Goal: Task Accomplishment & Management: Manage account settings

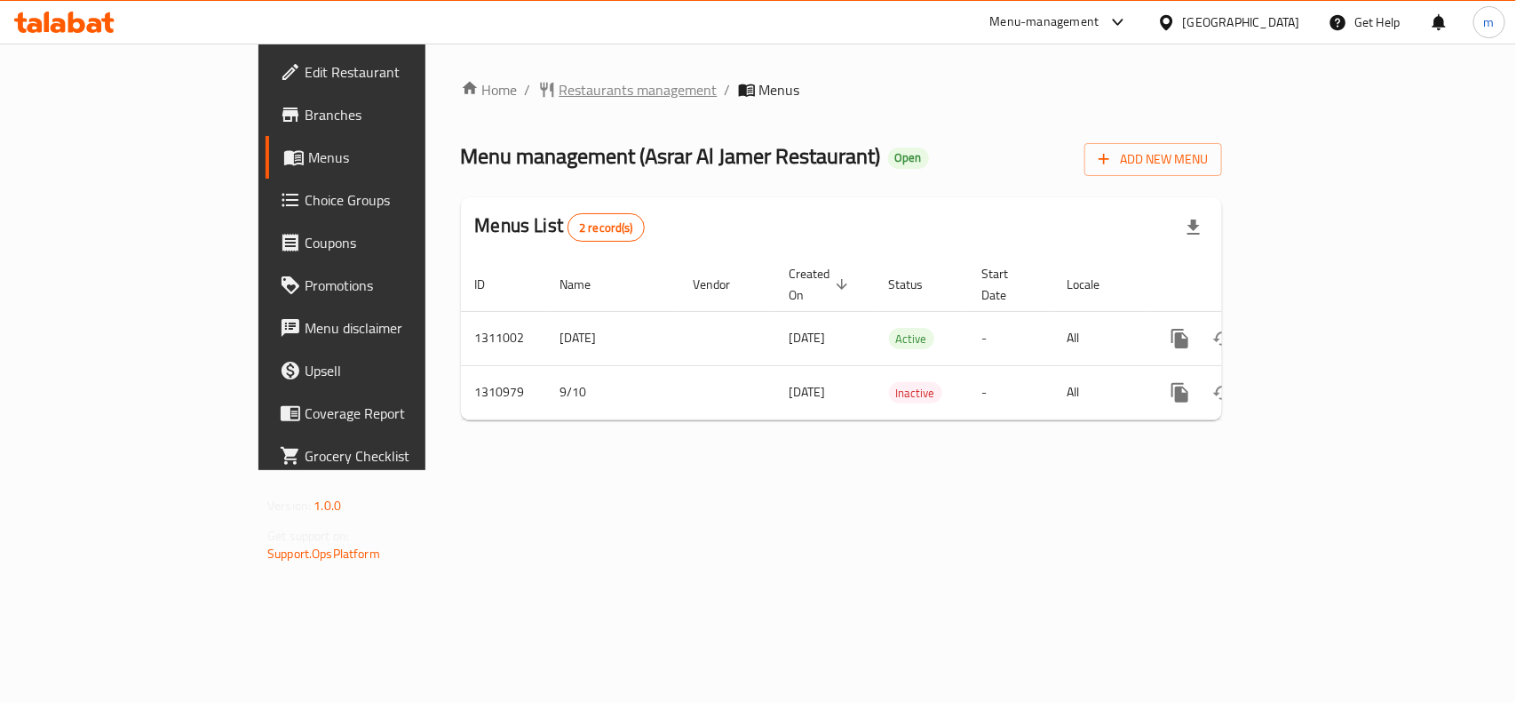
click at [560, 87] on span "Restaurants management" at bounding box center [639, 89] width 158 height 21
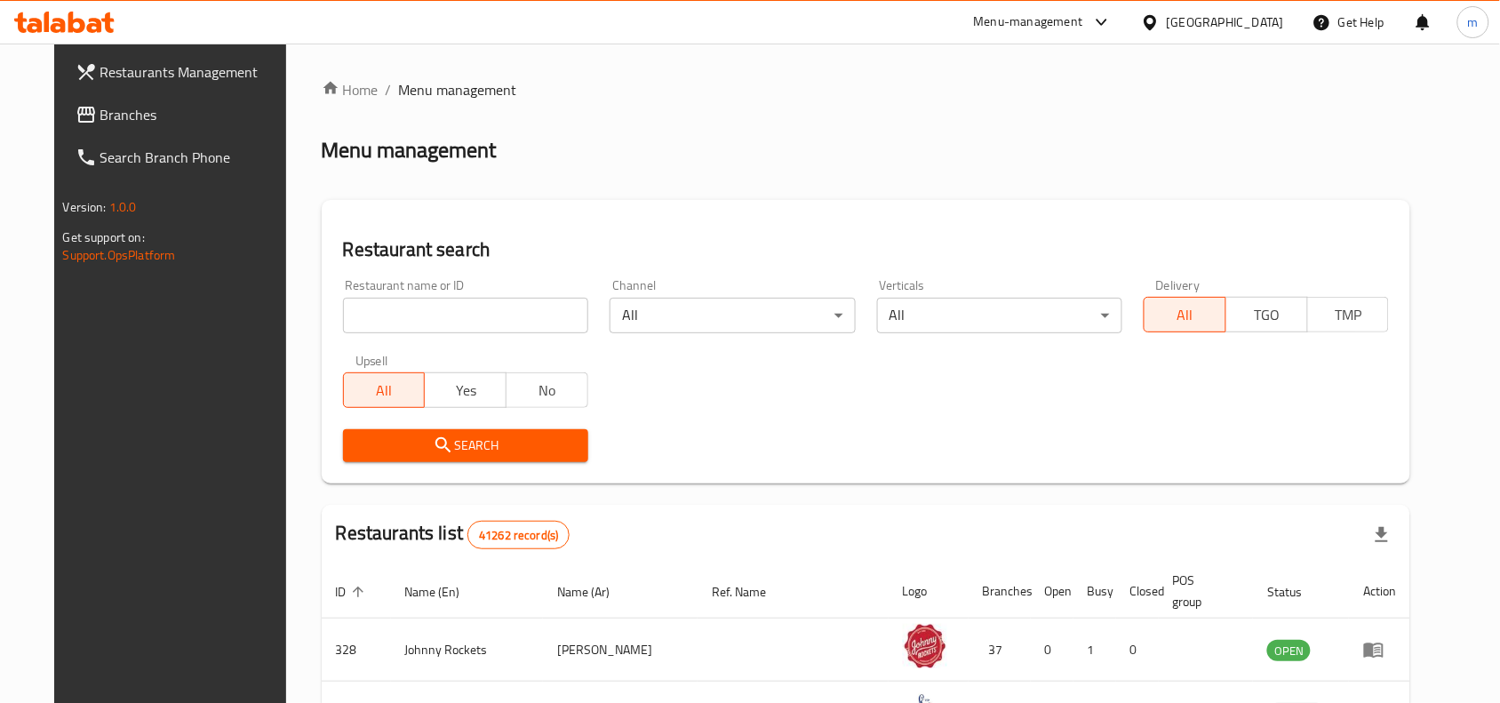
click at [117, 122] on span "Branches" at bounding box center [195, 114] width 190 height 21
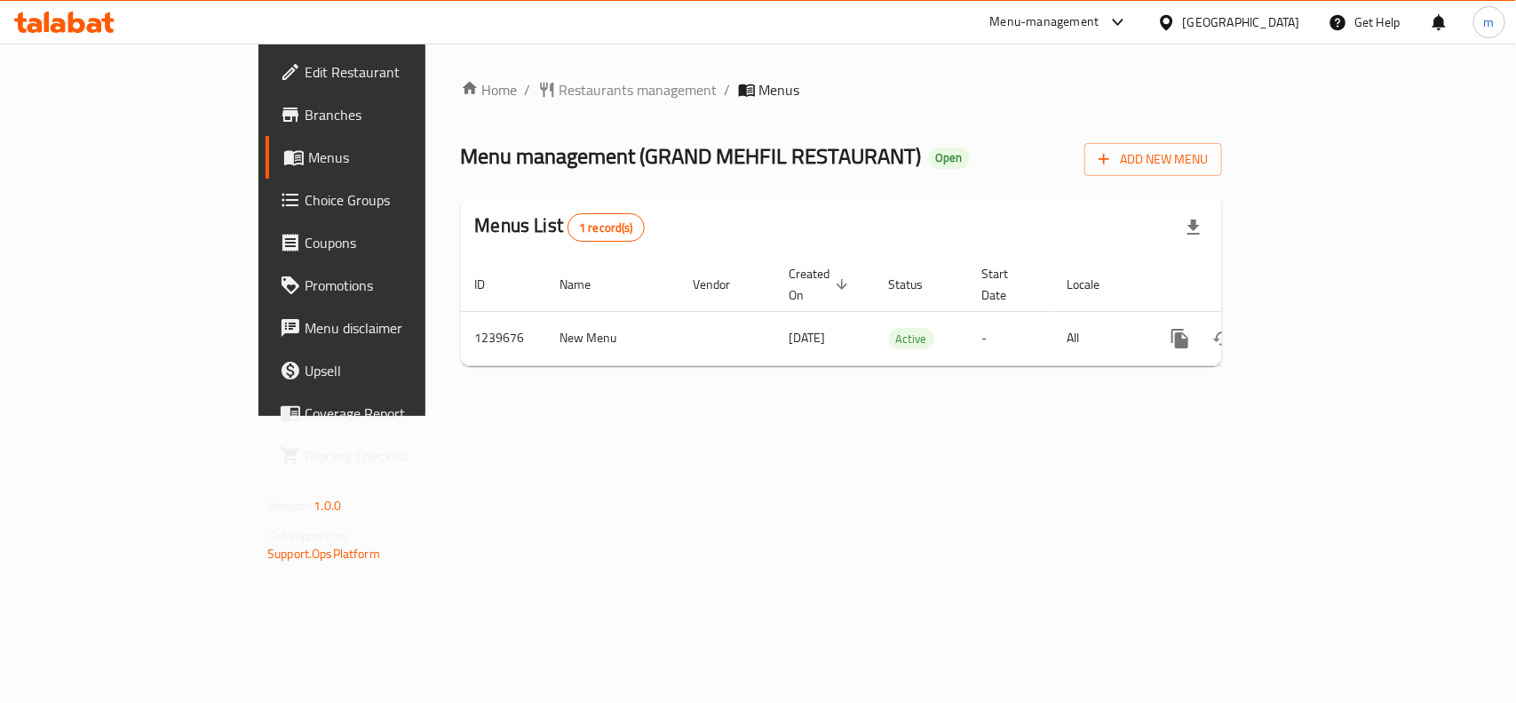
click at [1288, 22] on div "[GEOGRAPHIC_DATA]" at bounding box center [1241, 22] width 117 height 20
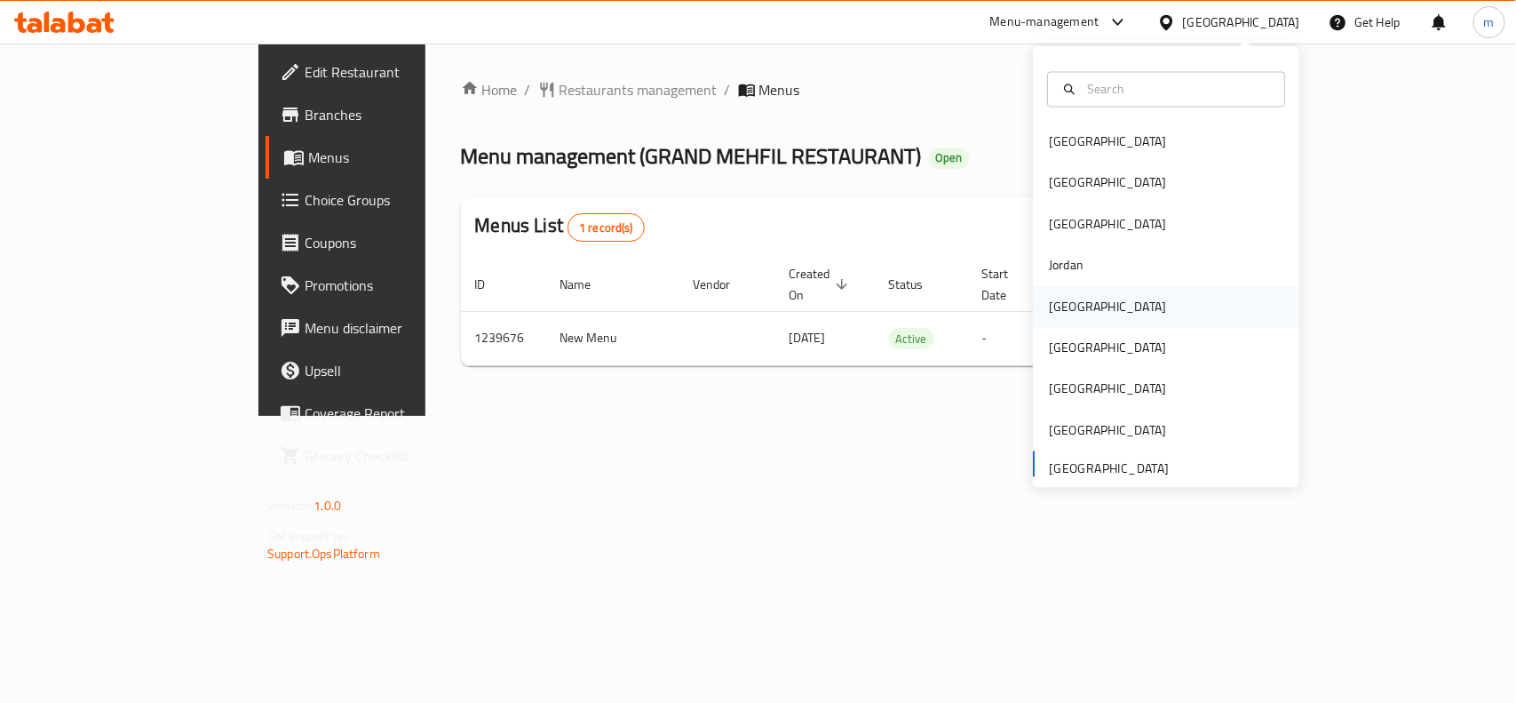
click at [1067, 308] on div "[GEOGRAPHIC_DATA]" at bounding box center [1107, 307] width 117 height 20
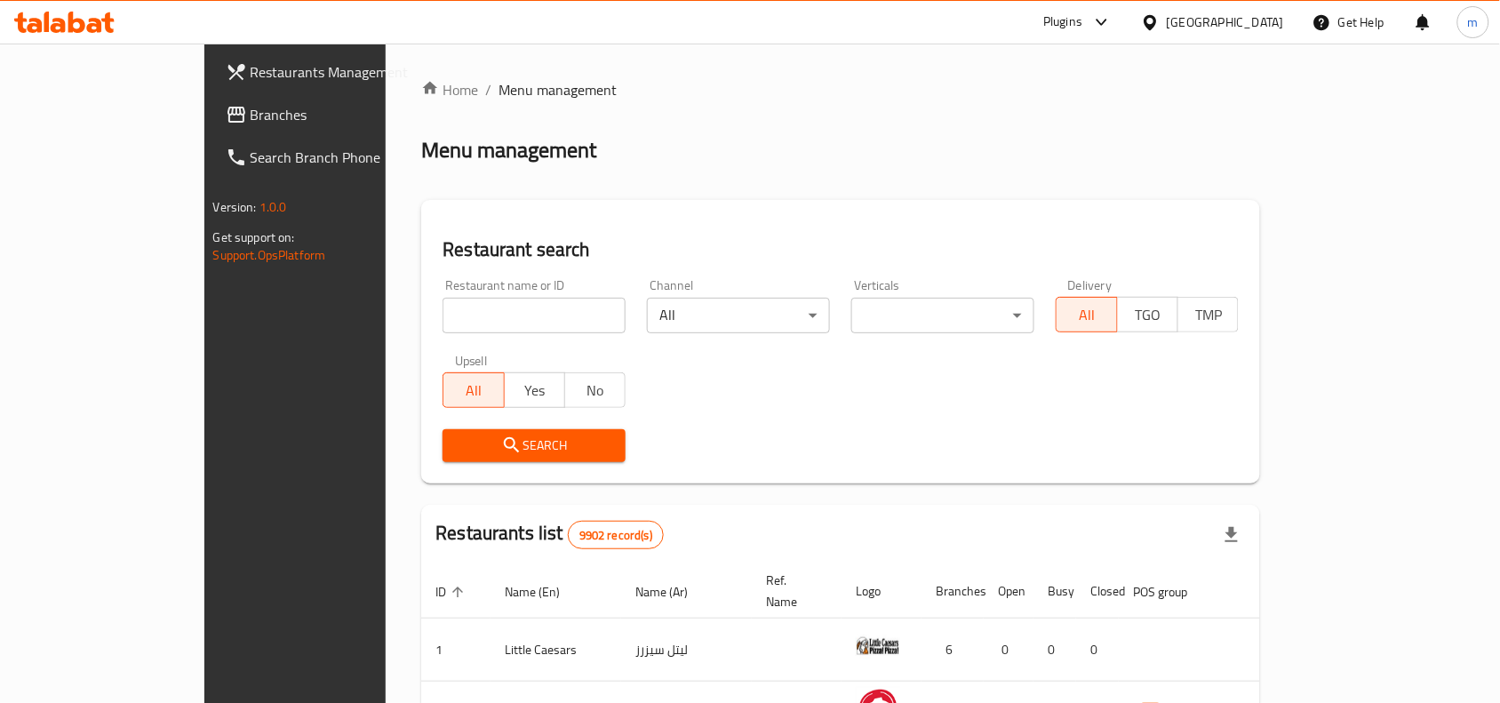
click at [251, 108] on span "Branches" at bounding box center [346, 114] width 190 height 21
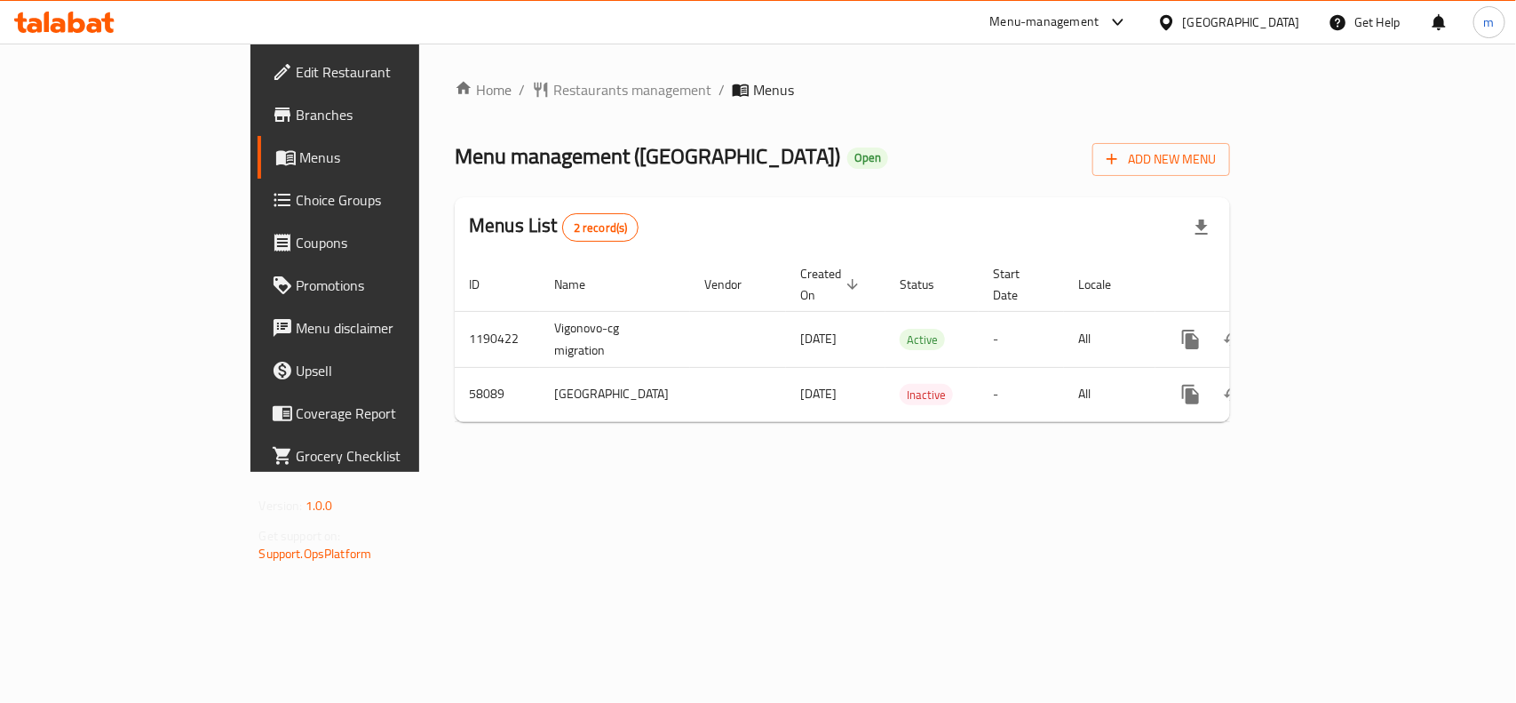
click at [1264, 19] on div "[GEOGRAPHIC_DATA]" at bounding box center [1241, 22] width 117 height 20
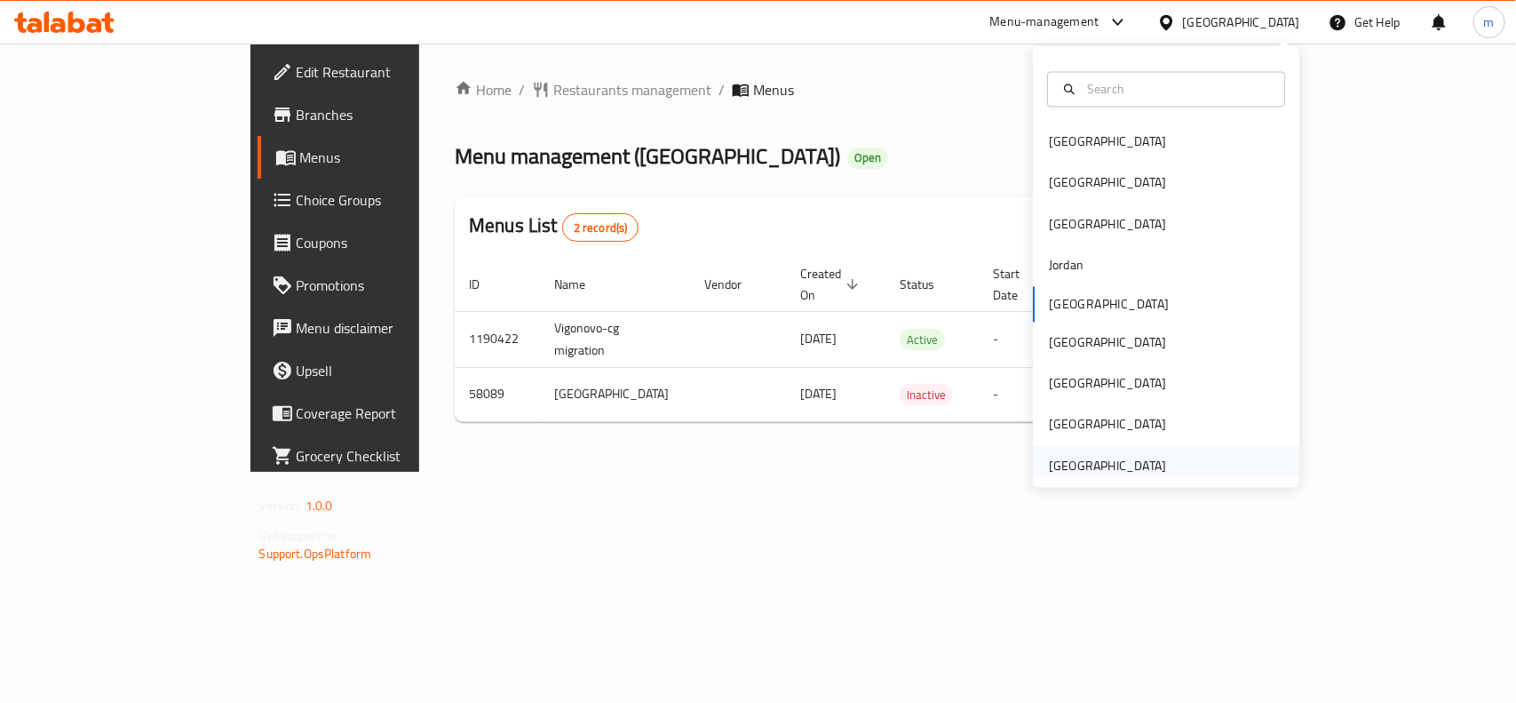
click at [1051, 465] on div "[GEOGRAPHIC_DATA]" at bounding box center [1107, 466] width 117 height 20
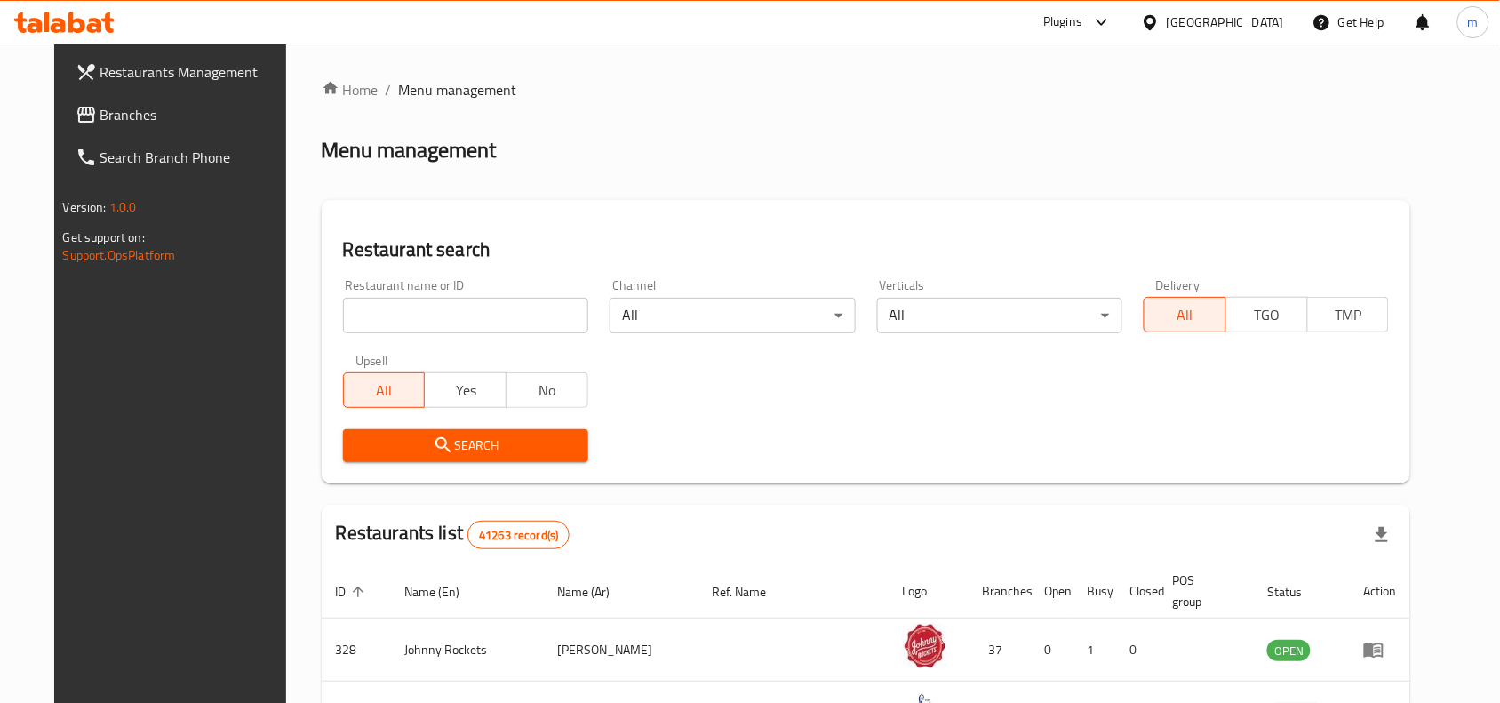
click at [100, 117] on span "Branches" at bounding box center [195, 114] width 190 height 21
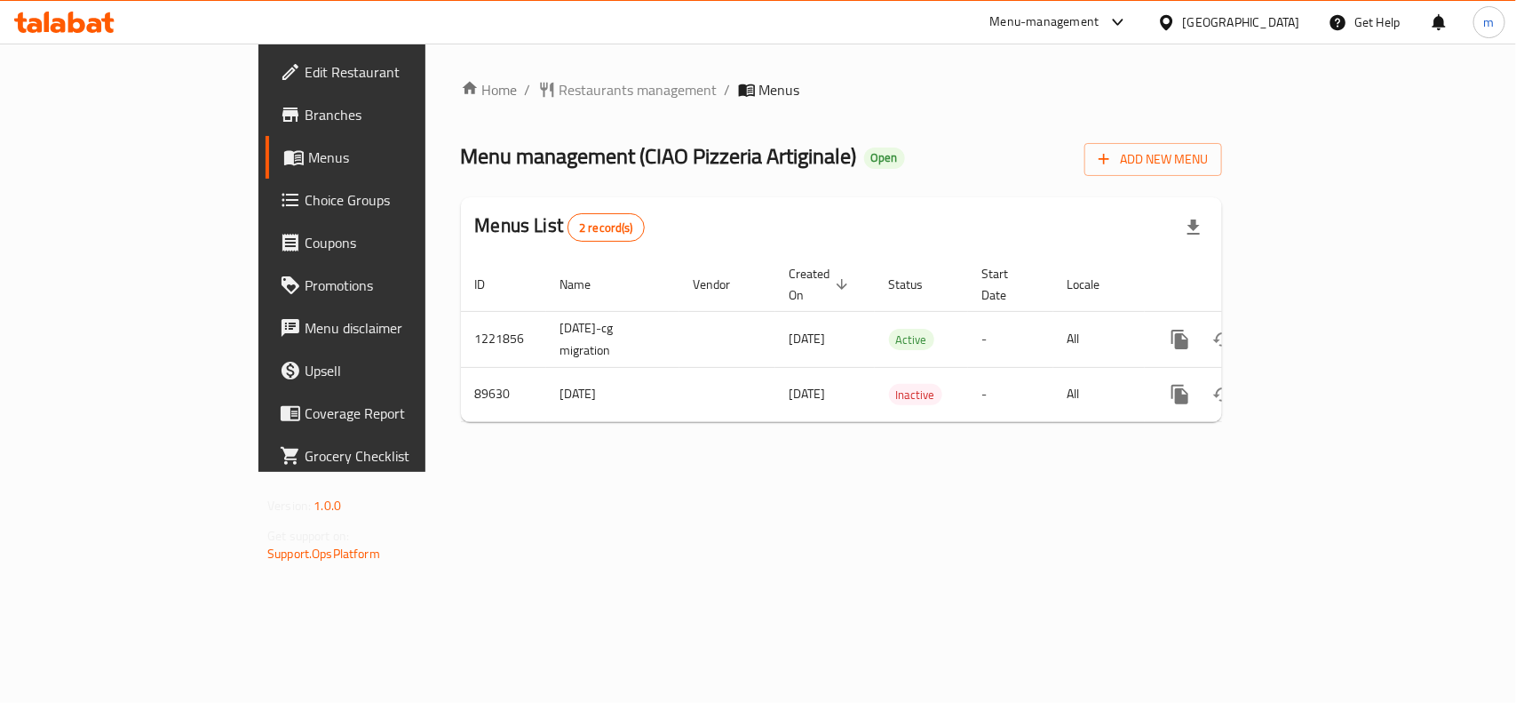
click at [1266, 28] on div "[GEOGRAPHIC_DATA]" at bounding box center [1241, 22] width 117 height 20
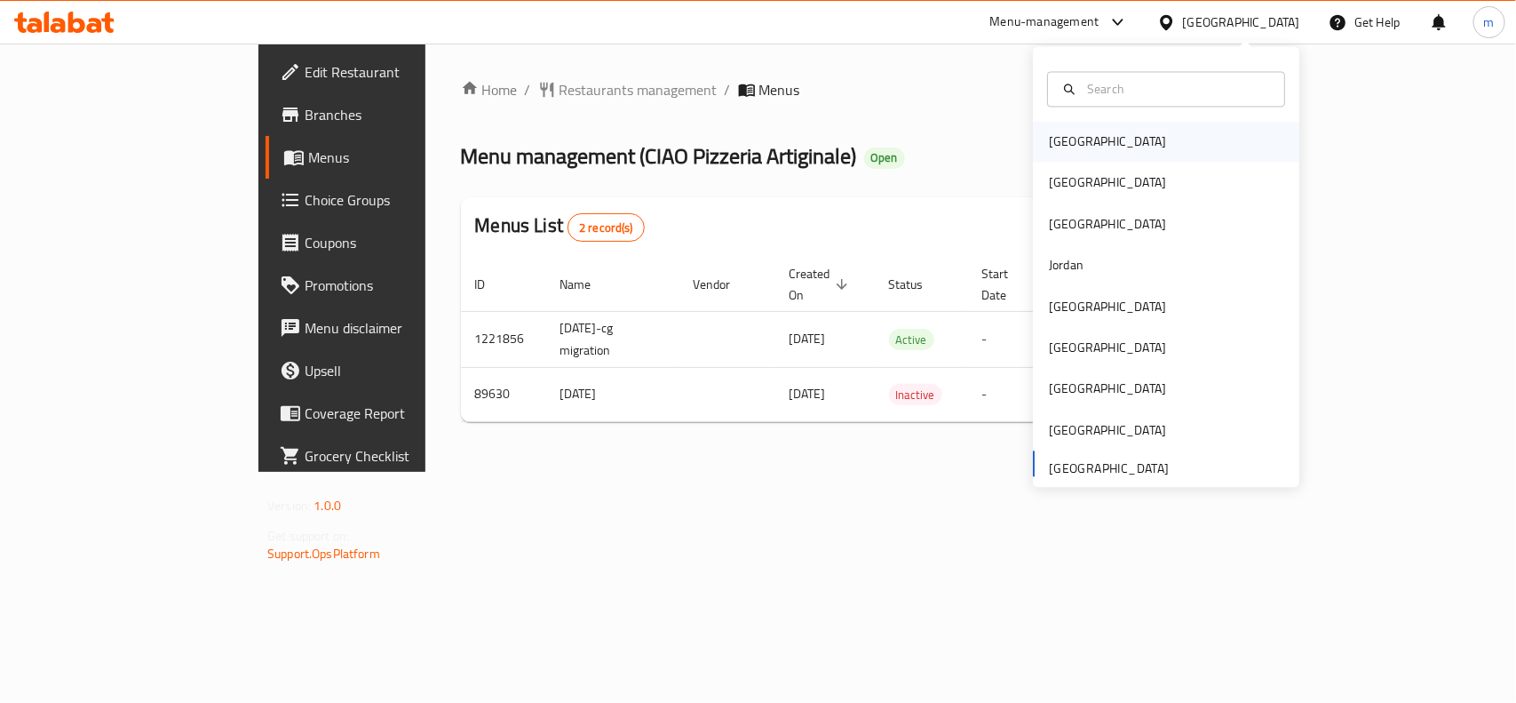
click at [1086, 148] on div "[GEOGRAPHIC_DATA]" at bounding box center [1108, 142] width 146 height 41
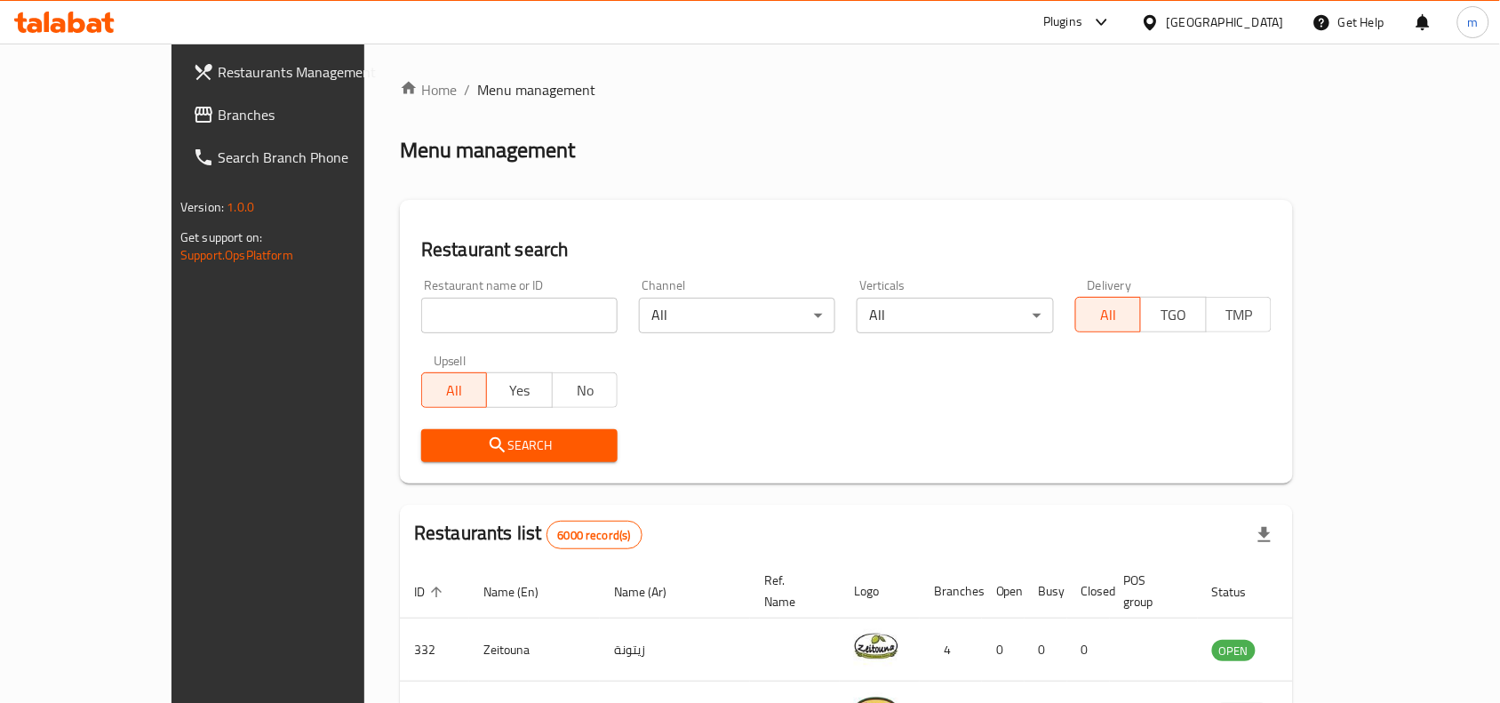
drag, startPoint x: 112, startPoint y: 120, endPoint x: 33, endPoint y: 139, distance: 81.4
click at [218, 120] on span "Branches" at bounding box center [313, 114] width 190 height 21
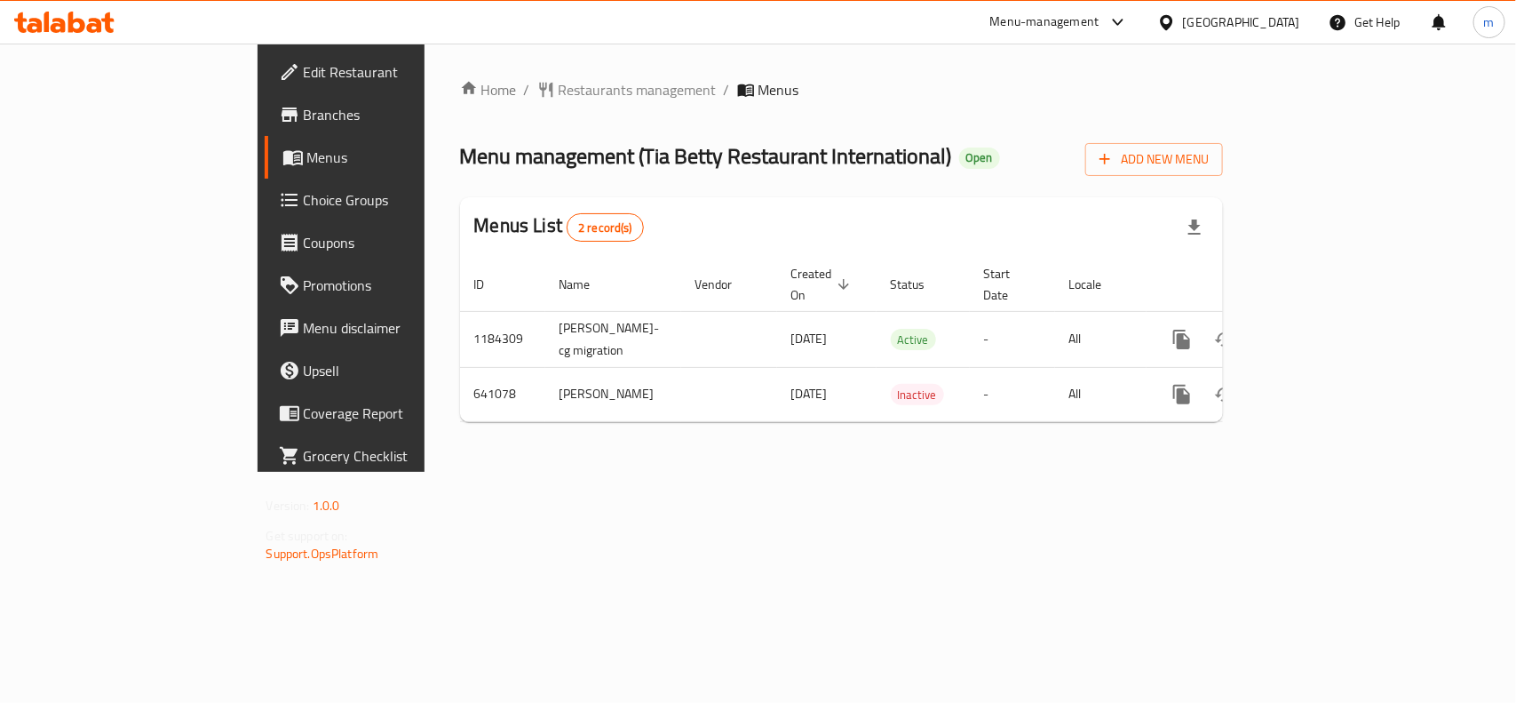
click at [1259, 25] on div "[GEOGRAPHIC_DATA]" at bounding box center [1241, 22] width 117 height 20
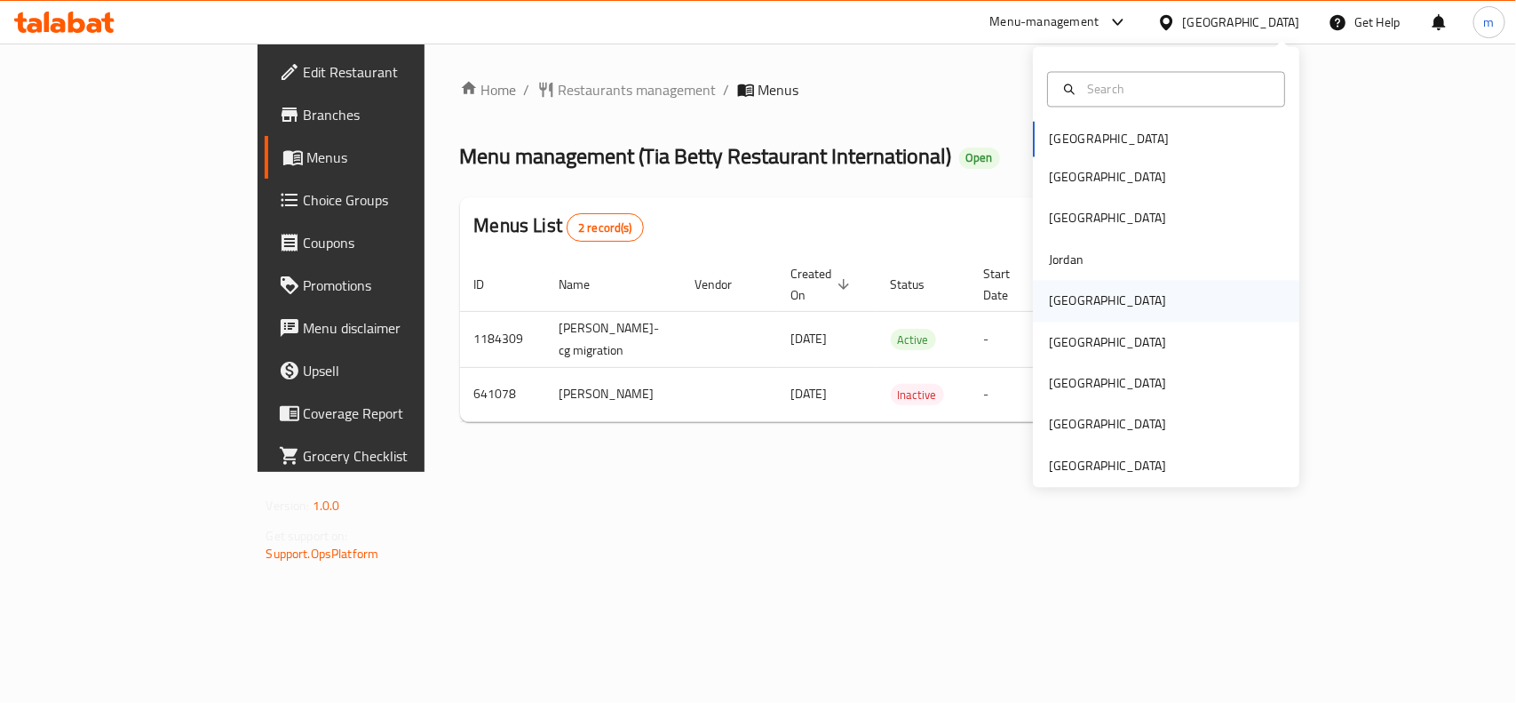
click at [1068, 293] on div "[GEOGRAPHIC_DATA]" at bounding box center [1107, 301] width 117 height 20
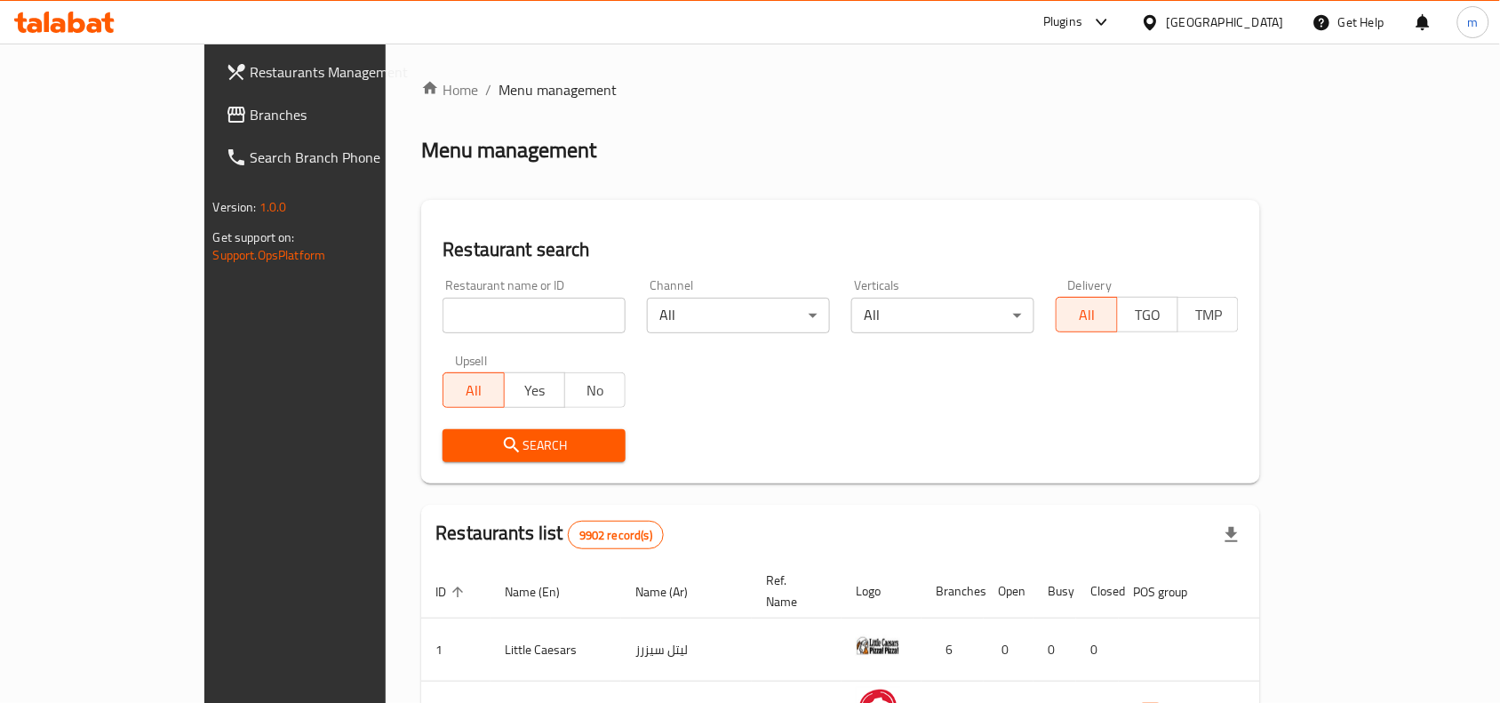
click at [251, 116] on span "Branches" at bounding box center [346, 114] width 190 height 21
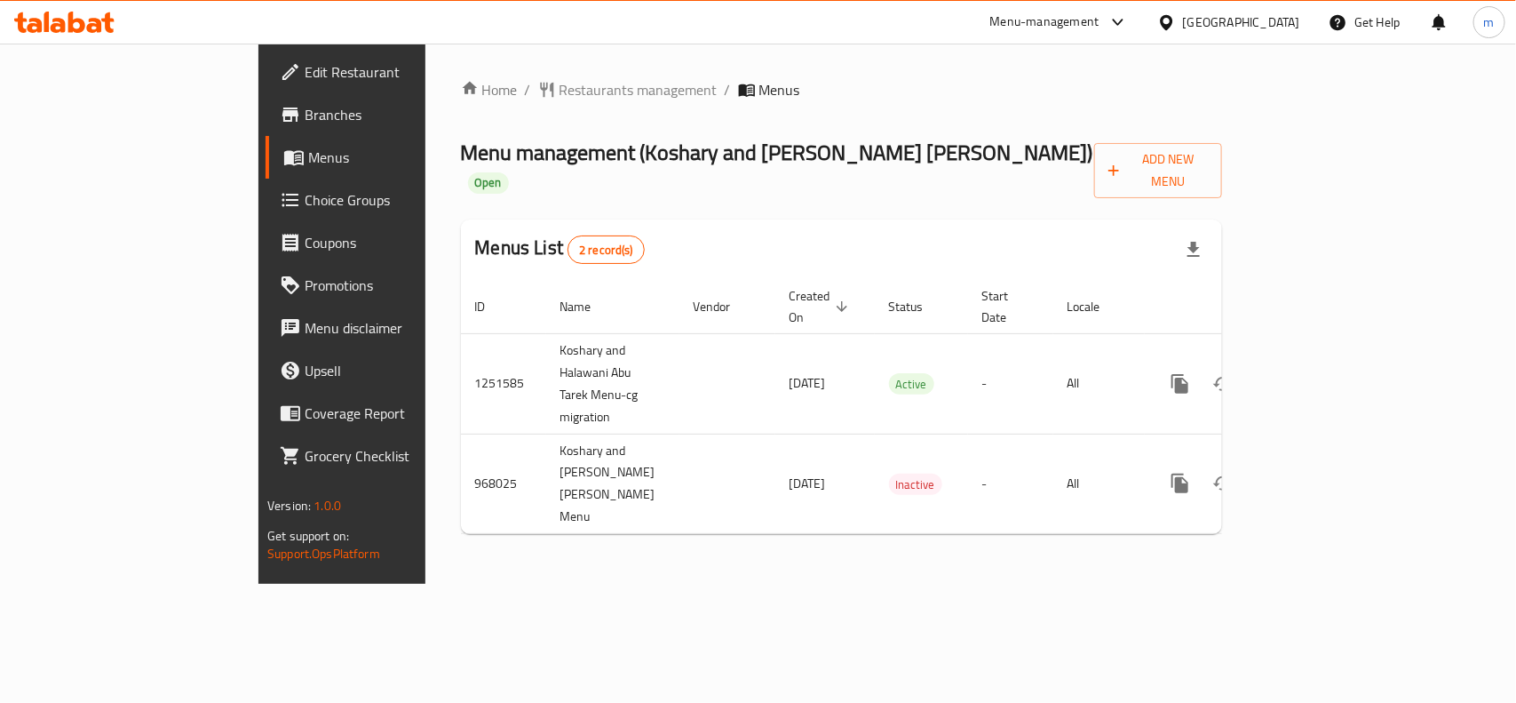
click at [1262, 27] on div "[GEOGRAPHIC_DATA]" at bounding box center [1241, 22] width 117 height 20
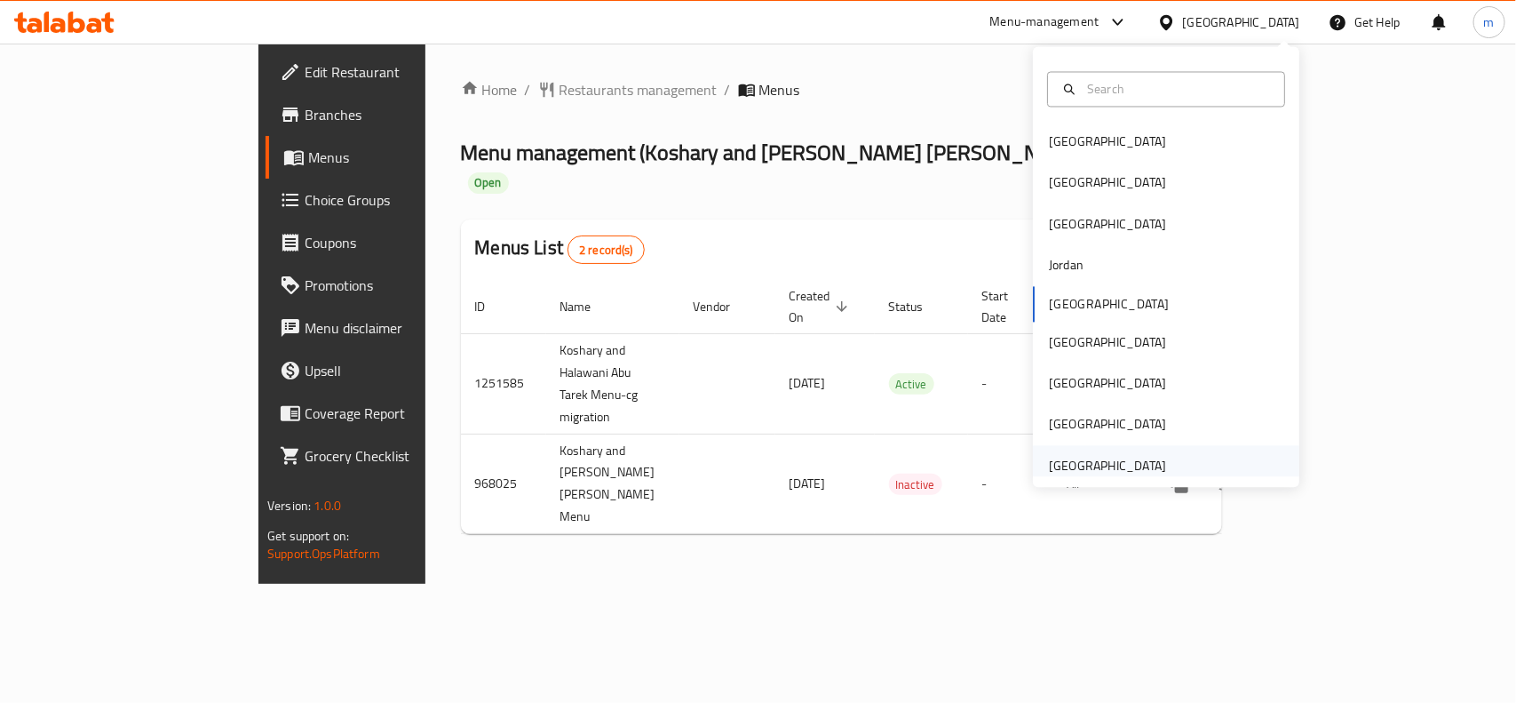
click at [1077, 456] on div "[GEOGRAPHIC_DATA]" at bounding box center [1107, 466] width 117 height 20
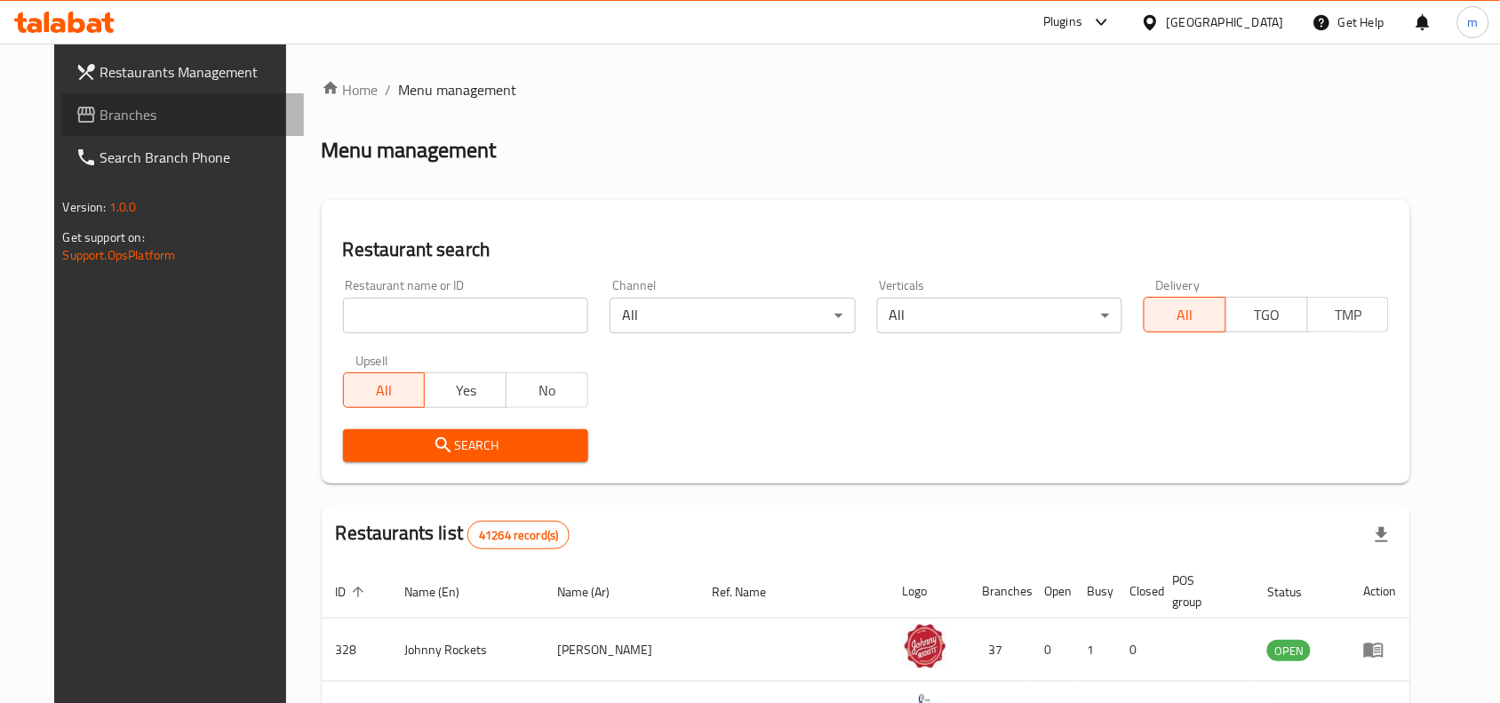
click at [100, 108] on span "Branches" at bounding box center [195, 114] width 190 height 21
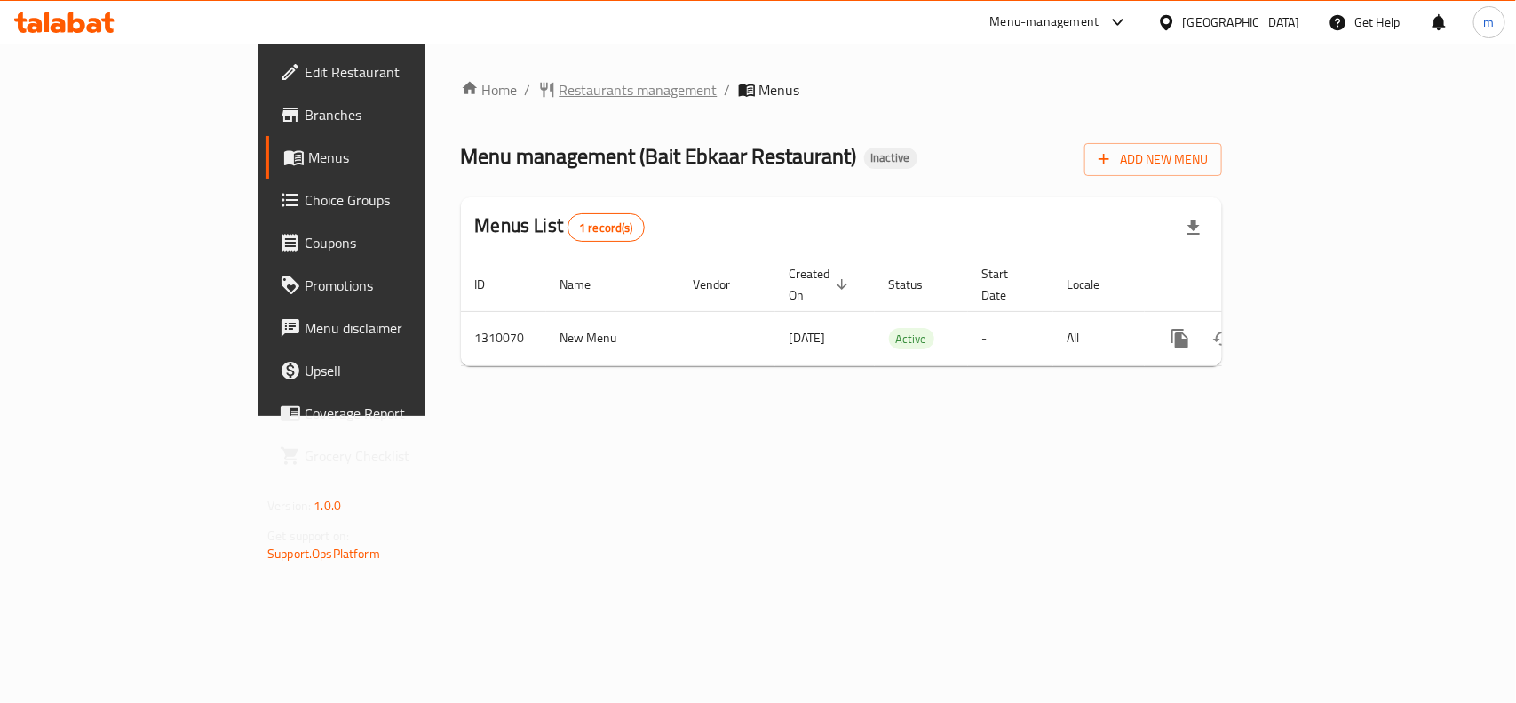
click at [560, 92] on span "Restaurants management" at bounding box center [639, 89] width 158 height 21
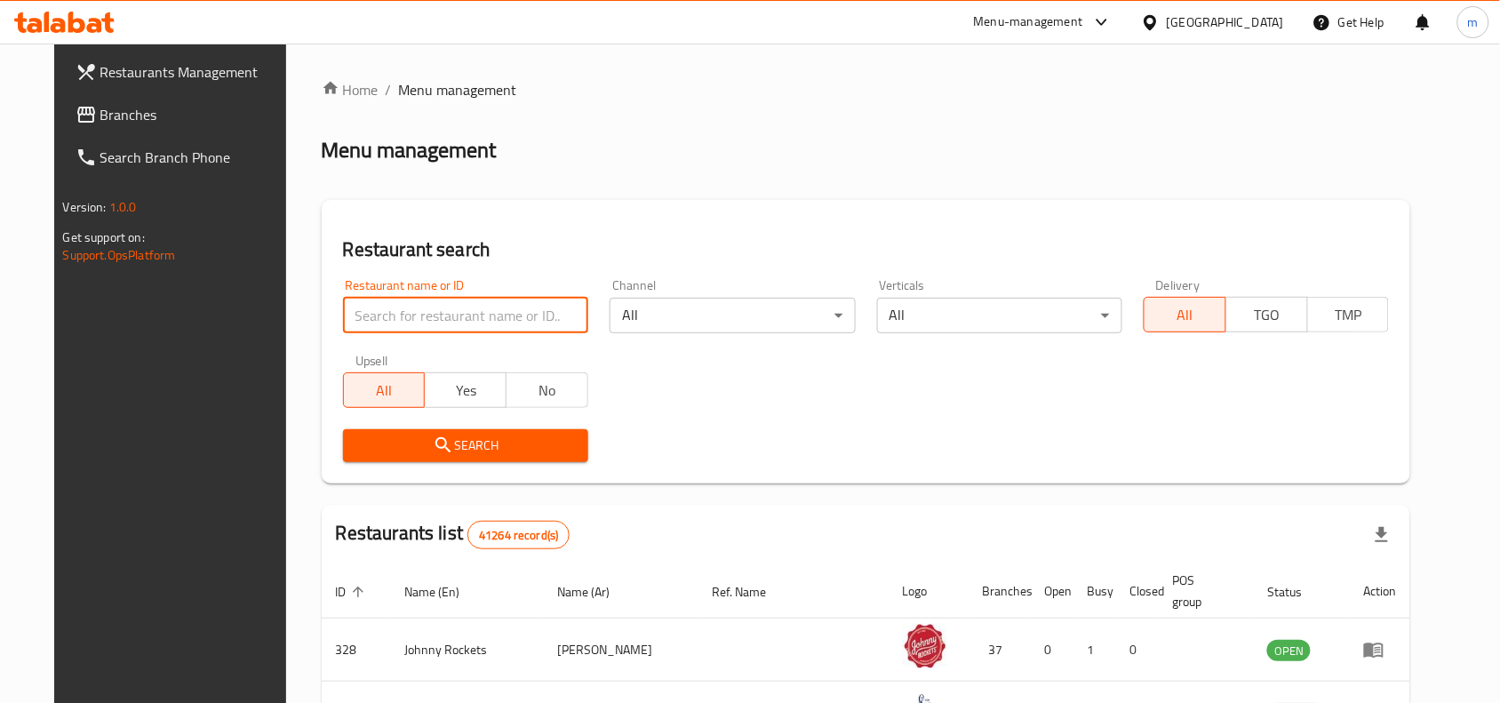
click at [373, 318] on input "search" at bounding box center [465, 316] width 245 height 36
paste input "705230"
type input "705230"
click button "Search" at bounding box center [465, 445] width 245 height 33
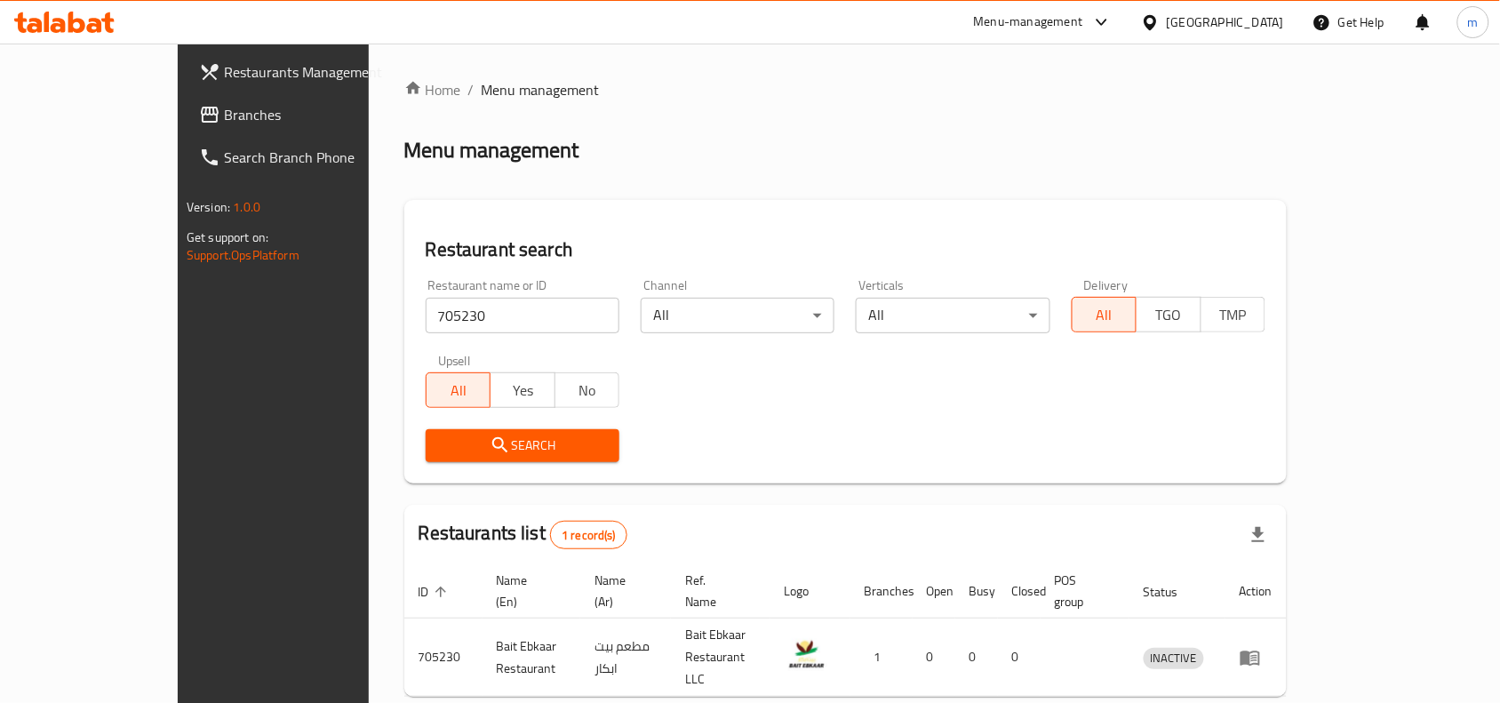
click at [1184, 20] on div "[GEOGRAPHIC_DATA]" at bounding box center [1224, 22] width 117 height 20
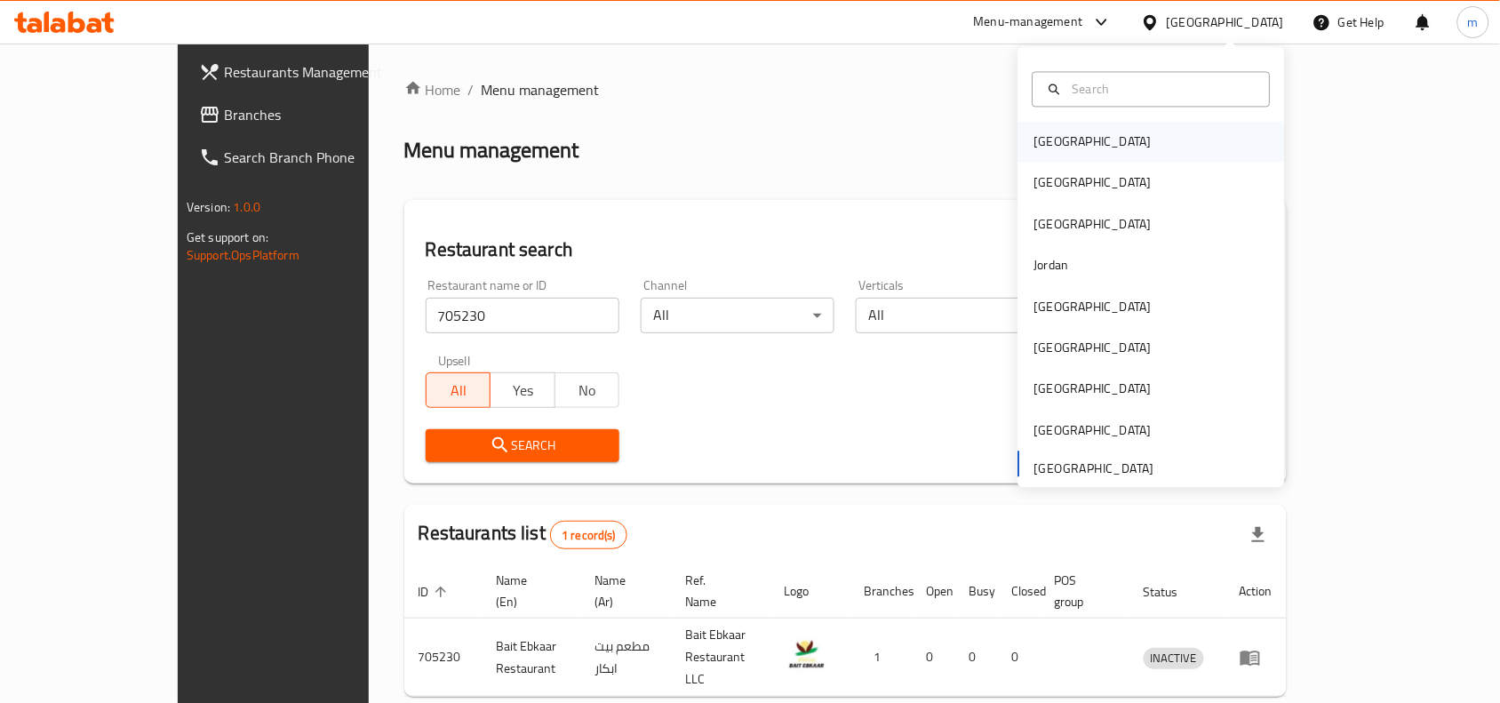
click at [1036, 144] on div "[GEOGRAPHIC_DATA]" at bounding box center [1092, 142] width 117 height 20
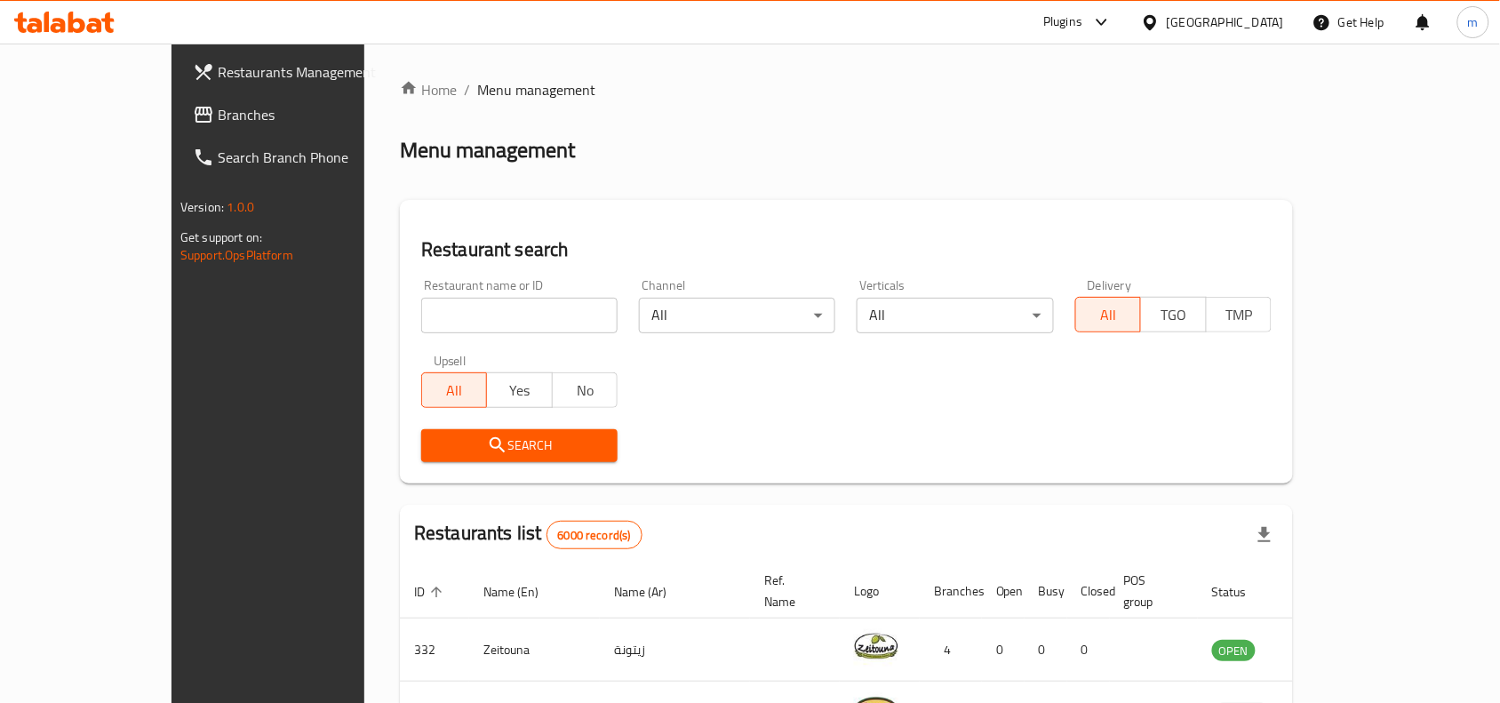
click at [218, 108] on span "Branches" at bounding box center [313, 114] width 190 height 21
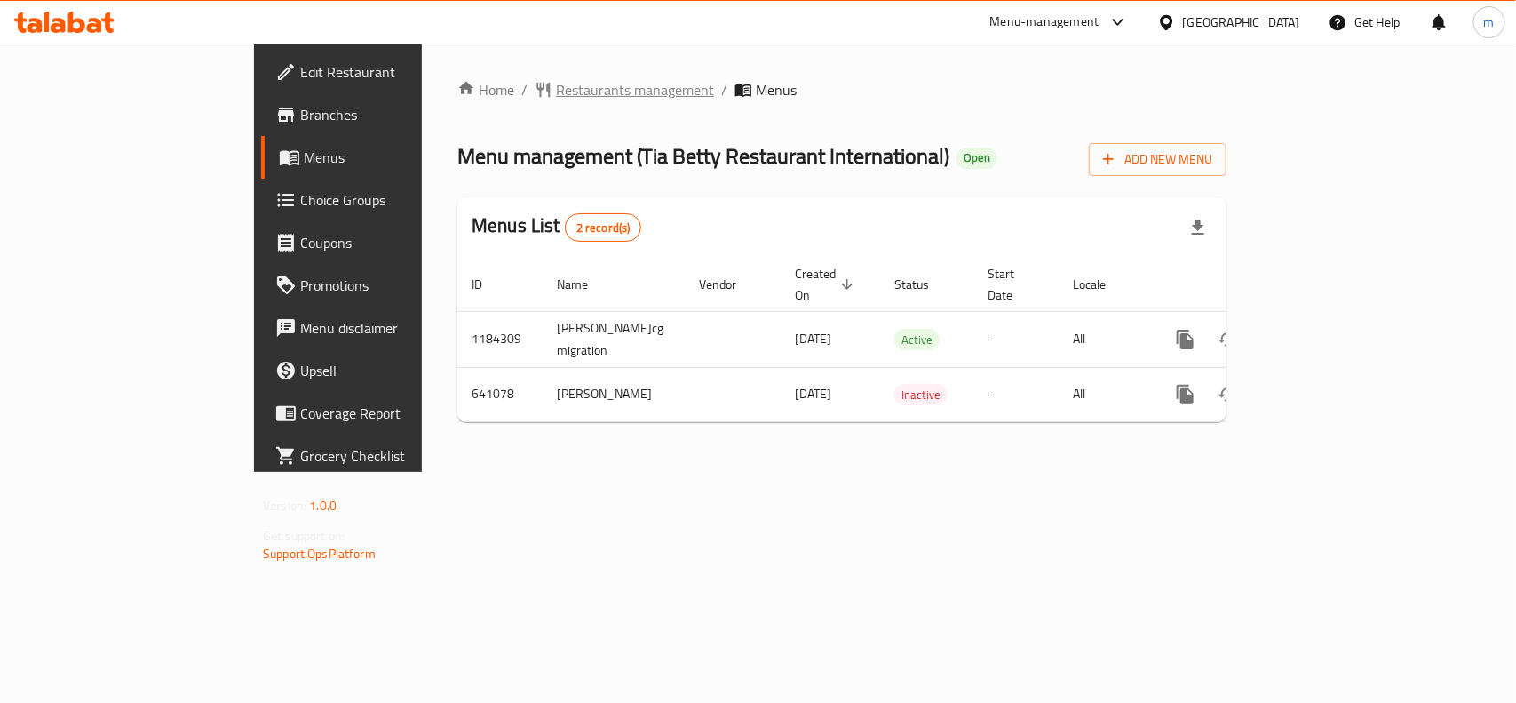
click at [556, 82] on span "Restaurants management" at bounding box center [635, 89] width 158 height 21
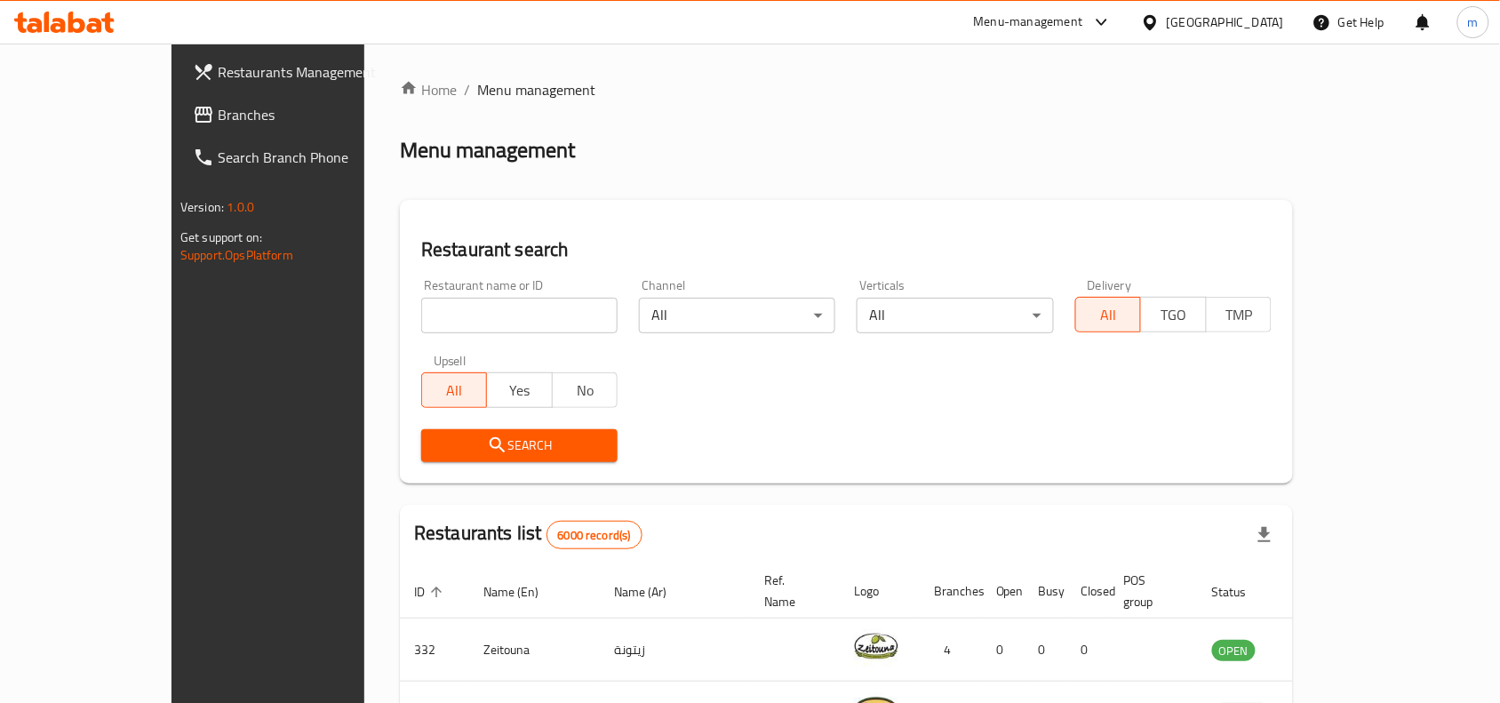
click at [421, 317] on input "search" at bounding box center [519, 316] width 196 height 36
paste input "640455"
type input "640455"
click button "Search" at bounding box center [519, 445] width 196 height 33
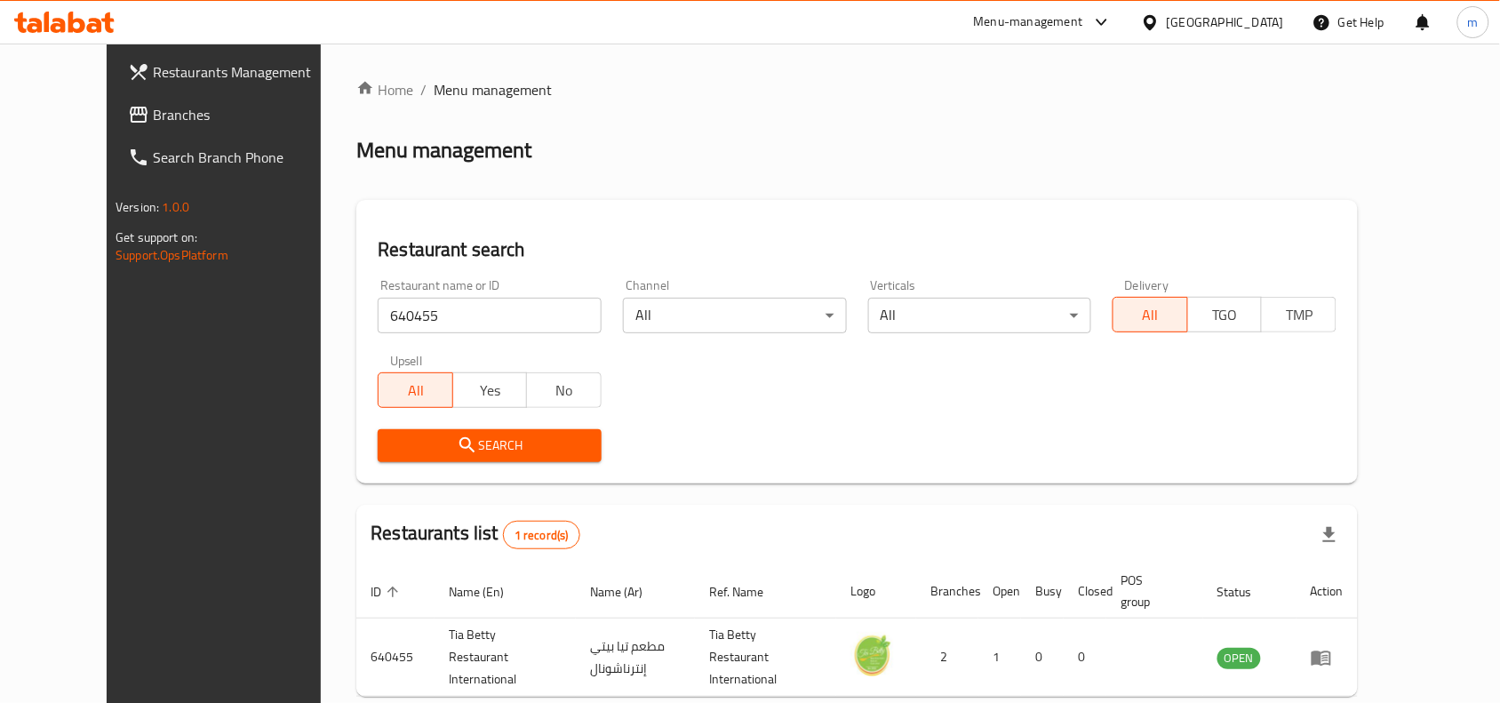
click at [1166, 15] on div at bounding box center [1154, 22] width 26 height 20
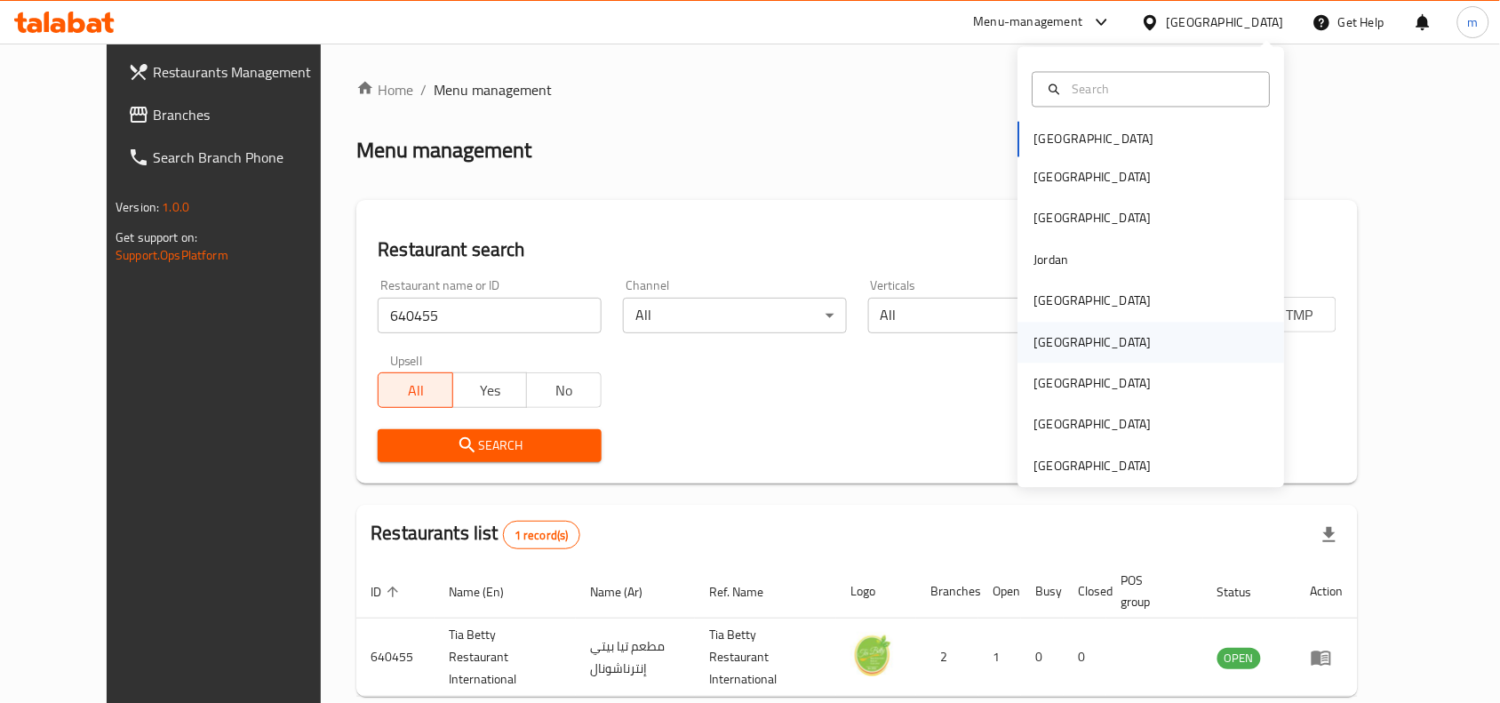
click at [1034, 345] on div "Oman" at bounding box center [1092, 342] width 117 height 20
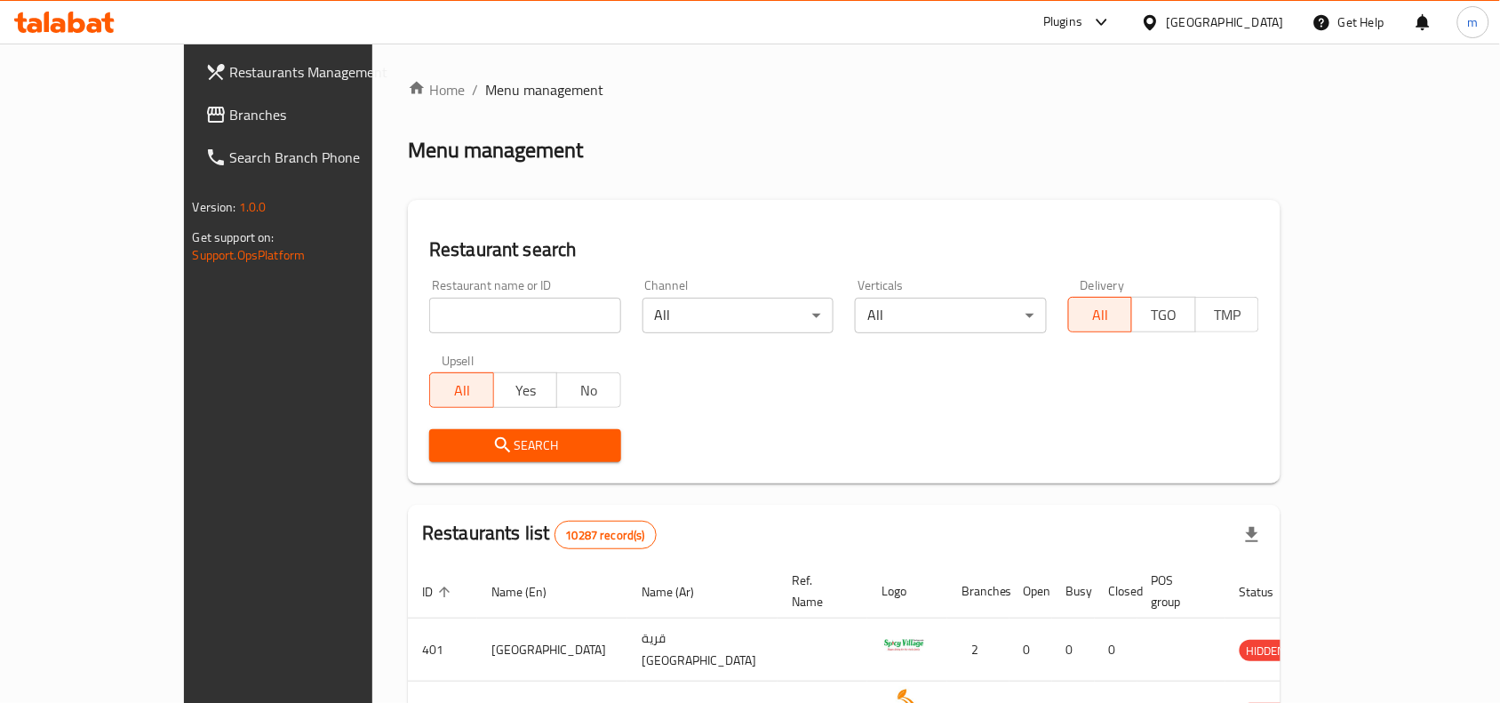
click at [230, 107] on span "Branches" at bounding box center [325, 114] width 190 height 21
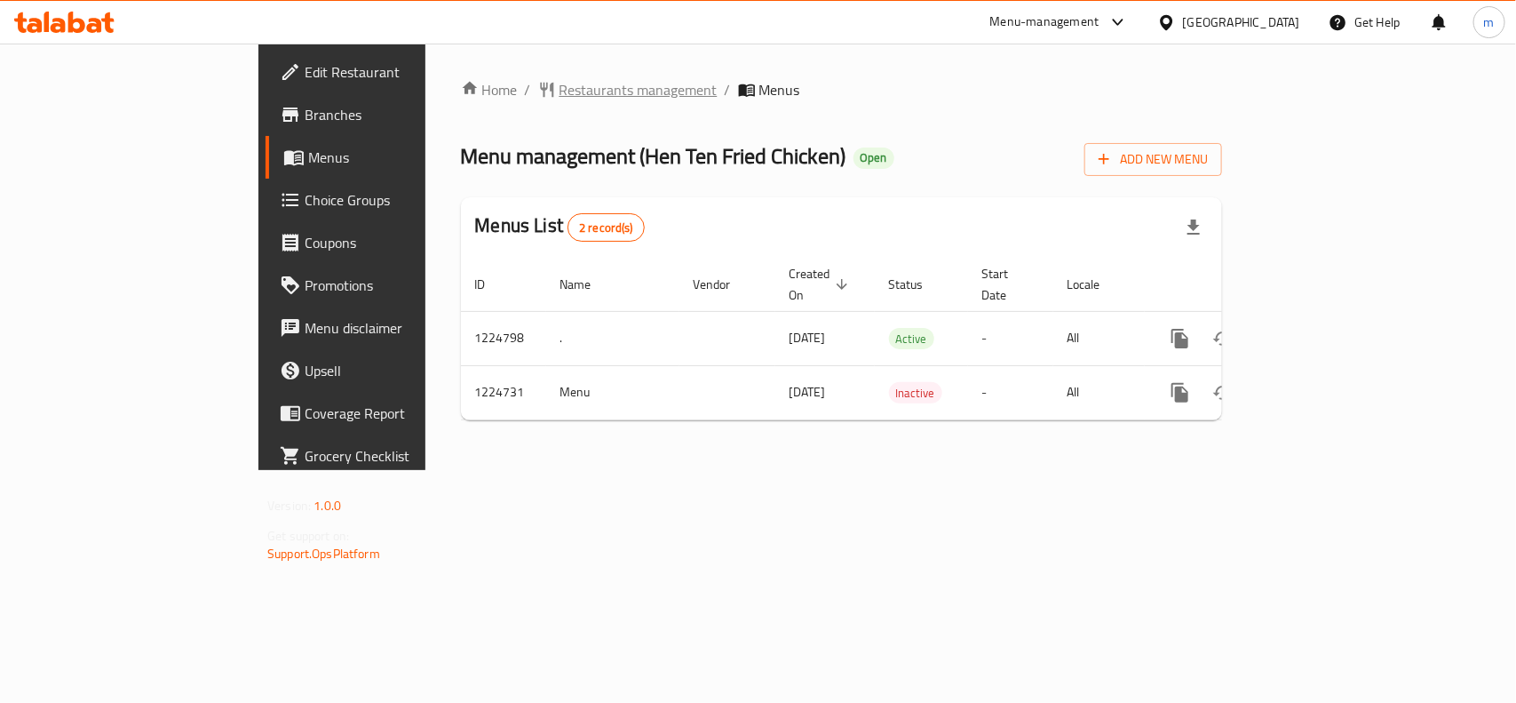
click at [560, 86] on span "Restaurants management" at bounding box center [639, 89] width 158 height 21
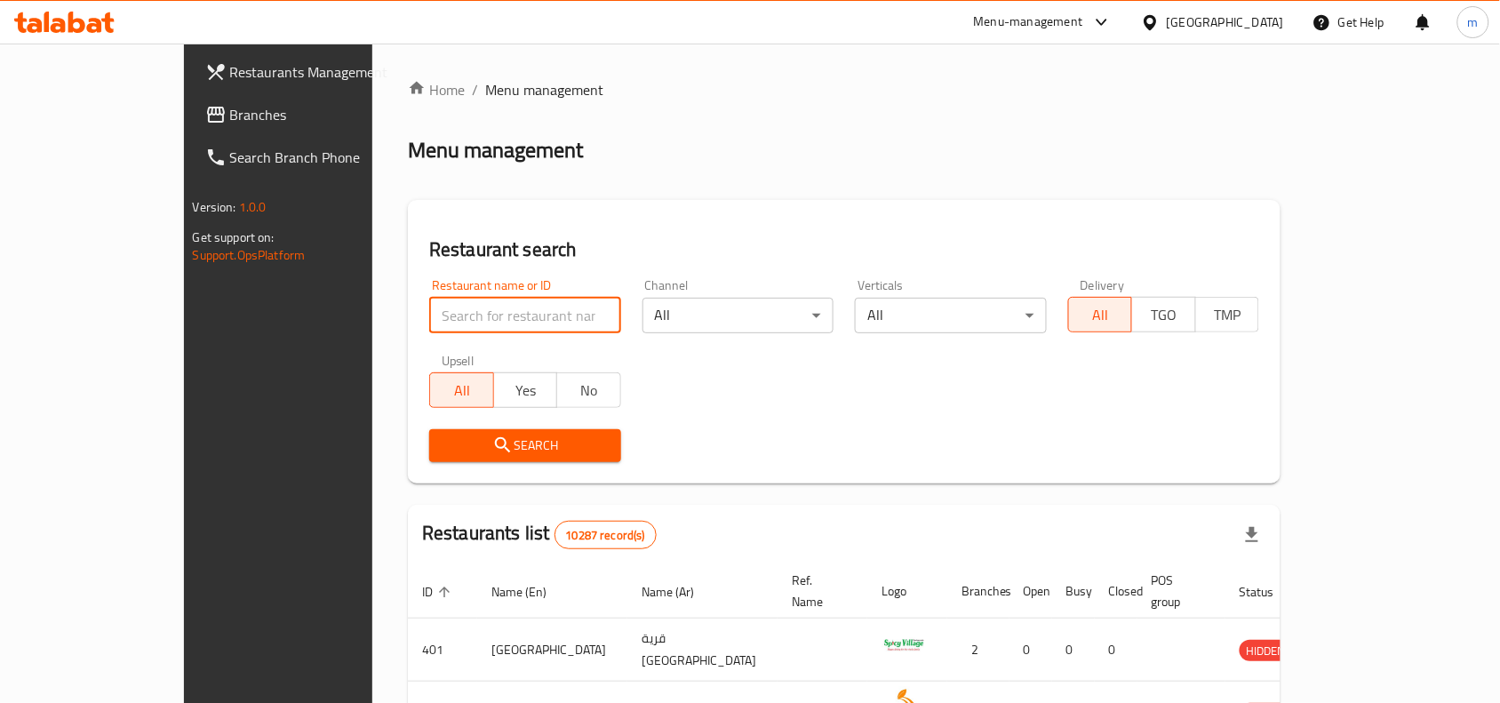
click at [429, 307] on input "search" at bounding box center [525, 316] width 192 height 36
paste input "675072"
type input "675072"
click button "Search" at bounding box center [525, 445] width 192 height 33
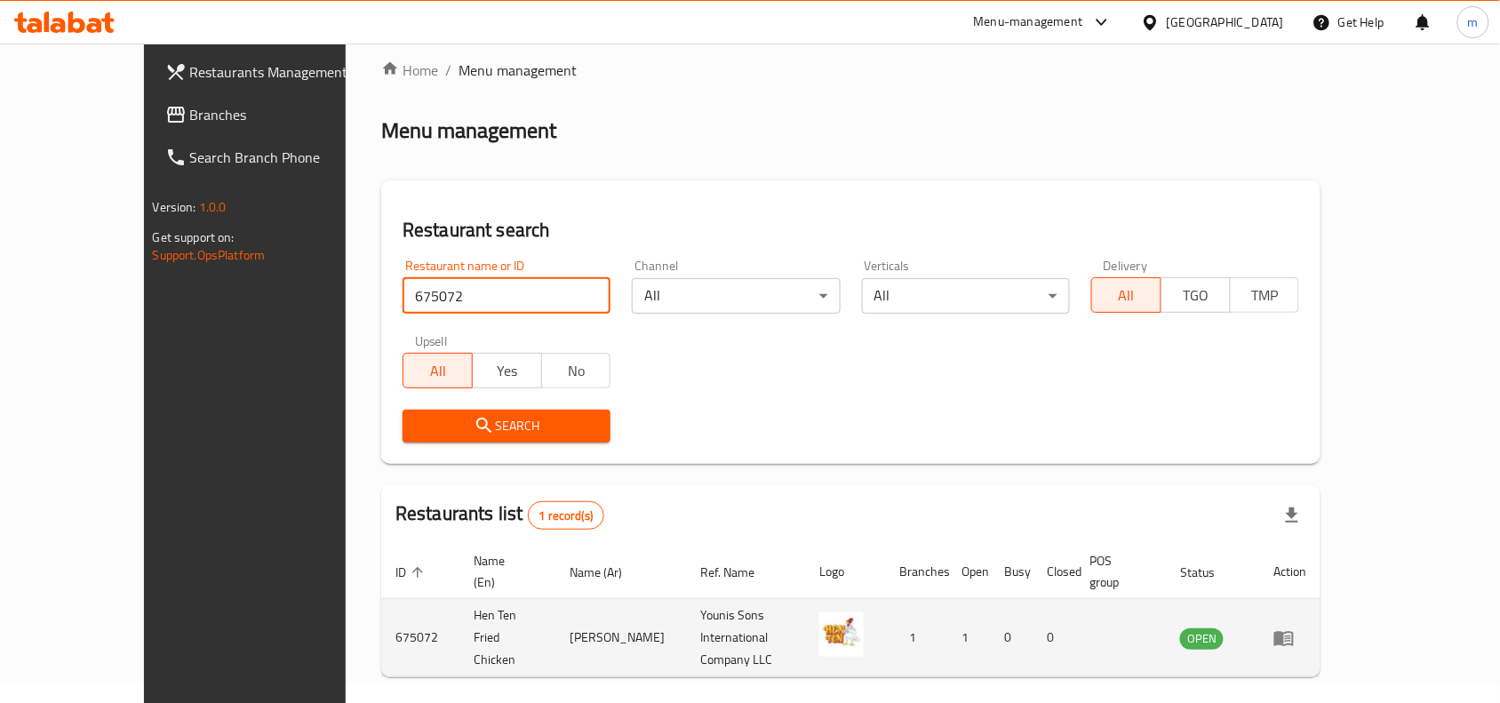
scroll to position [55, 0]
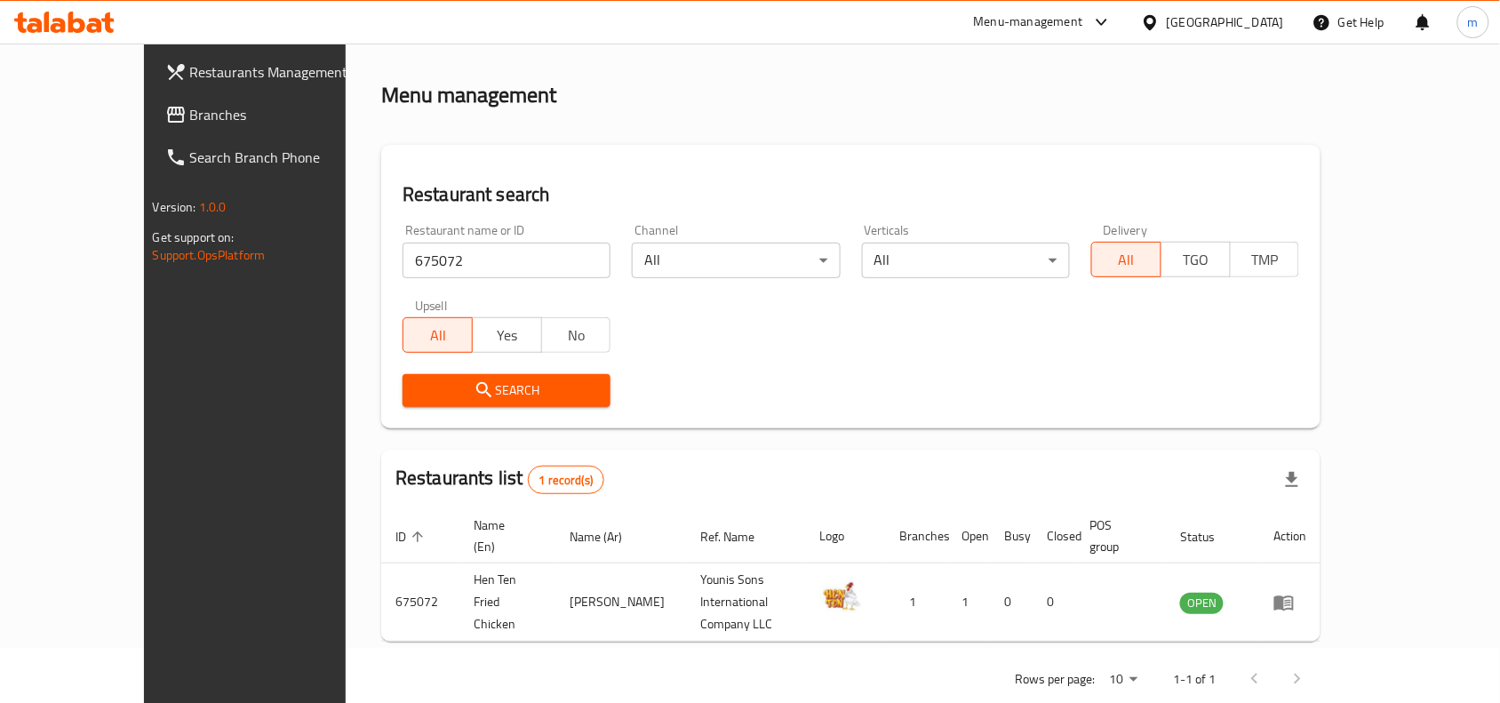
click at [1275, 22] on div "Oman" at bounding box center [1224, 22] width 117 height 20
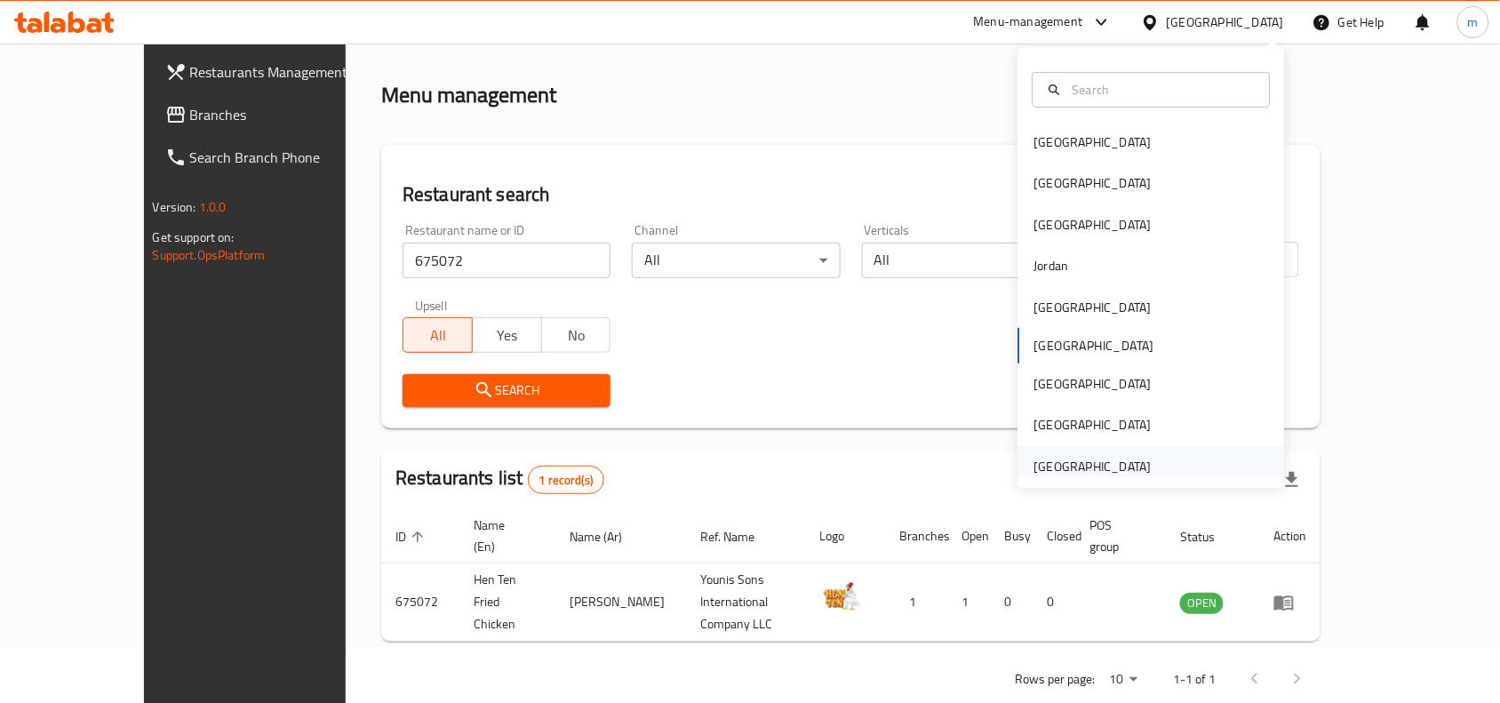
click at [1110, 458] on div "[GEOGRAPHIC_DATA]" at bounding box center [1092, 467] width 117 height 20
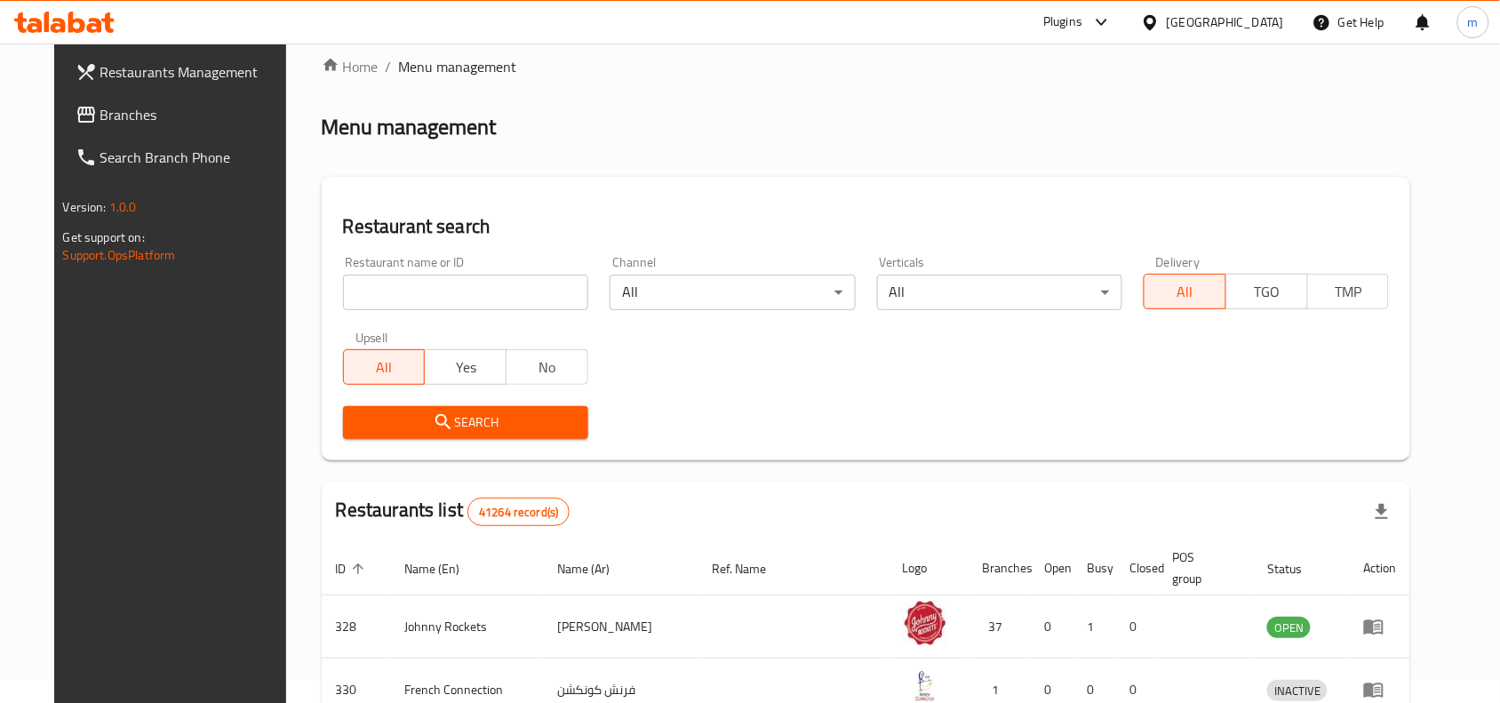
scroll to position [55, 0]
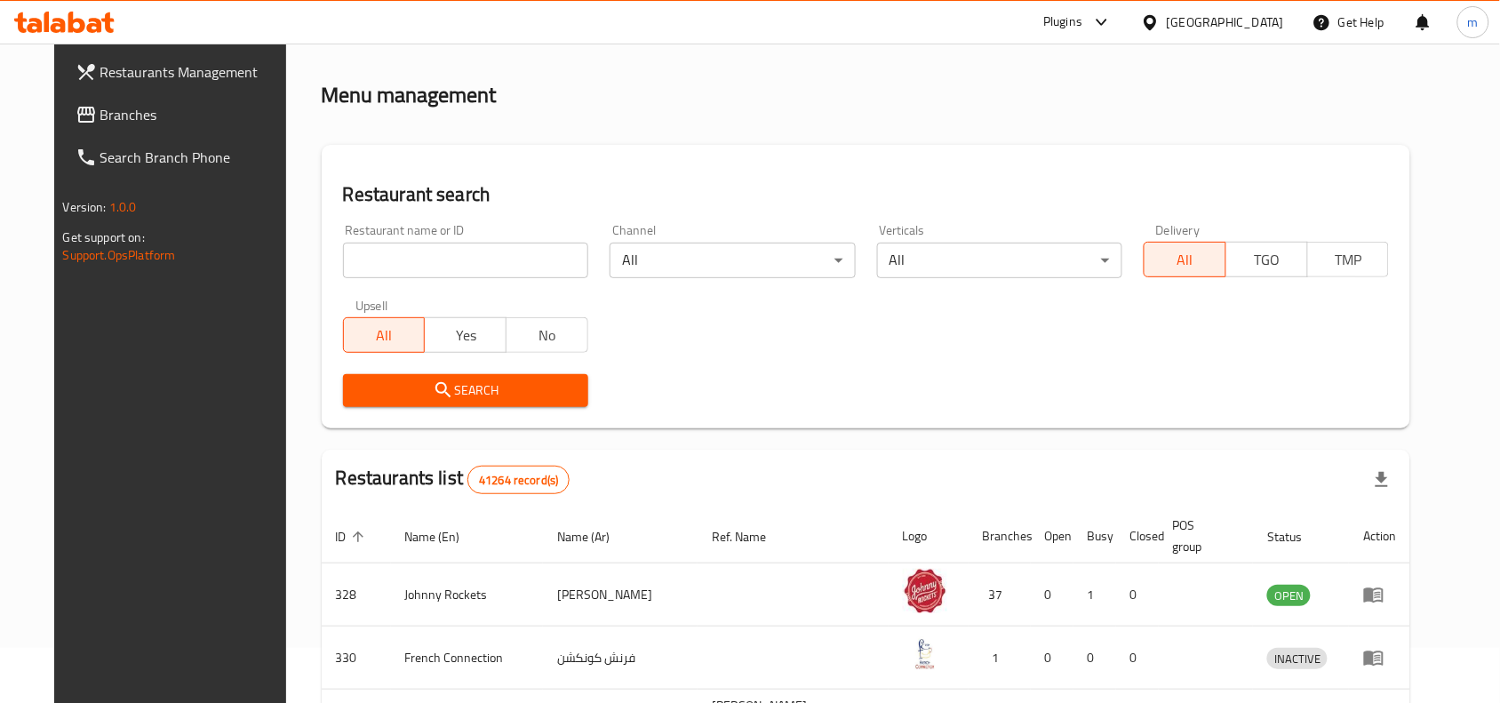
click at [100, 113] on span "Branches" at bounding box center [195, 114] width 190 height 21
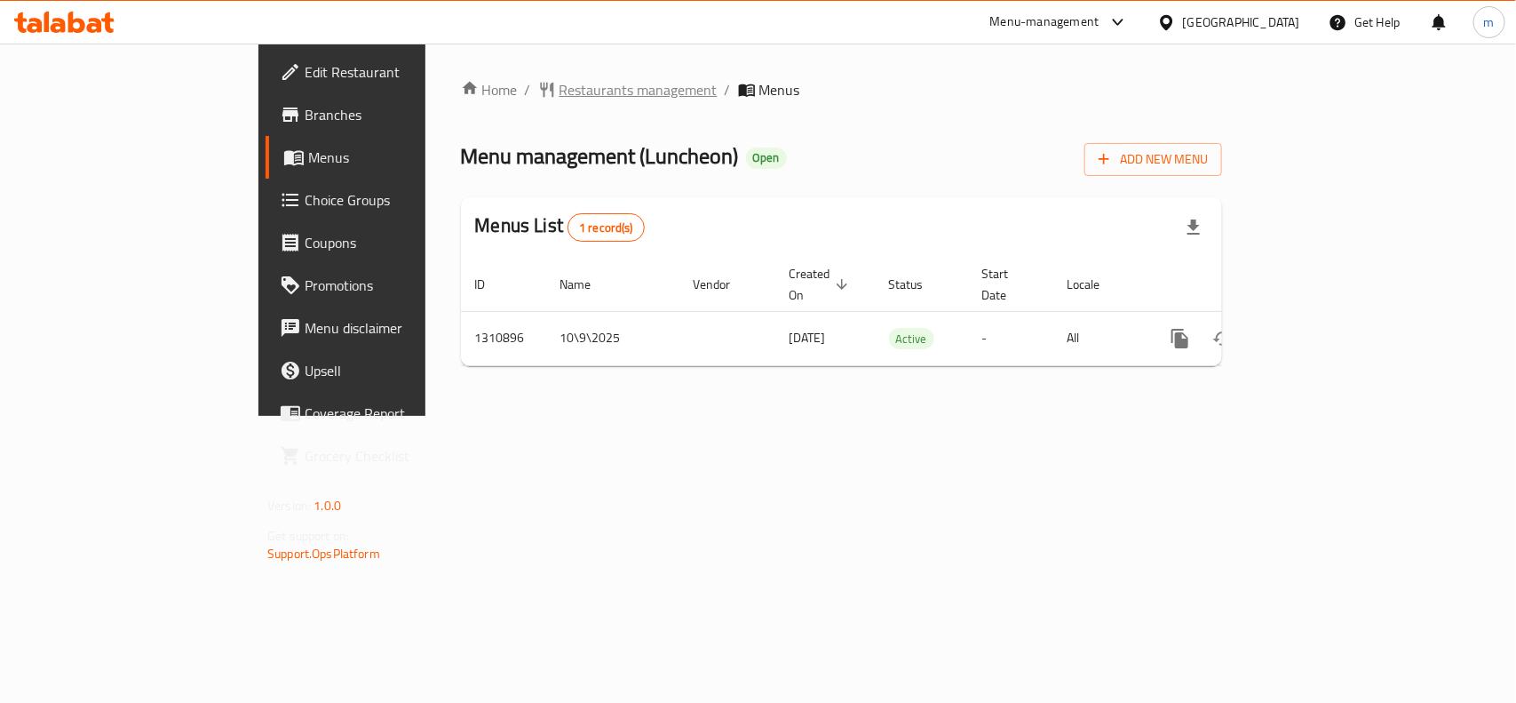
click at [560, 92] on span "Restaurants management" at bounding box center [639, 89] width 158 height 21
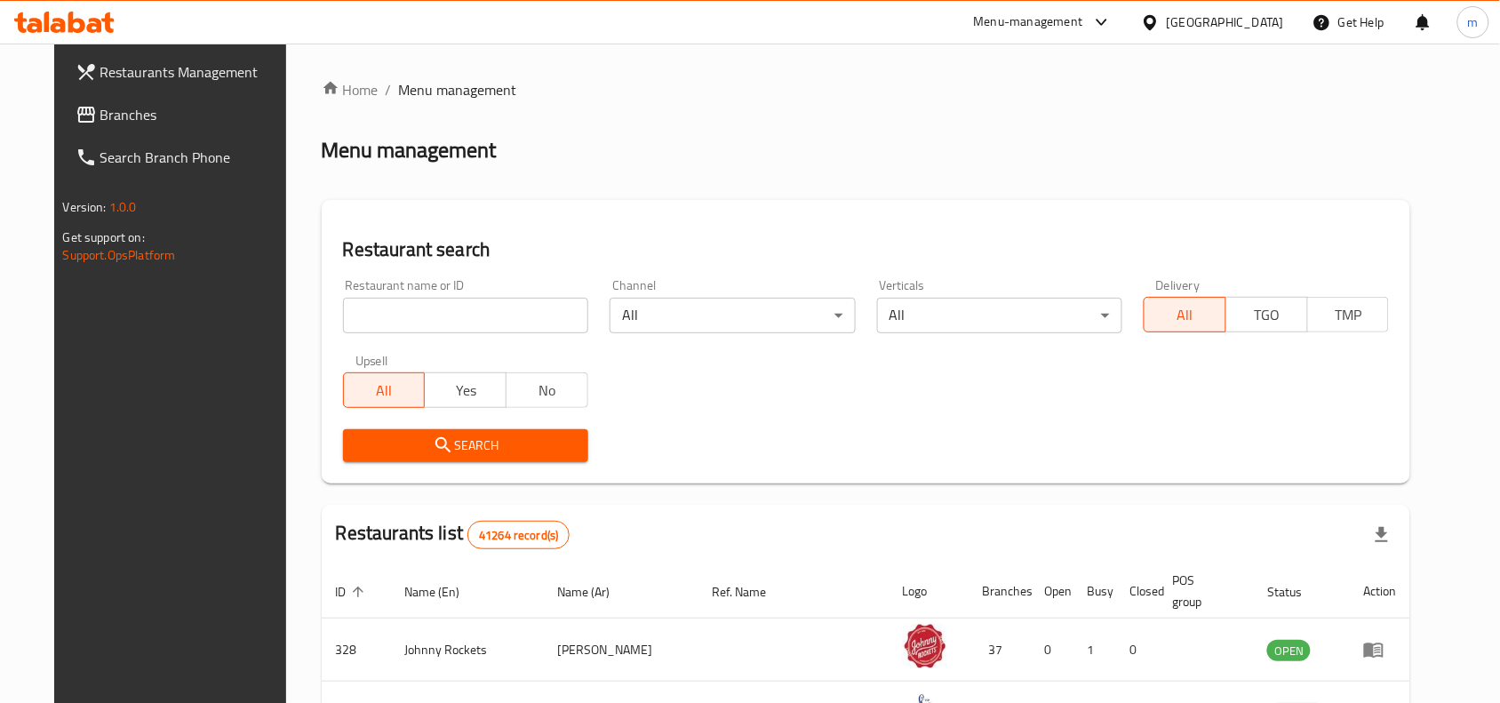
drag, startPoint x: 92, startPoint y: 118, endPoint x: 111, endPoint y: 121, distance: 19.7
click at [100, 118] on span "Branches" at bounding box center [195, 114] width 190 height 21
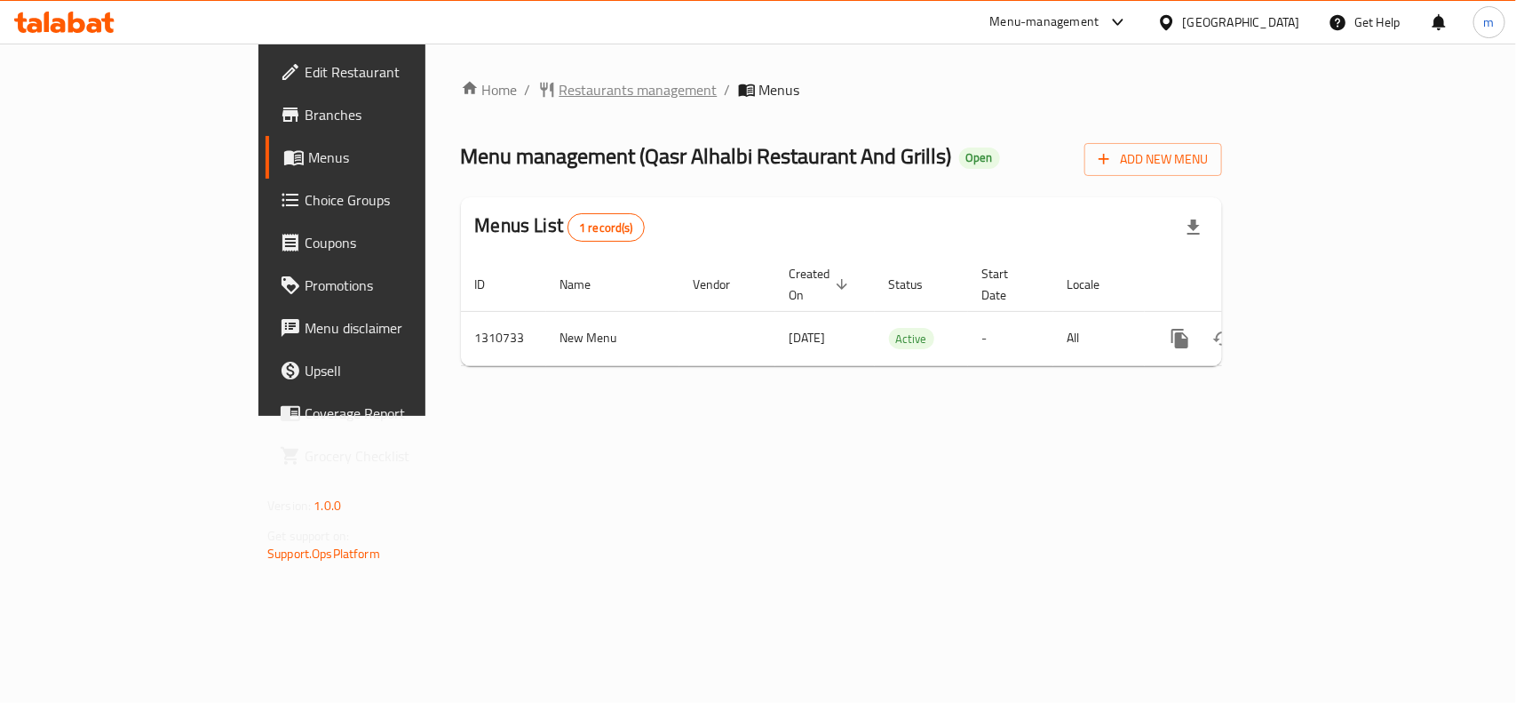
click at [560, 79] on span "Restaurants management" at bounding box center [639, 89] width 158 height 21
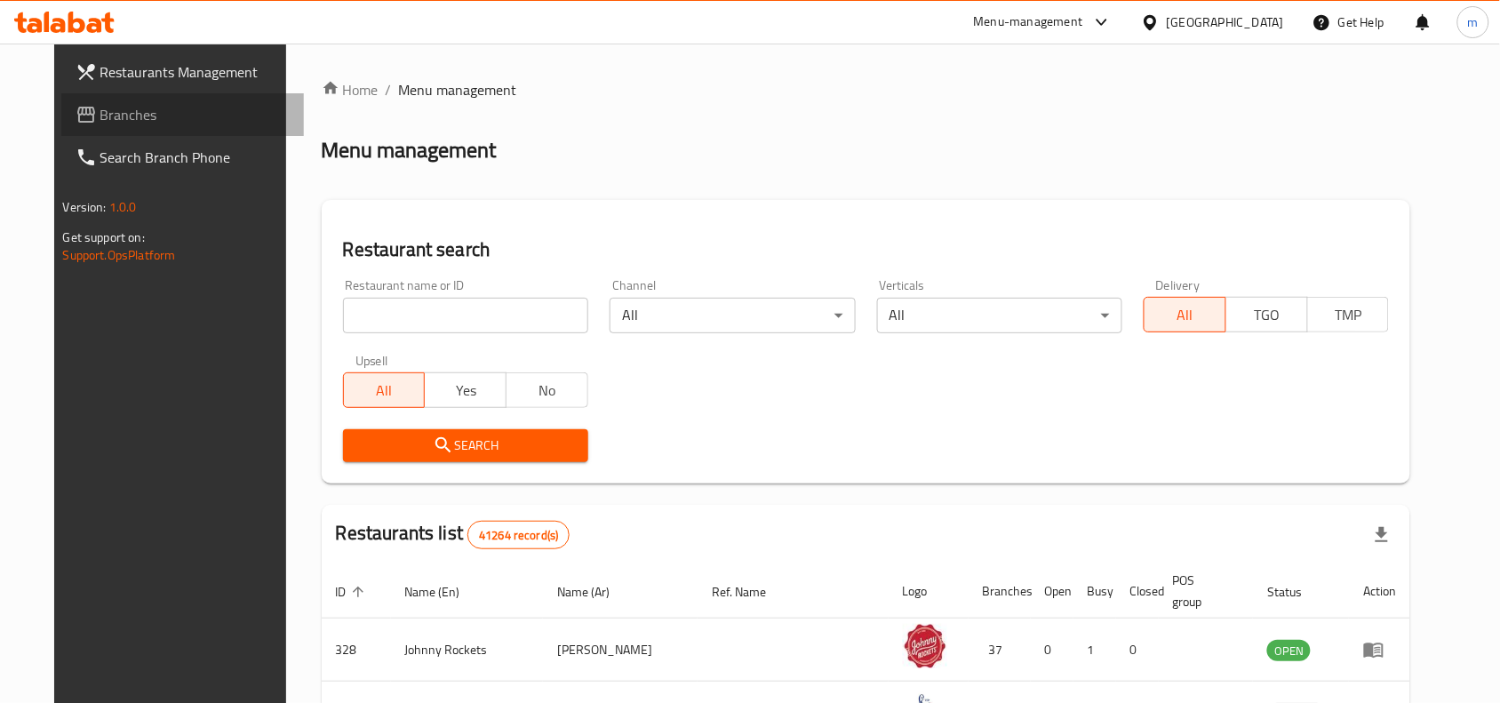
click at [100, 123] on span "Branches" at bounding box center [195, 114] width 190 height 21
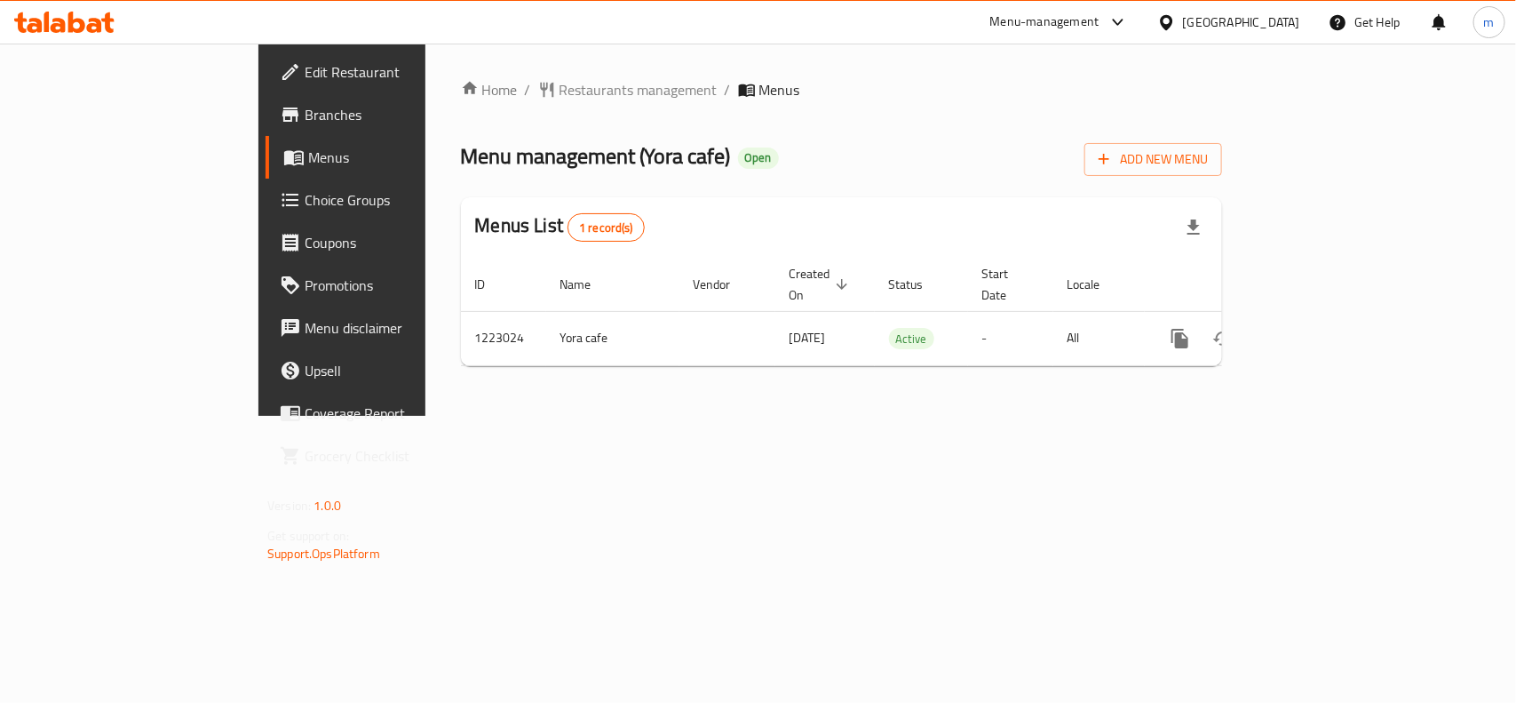
click at [1267, 20] on div "[GEOGRAPHIC_DATA]" at bounding box center [1241, 22] width 117 height 20
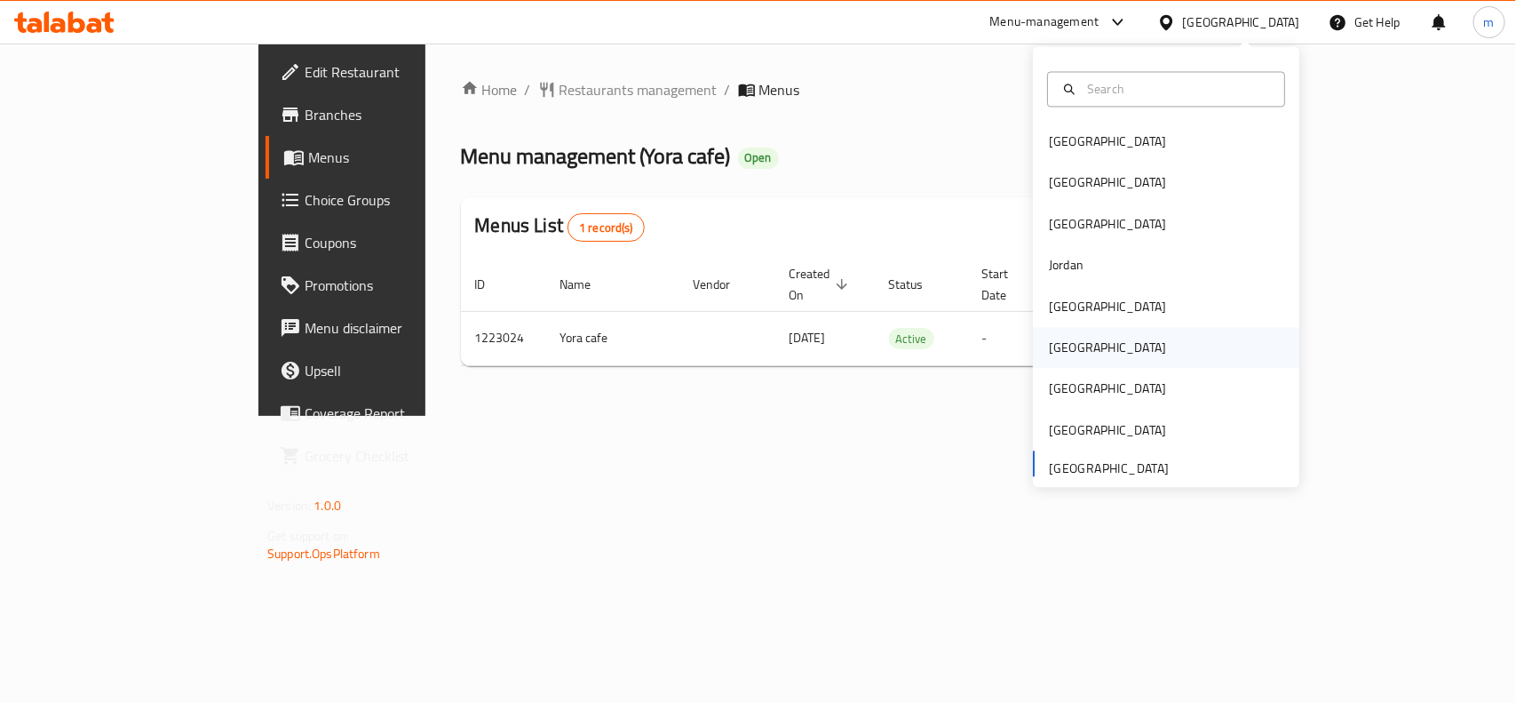
click at [1066, 348] on div "Oman" at bounding box center [1108, 348] width 146 height 41
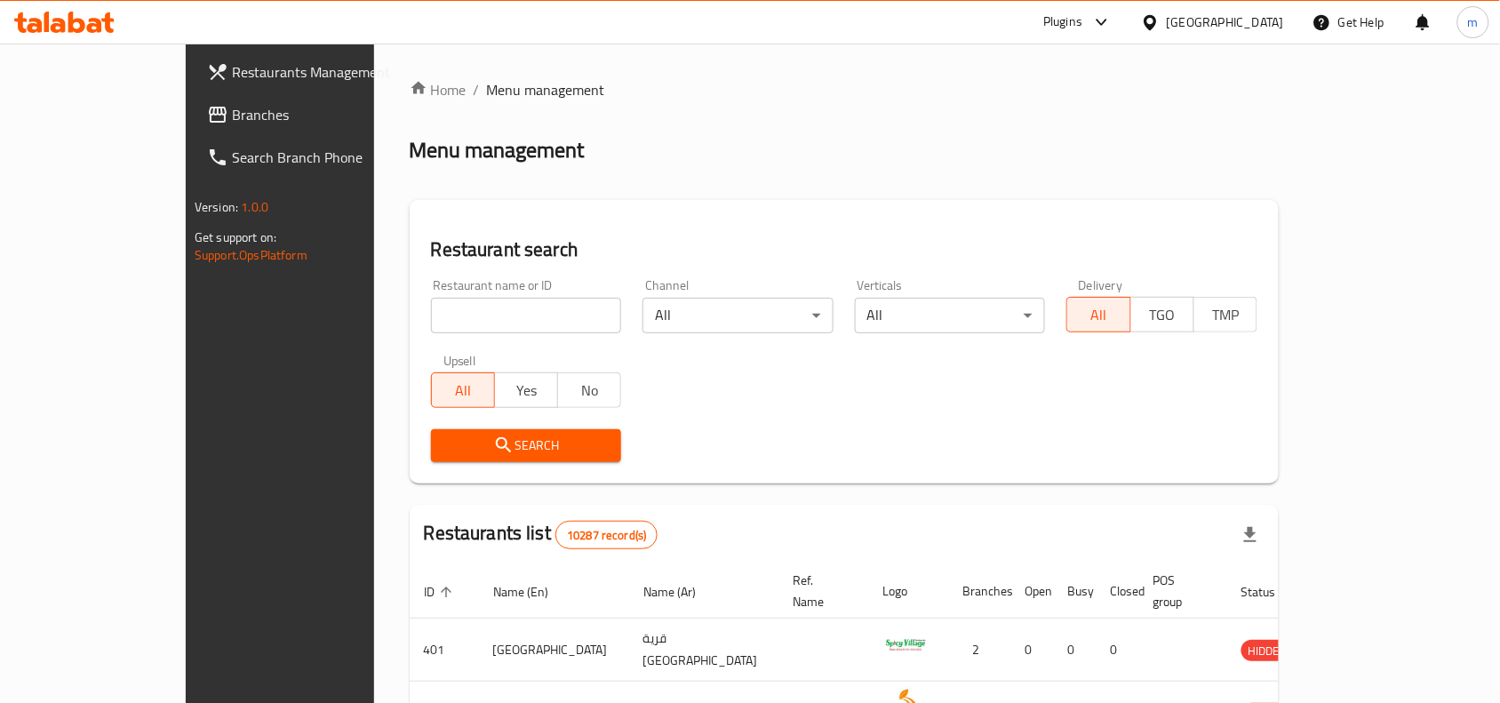
click at [232, 122] on span "Branches" at bounding box center [327, 114] width 190 height 21
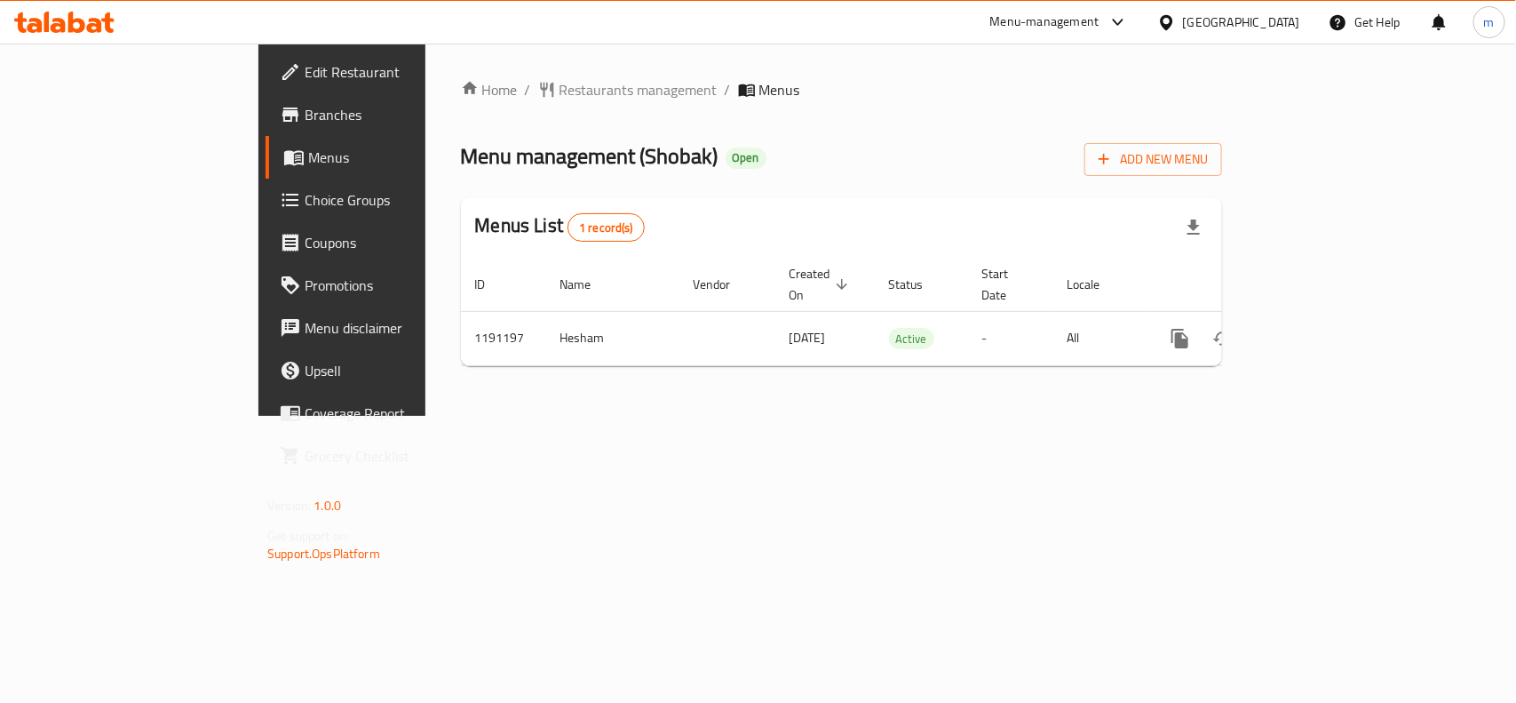
click at [1270, 16] on div "Oman" at bounding box center [1241, 22] width 117 height 20
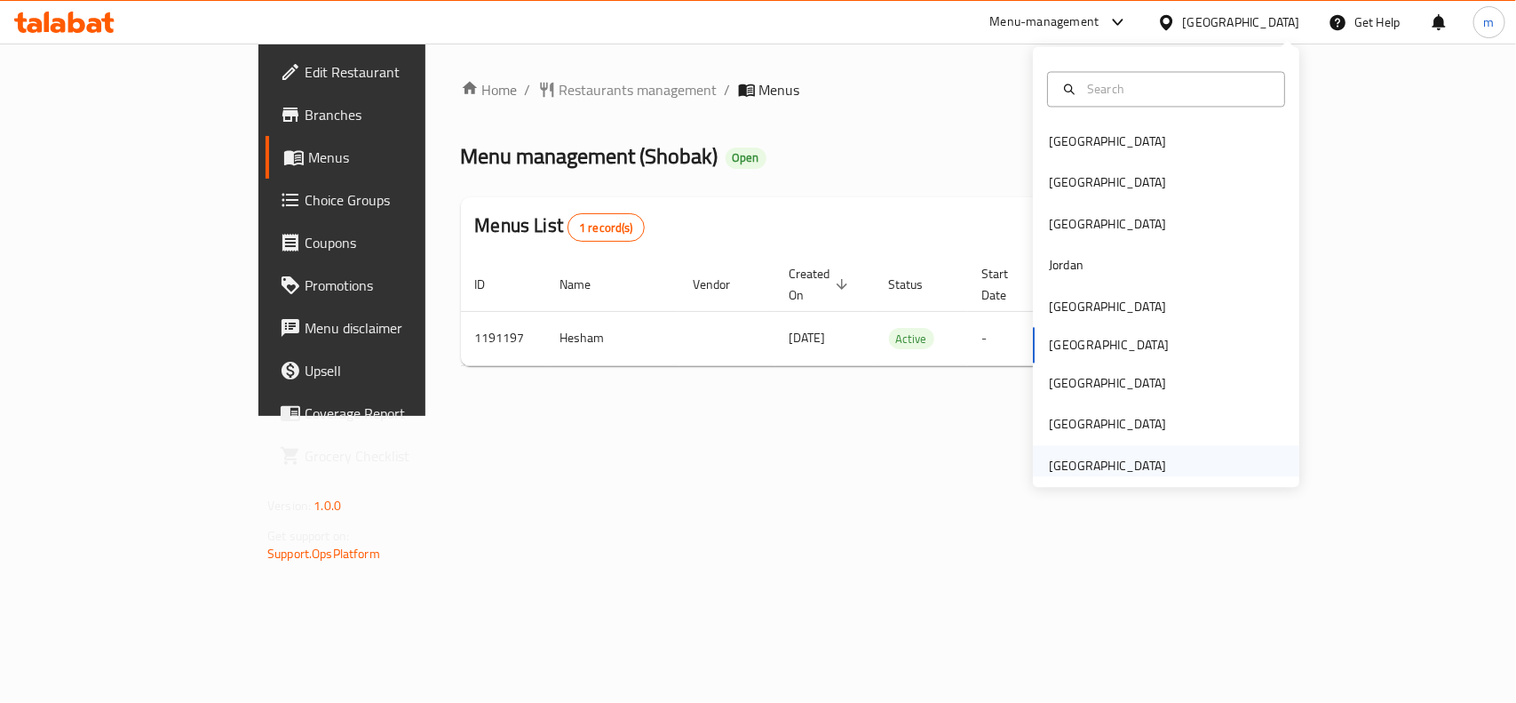
click at [1058, 453] on div "[GEOGRAPHIC_DATA]" at bounding box center [1108, 465] width 146 height 41
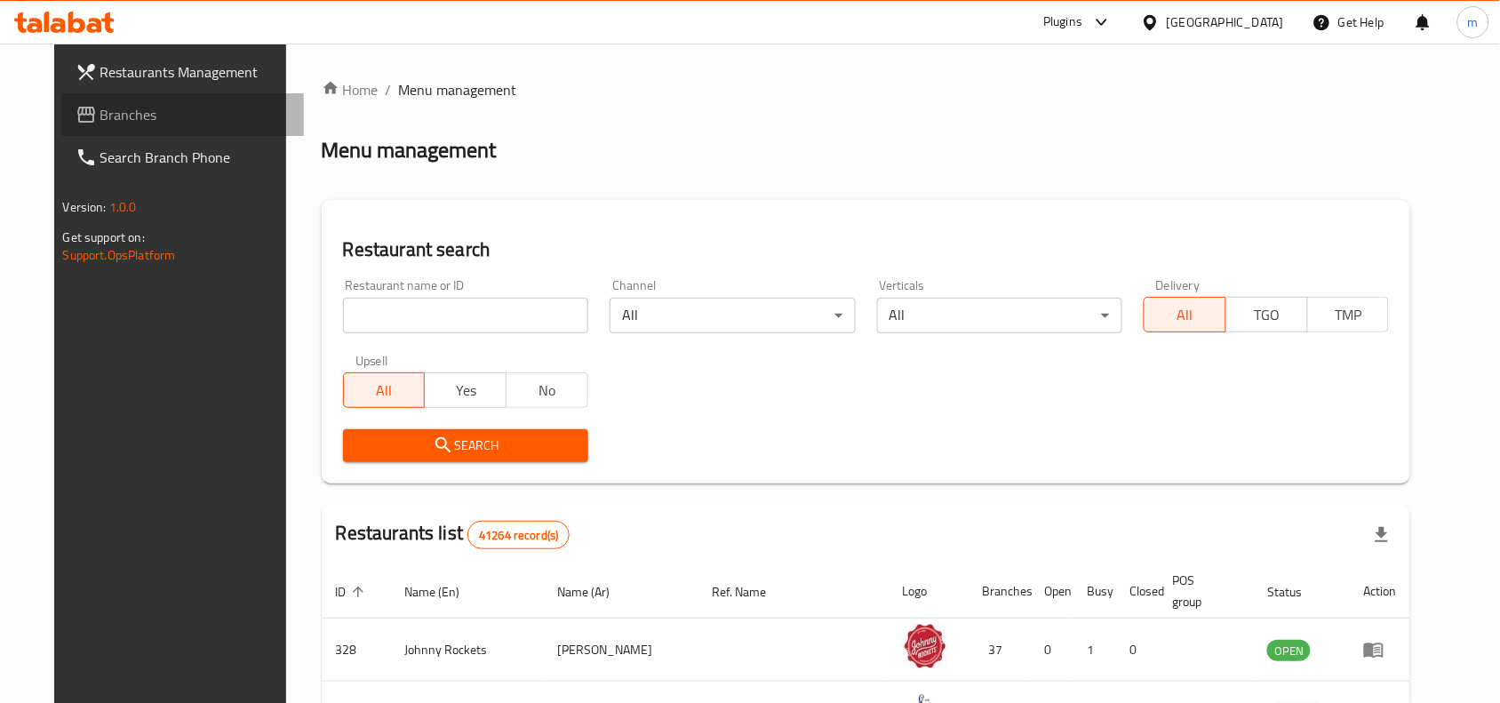
click at [62, 98] on link "Branches" at bounding box center [182, 114] width 243 height 43
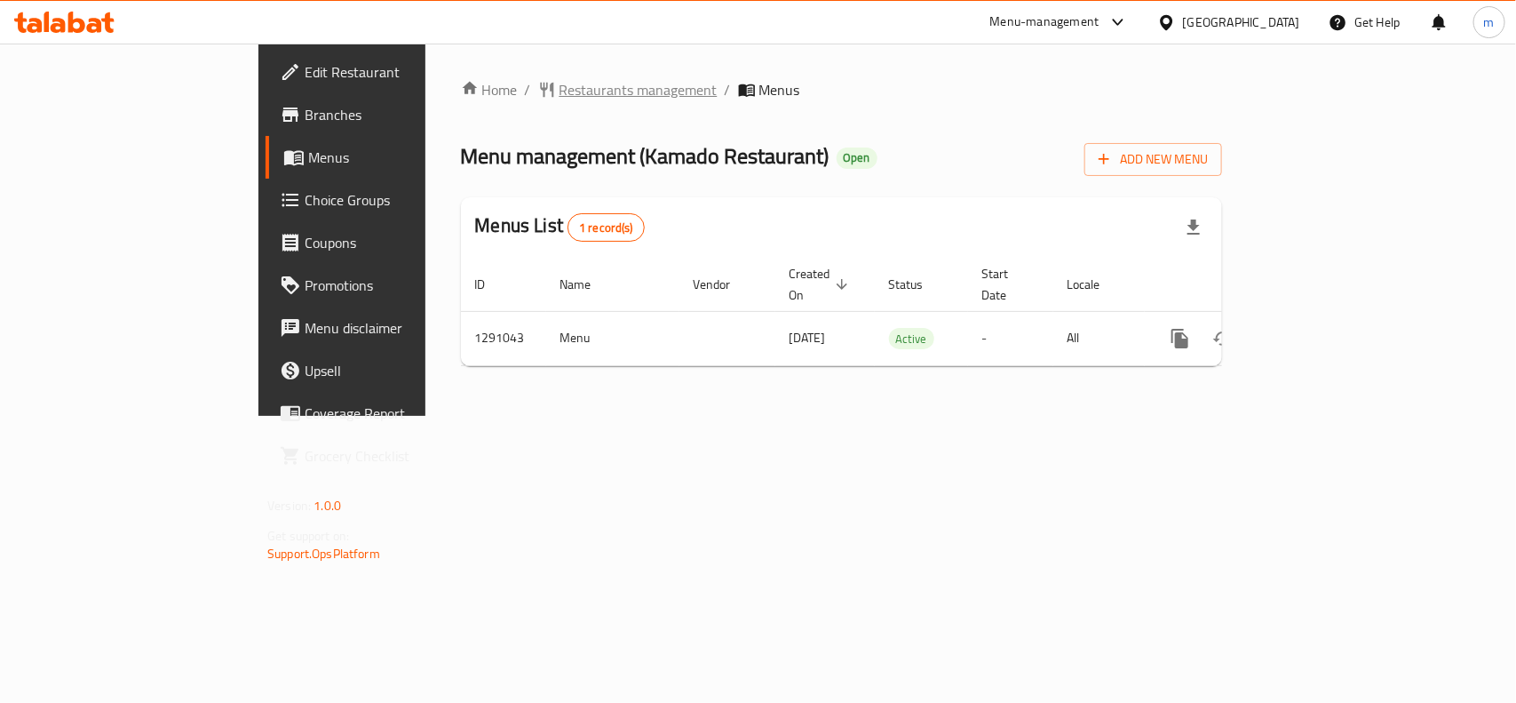
click at [560, 81] on span "Restaurants management" at bounding box center [639, 89] width 158 height 21
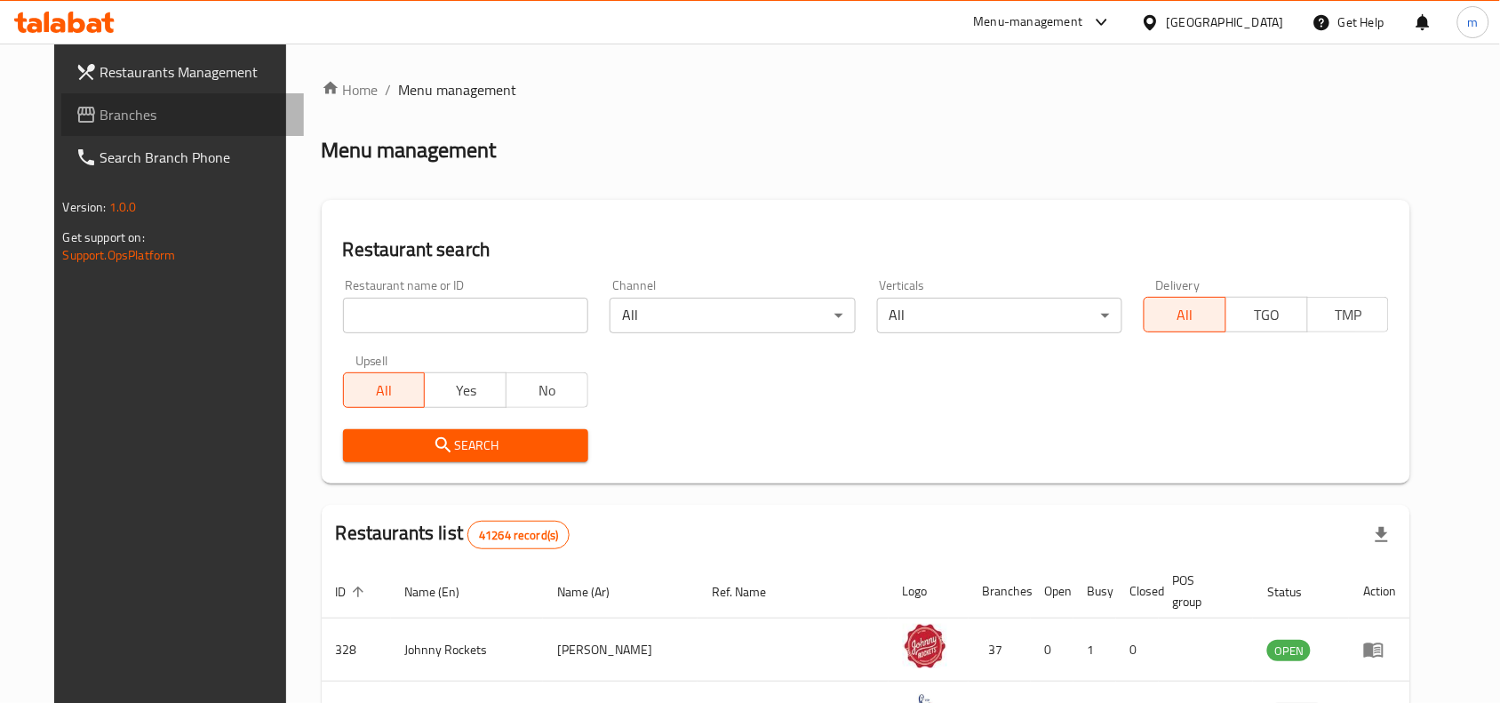
click at [114, 112] on span "Branches" at bounding box center [195, 114] width 190 height 21
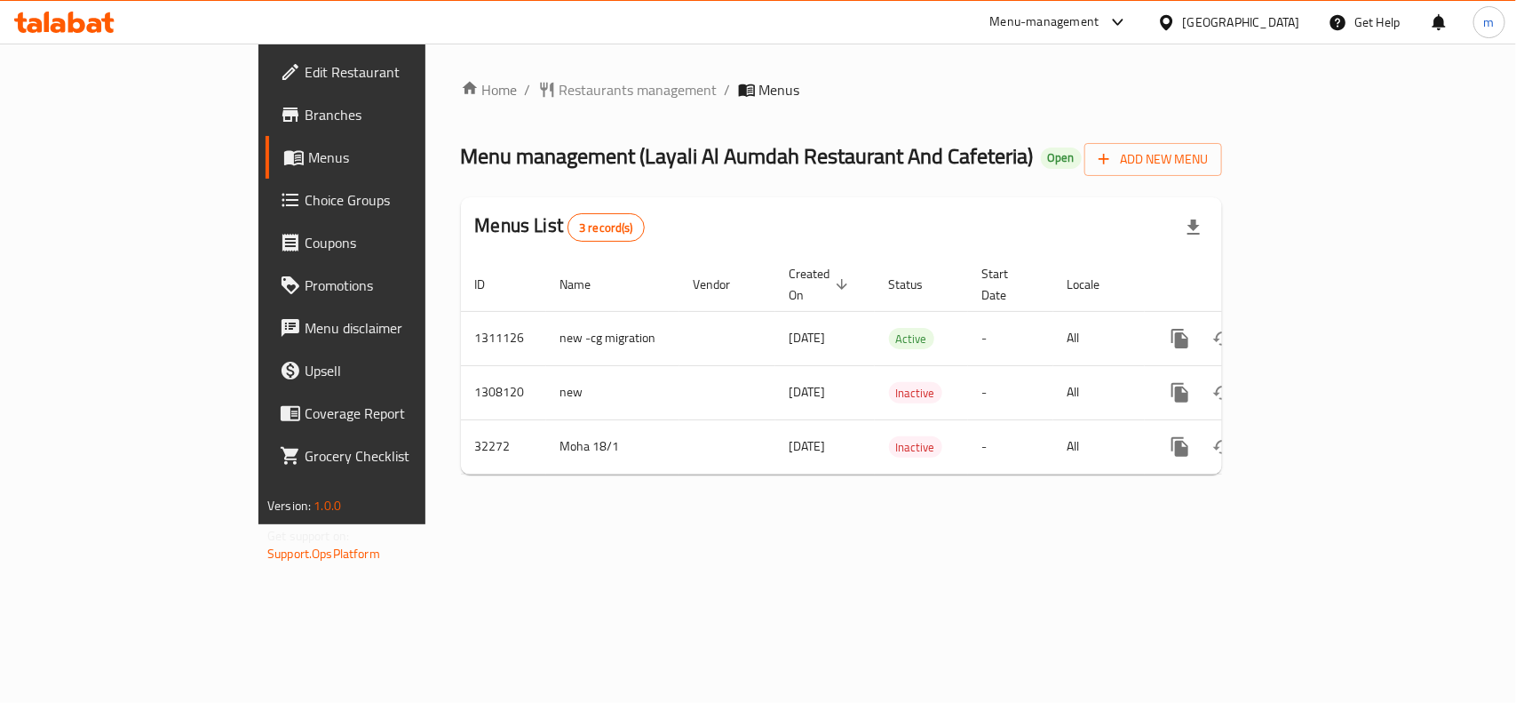
click at [1240, 24] on div "[GEOGRAPHIC_DATA]" at bounding box center [1241, 22] width 117 height 20
click at [993, 136] on div "Menu management ( Layali Al Aumdah Restaurant And Cafeteria ) Open Add New Menu" at bounding box center [841, 156] width 761 height 40
click at [560, 89] on span "Restaurants management" at bounding box center [639, 89] width 158 height 21
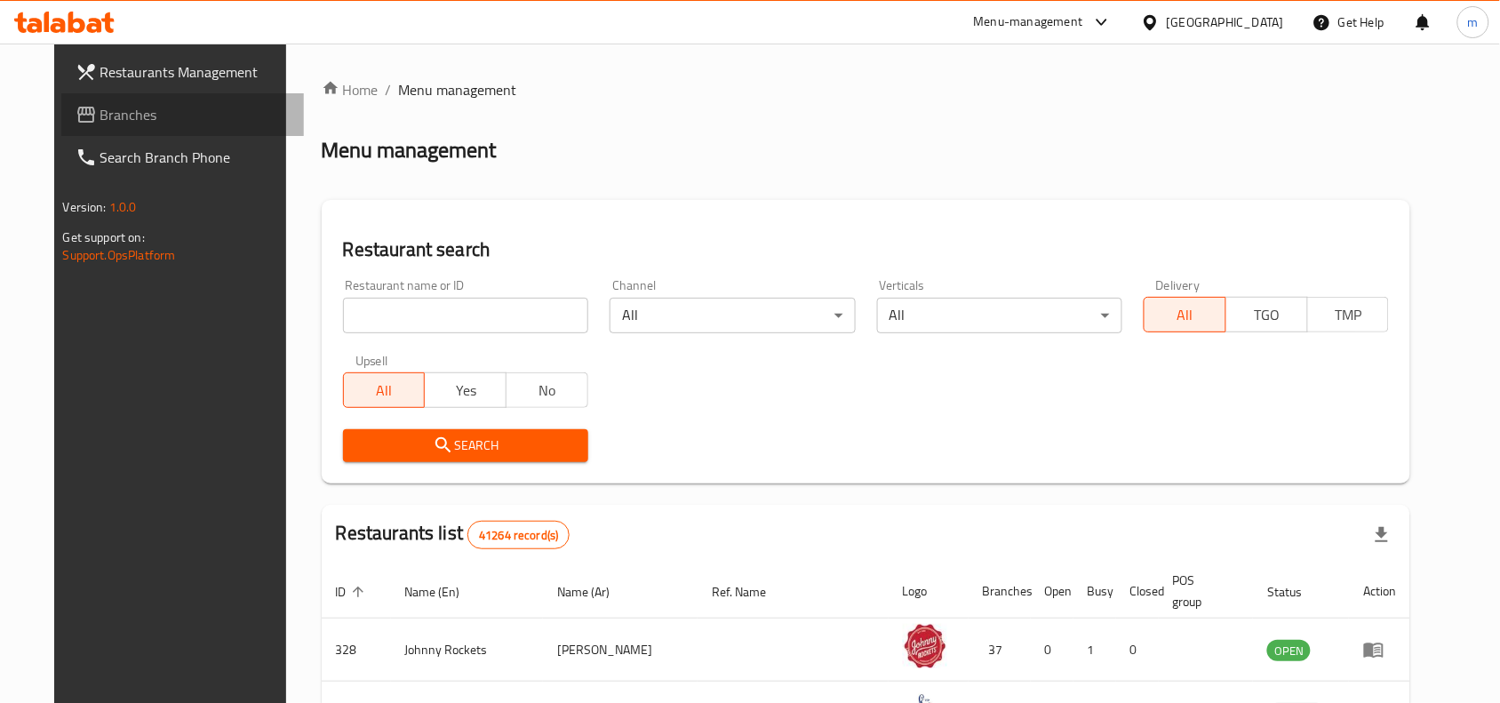
click at [100, 122] on span "Branches" at bounding box center [195, 114] width 190 height 21
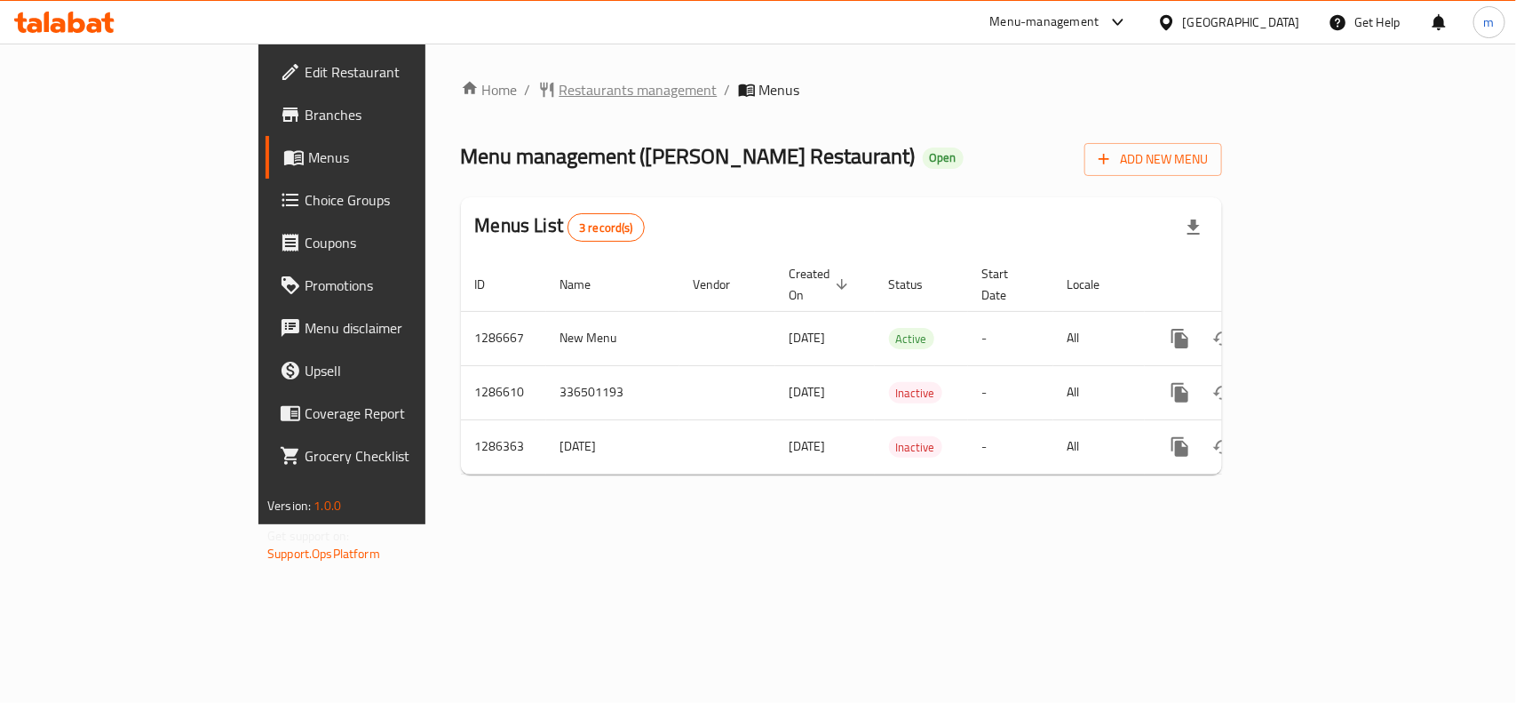
click at [560, 95] on span "Restaurants management" at bounding box center [639, 89] width 158 height 21
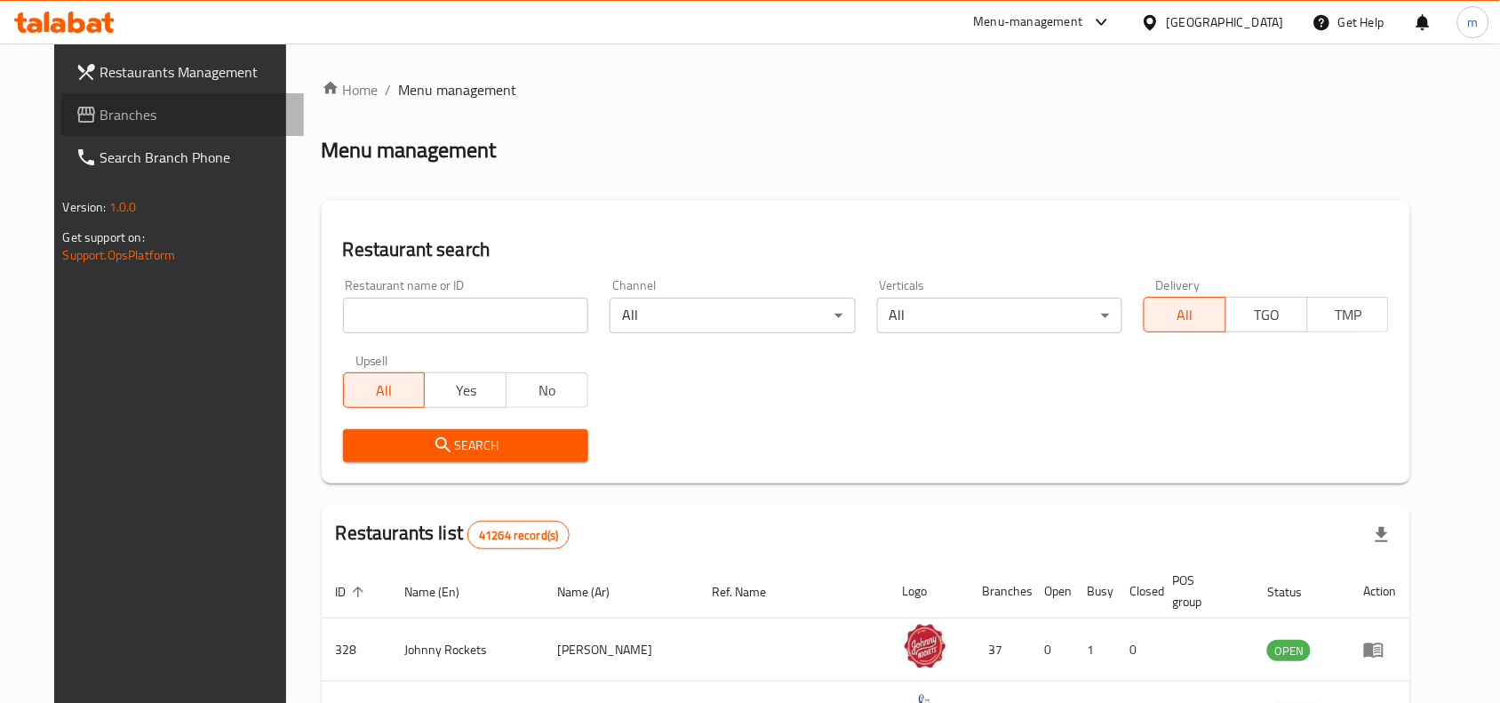
click at [118, 100] on link "Branches" at bounding box center [182, 114] width 243 height 43
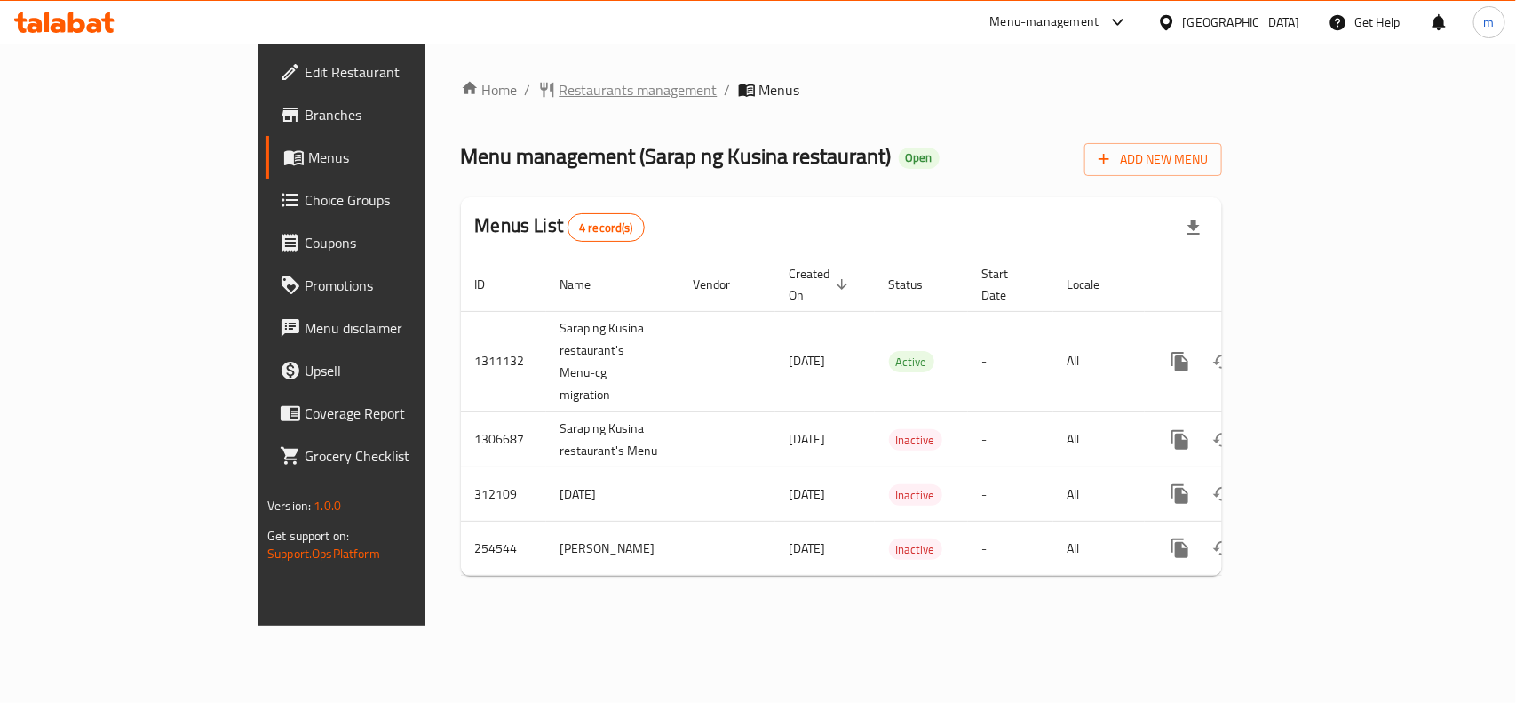
click at [560, 95] on span "Restaurants management" at bounding box center [639, 89] width 158 height 21
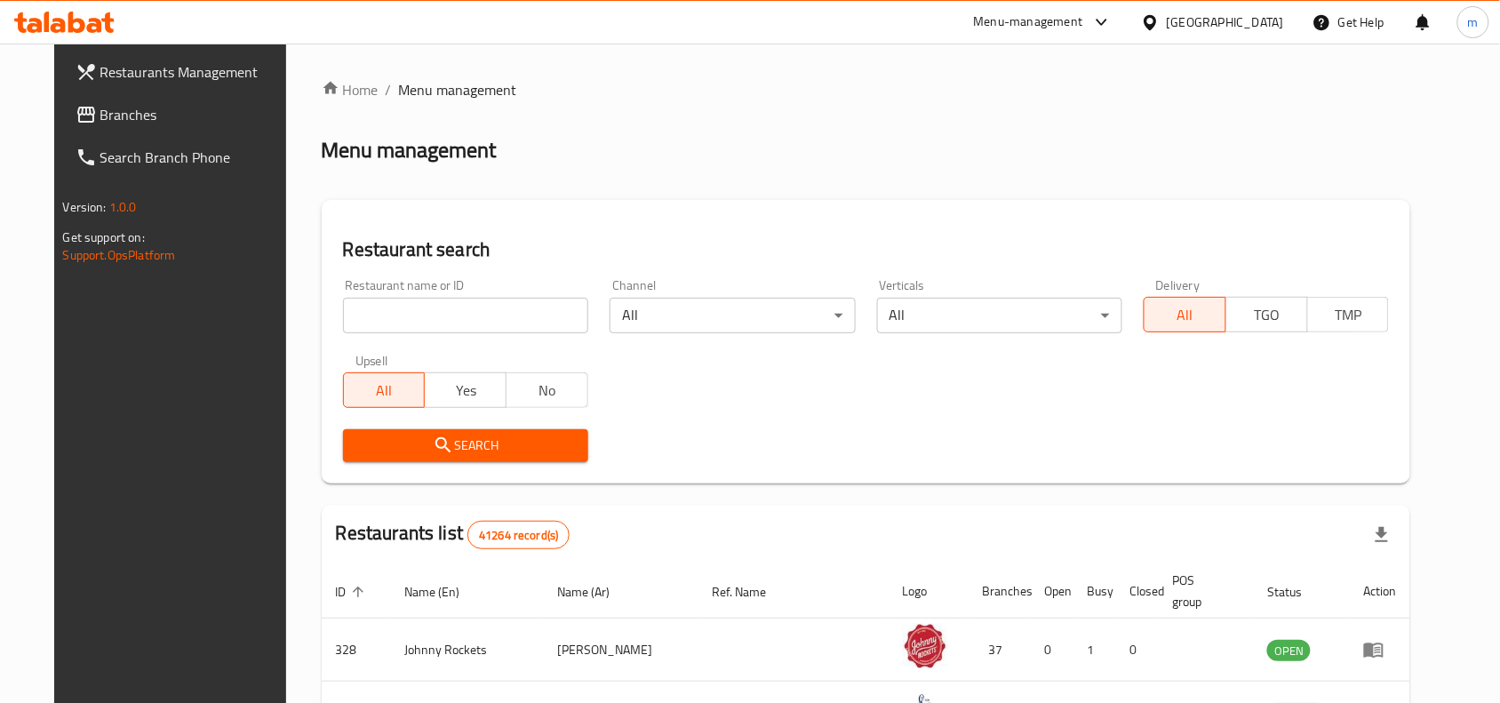
click at [383, 313] on input "search" at bounding box center [465, 316] width 245 height 36
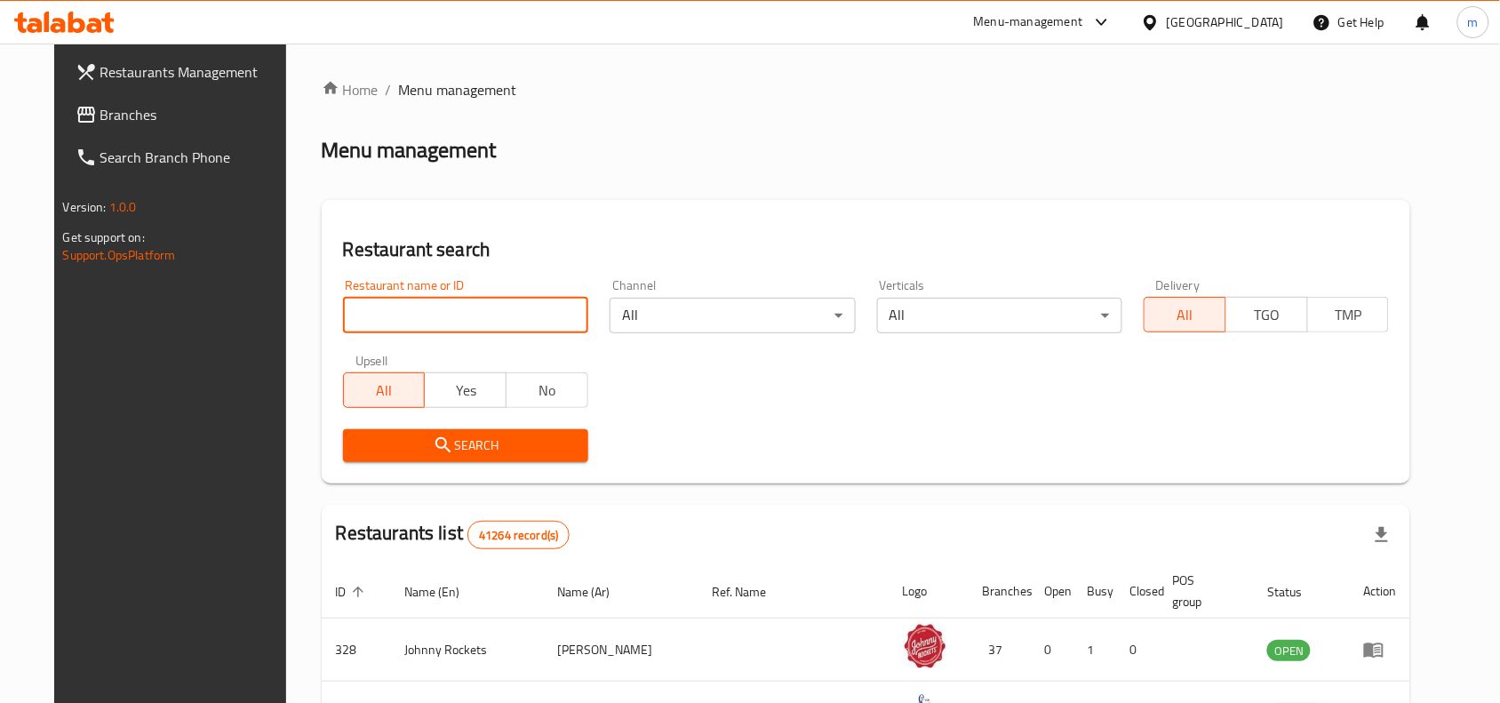
paste input "627400"
type input "627400"
click button "Search" at bounding box center [465, 445] width 245 height 33
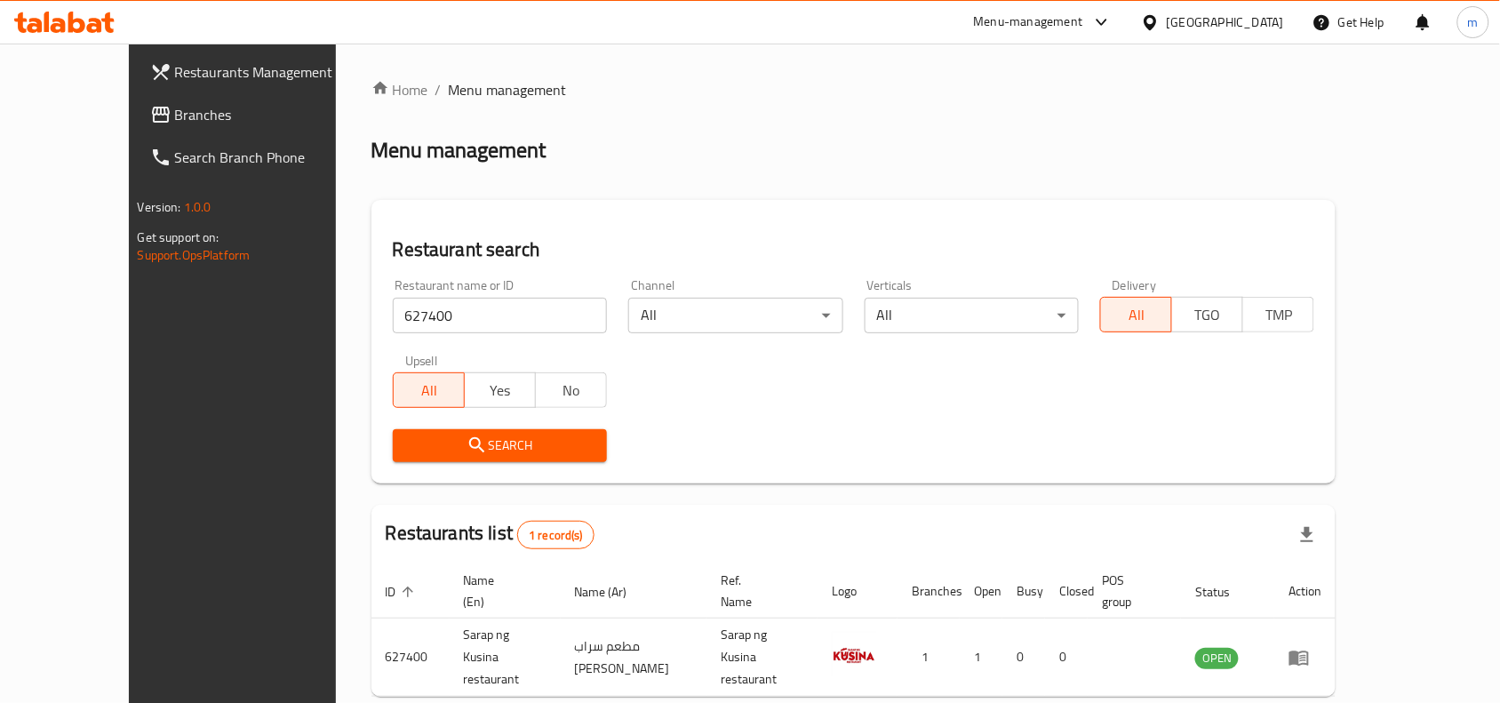
click at [1259, 25] on div "[GEOGRAPHIC_DATA]" at bounding box center [1224, 22] width 117 height 20
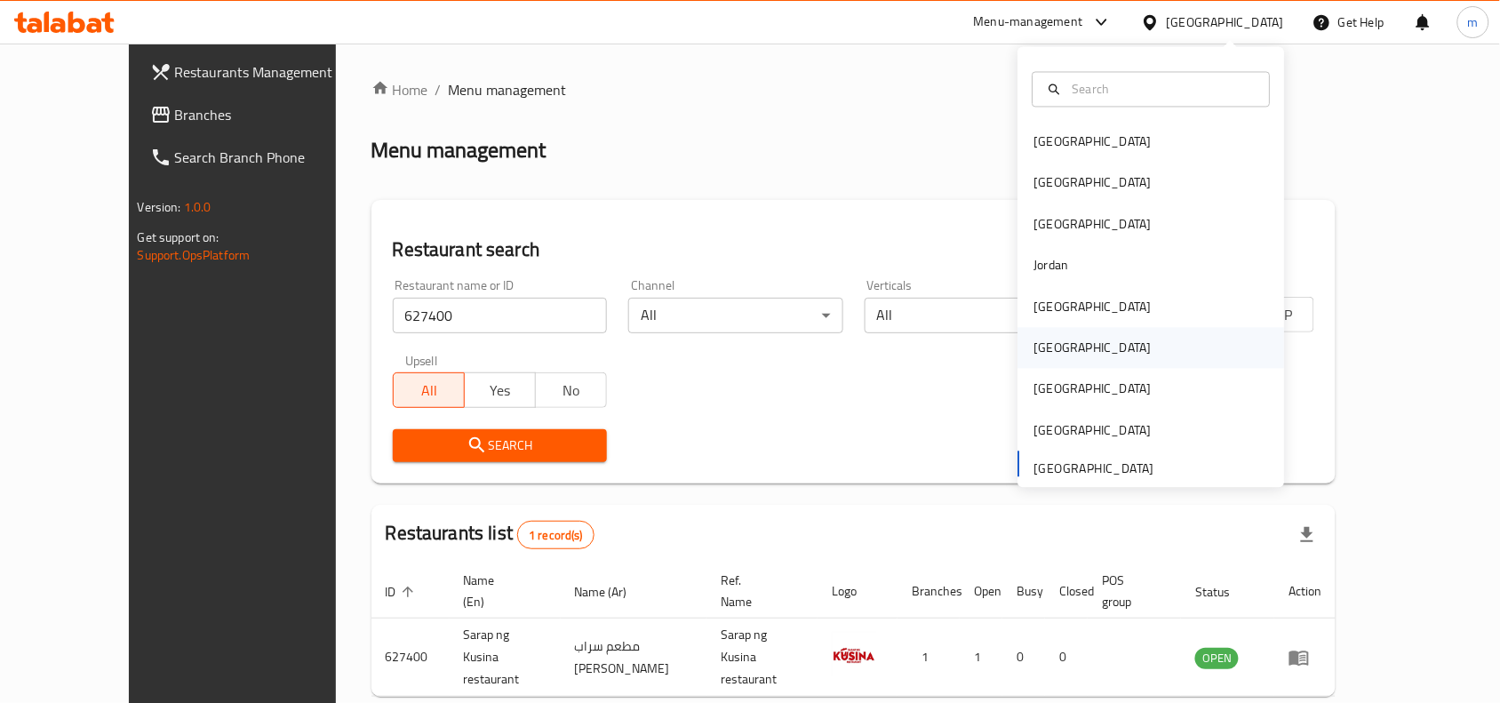
click at [1077, 361] on div "[GEOGRAPHIC_DATA]" at bounding box center [1151, 348] width 267 height 41
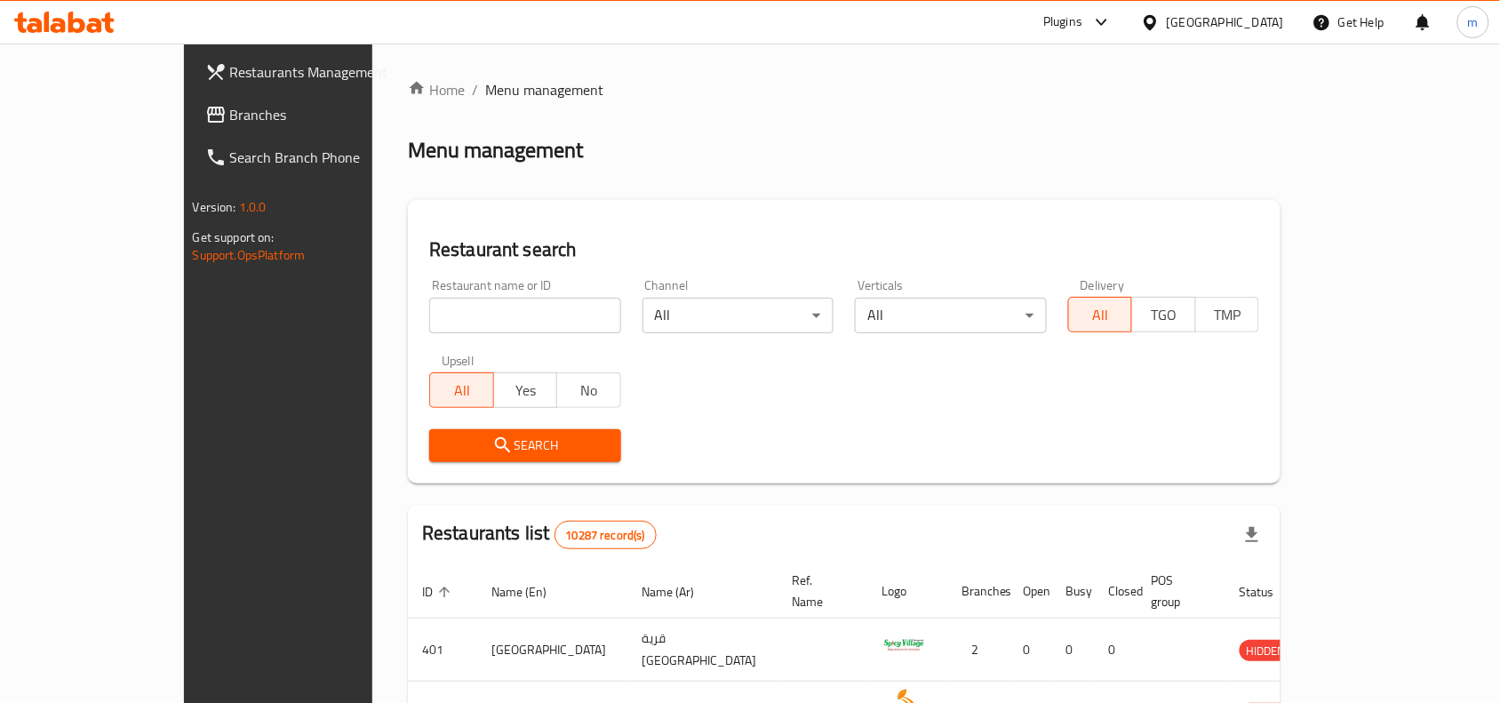
click at [230, 122] on span "Branches" at bounding box center [325, 114] width 190 height 21
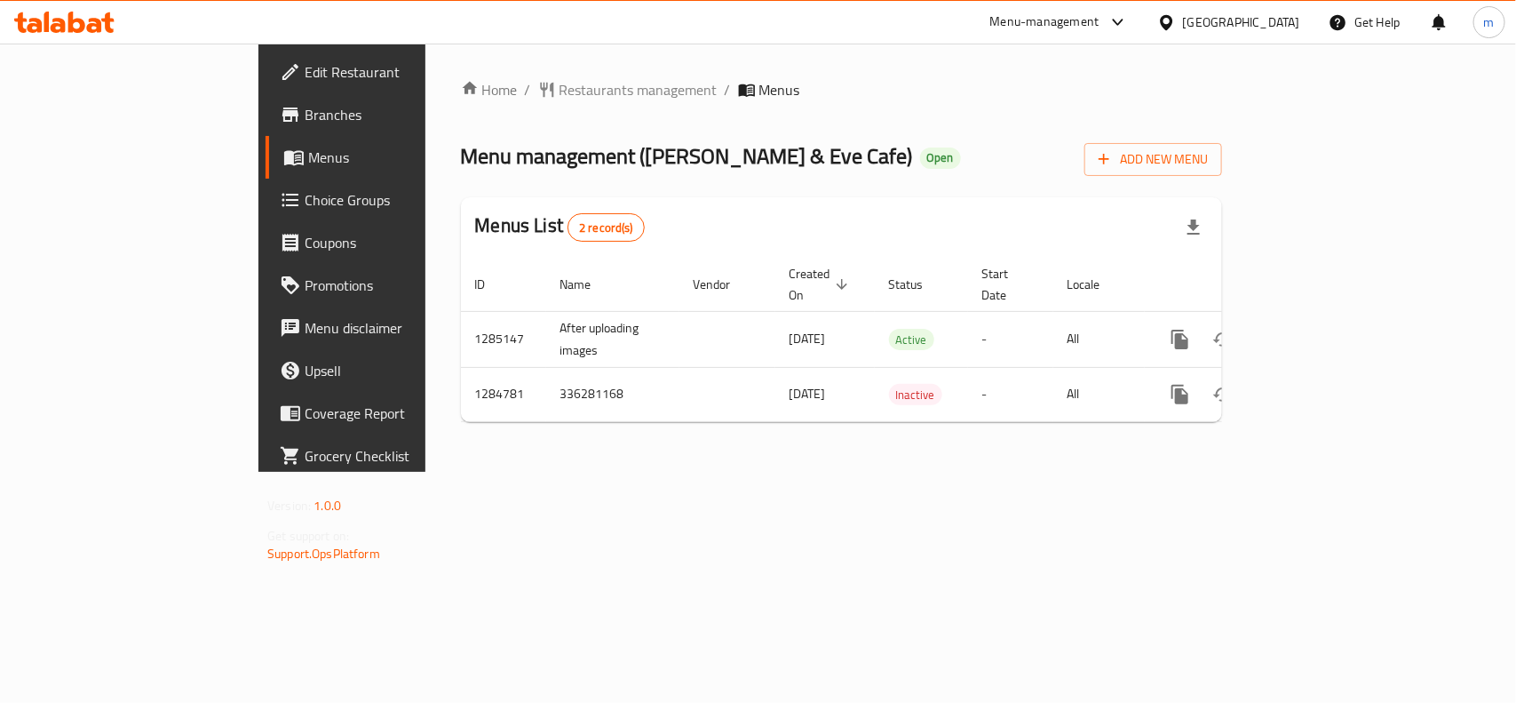
click at [1173, 19] on icon at bounding box center [1166, 21] width 12 height 15
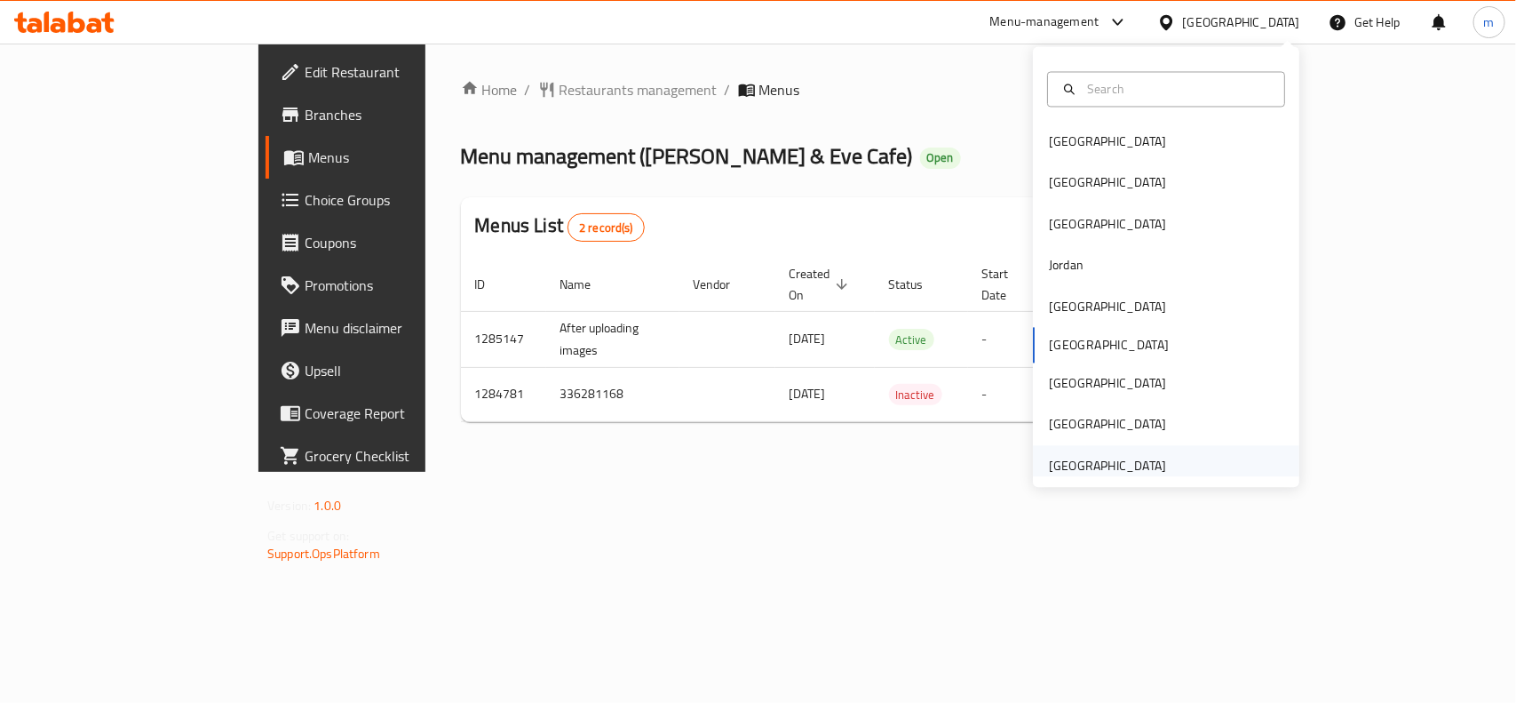
click at [1160, 463] on div "[GEOGRAPHIC_DATA]" at bounding box center [1108, 465] width 146 height 41
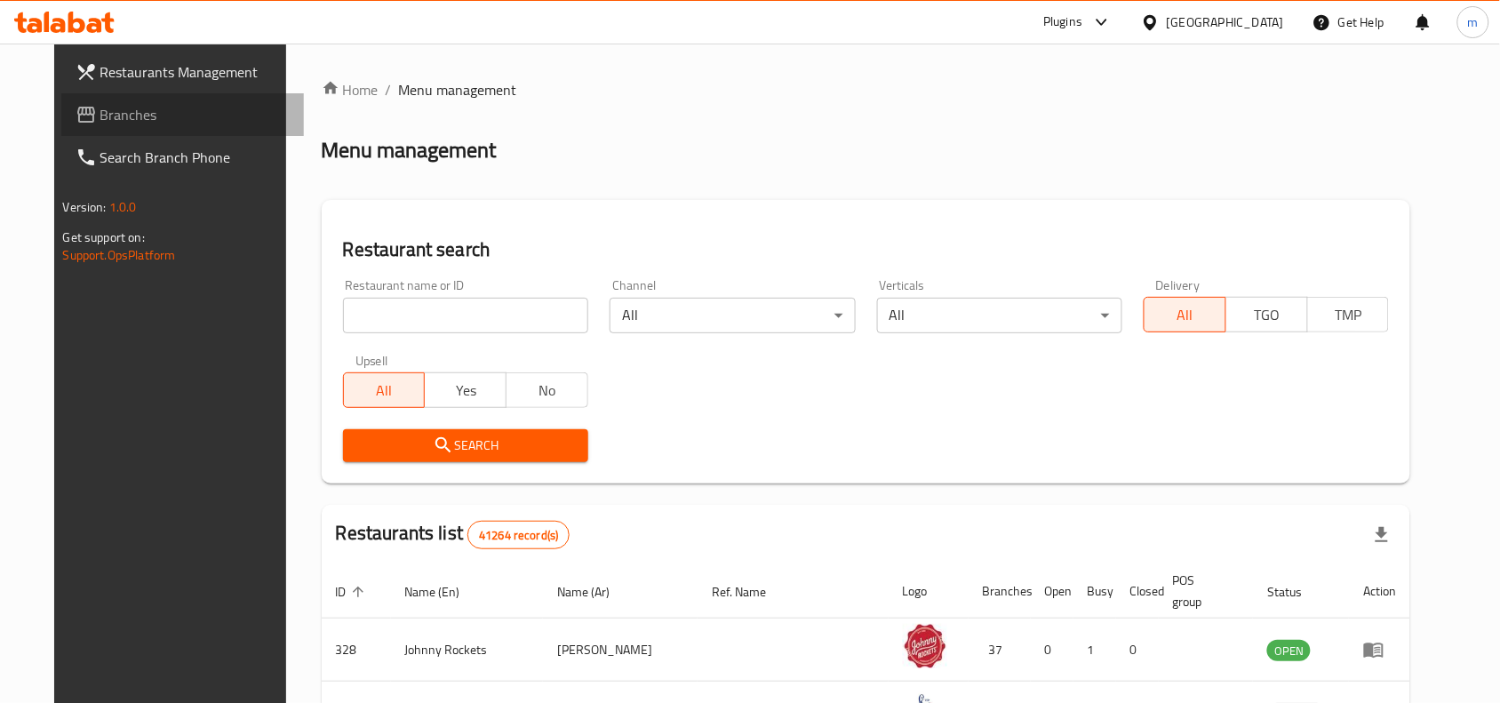
drag, startPoint x: 83, startPoint y: 103, endPoint x: 22, endPoint y: 163, distance: 84.8
click at [100, 104] on span "Branches" at bounding box center [195, 114] width 190 height 21
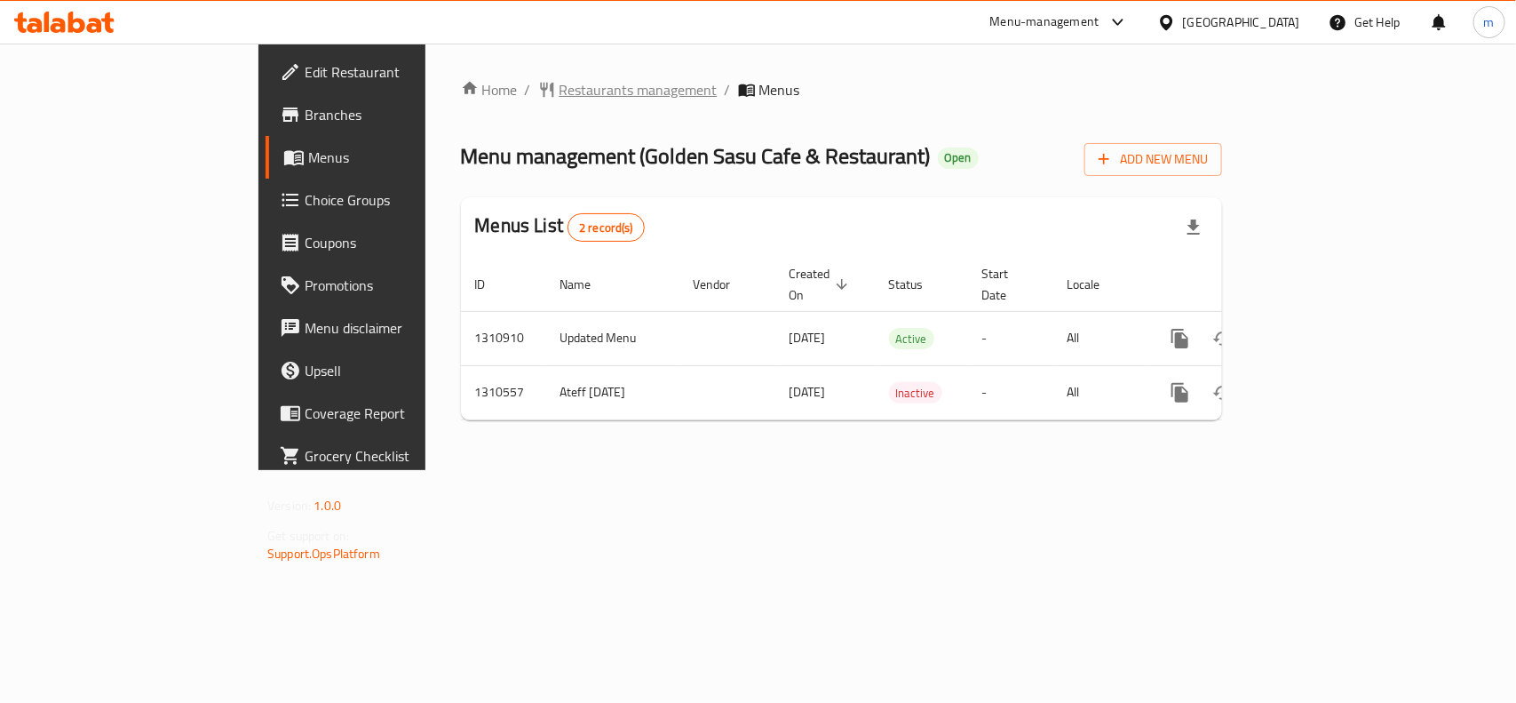
click at [560, 95] on span "Restaurants management" at bounding box center [639, 89] width 158 height 21
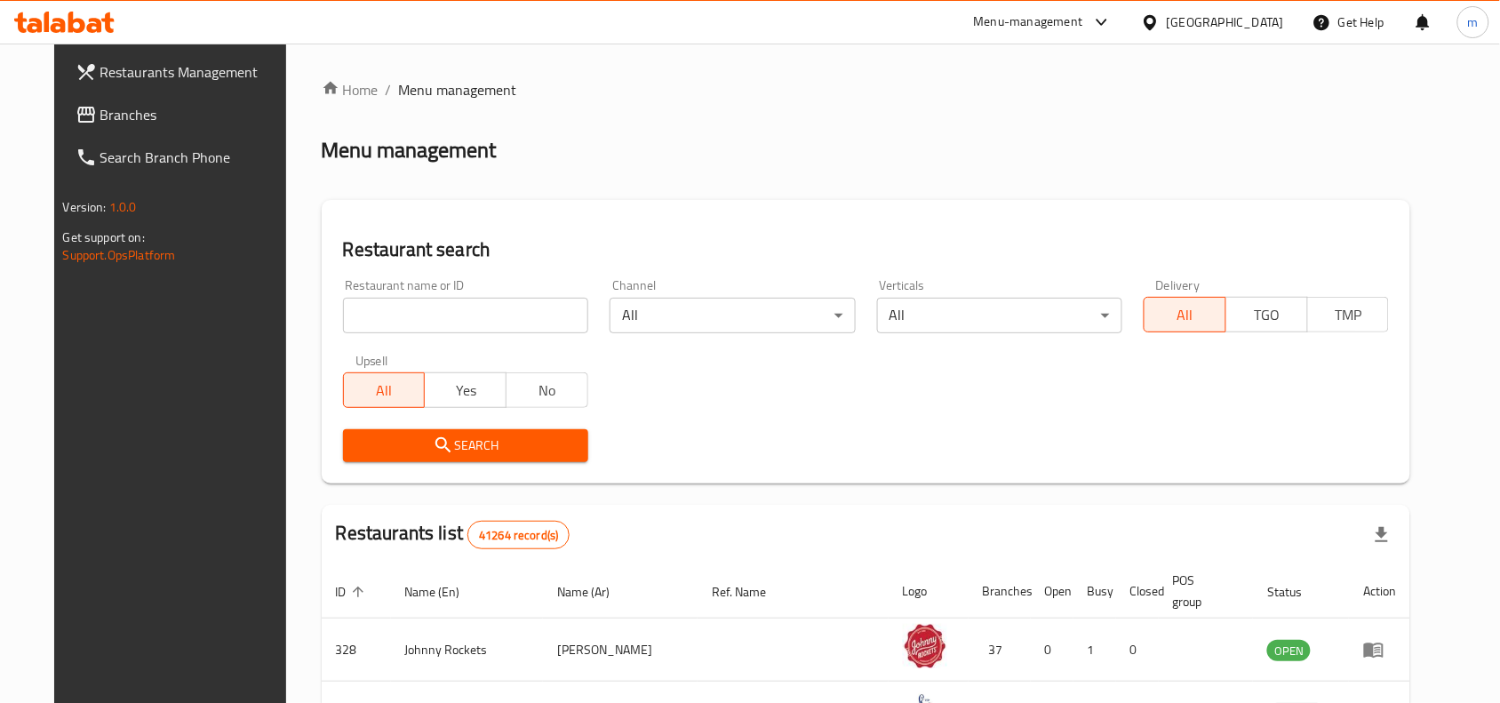
click at [104, 114] on span "Branches" at bounding box center [195, 114] width 190 height 21
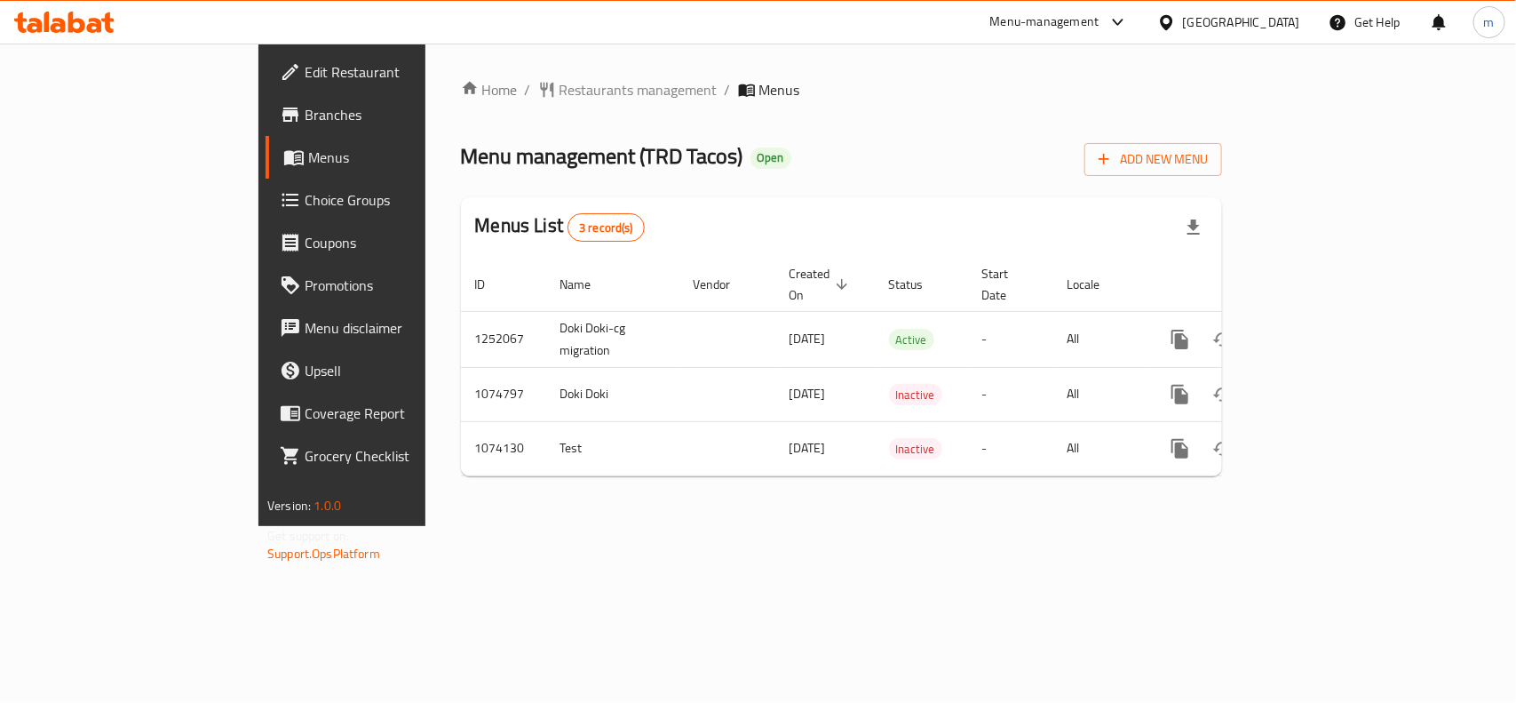
click at [476, 103] on div "Home / Restaurants management / Menus Menu management ( TRD Tacos ) Open Add Ne…" at bounding box center [841, 284] width 761 height 411
click at [560, 99] on span "Restaurants management" at bounding box center [639, 89] width 158 height 21
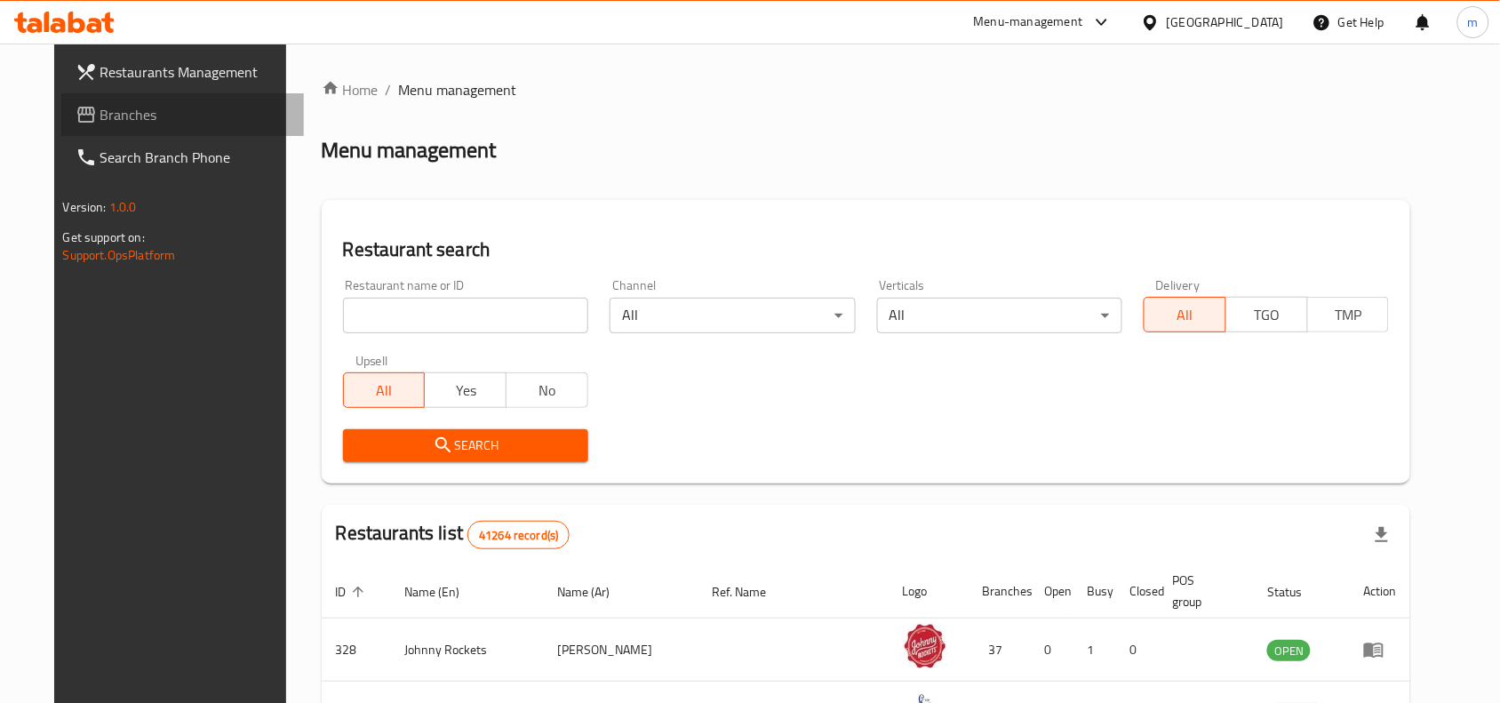
click at [100, 113] on span "Branches" at bounding box center [195, 114] width 190 height 21
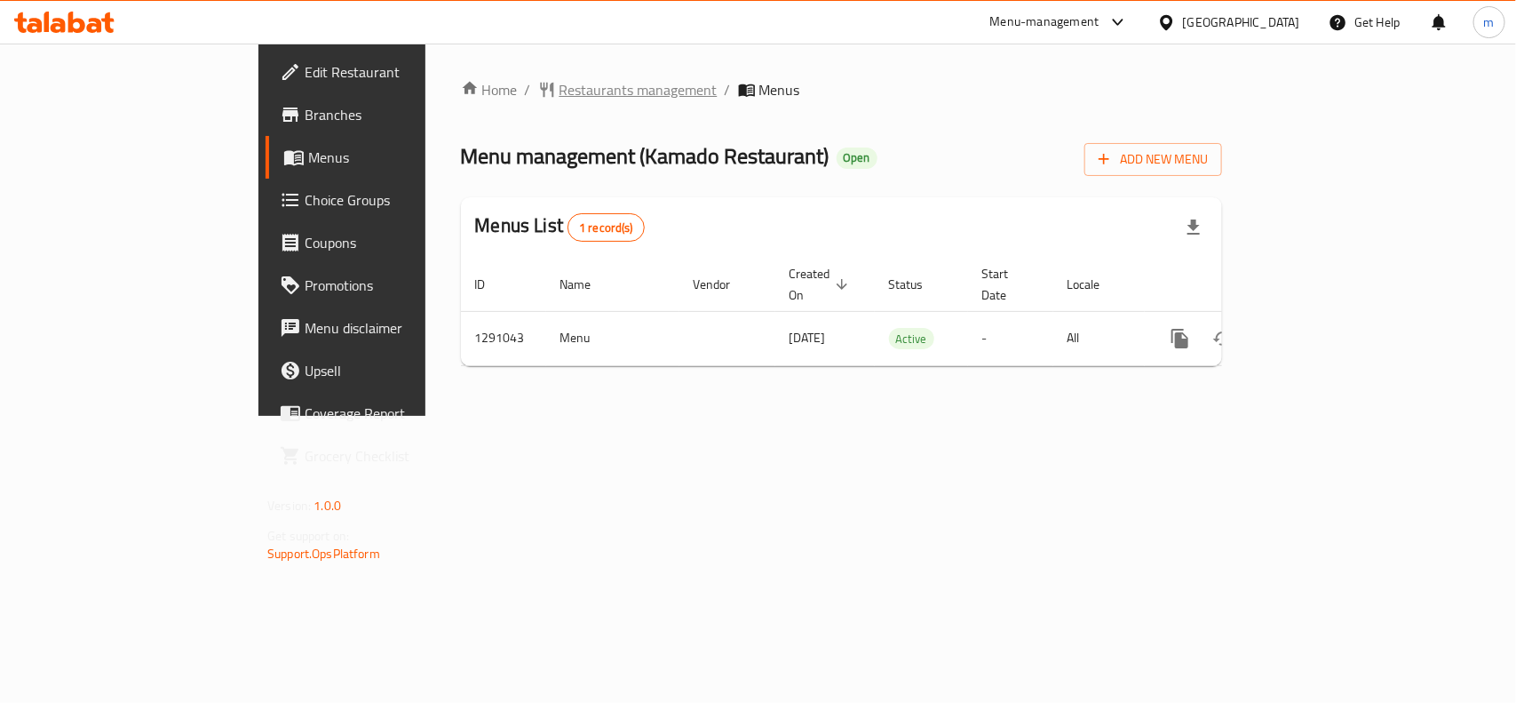
click at [560, 95] on span "Restaurants management" at bounding box center [639, 89] width 158 height 21
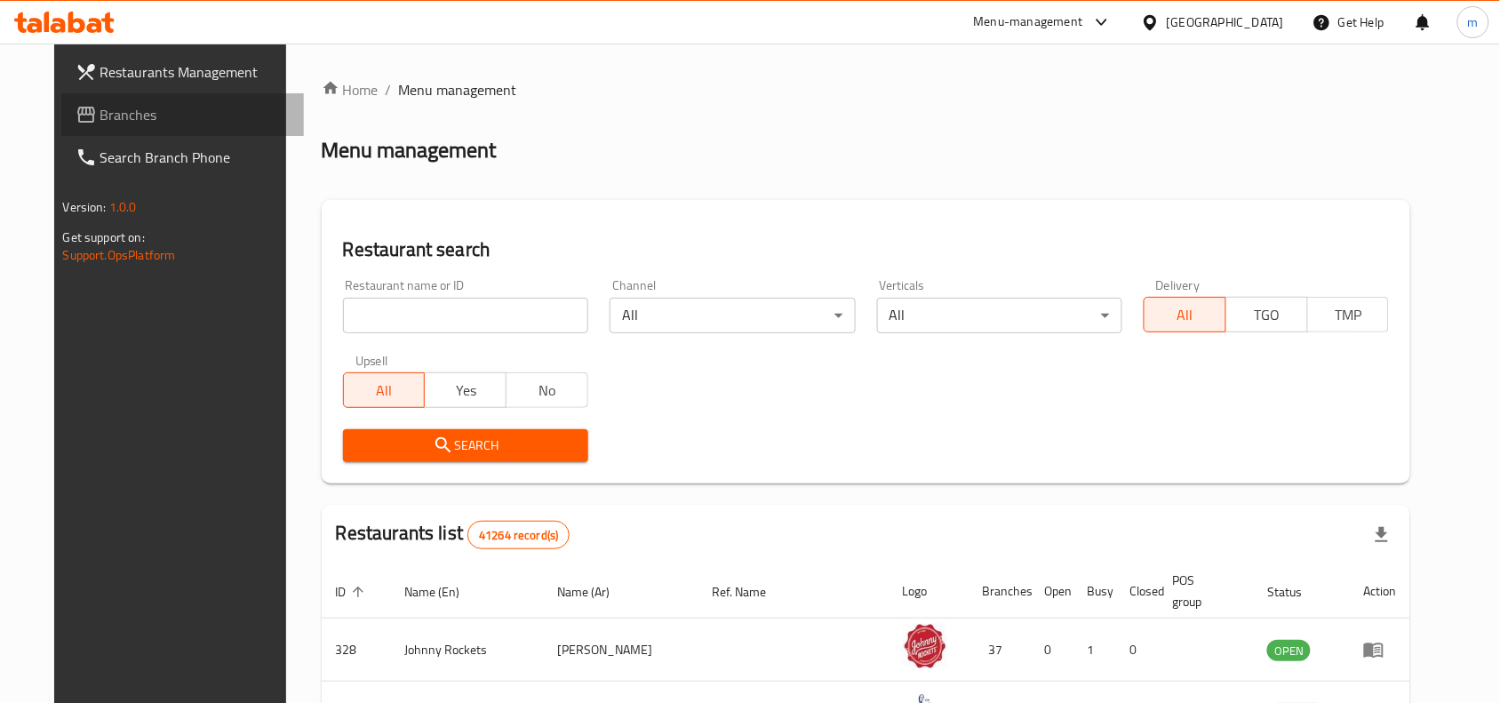
click at [100, 114] on span "Branches" at bounding box center [195, 114] width 190 height 21
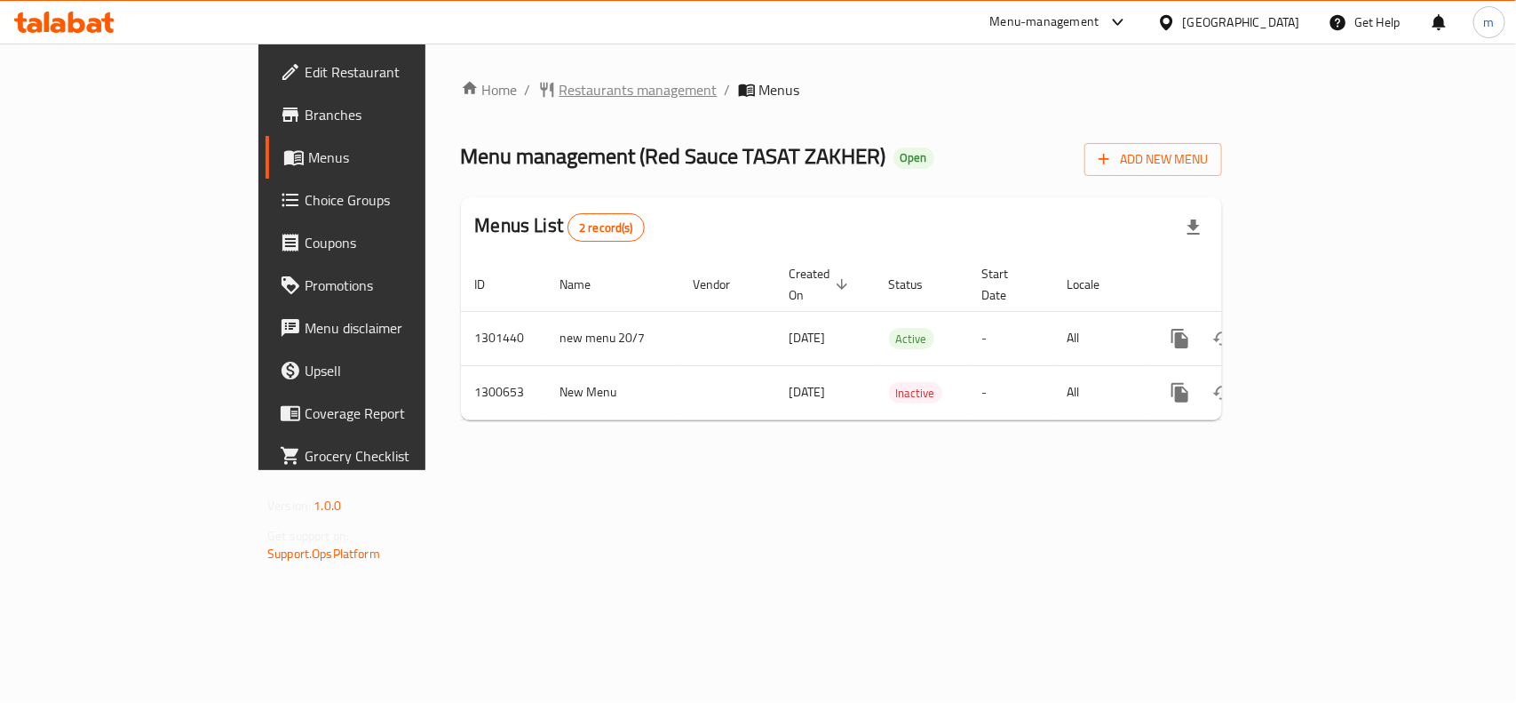
click at [538, 86] on span "breadcrumb" at bounding box center [548, 90] width 21 height 18
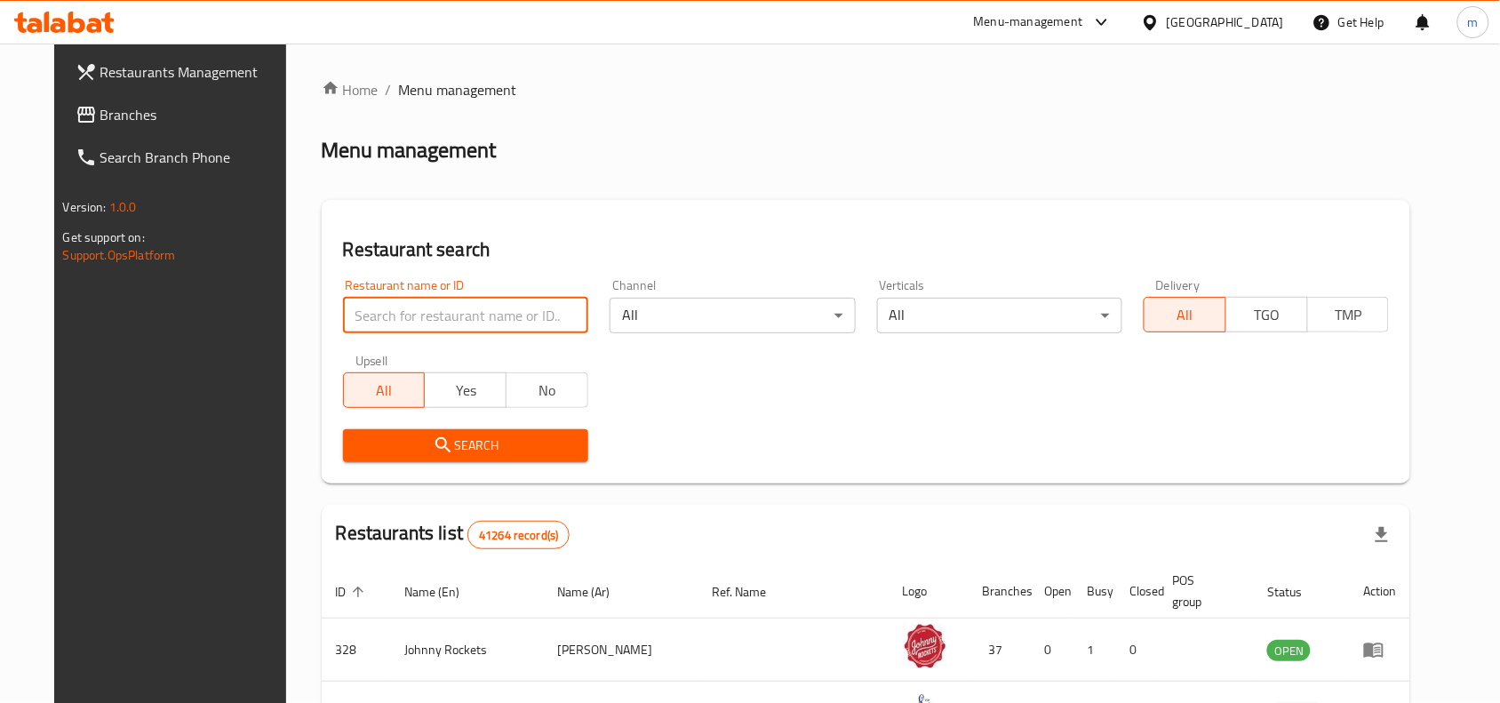
click at [365, 315] on input "search" at bounding box center [465, 316] width 245 height 36
paste input "701762"
type input "701762"
click button "Search" at bounding box center [465, 445] width 245 height 33
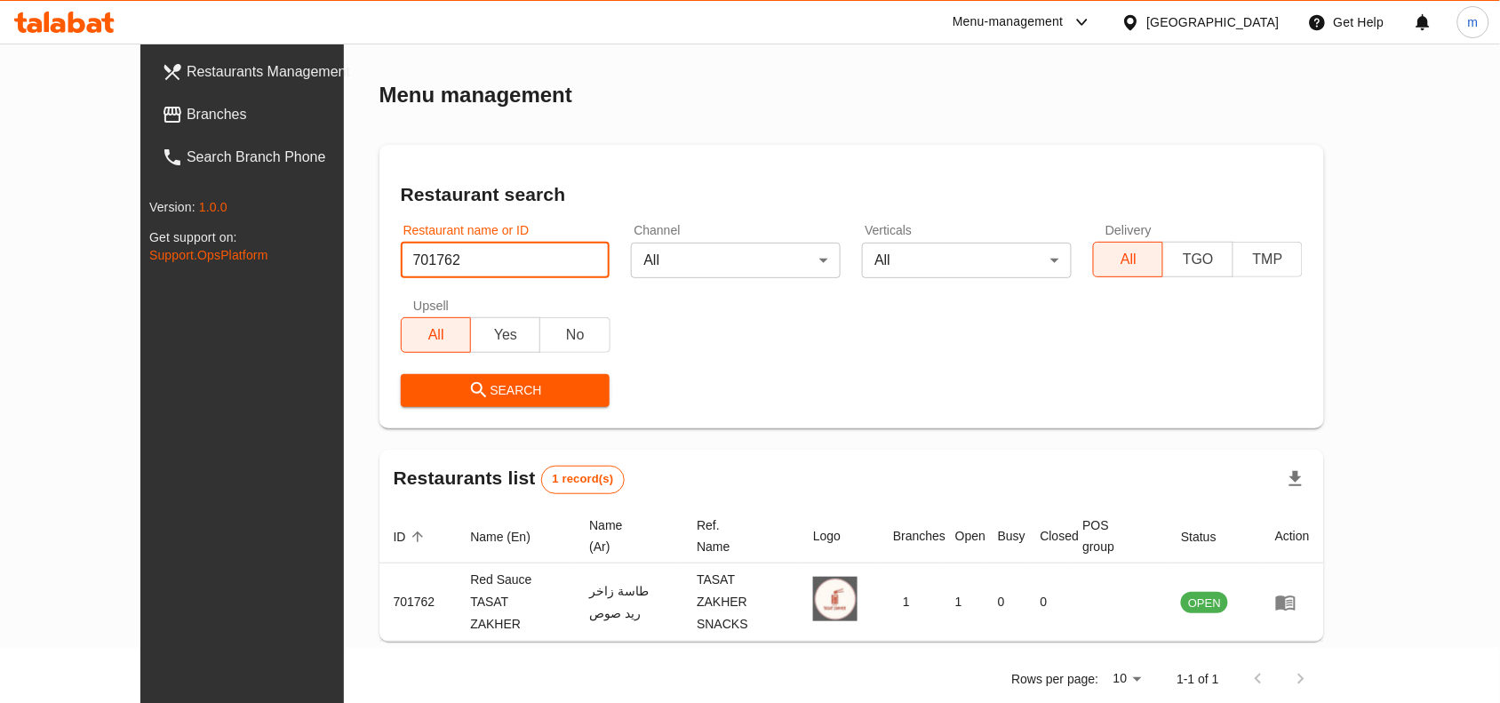
scroll to position [54, 0]
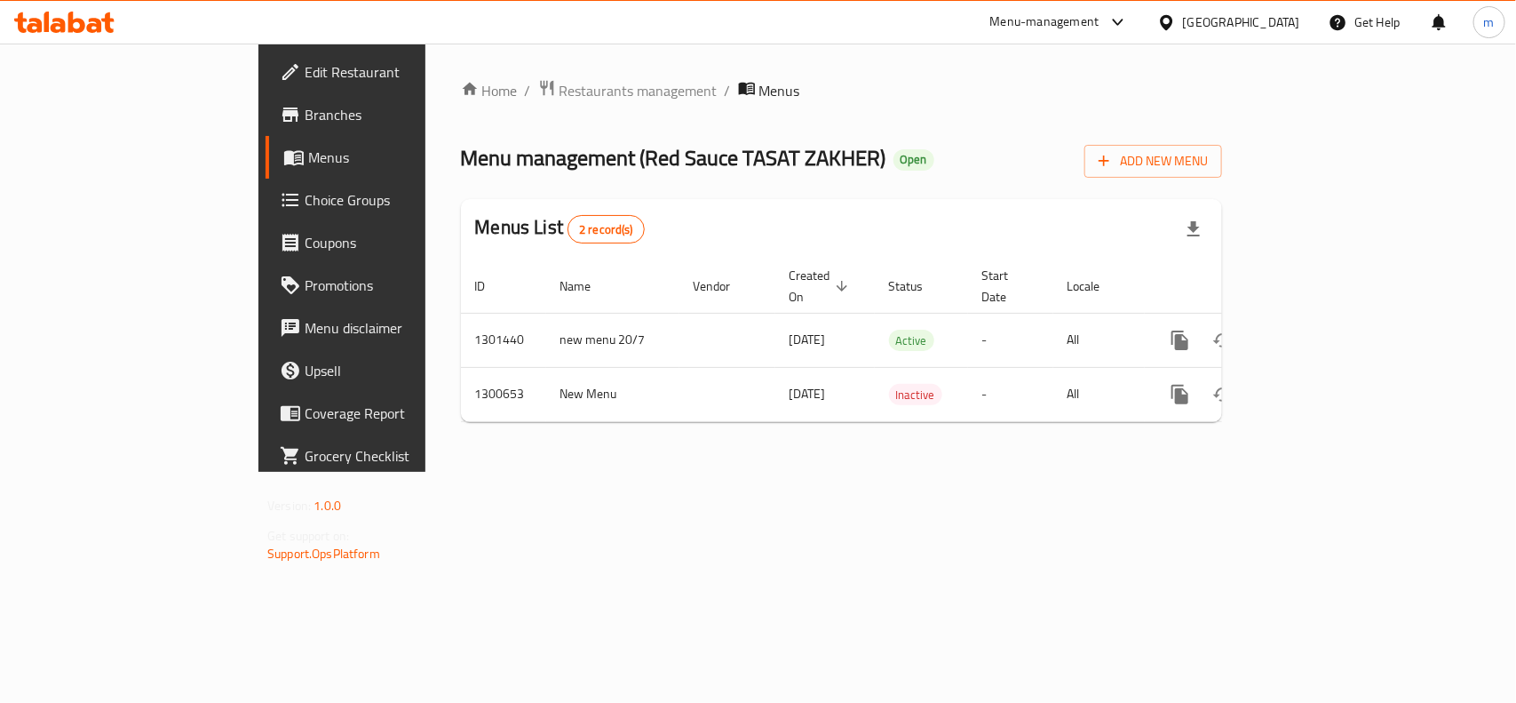
click at [305, 193] on span "Choice Groups" at bounding box center [401, 199] width 193 height 21
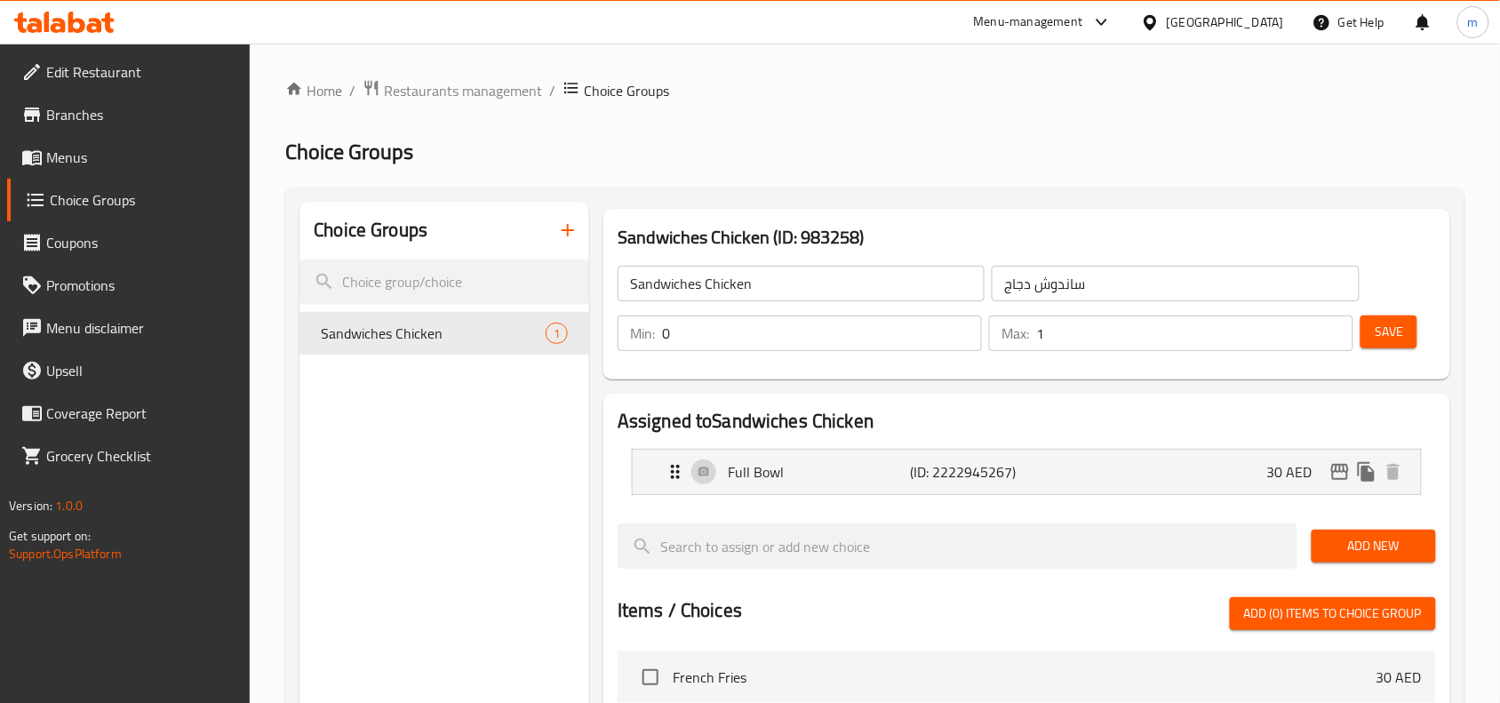
click at [1204, 19] on div "[GEOGRAPHIC_DATA]" at bounding box center [1224, 22] width 117 height 20
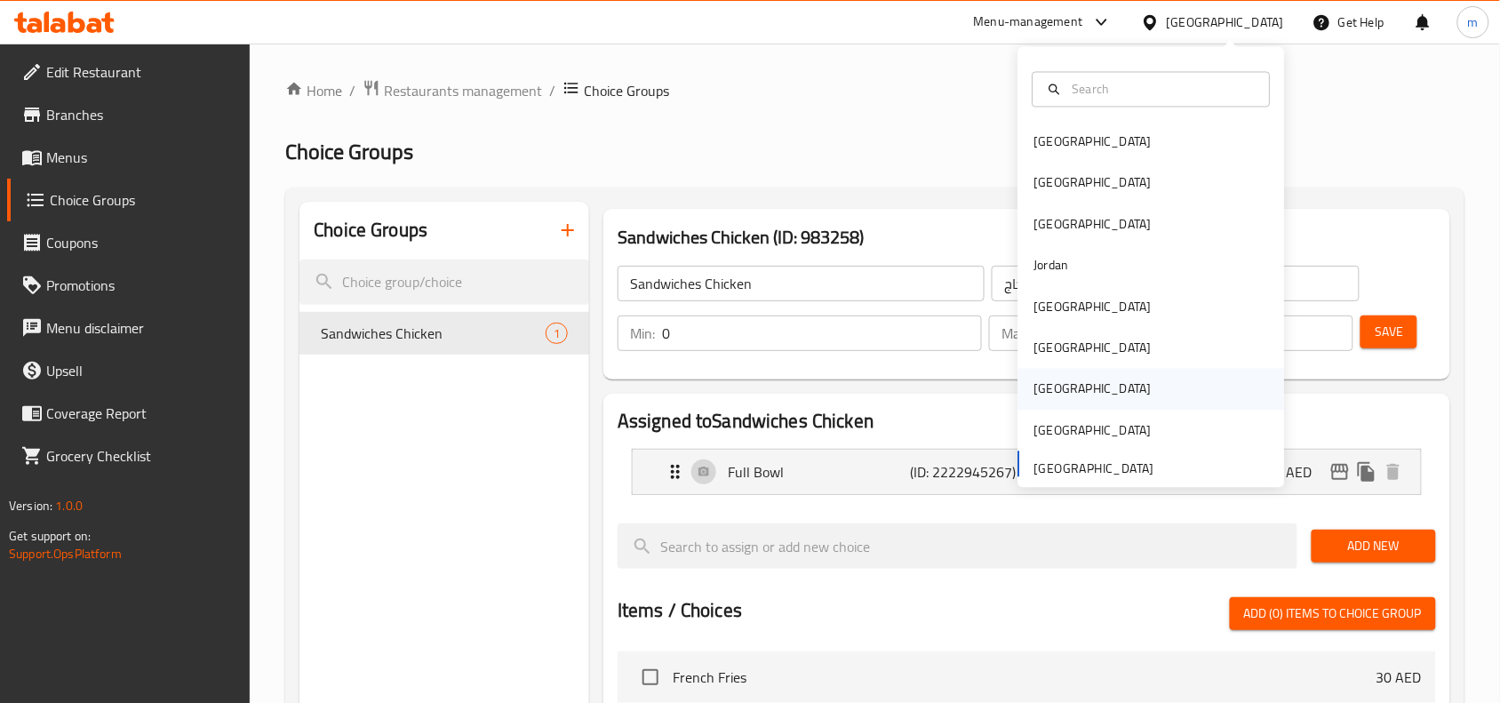
click at [1034, 389] on div "[GEOGRAPHIC_DATA]" at bounding box center [1092, 389] width 117 height 20
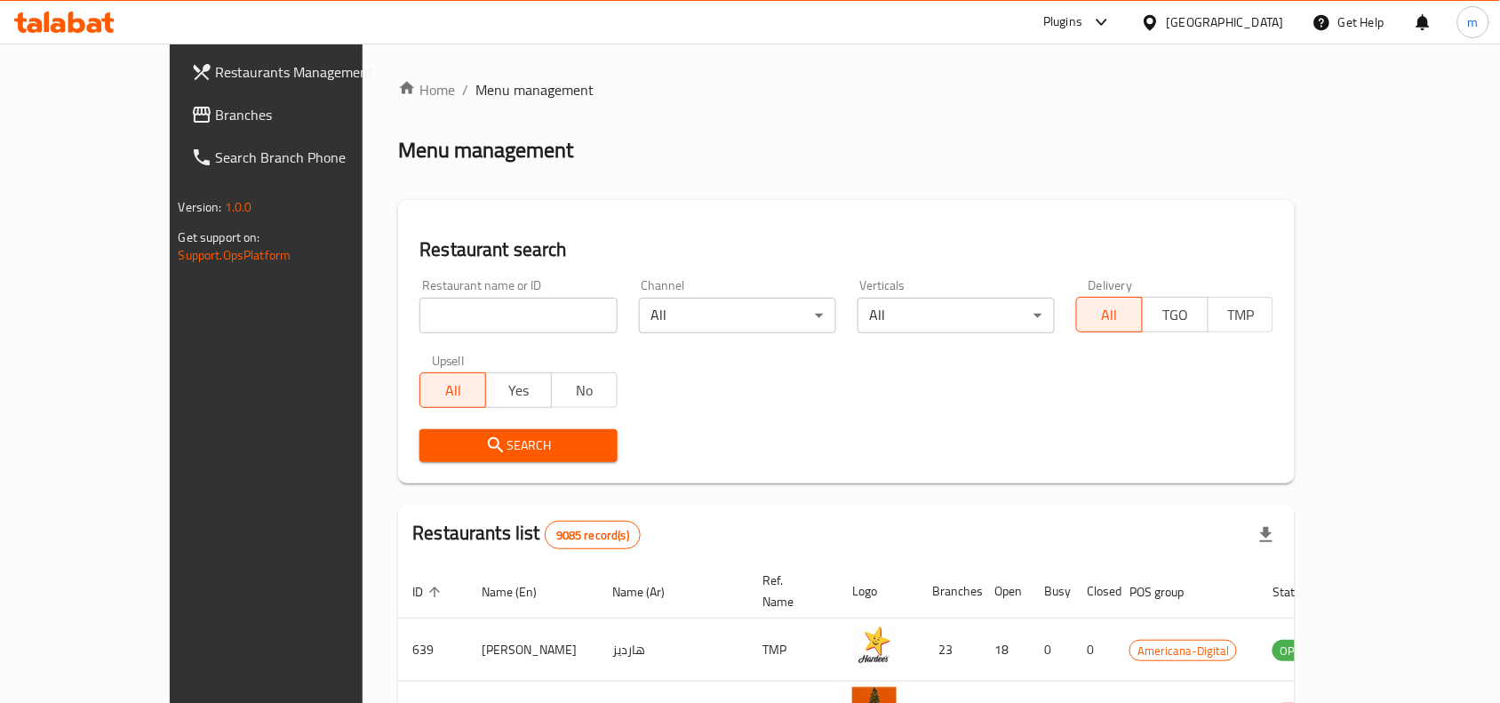
click at [1275, 25] on div "Qatar" at bounding box center [1224, 22] width 117 height 20
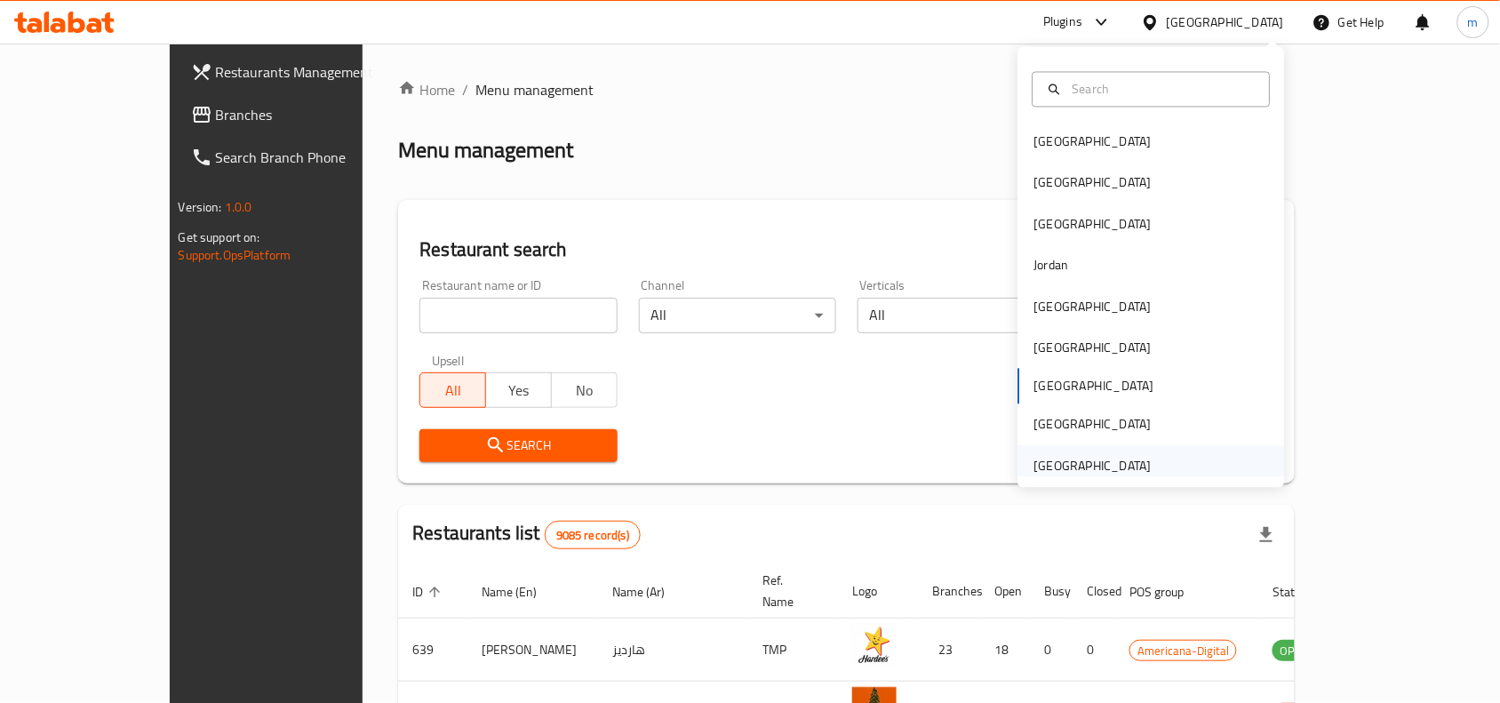
click at [1110, 466] on div "[GEOGRAPHIC_DATA]" at bounding box center [1092, 466] width 117 height 20
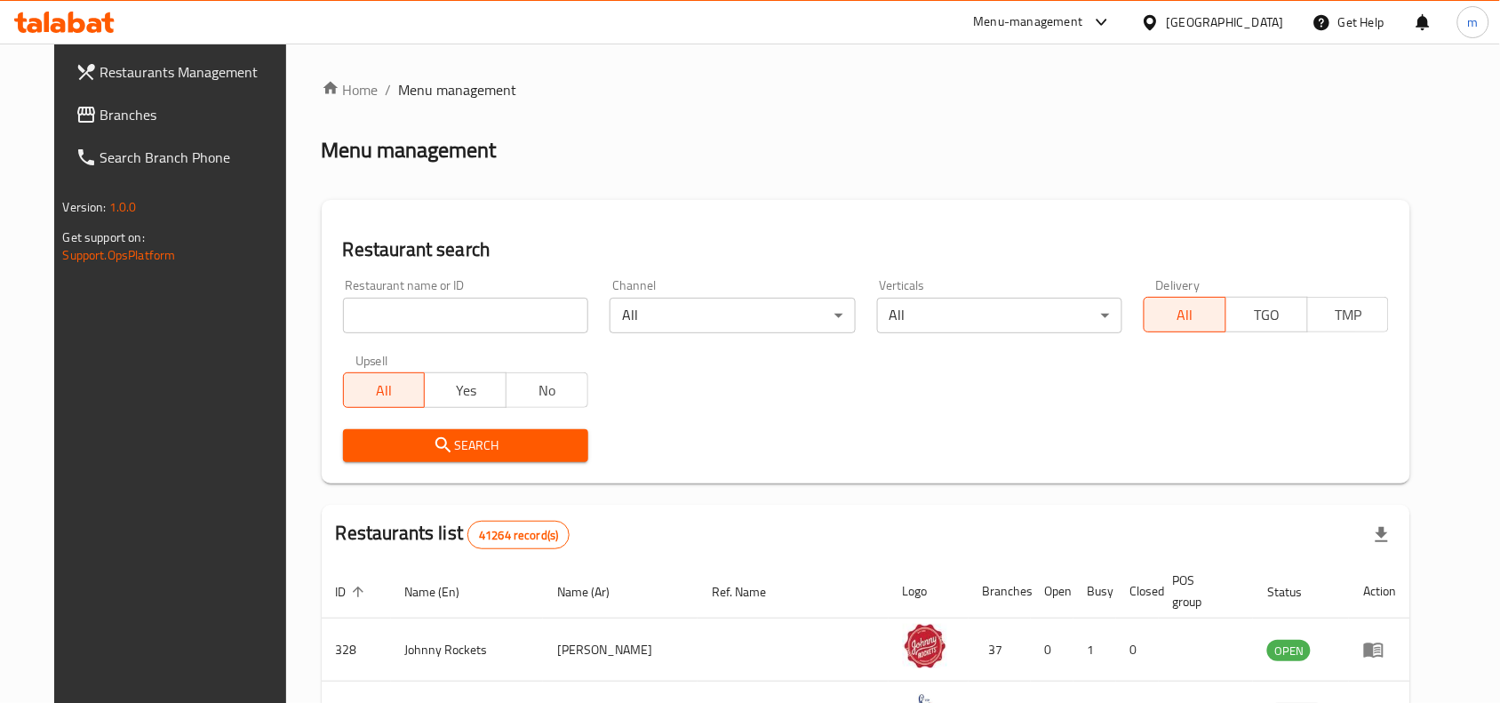
click at [147, 117] on span "Branches" at bounding box center [195, 114] width 190 height 21
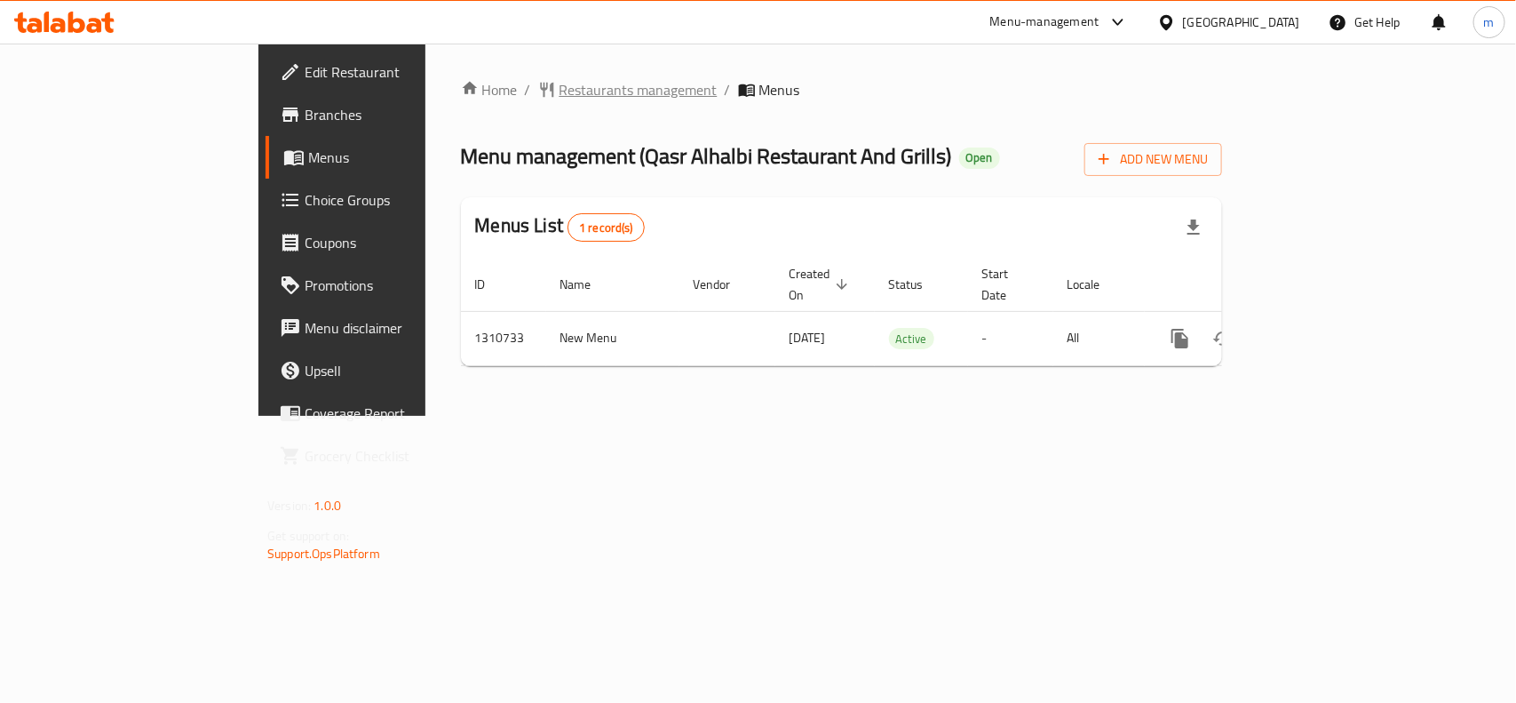
click at [560, 79] on span "Restaurants management" at bounding box center [639, 89] width 158 height 21
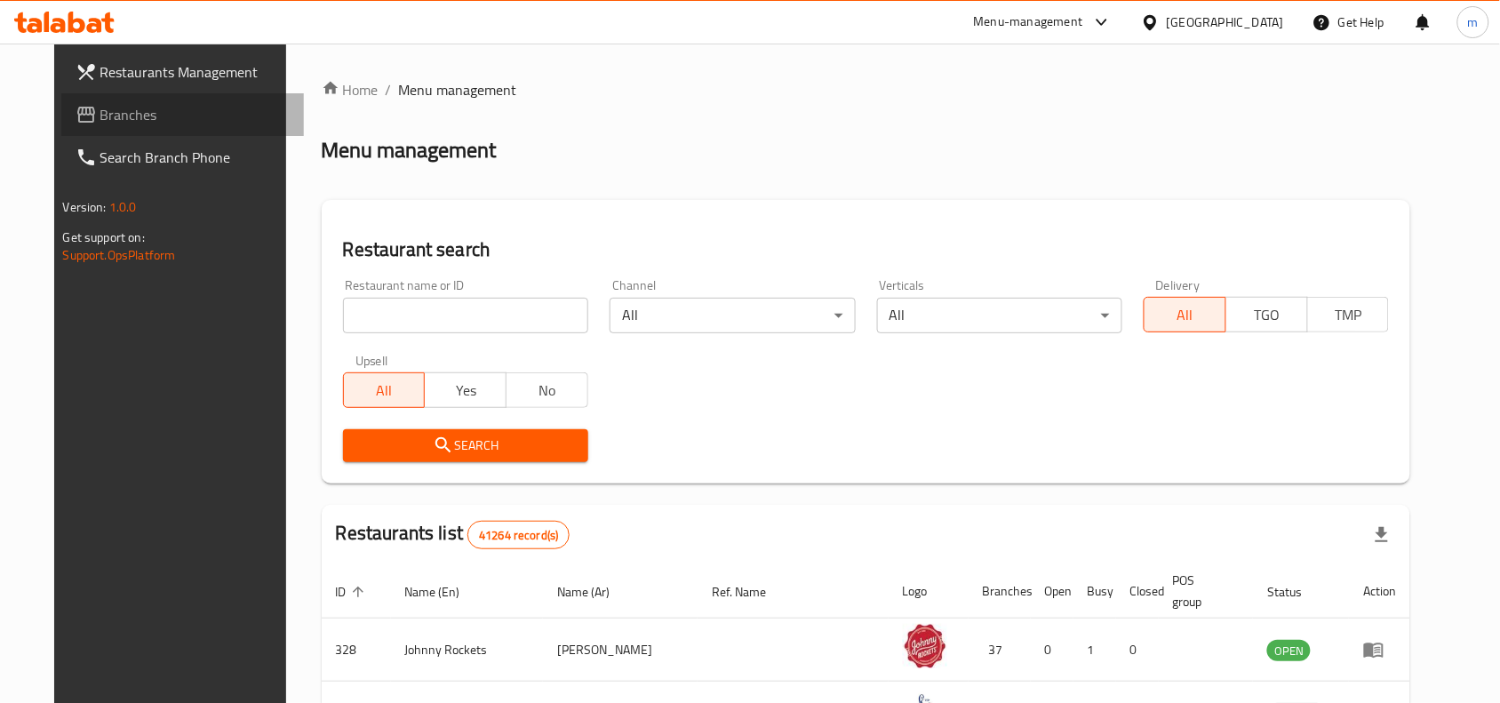
click at [100, 107] on span "Branches" at bounding box center [195, 114] width 190 height 21
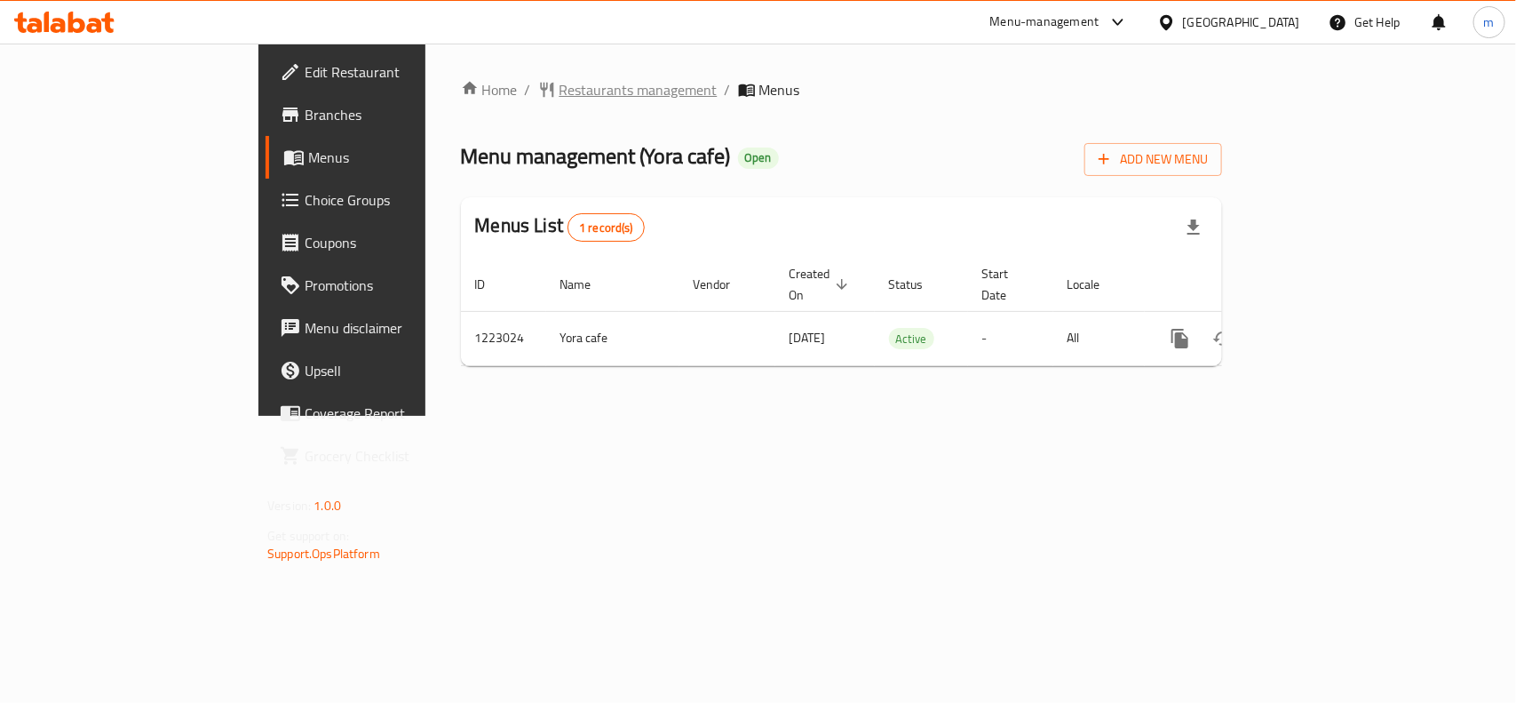
click at [560, 84] on span "Restaurants management" at bounding box center [639, 89] width 158 height 21
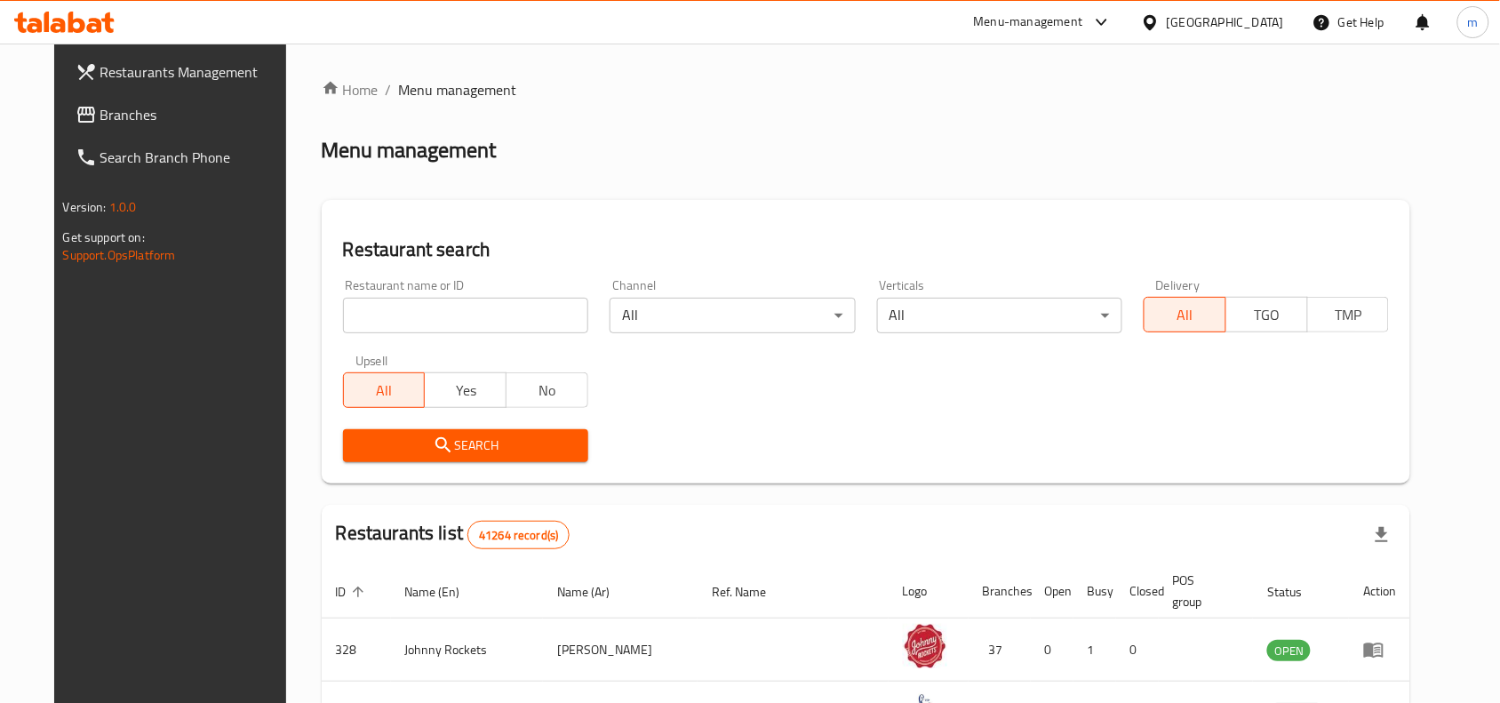
drag, startPoint x: 125, startPoint y: 117, endPoint x: 147, endPoint y: 149, distance: 38.4
click at [125, 117] on span "Branches" at bounding box center [195, 114] width 190 height 21
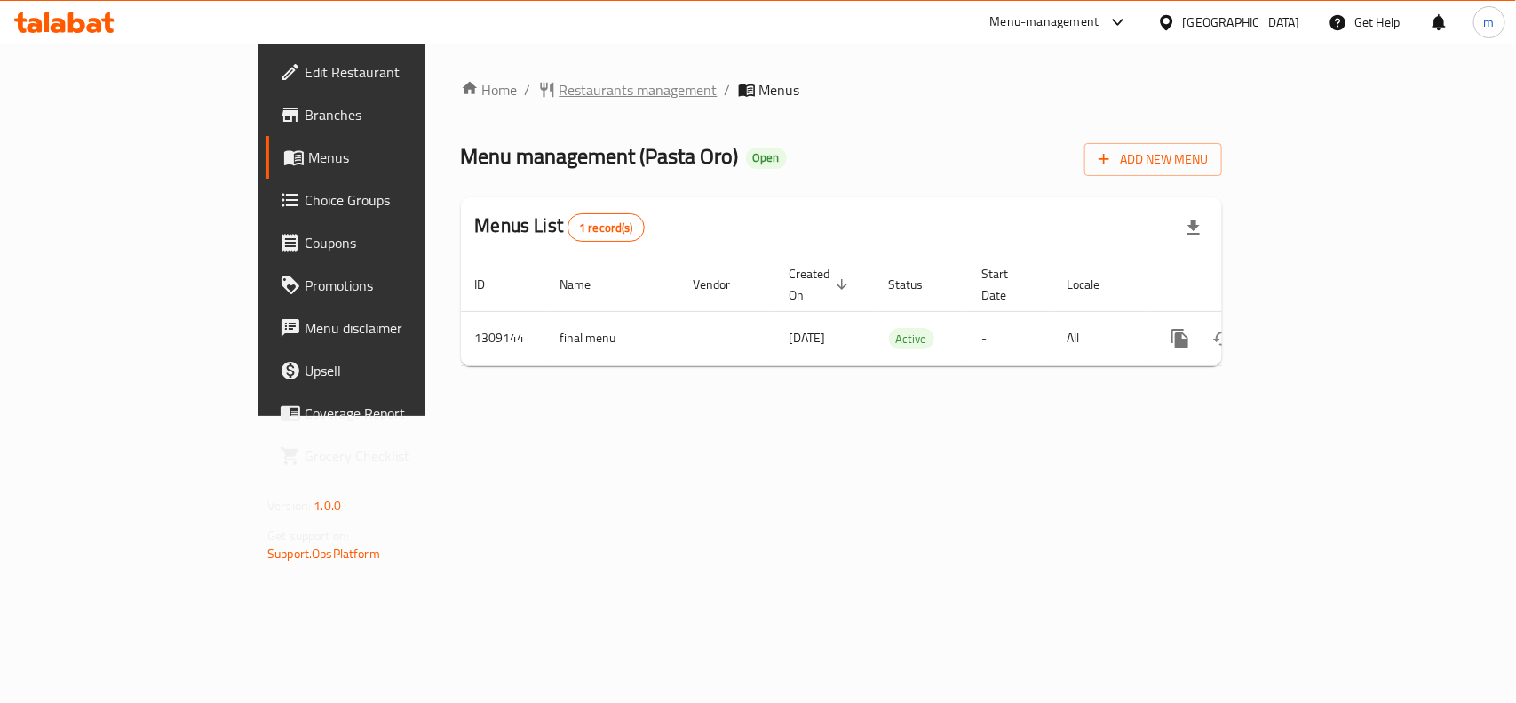
click at [560, 83] on span "Restaurants management" at bounding box center [639, 89] width 158 height 21
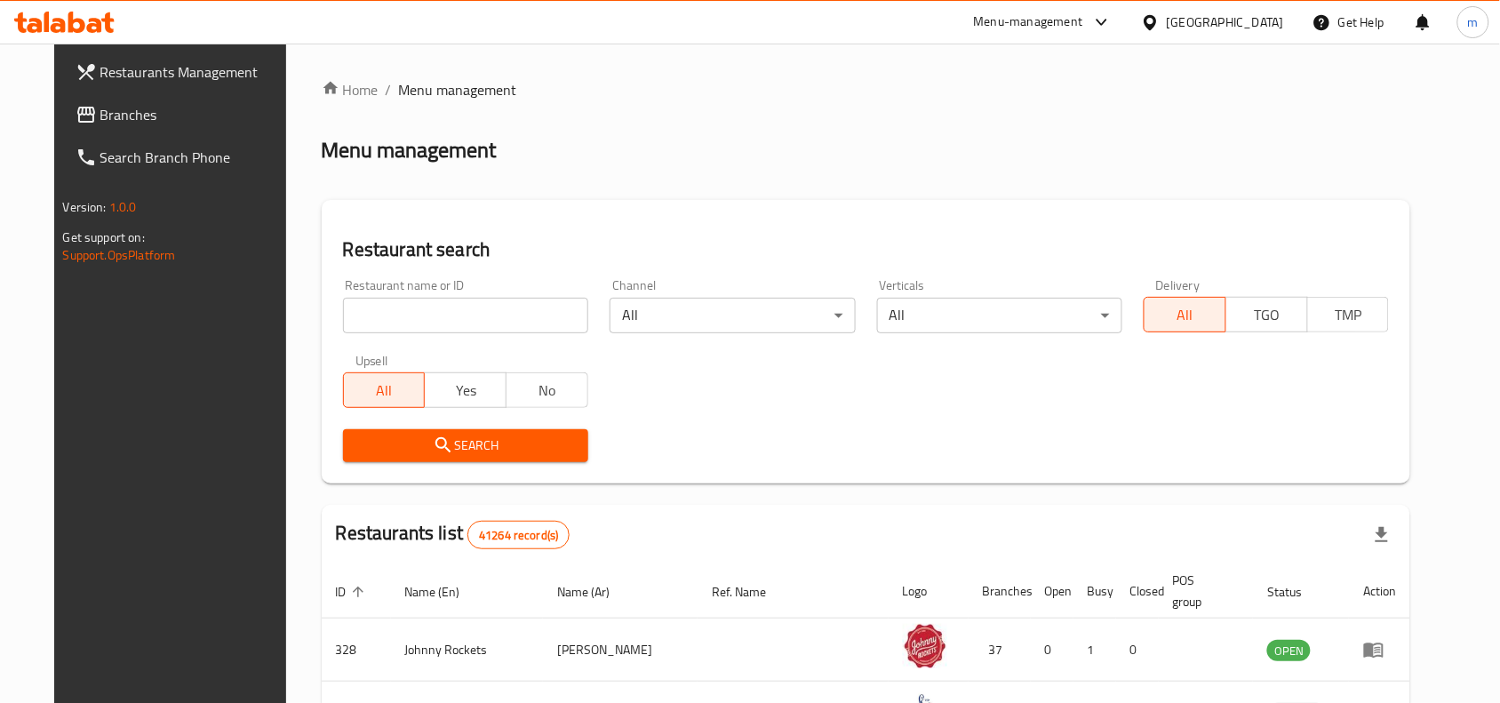
click at [100, 104] on span "Branches" at bounding box center [195, 114] width 190 height 21
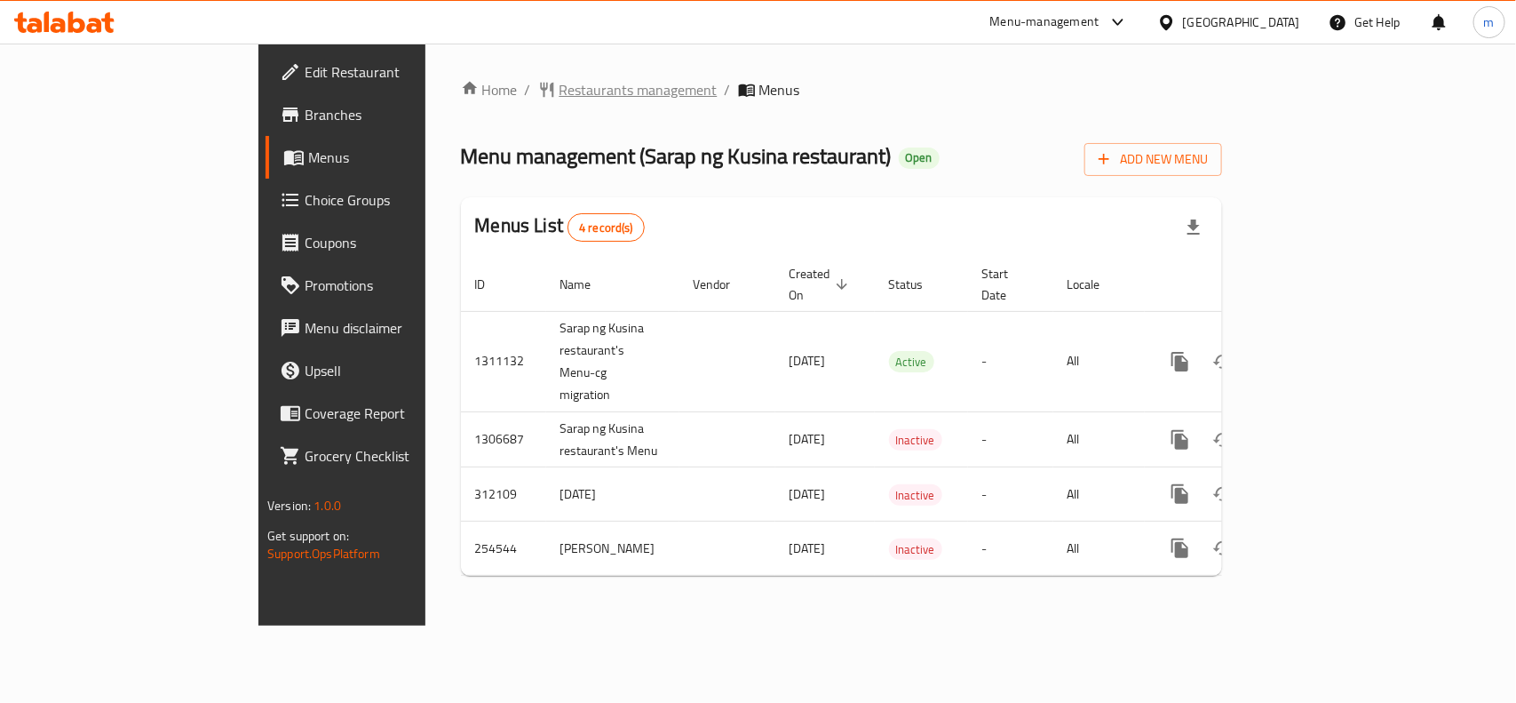
click at [560, 83] on span "Restaurants management" at bounding box center [639, 89] width 158 height 21
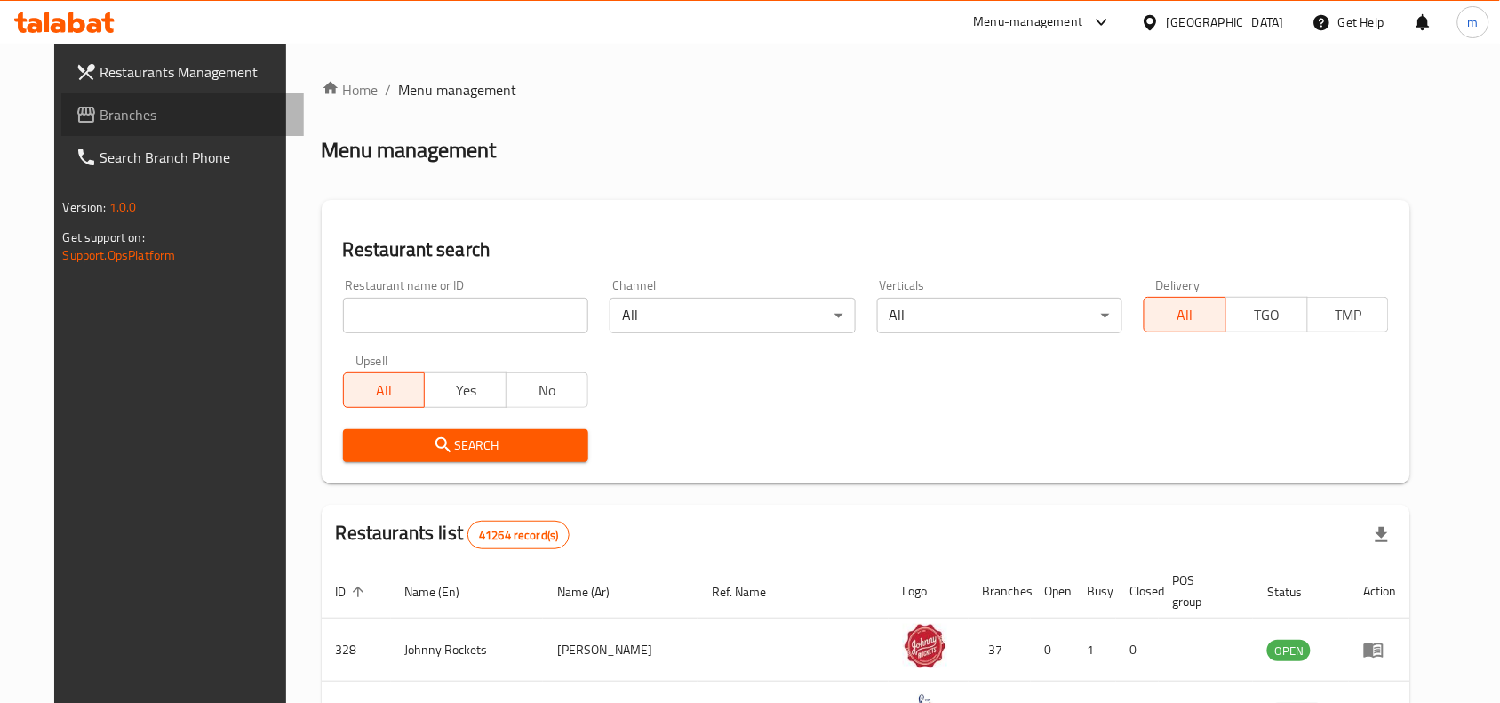
click at [100, 122] on span "Branches" at bounding box center [195, 114] width 190 height 21
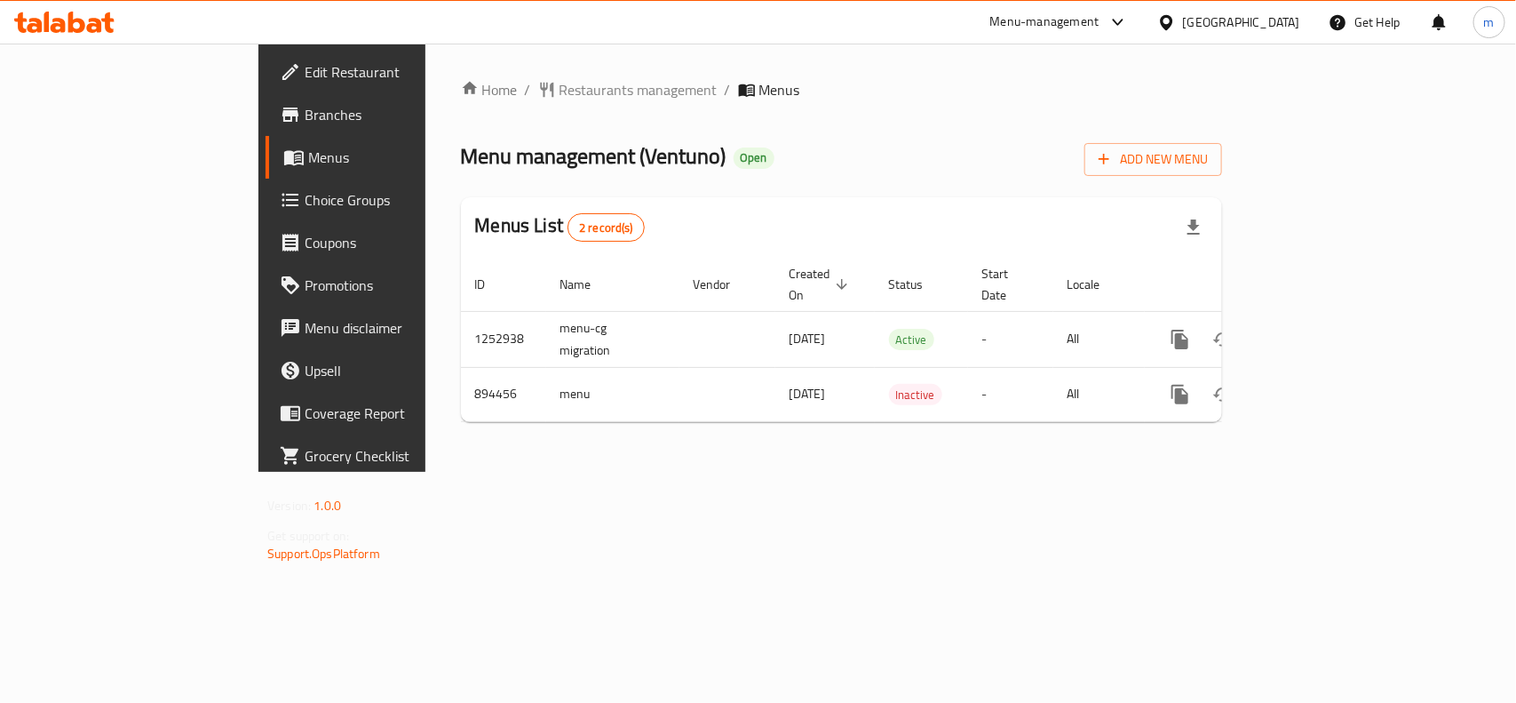
click at [1228, 24] on div "[GEOGRAPHIC_DATA]" at bounding box center [1241, 22] width 117 height 20
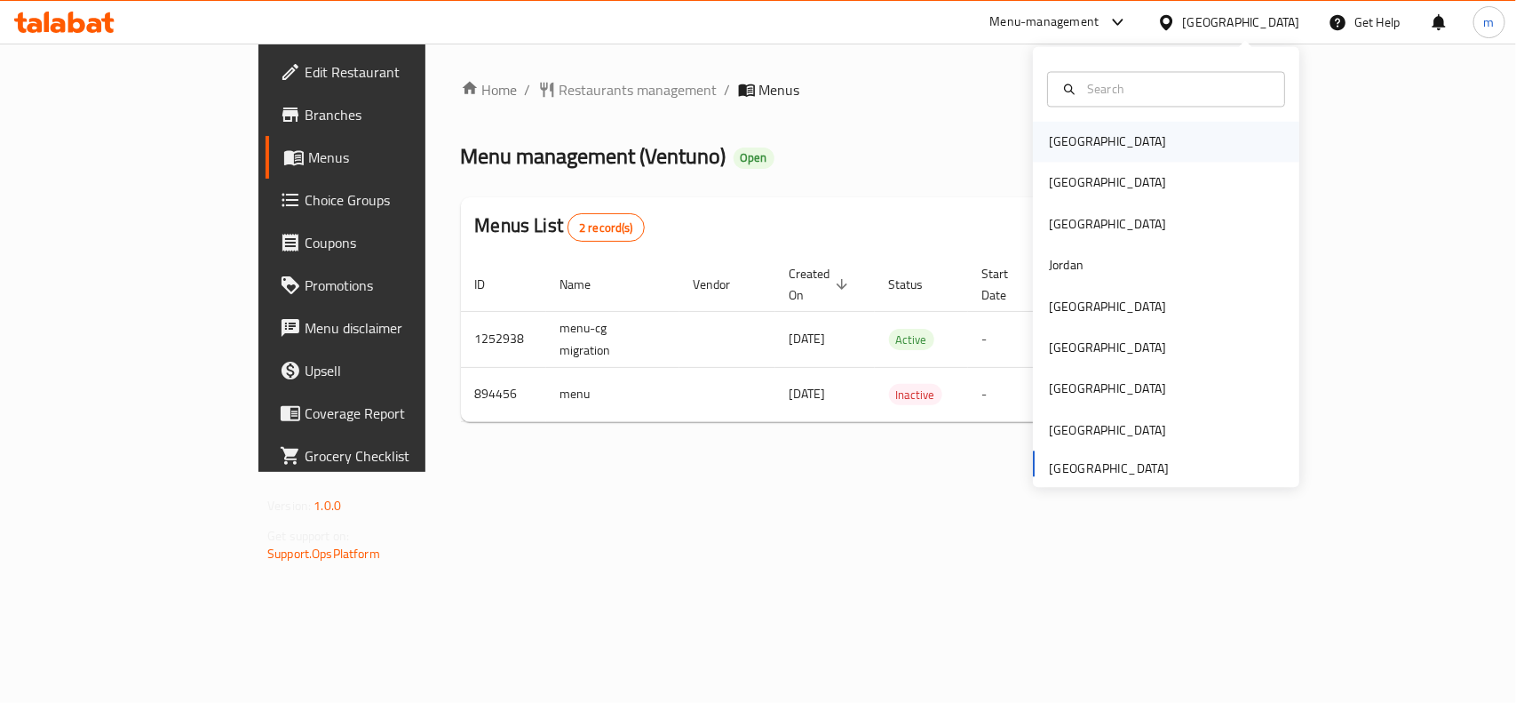
click at [1051, 139] on div "[GEOGRAPHIC_DATA]" at bounding box center [1107, 142] width 117 height 20
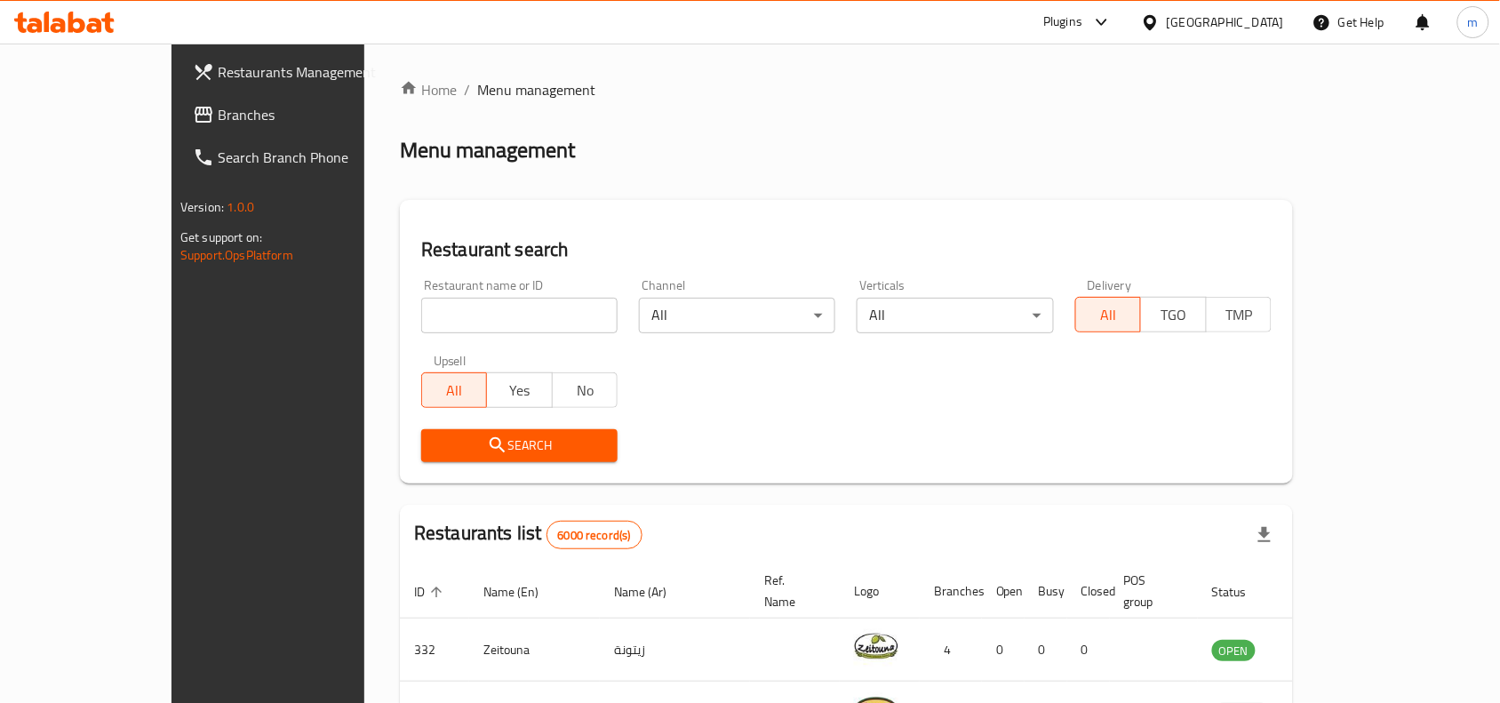
click at [179, 105] on link "Branches" at bounding box center [300, 114] width 243 height 43
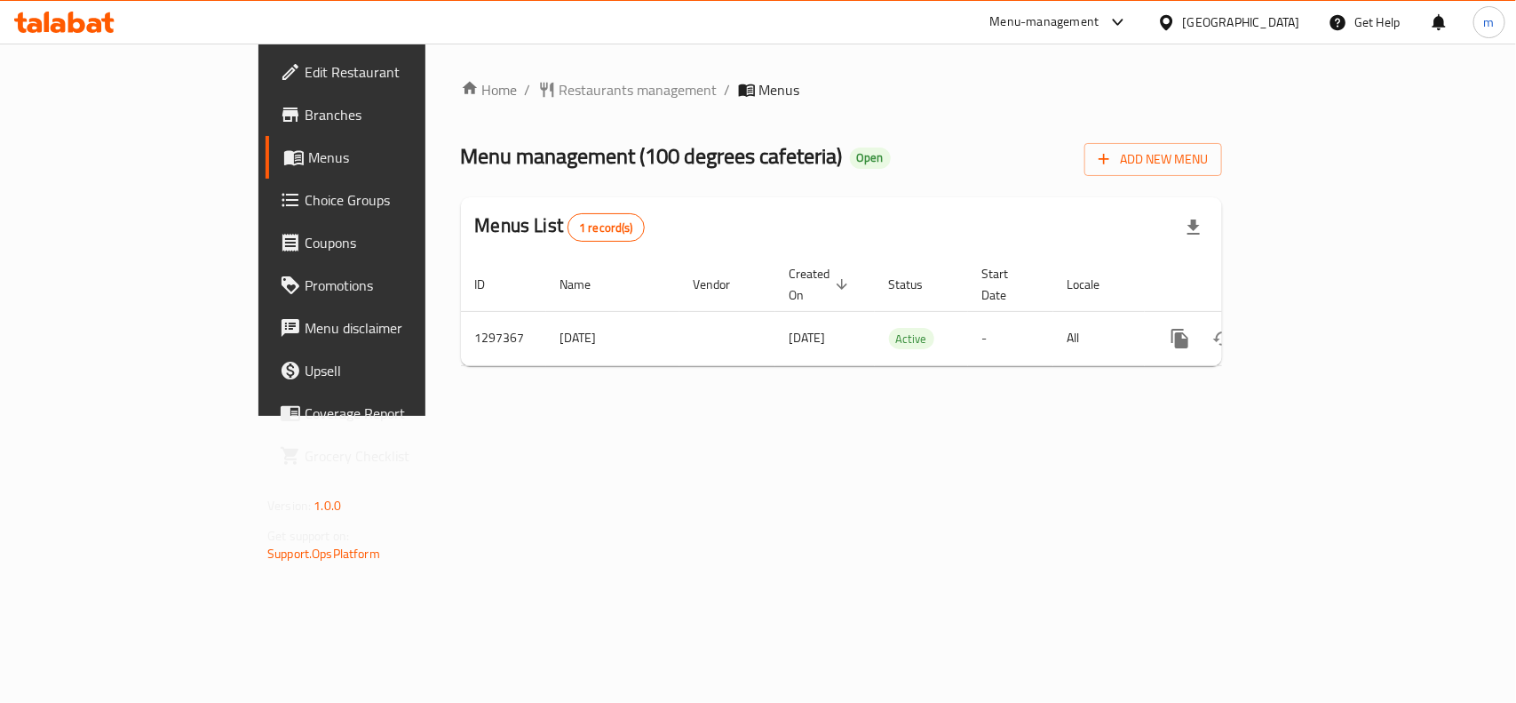
click at [1269, 18] on div "[GEOGRAPHIC_DATA]" at bounding box center [1241, 22] width 117 height 20
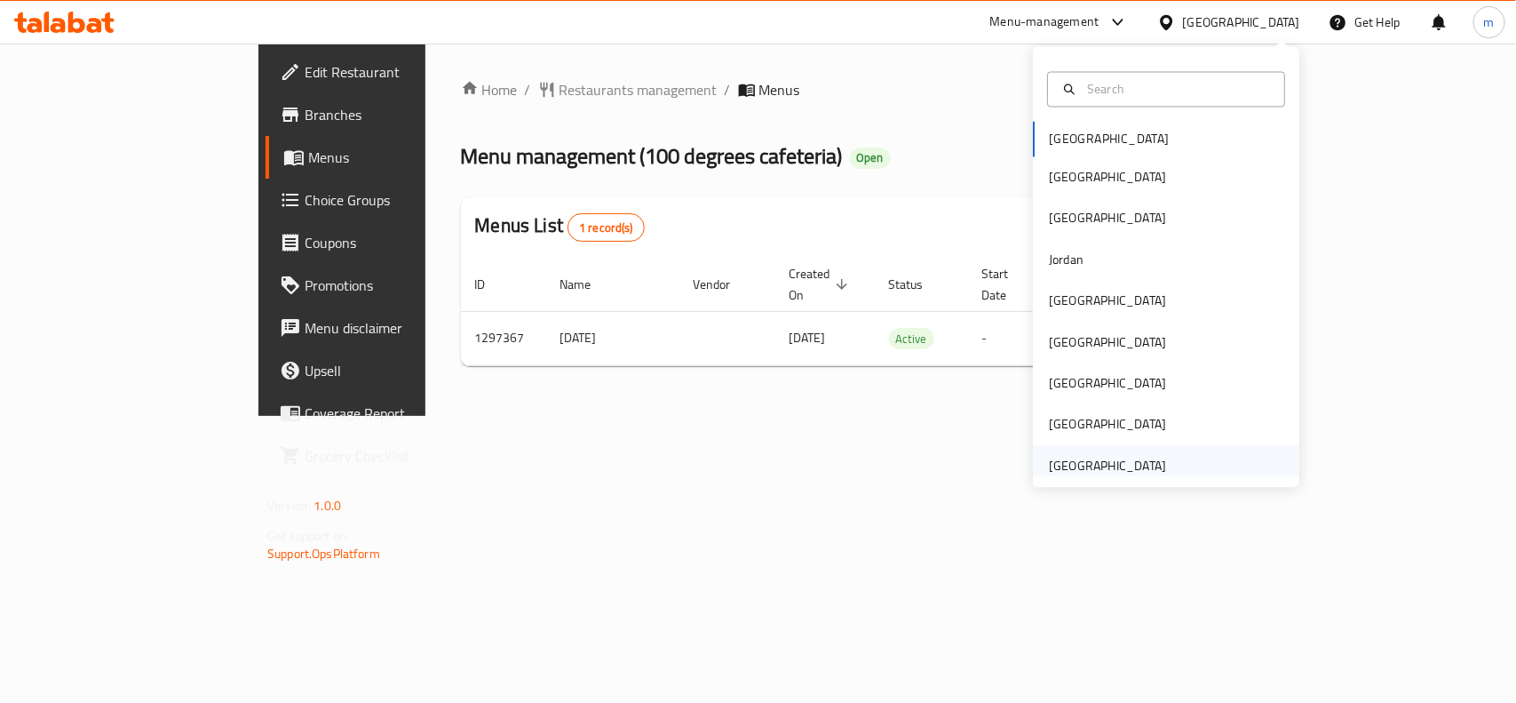
click at [1161, 462] on div "[GEOGRAPHIC_DATA]" at bounding box center [1108, 465] width 146 height 41
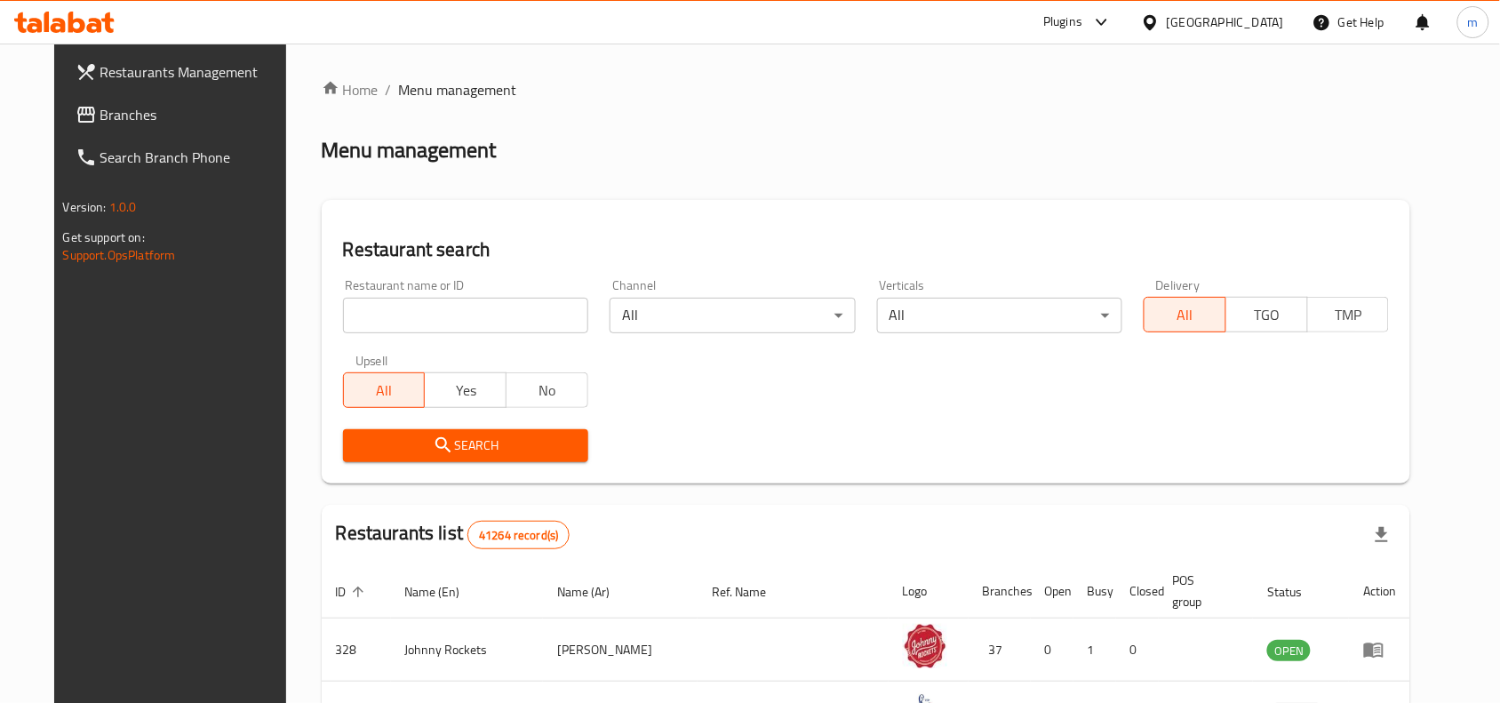
click at [100, 122] on span "Branches" at bounding box center [195, 114] width 190 height 21
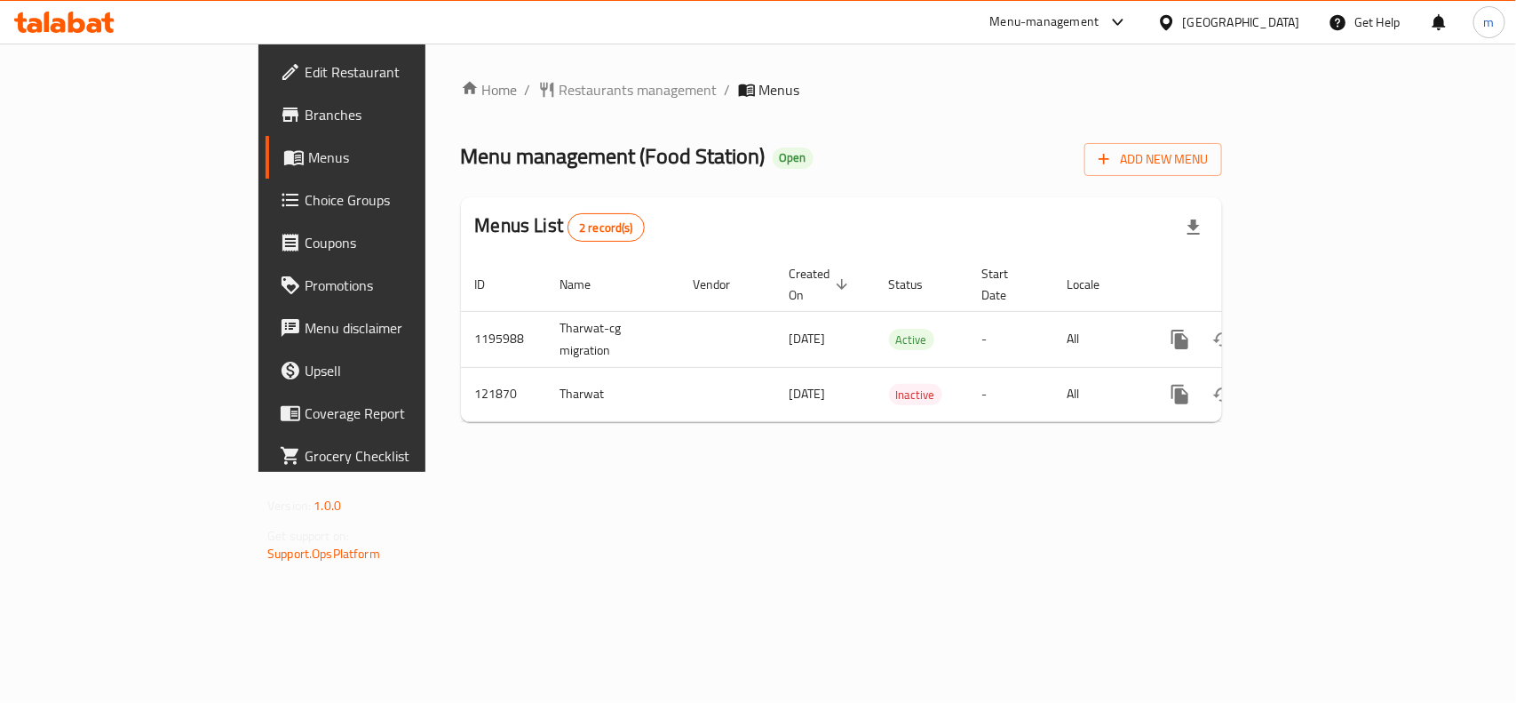
drag, startPoint x: 558, startPoint y: 526, endPoint x: 549, endPoint y: 513, distance: 16.0
click at [558, 472] on div "Home / Restaurants management / Menus Menu management ( Food Station ) Open Add…" at bounding box center [842, 258] width 832 height 428
click at [1254, 25] on div "[GEOGRAPHIC_DATA]" at bounding box center [1241, 22] width 117 height 20
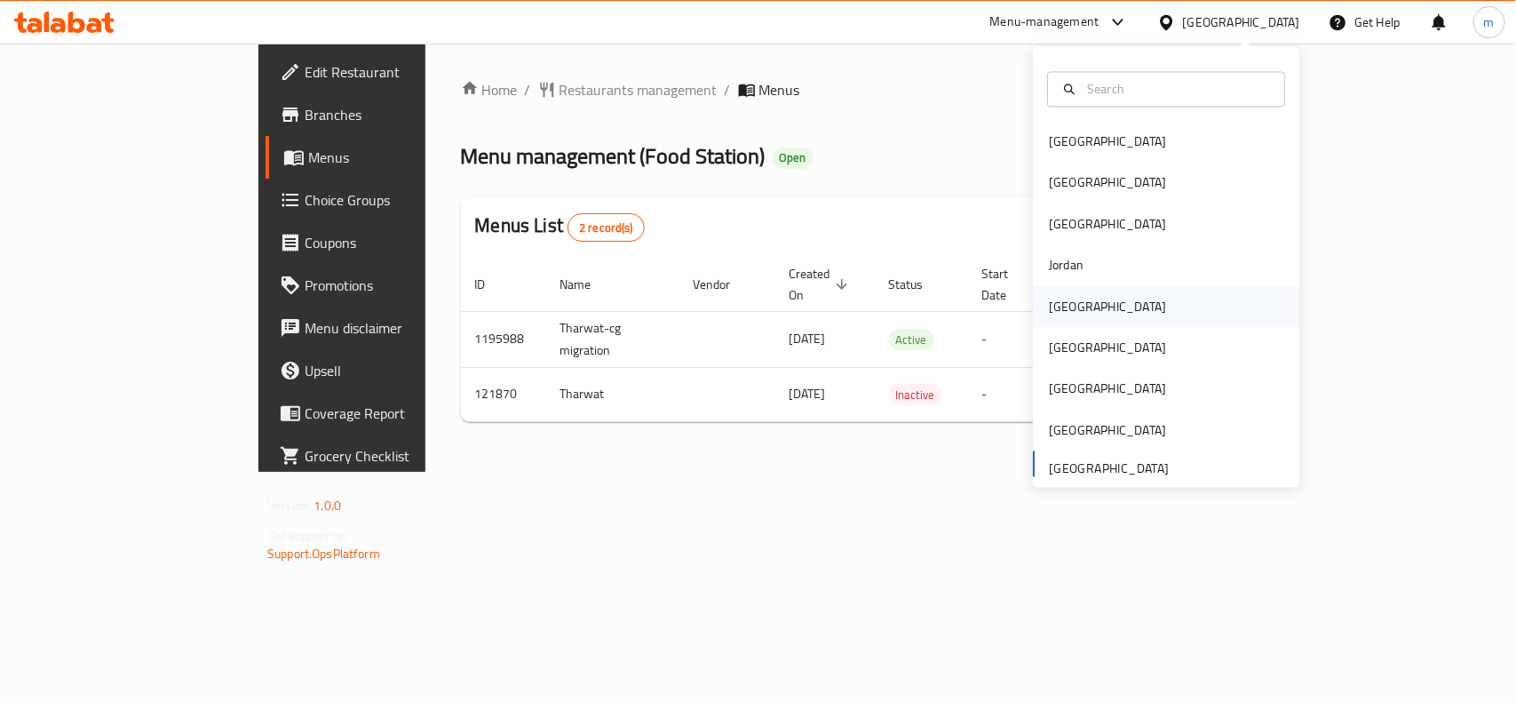
click at [1090, 303] on div "[GEOGRAPHIC_DATA]" at bounding box center [1166, 306] width 267 height 41
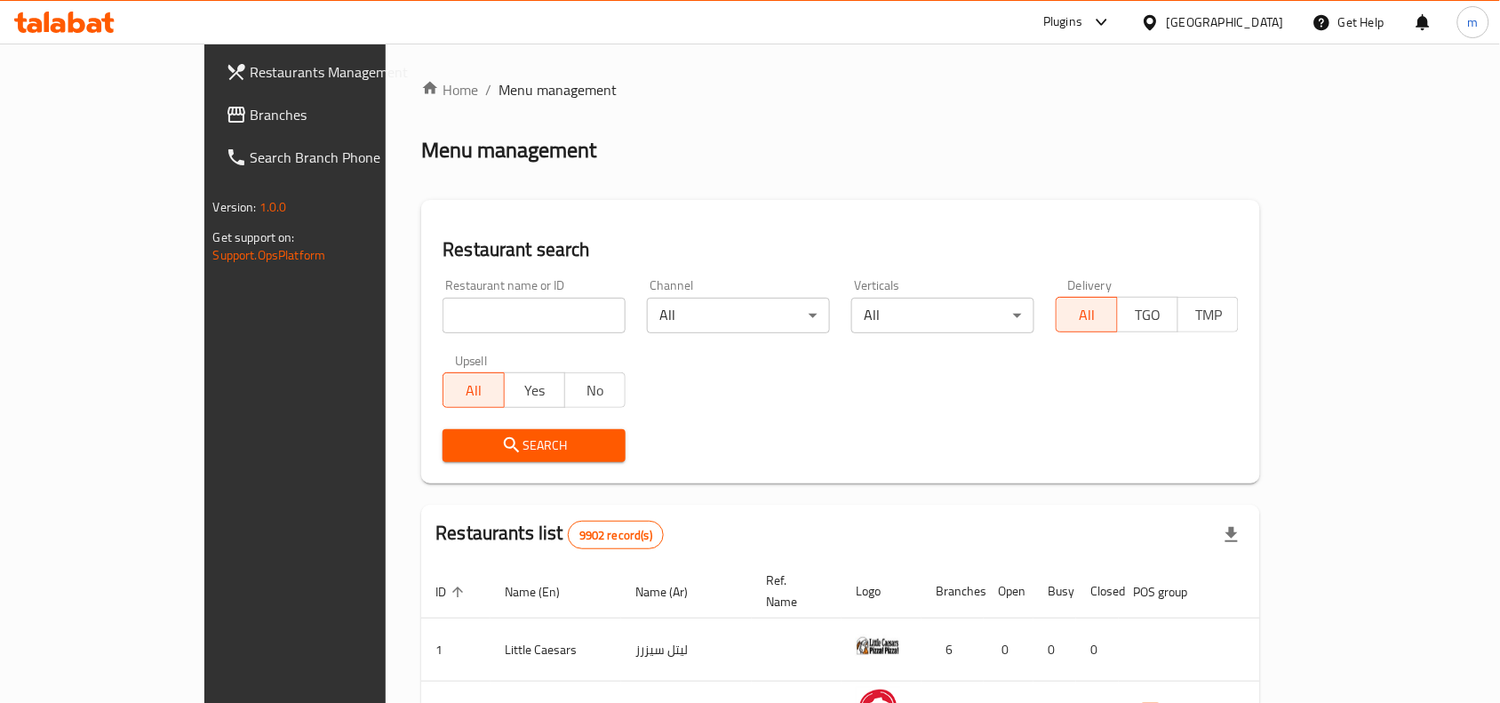
click at [251, 104] on span "Branches" at bounding box center [346, 114] width 190 height 21
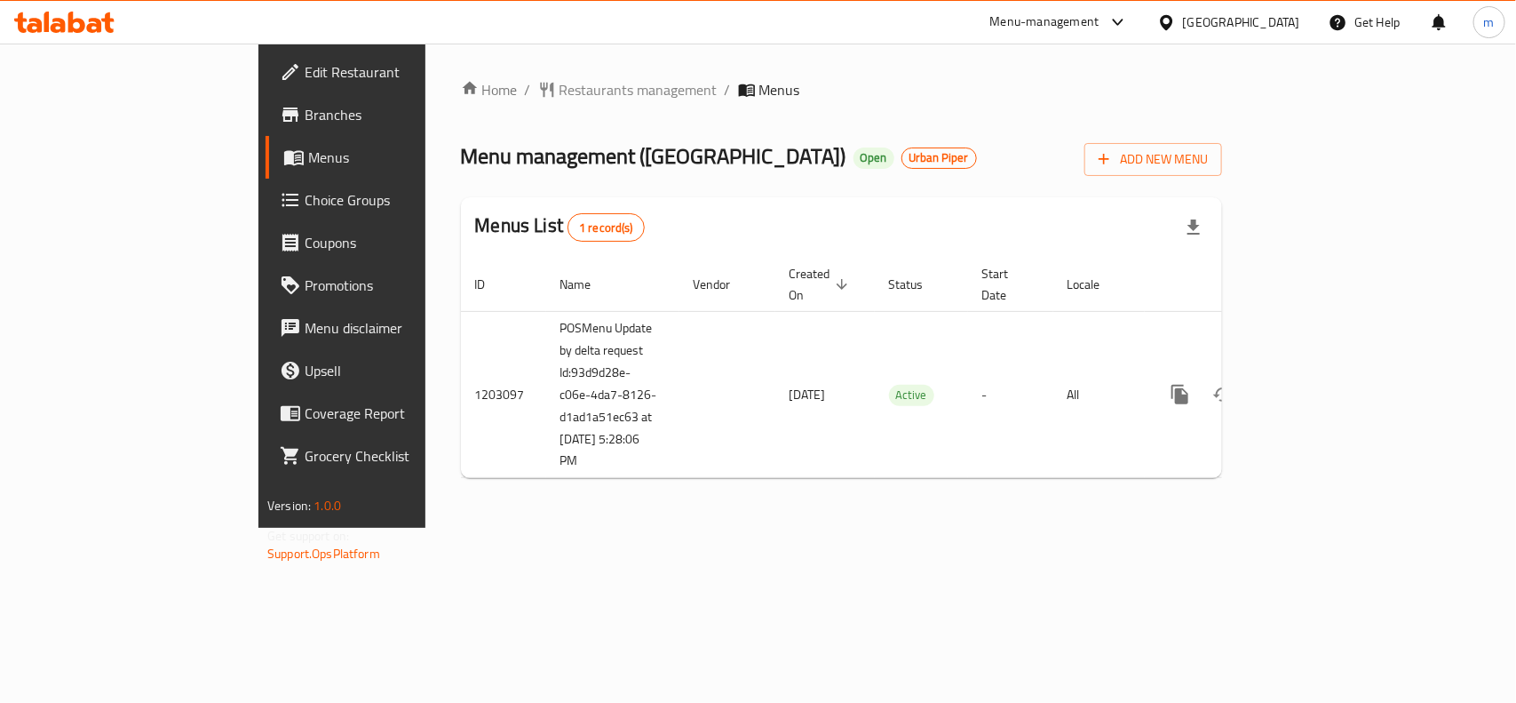
click at [560, 94] on span "Restaurants management" at bounding box center [639, 89] width 158 height 21
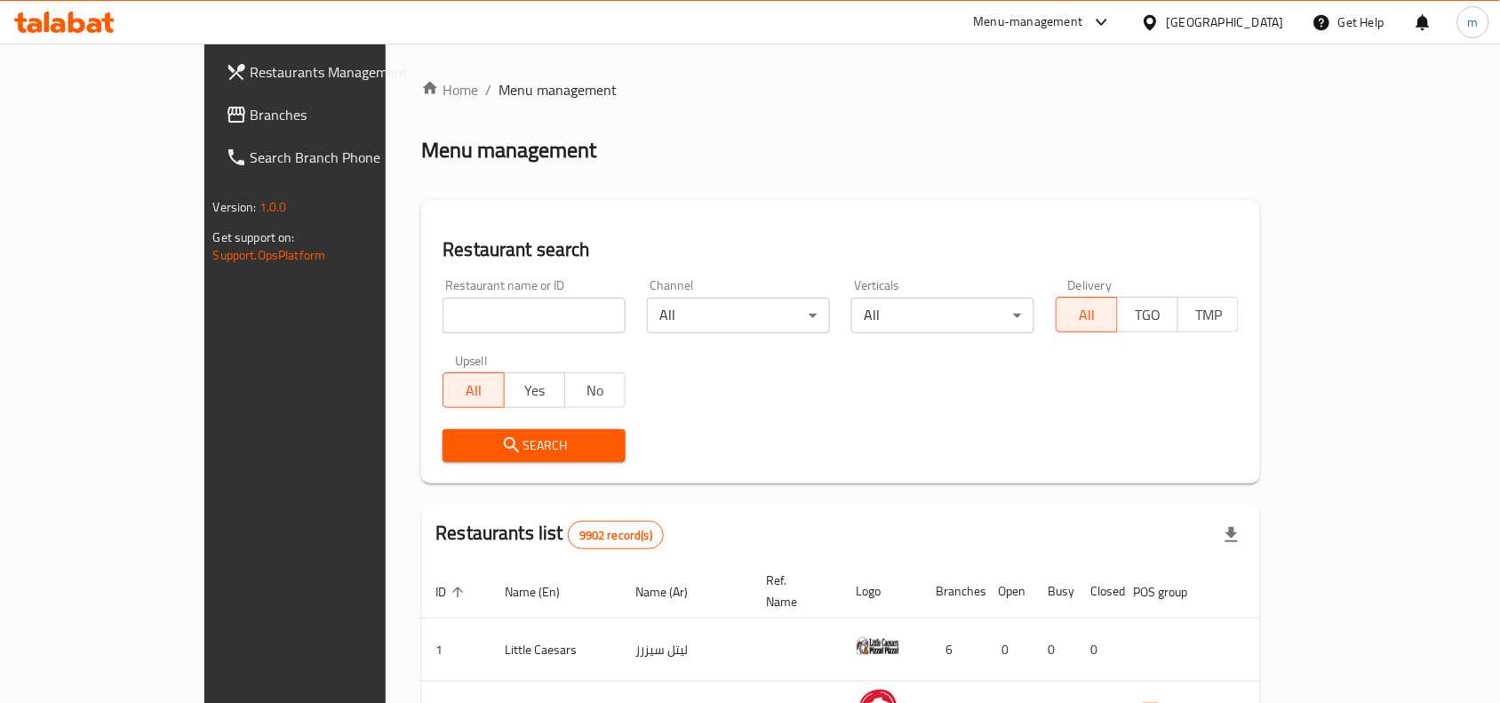
click at [442, 308] on input "search" at bounding box center [533, 316] width 183 height 36
paste input "669488"
type input "669488"
click button "Search" at bounding box center [533, 445] width 183 height 33
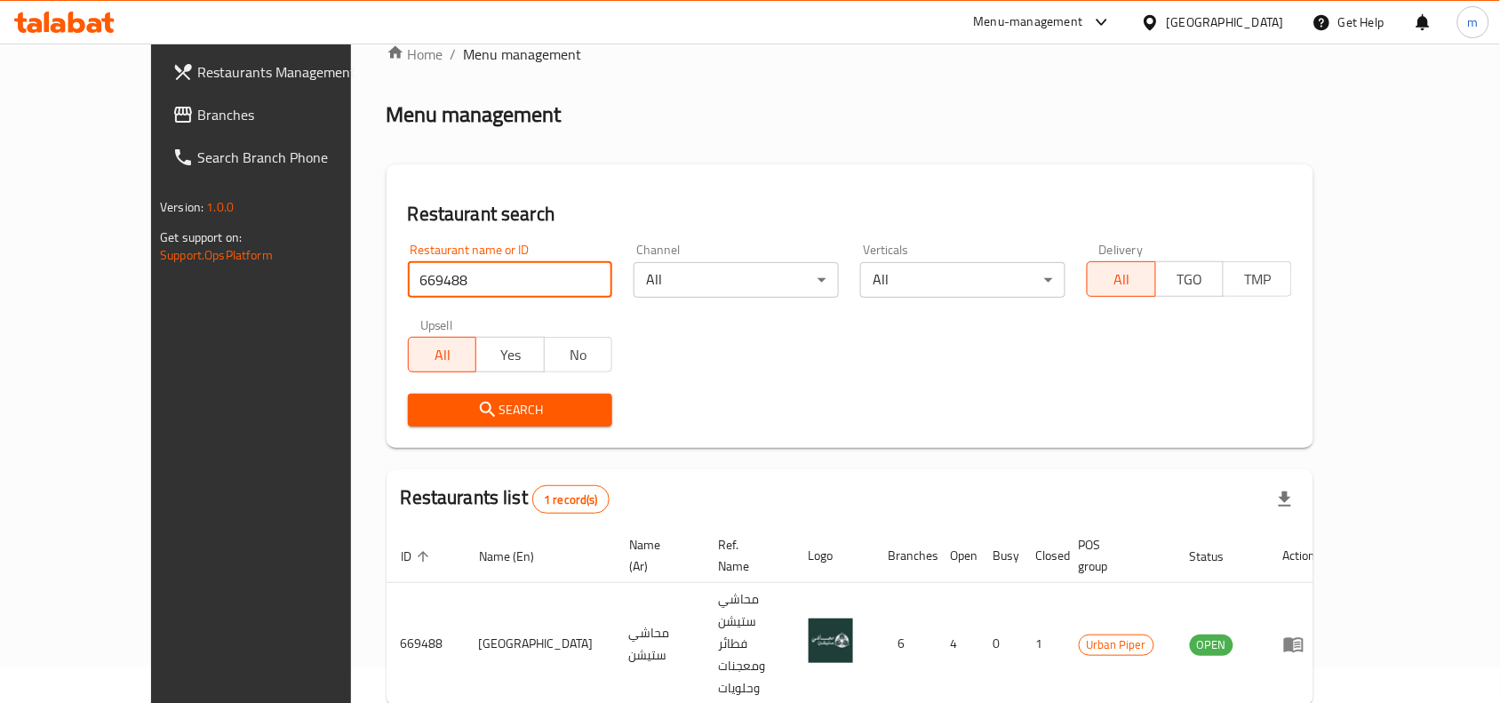
scroll to position [55, 0]
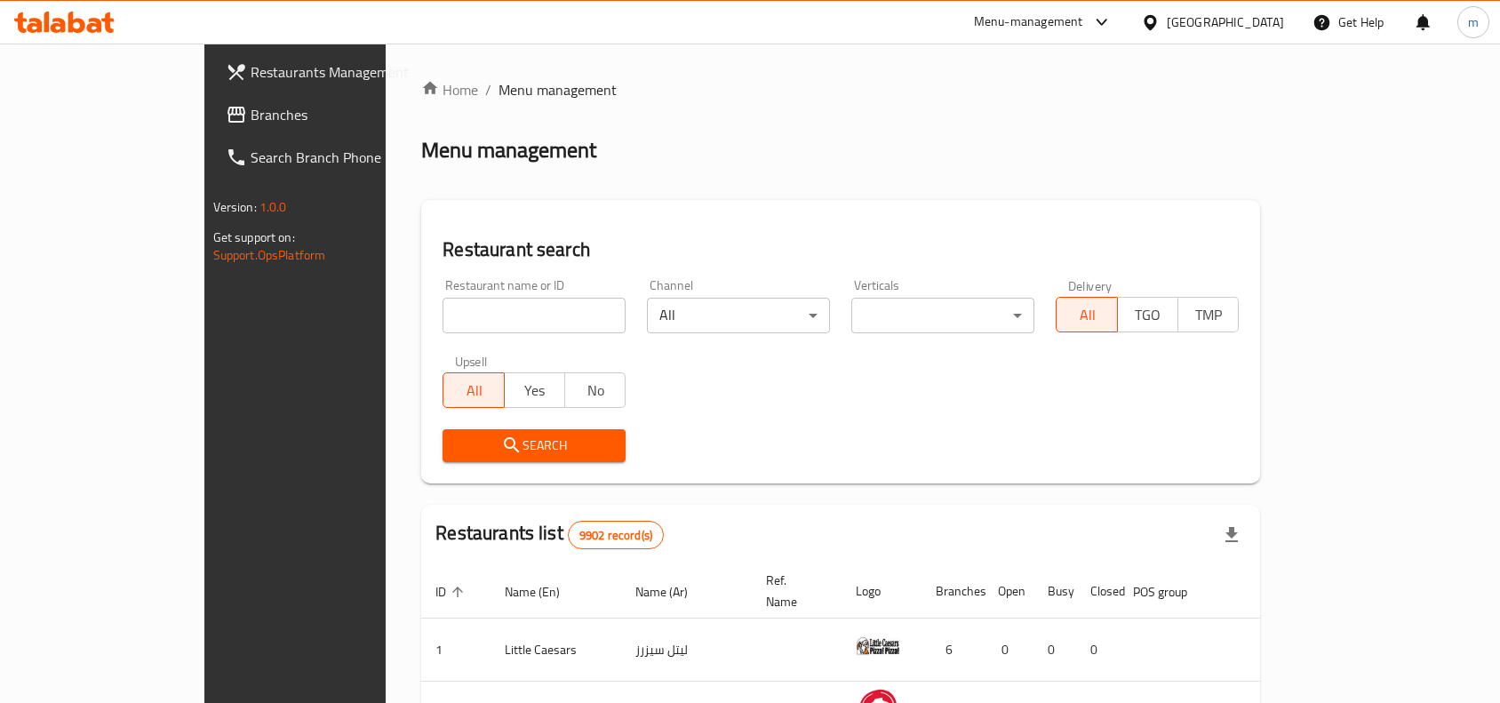
scroll to position [55, 0]
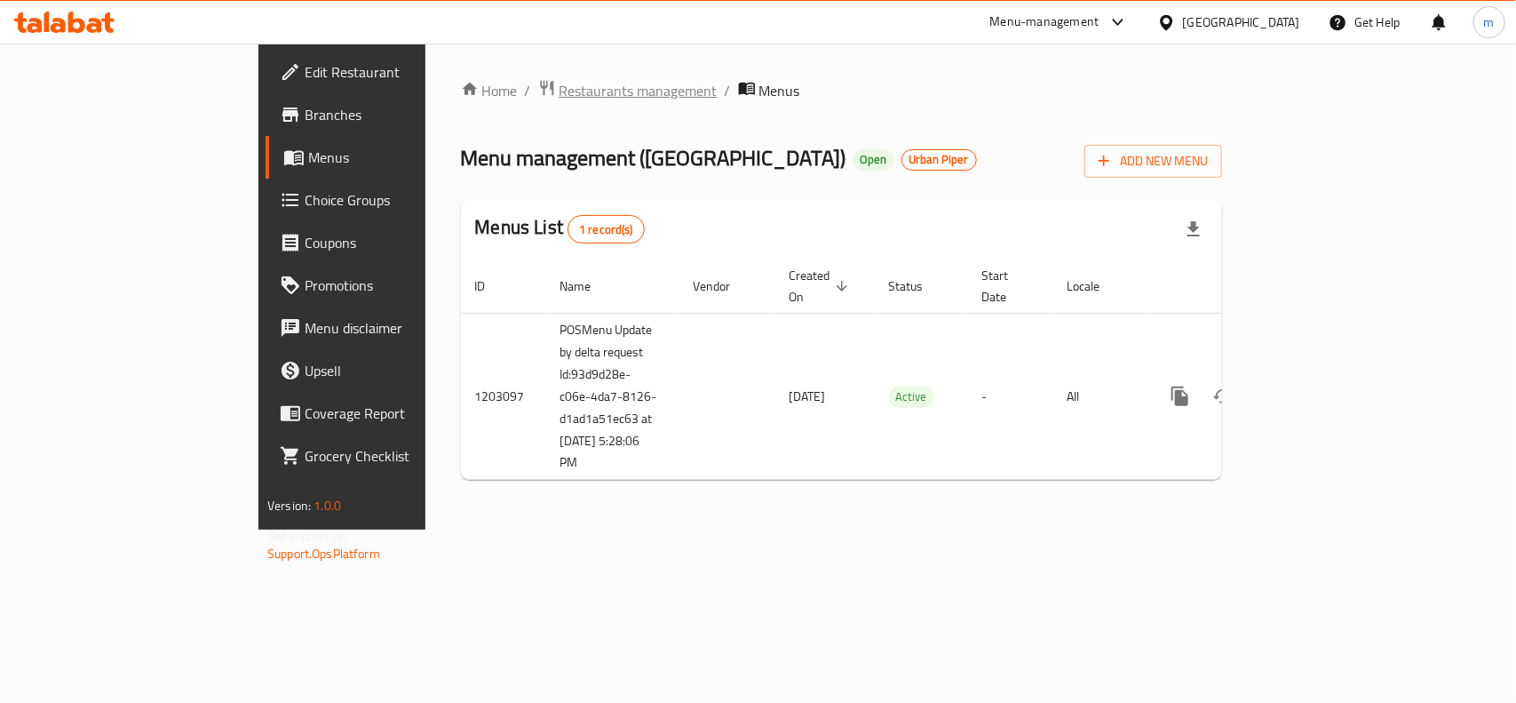
click at [560, 84] on span "Restaurants management" at bounding box center [639, 90] width 158 height 21
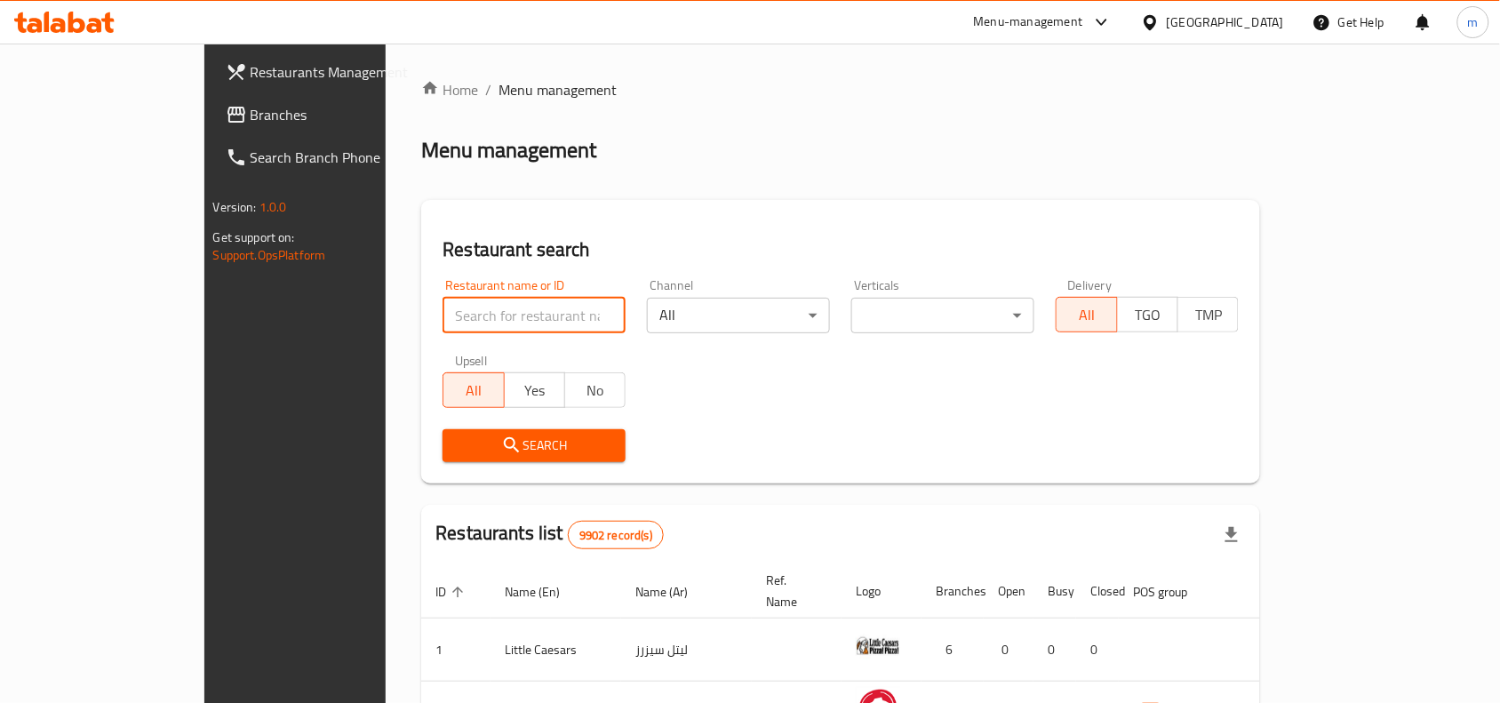
click at [442, 316] on input "search" at bounding box center [533, 316] width 183 height 36
paste input "669488"
type input "669488"
click button "Search" at bounding box center [533, 445] width 183 height 33
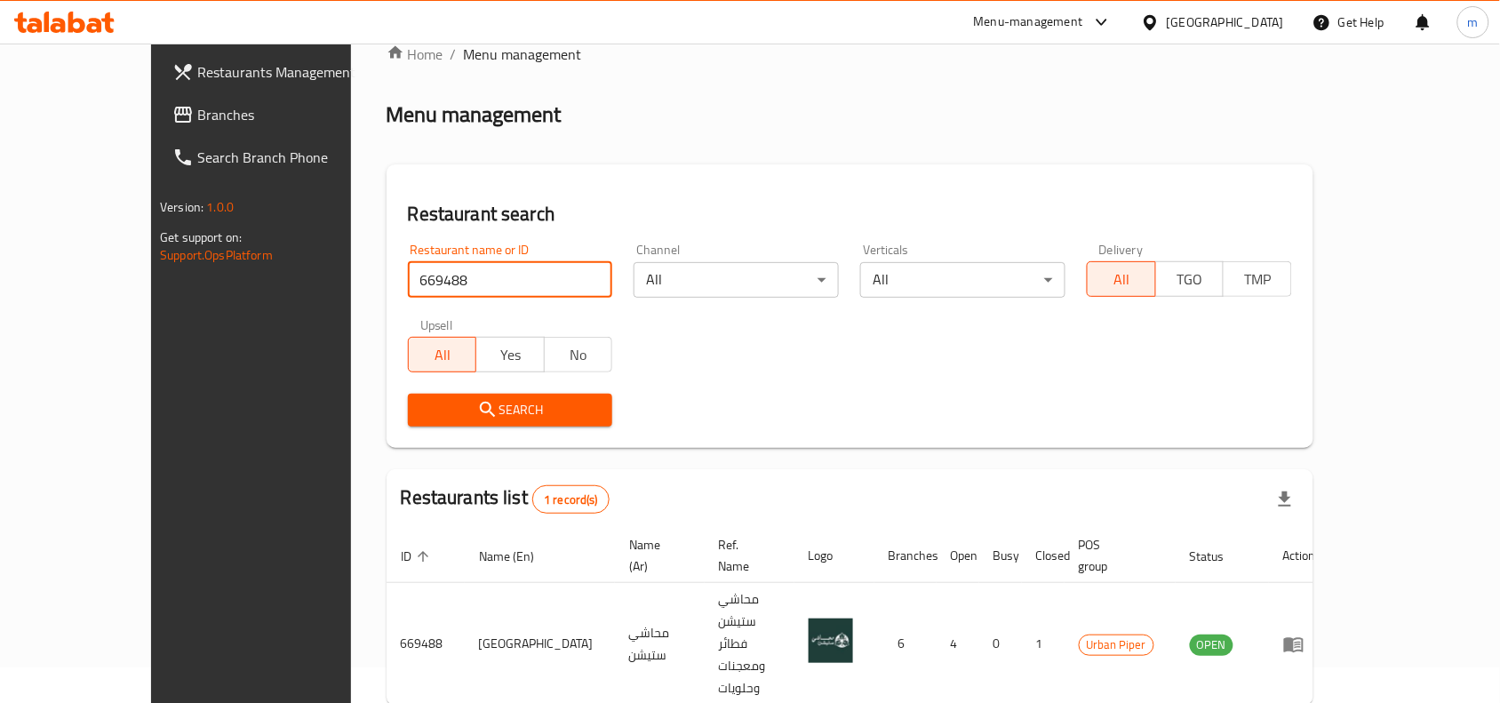
scroll to position [55, 0]
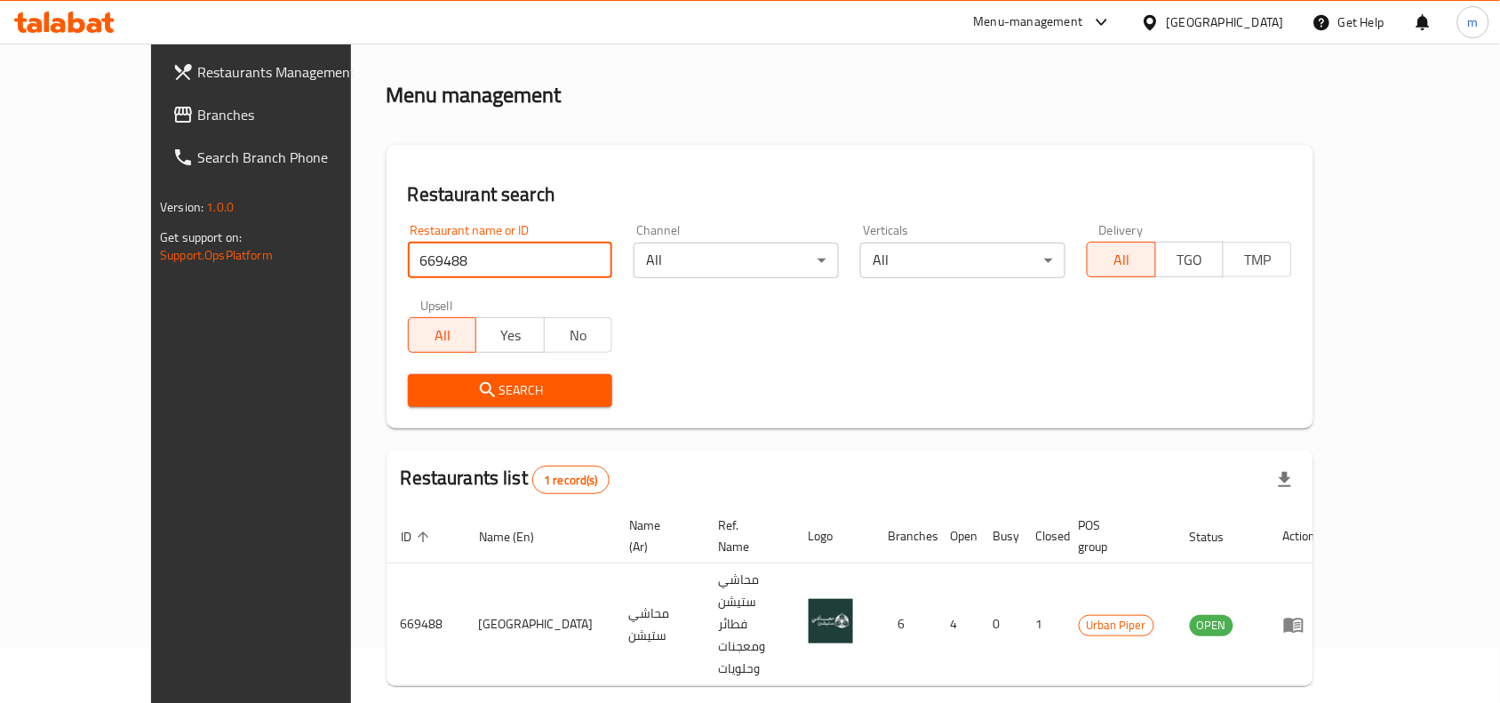
click at [1156, 20] on icon at bounding box center [1149, 21] width 12 height 15
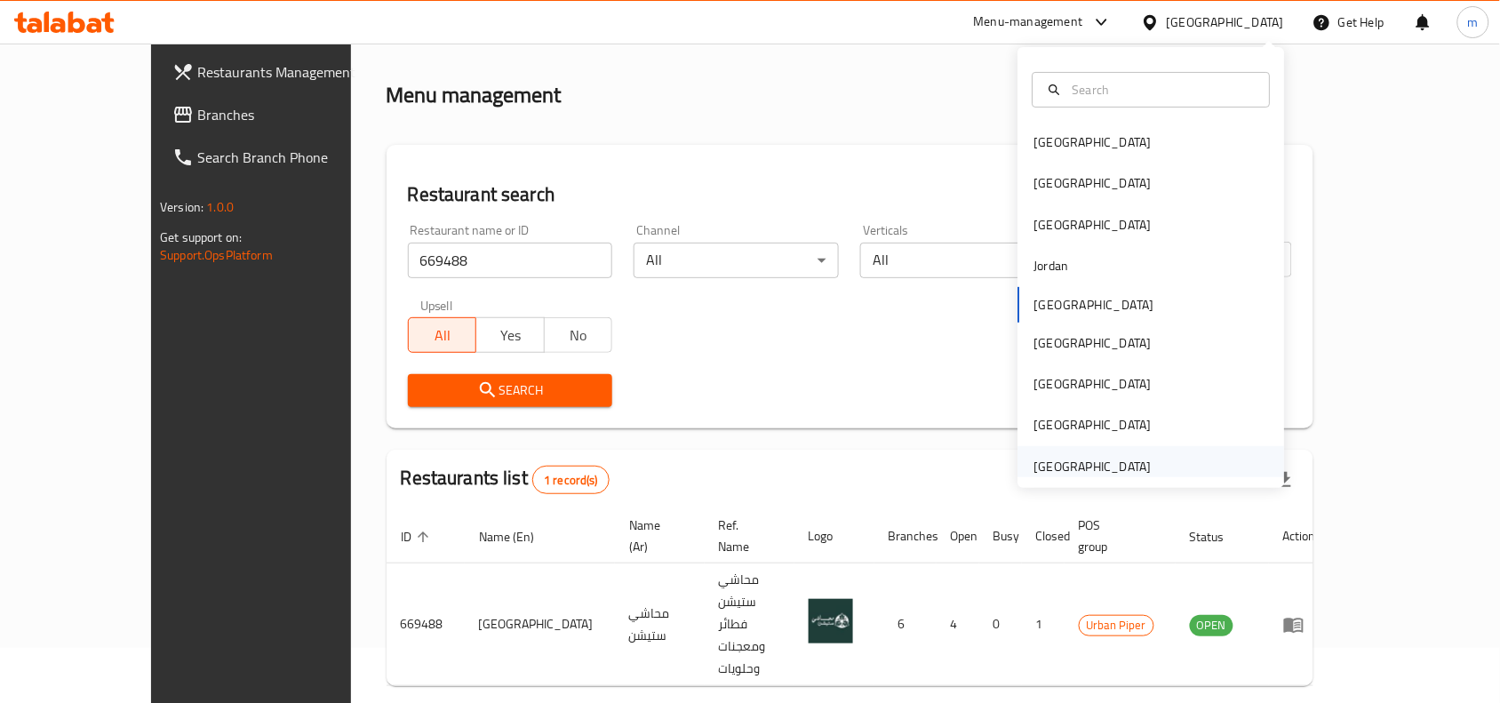
click at [1121, 457] on div "[GEOGRAPHIC_DATA]" at bounding box center [1092, 467] width 117 height 20
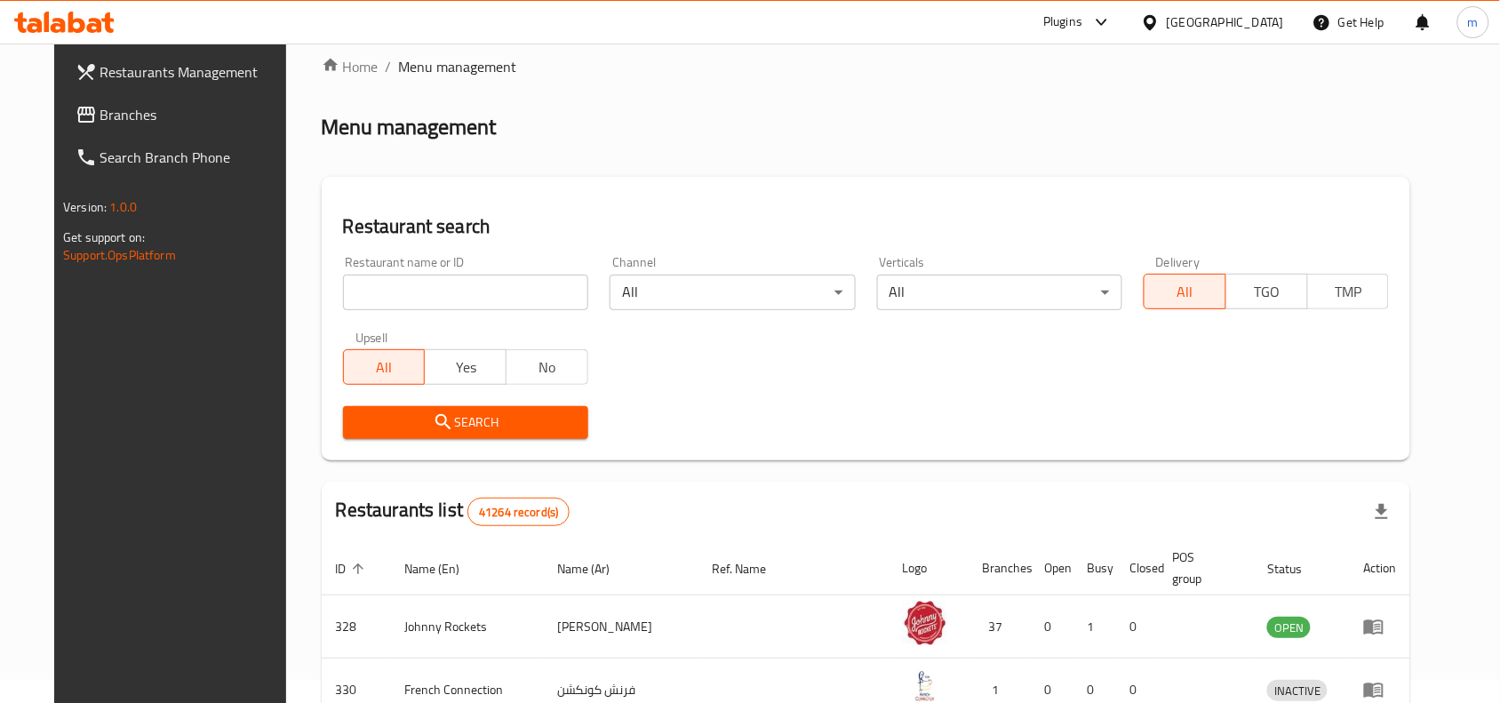
scroll to position [55, 0]
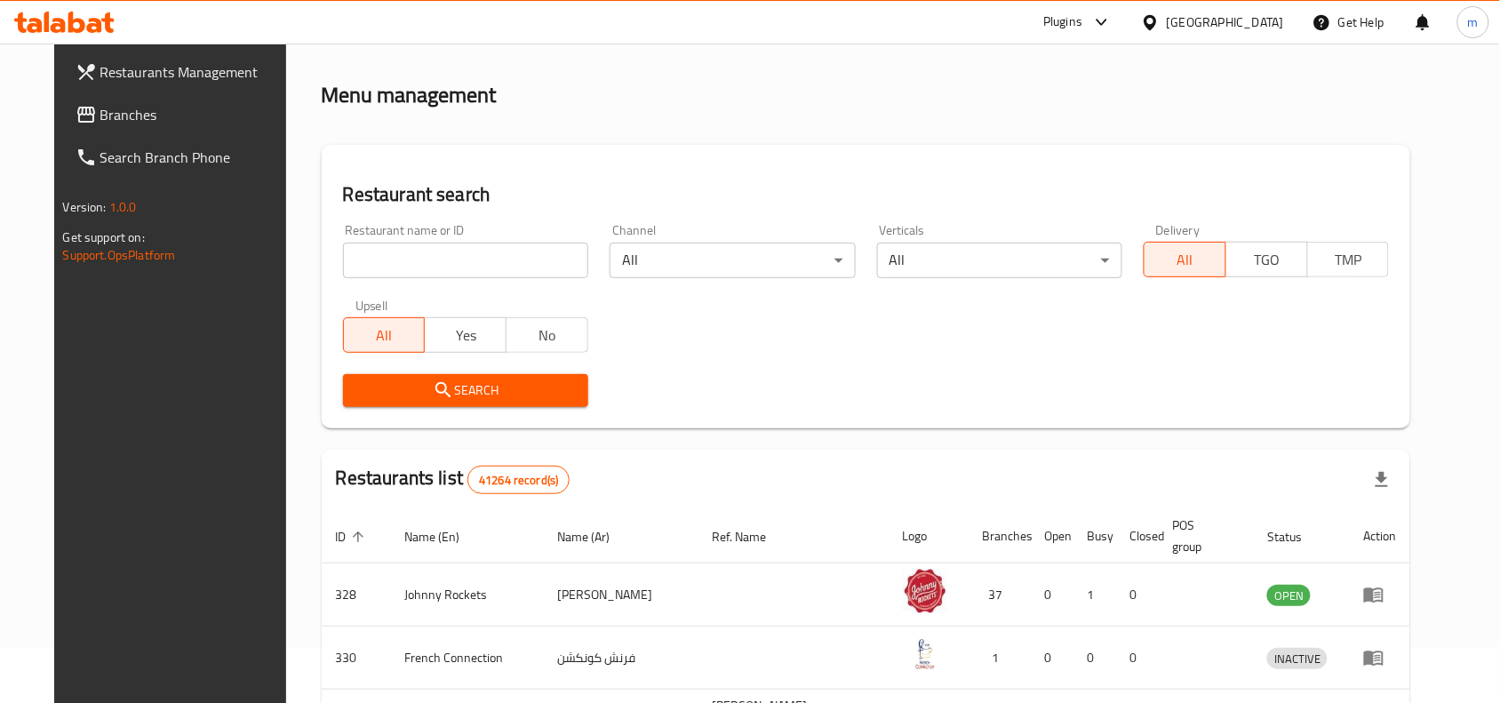
click at [103, 109] on span "Branches" at bounding box center [195, 114] width 190 height 21
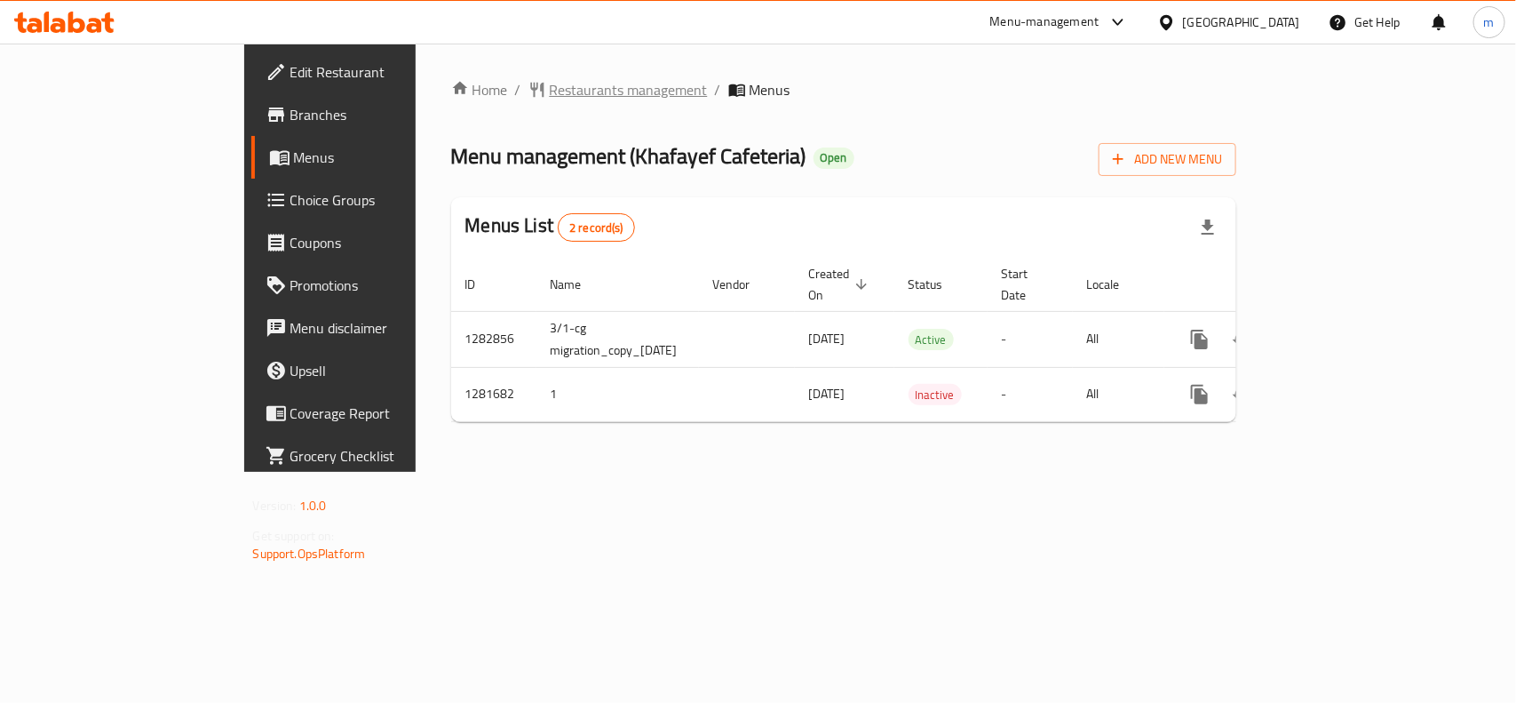
click at [550, 84] on span "Restaurants management" at bounding box center [629, 89] width 158 height 21
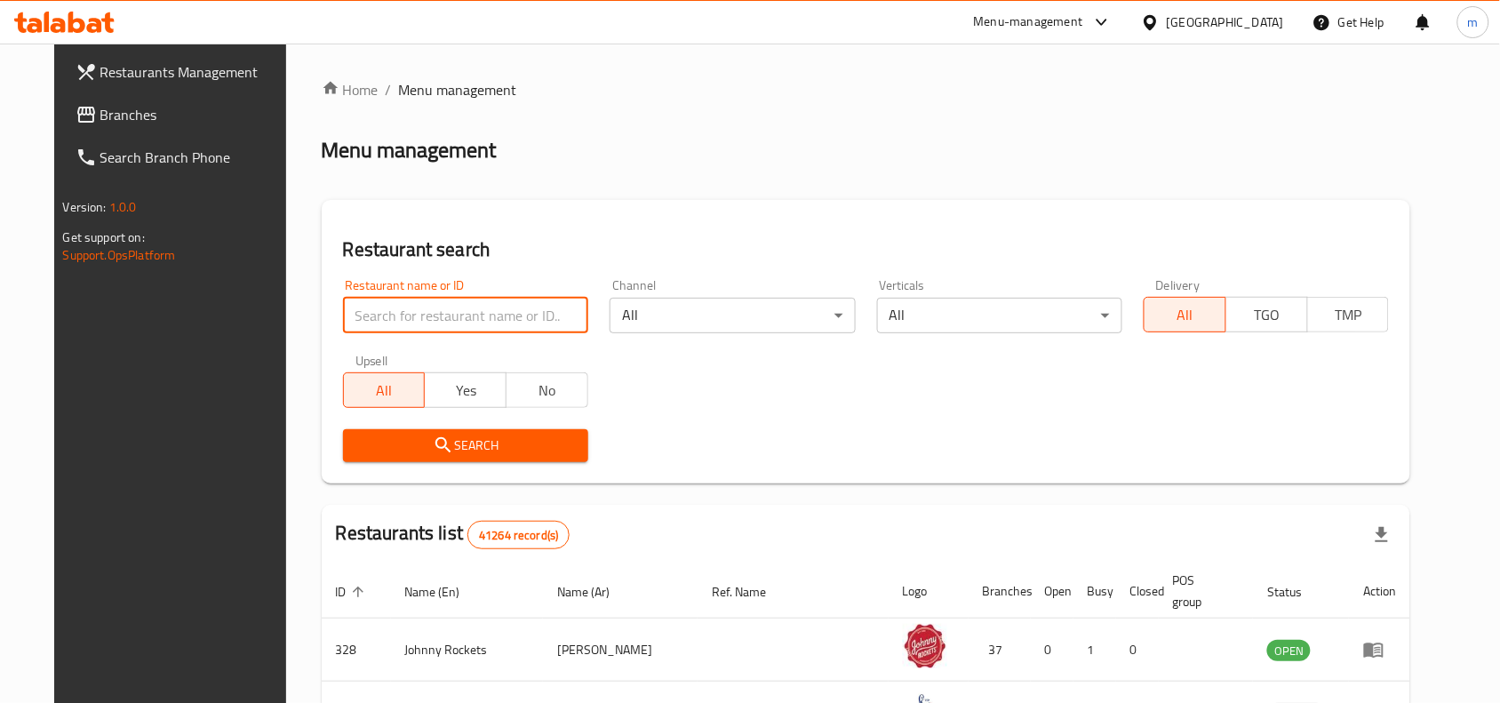
click at [361, 307] on input "search" at bounding box center [465, 316] width 245 height 36
paste input "694513"
type input "694513"
click button "Search" at bounding box center [465, 445] width 245 height 33
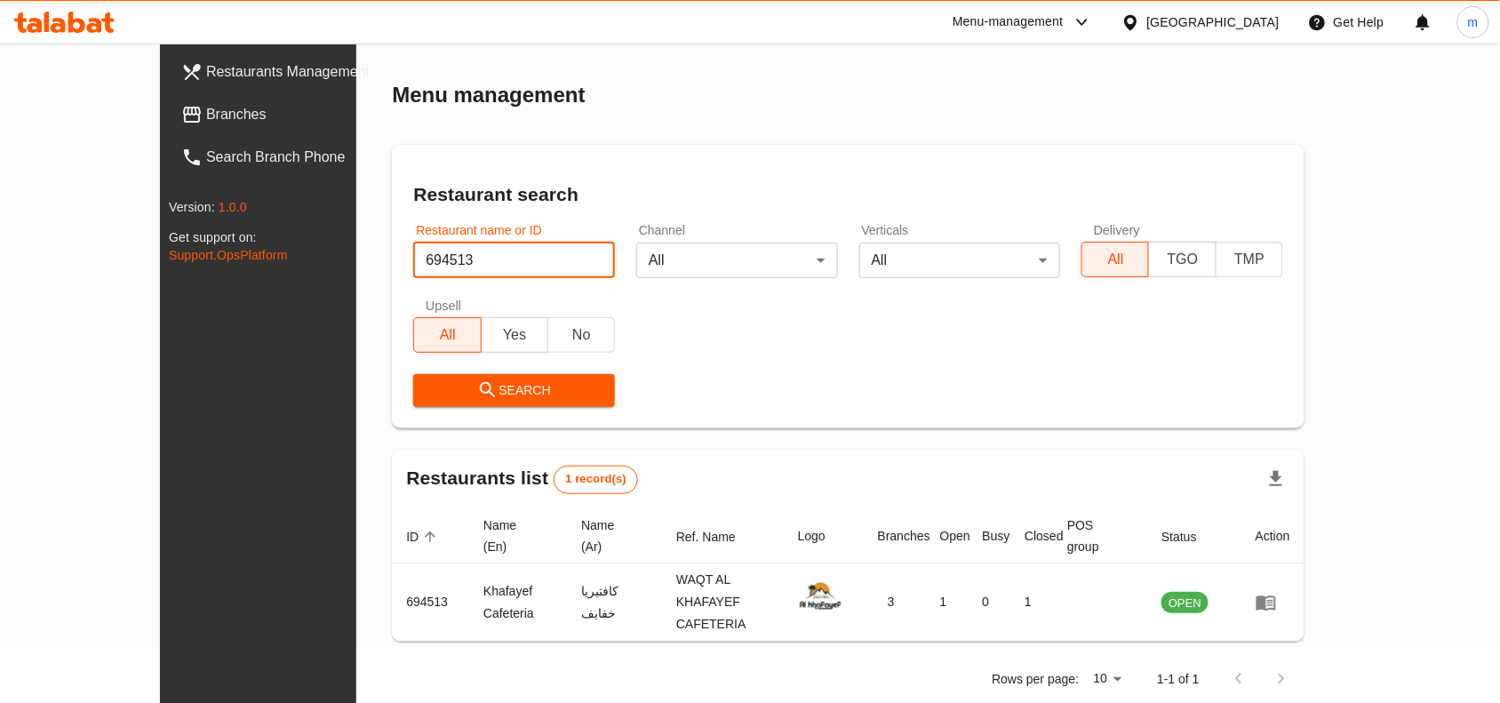
scroll to position [54, 0]
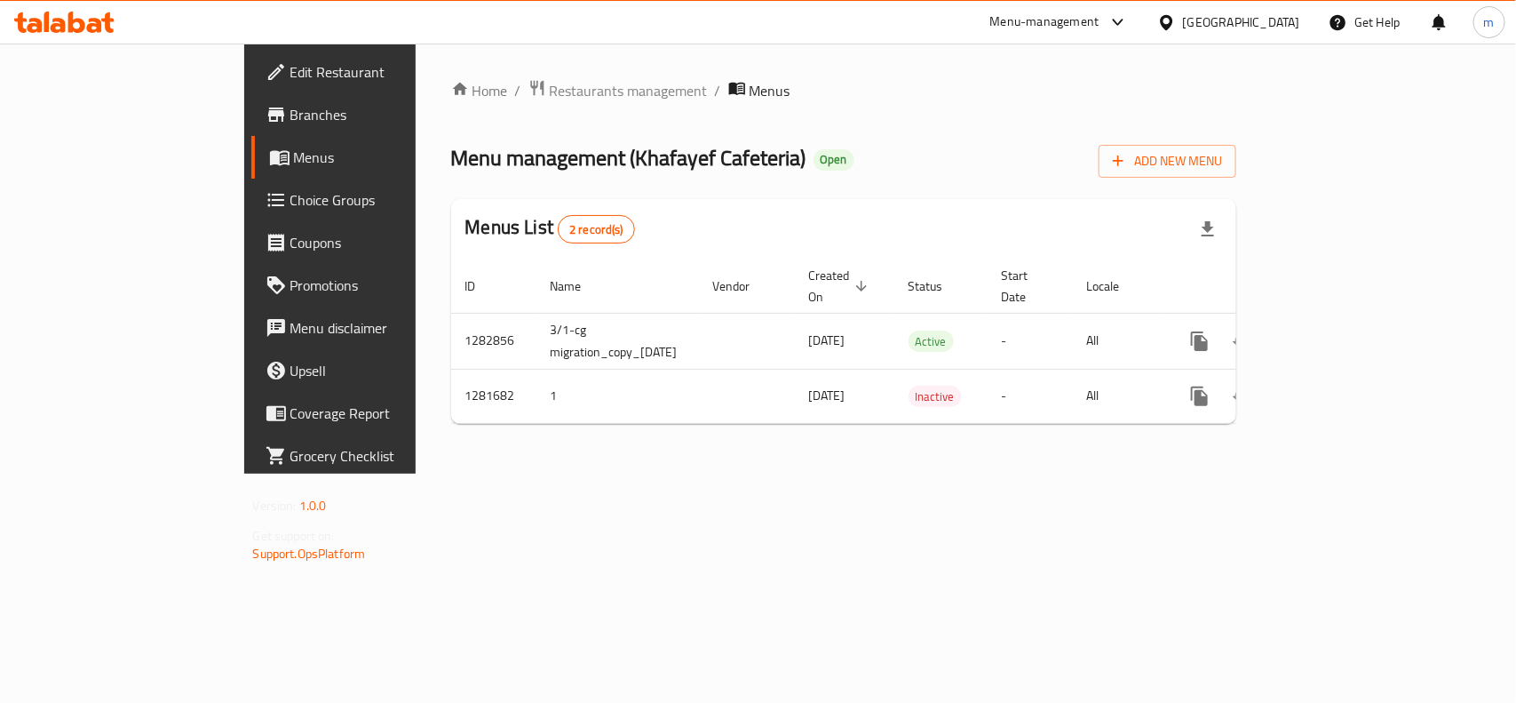
click at [290, 207] on span "Choice Groups" at bounding box center [386, 199] width 193 height 21
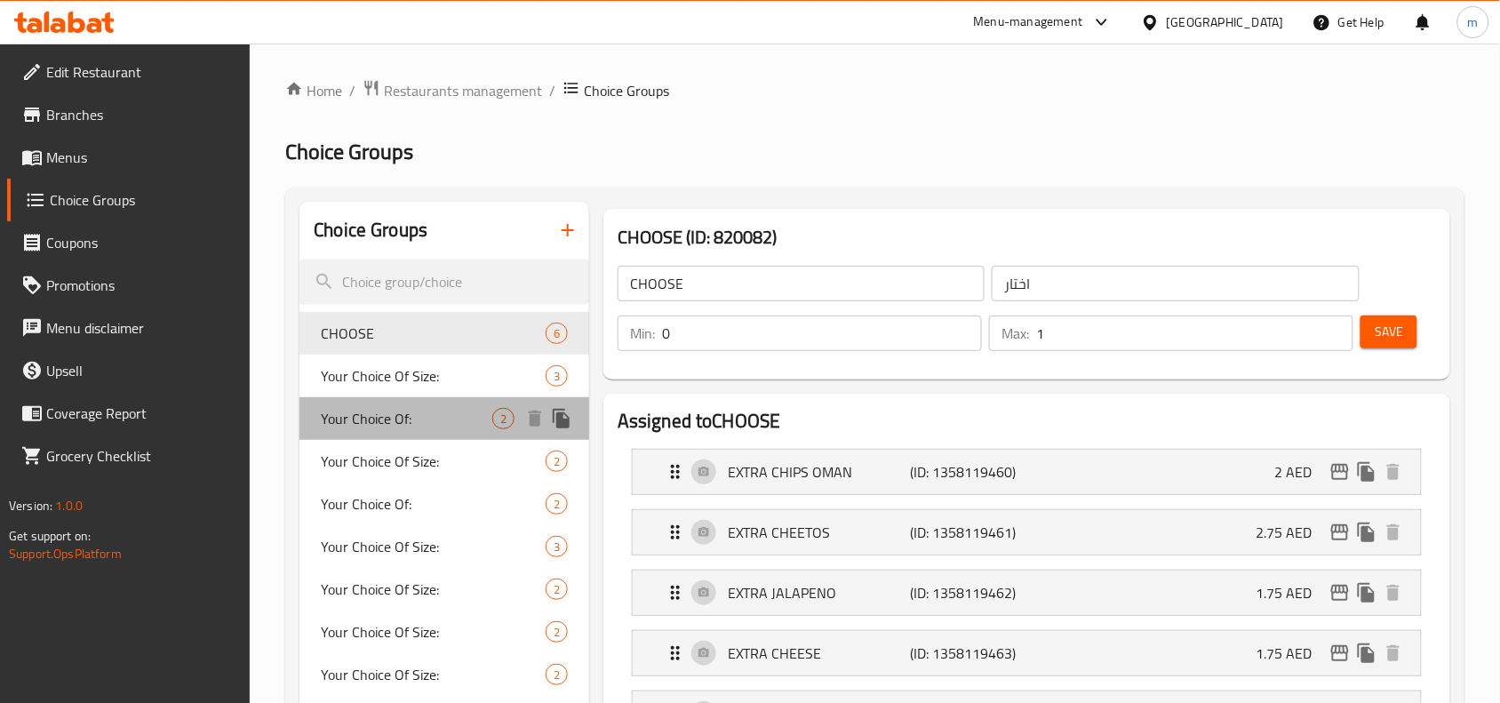
click at [355, 426] on span "Your Choice Of:" at bounding box center [406, 418] width 171 height 21
type input "Your Choice Of:"
type input "إختيارك من:"
type input "1"
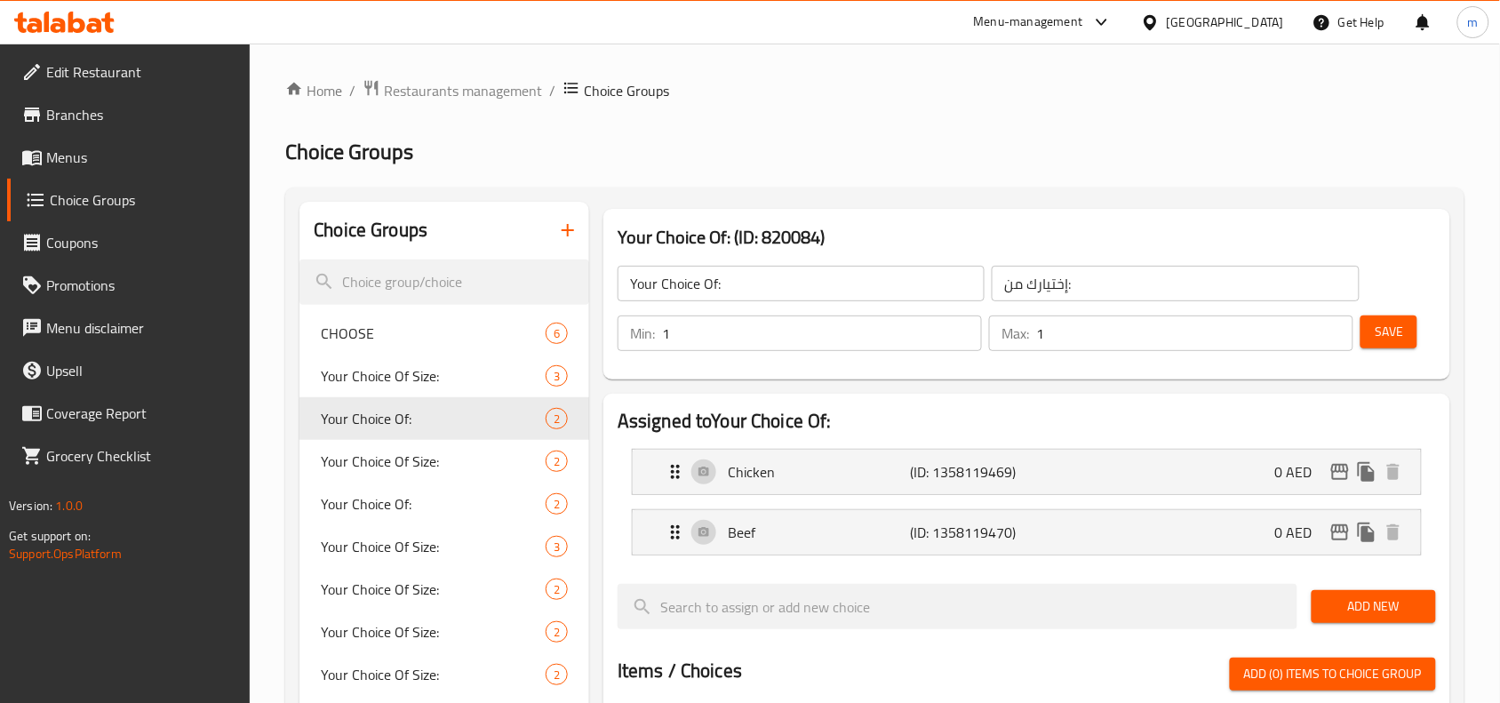
click at [1196, 23] on div "[GEOGRAPHIC_DATA]" at bounding box center [1224, 22] width 117 height 20
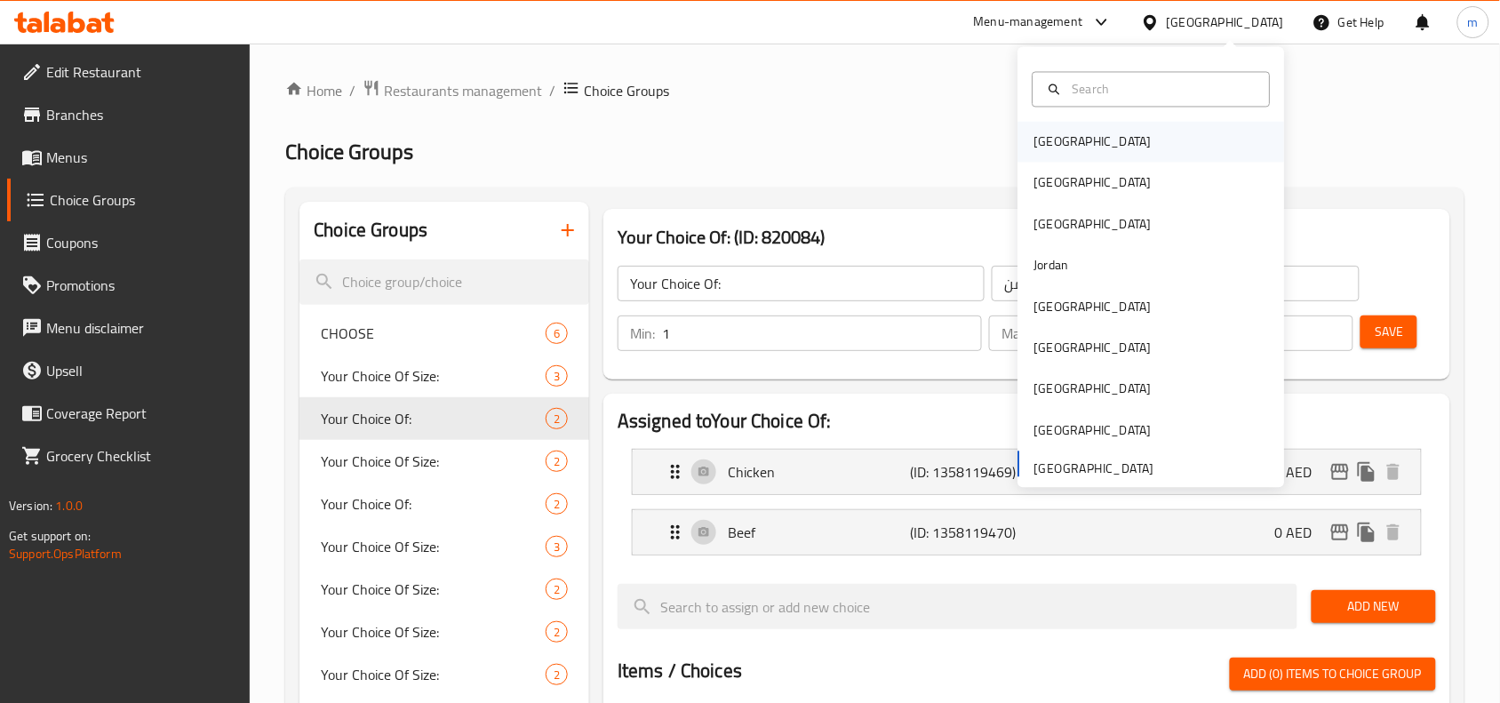
click at [1063, 144] on div "Bahrain" at bounding box center [1093, 142] width 146 height 41
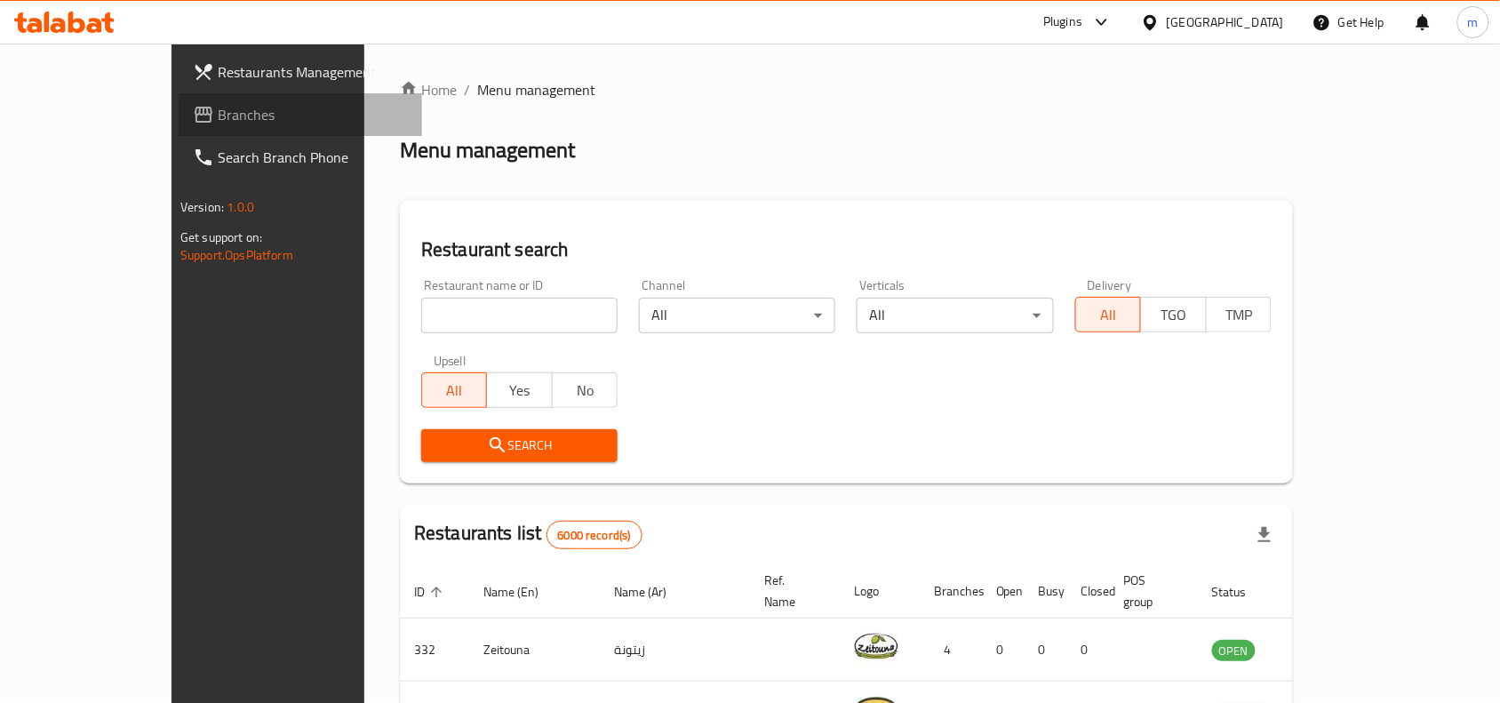
click at [179, 93] on link "Branches" at bounding box center [300, 114] width 243 height 43
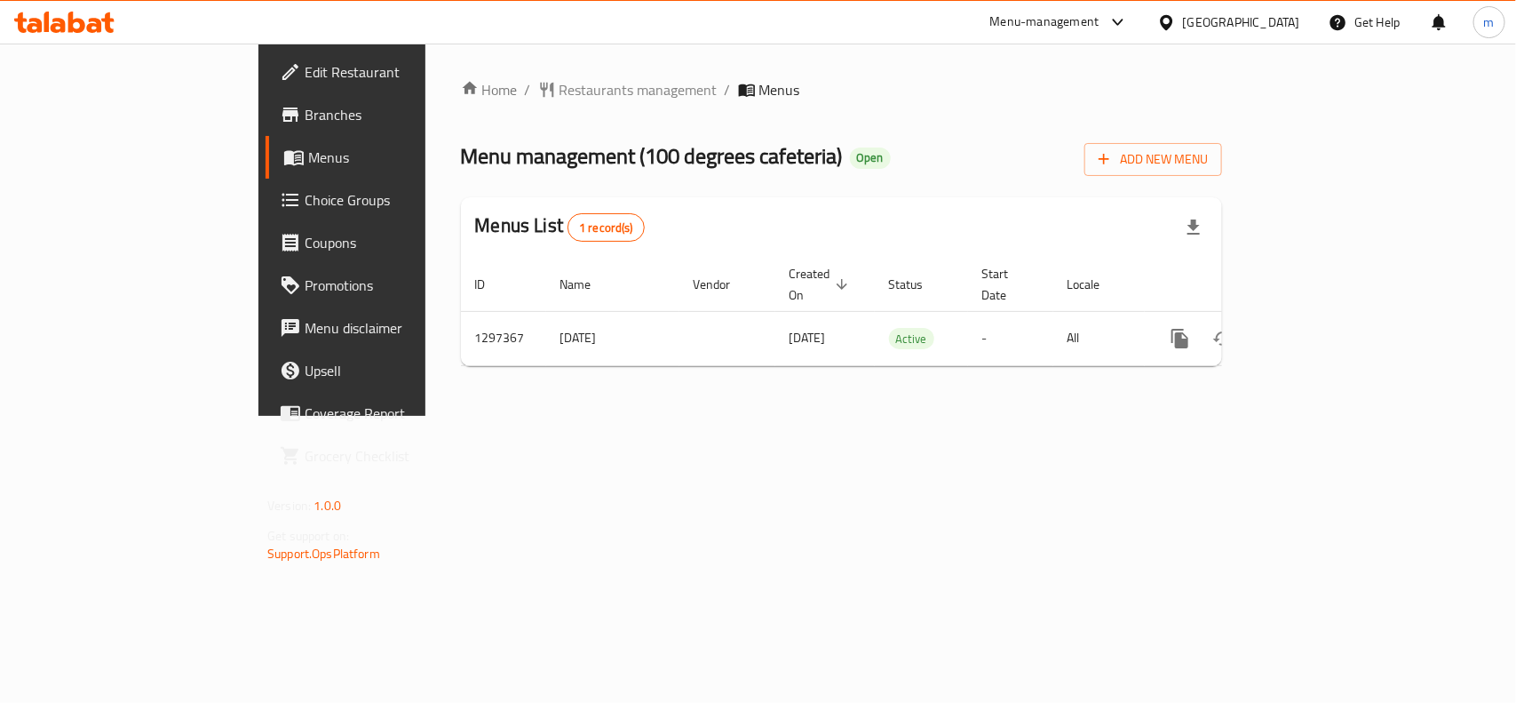
click at [1281, 22] on div "Bahrain" at bounding box center [1241, 22] width 117 height 20
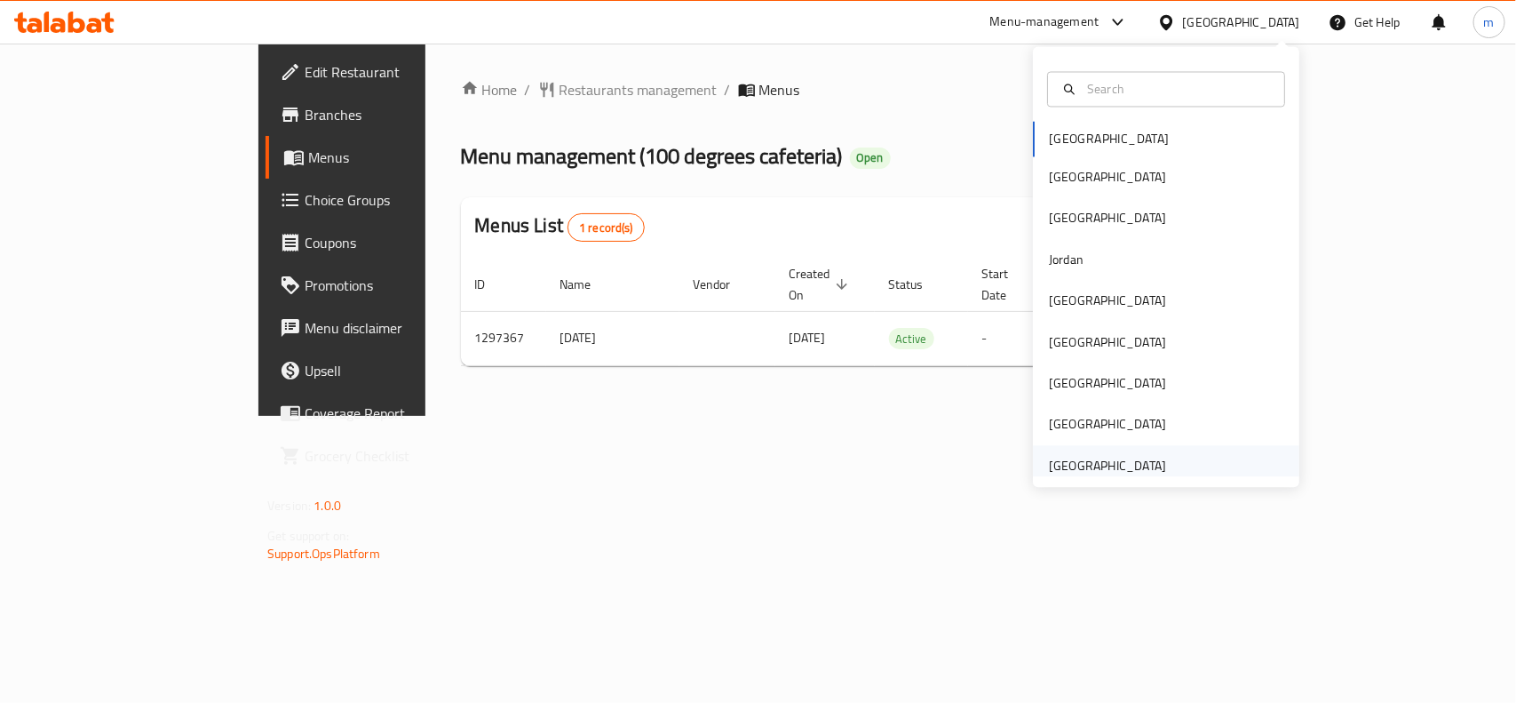
click at [1078, 475] on div "[GEOGRAPHIC_DATA]" at bounding box center [1107, 466] width 117 height 20
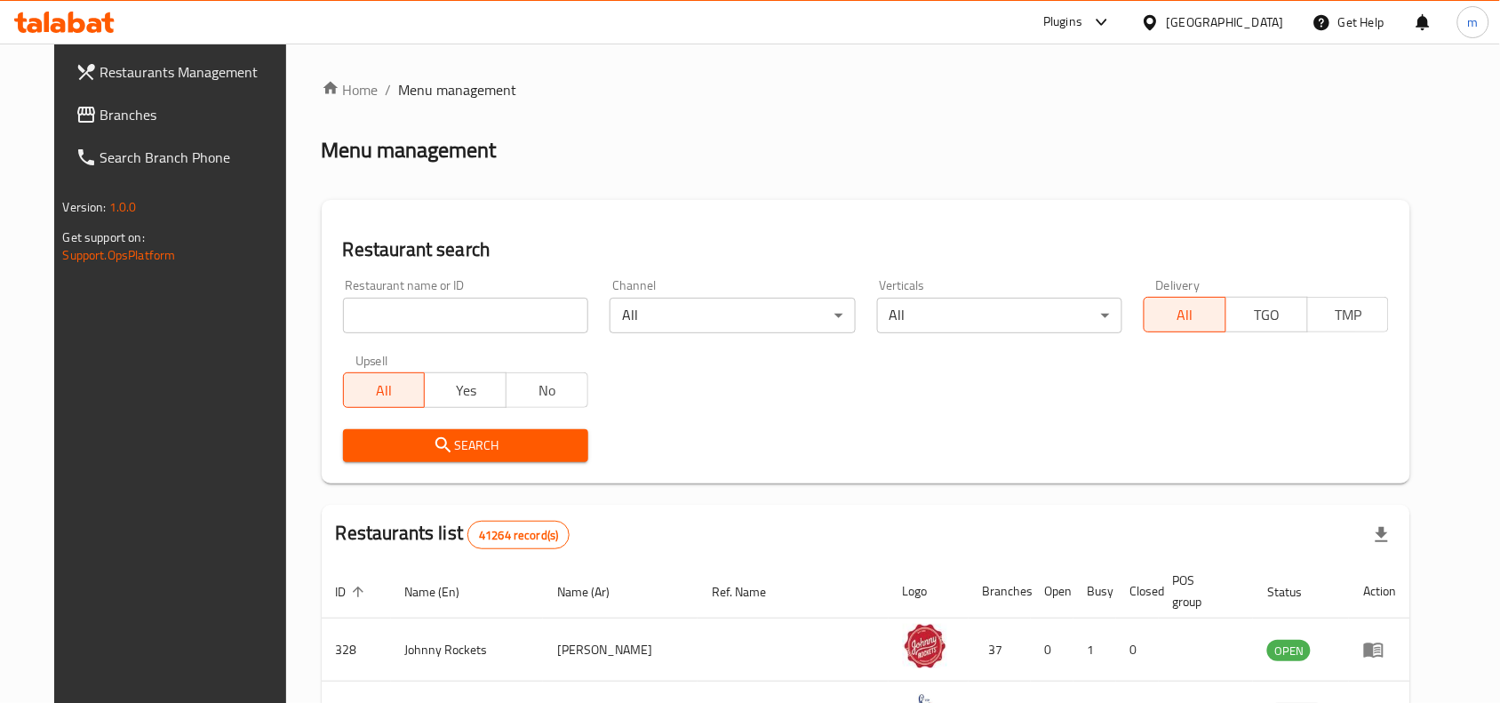
drag, startPoint x: 117, startPoint y: 130, endPoint x: 105, endPoint y: 139, distance: 15.8
click at [117, 130] on link "Branches" at bounding box center [182, 114] width 243 height 43
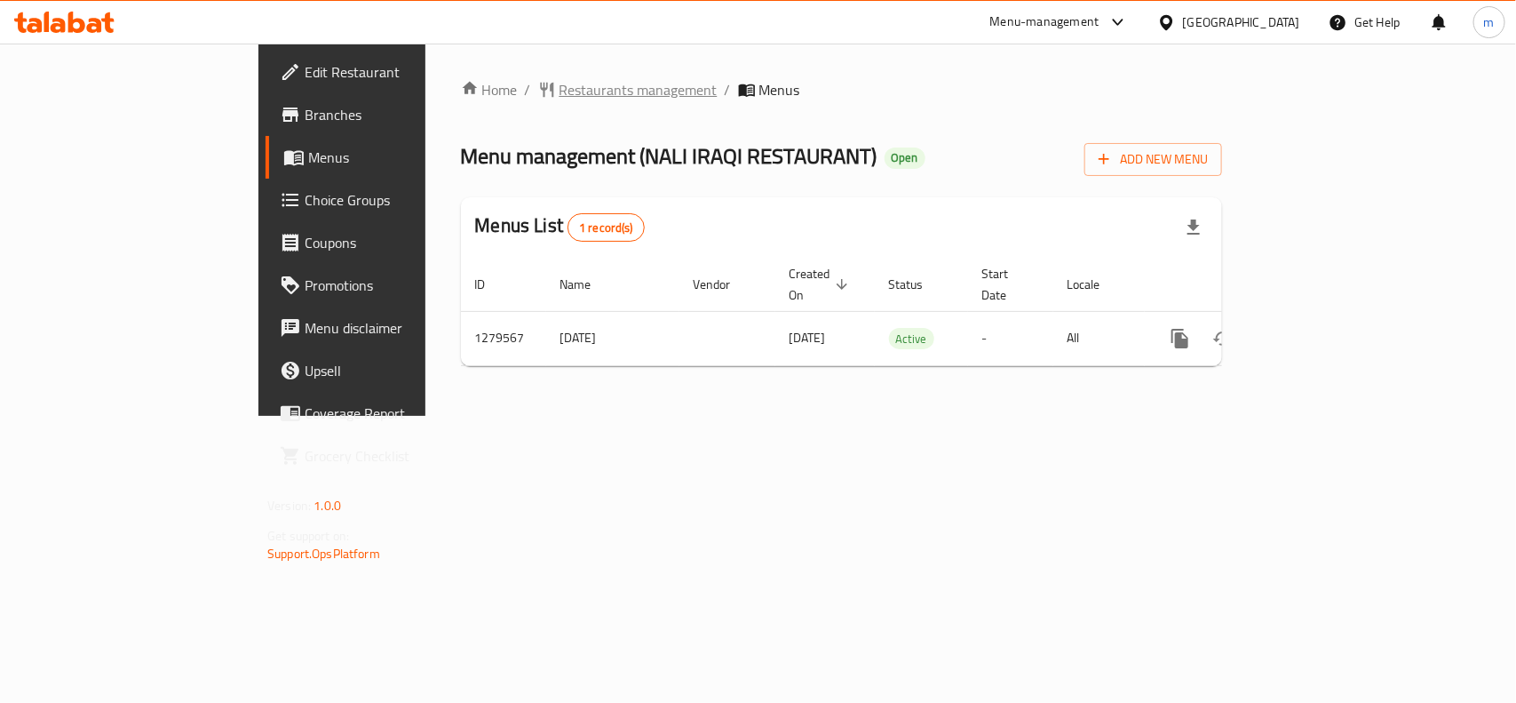
click at [560, 84] on span "Restaurants management" at bounding box center [639, 89] width 158 height 21
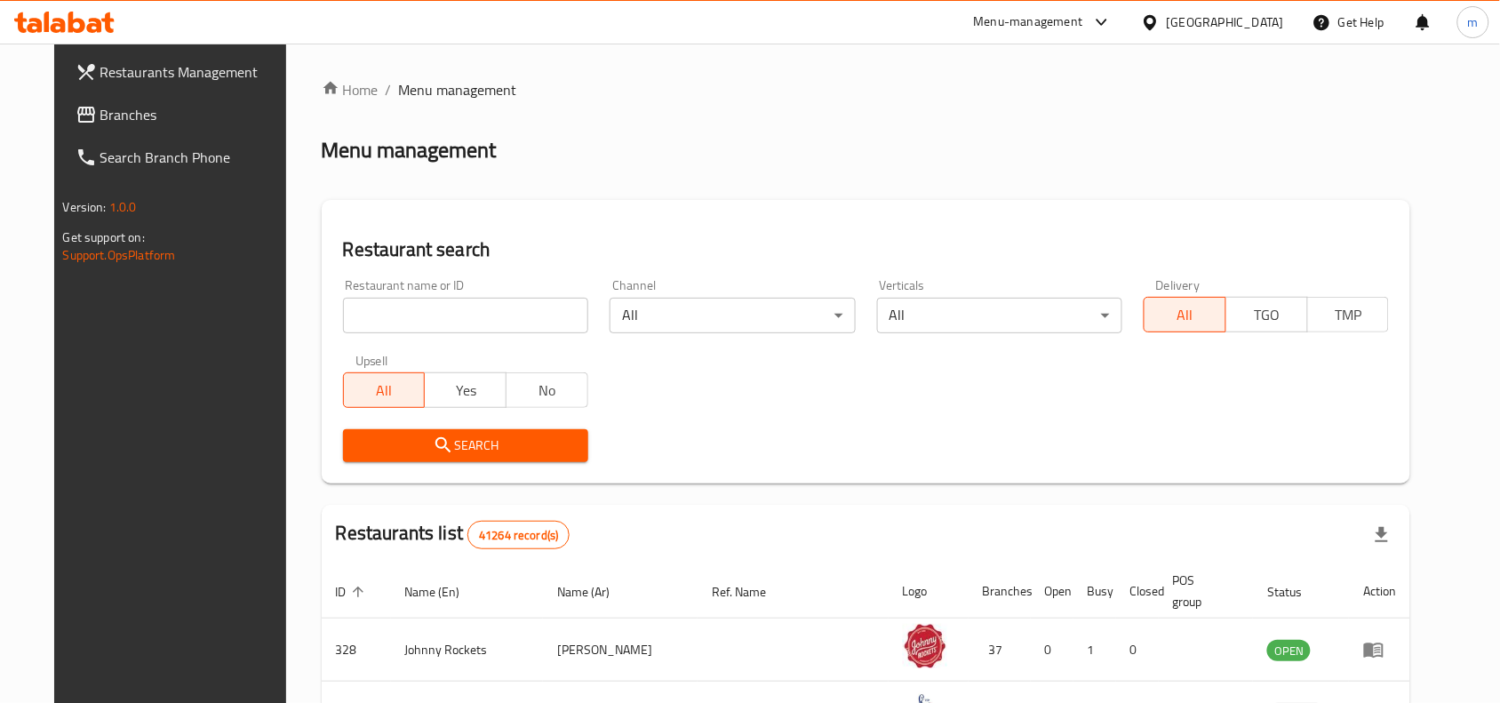
click at [396, 308] on input "search" at bounding box center [465, 316] width 245 height 36
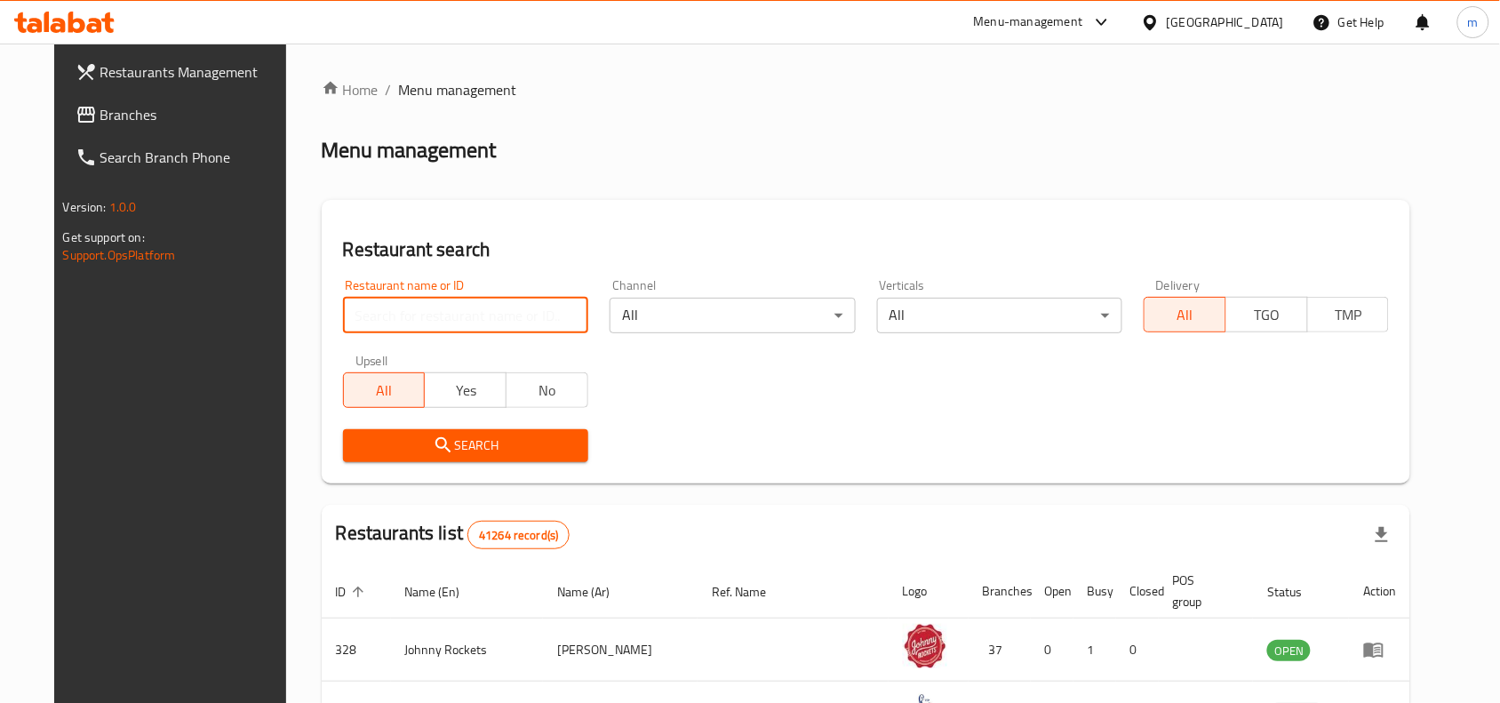
paste input "693372"
type input "693372"
click button "Search" at bounding box center [465, 445] width 245 height 33
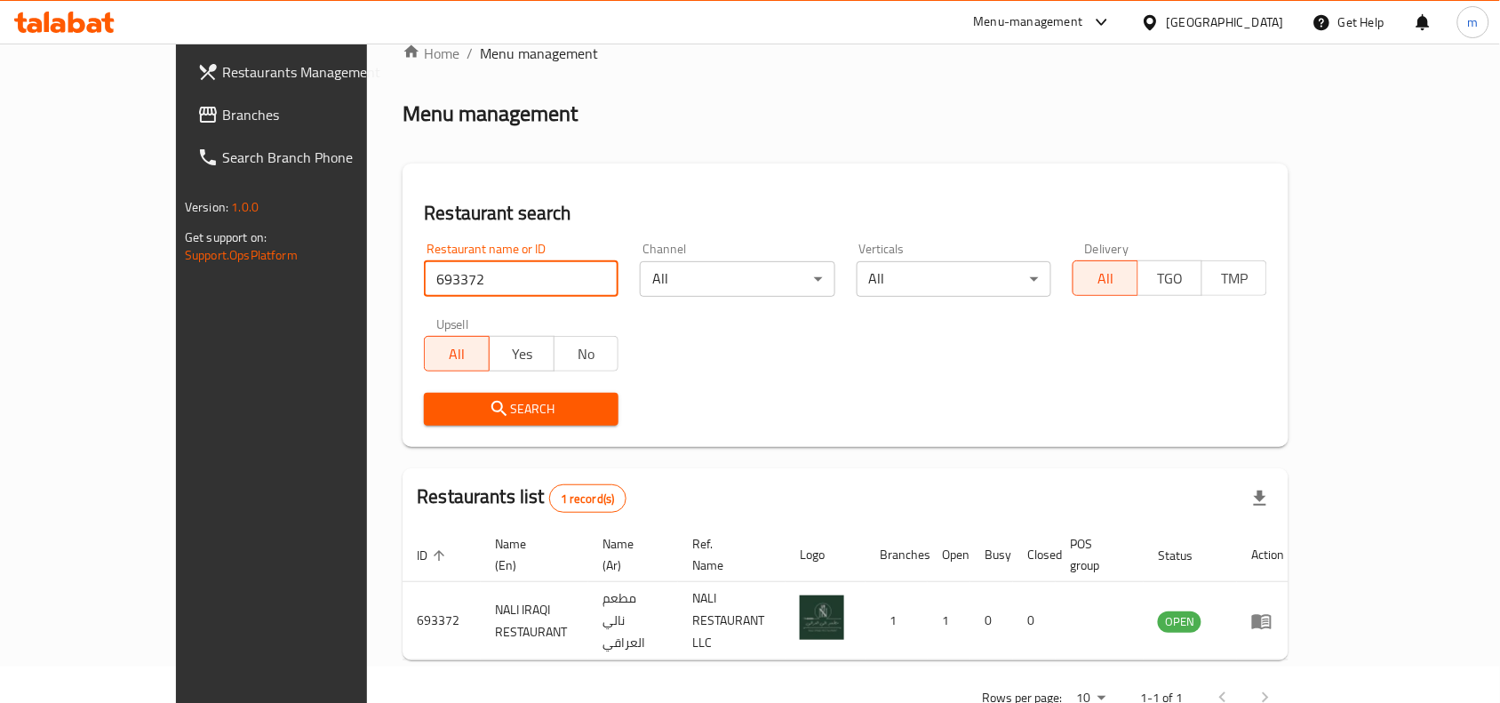
scroll to position [55, 0]
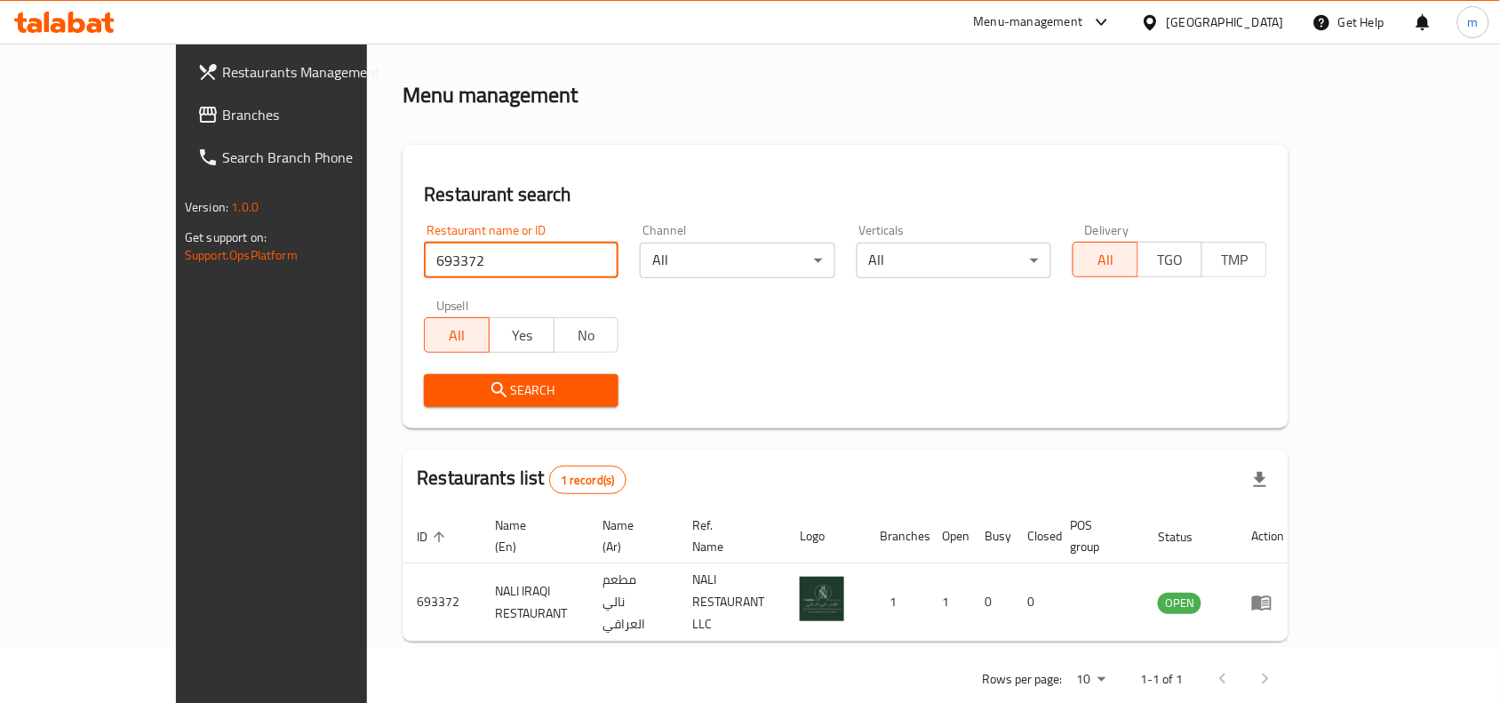
click at [222, 125] on span "Branches" at bounding box center [317, 114] width 190 height 21
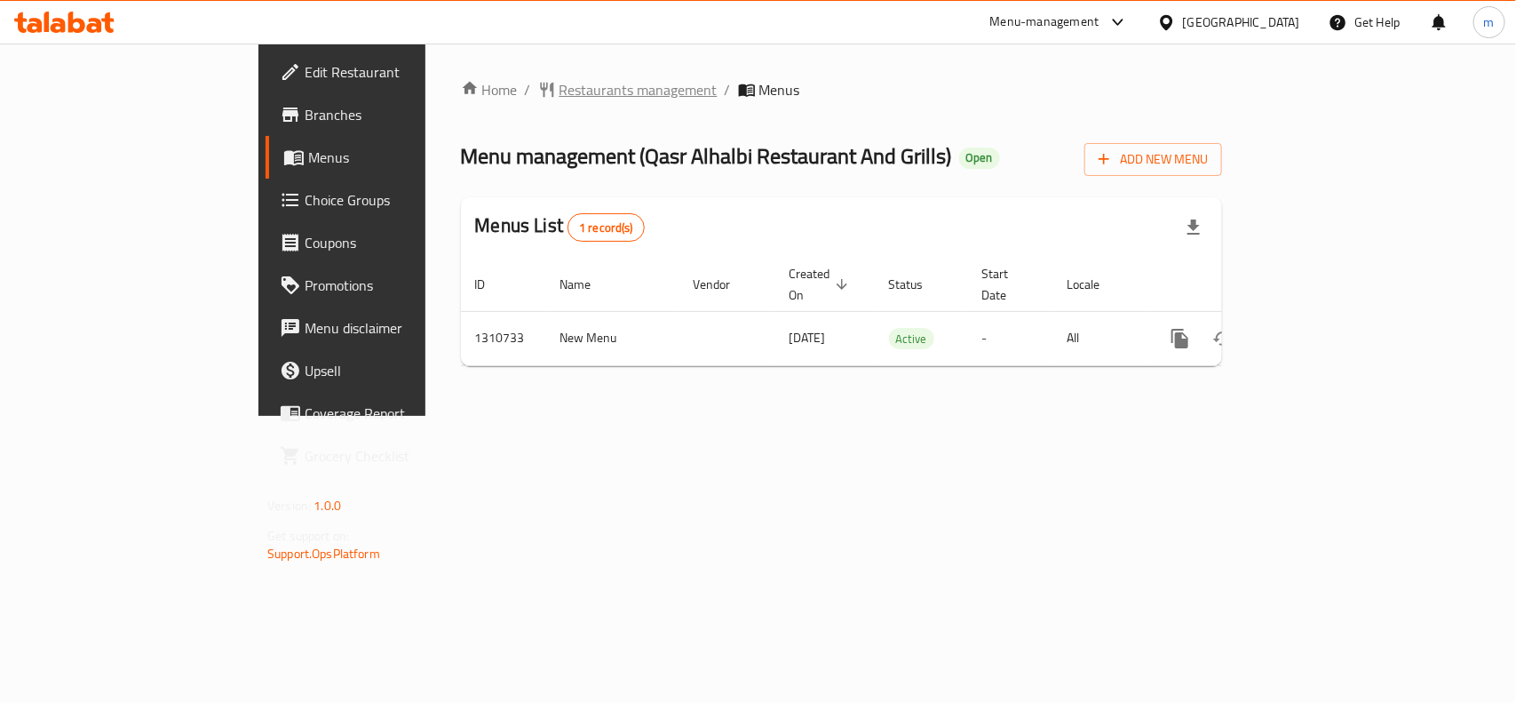
click at [560, 99] on span "Restaurants management" at bounding box center [639, 89] width 158 height 21
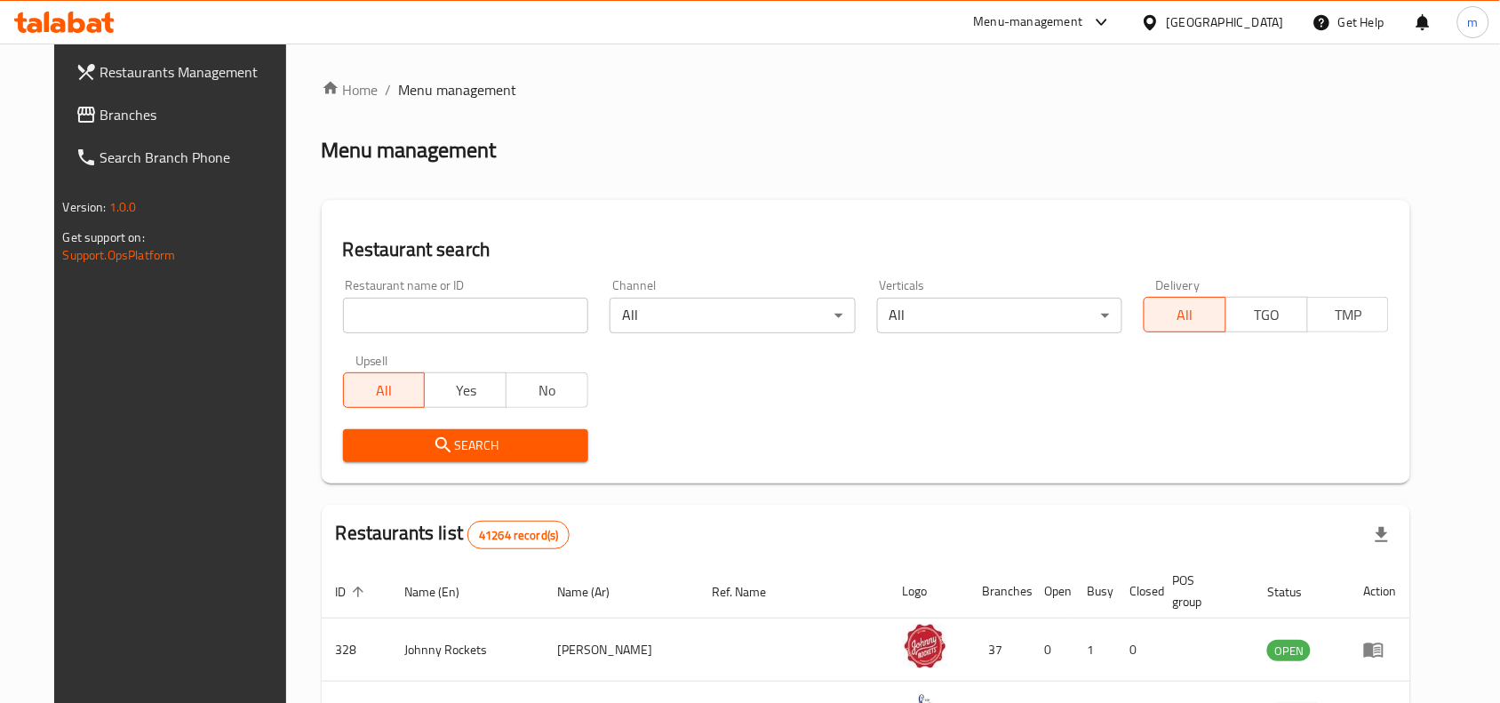
click at [100, 120] on span "Branches" at bounding box center [195, 114] width 190 height 21
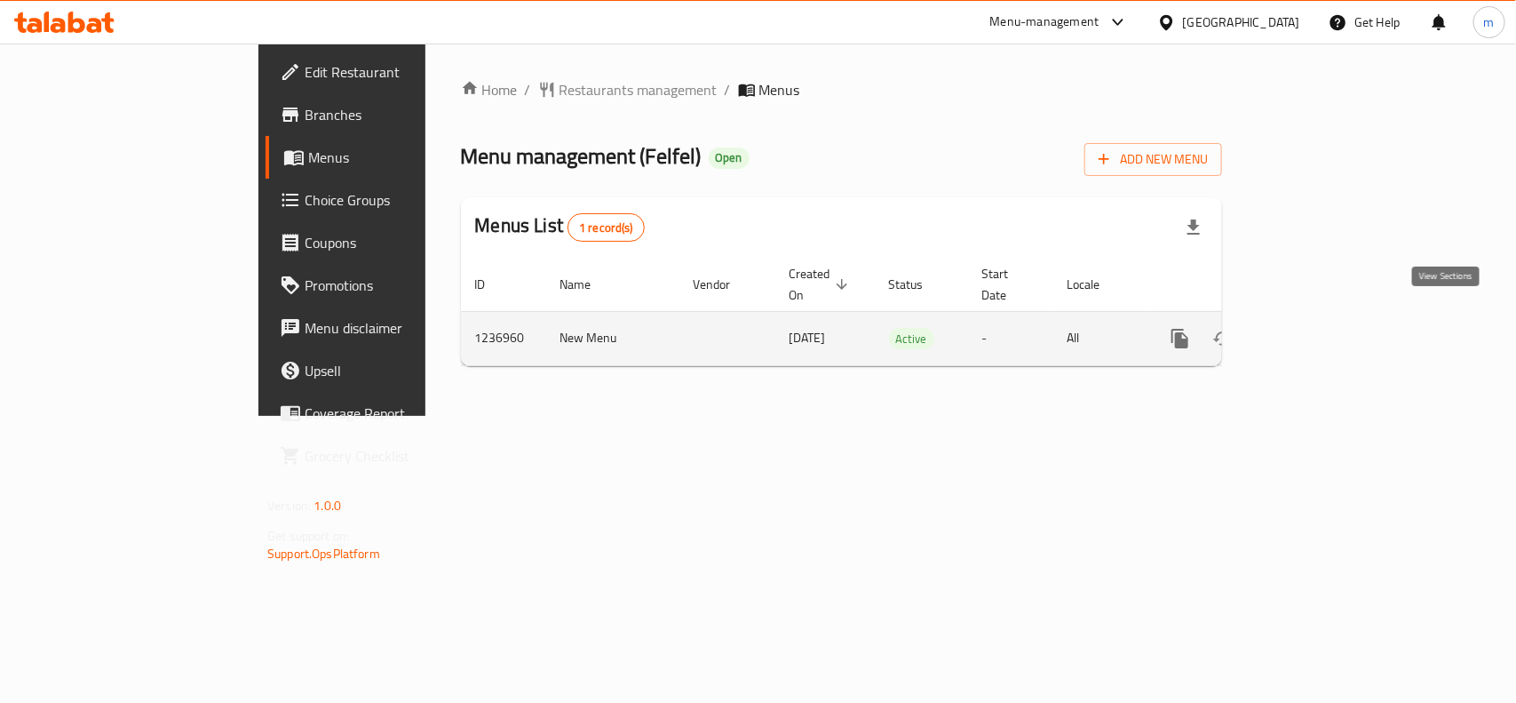
click at [1319, 328] on icon "enhanced table" at bounding box center [1308, 338] width 21 height 21
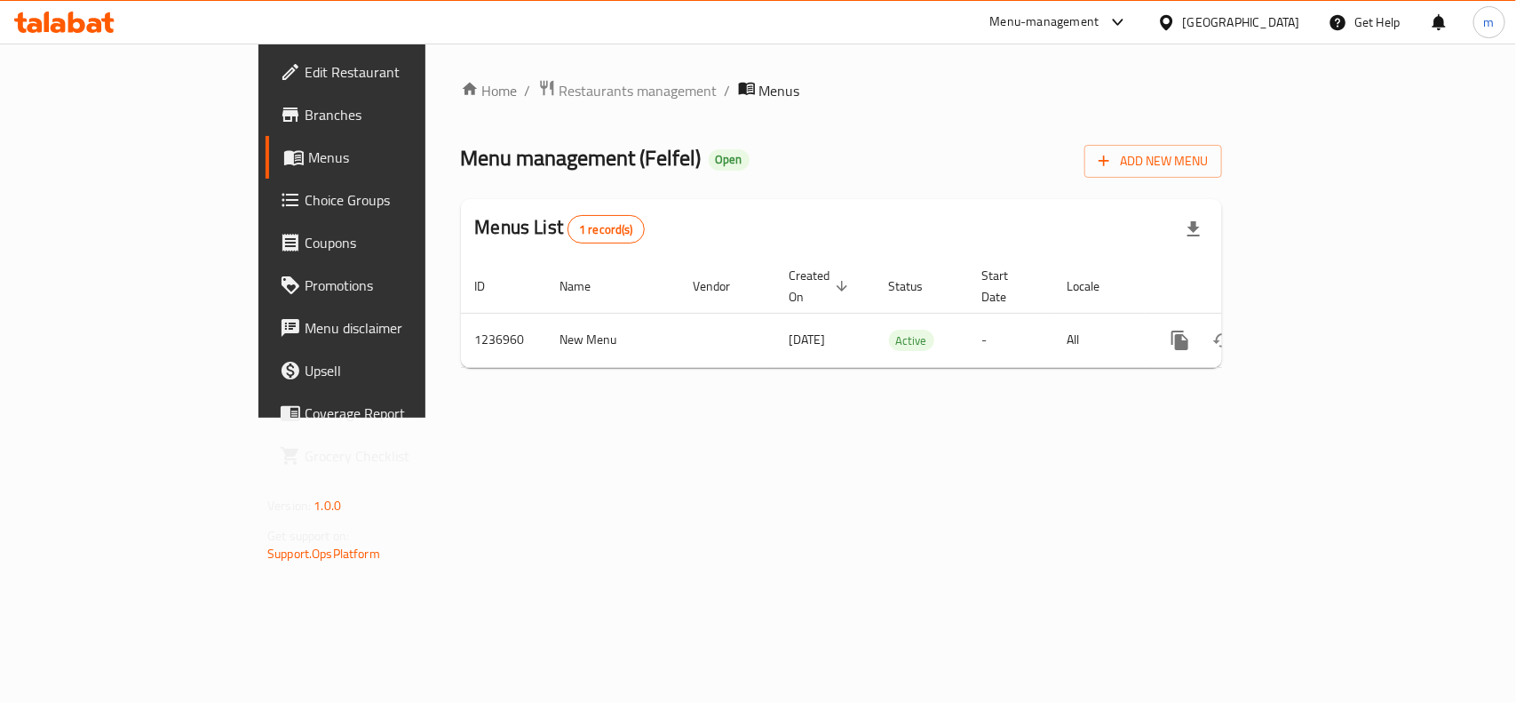
drag, startPoint x: 1270, startPoint y: 19, endPoint x: 1263, endPoint y: 38, distance: 20.8
click at [1270, 19] on div "United Arab Emirates" at bounding box center [1241, 22] width 117 height 20
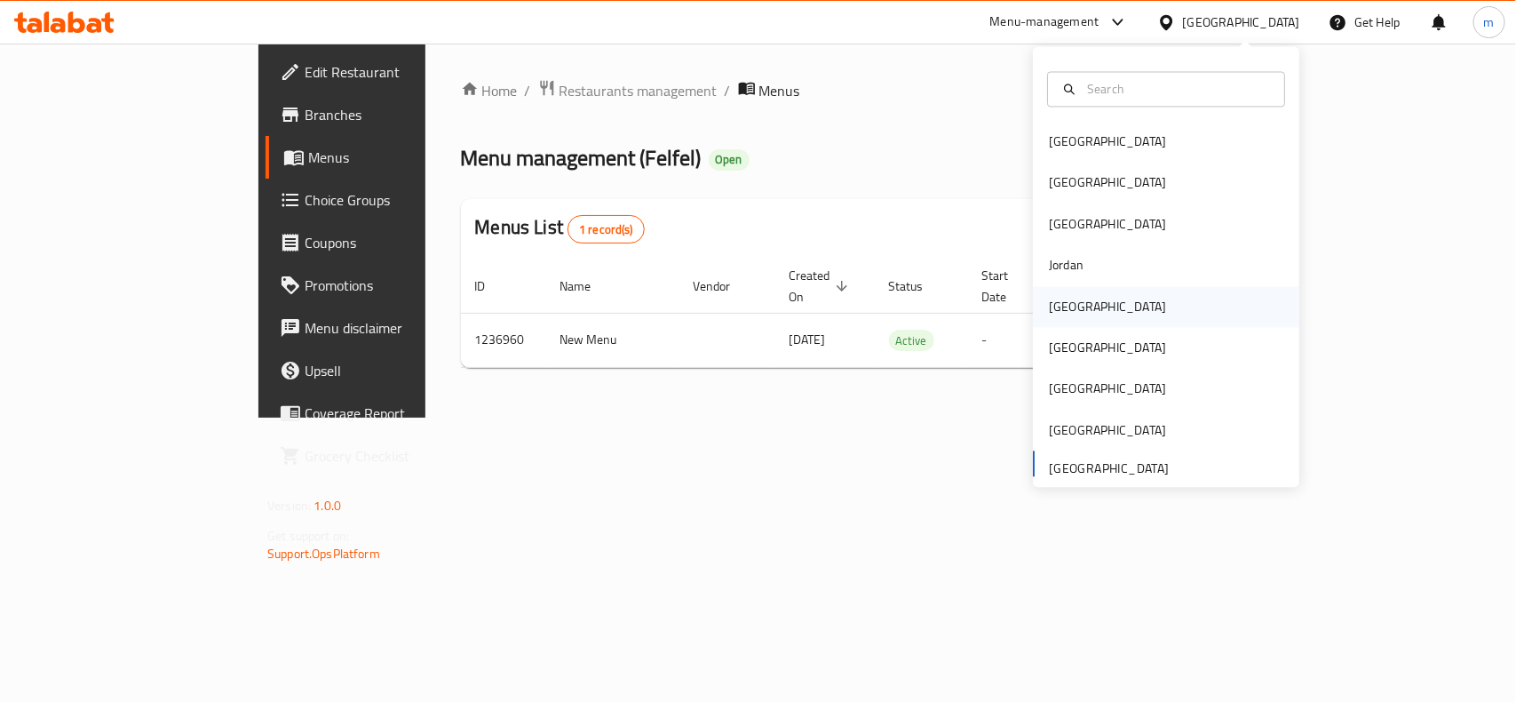
click at [1079, 304] on div "[GEOGRAPHIC_DATA]" at bounding box center [1108, 306] width 146 height 41
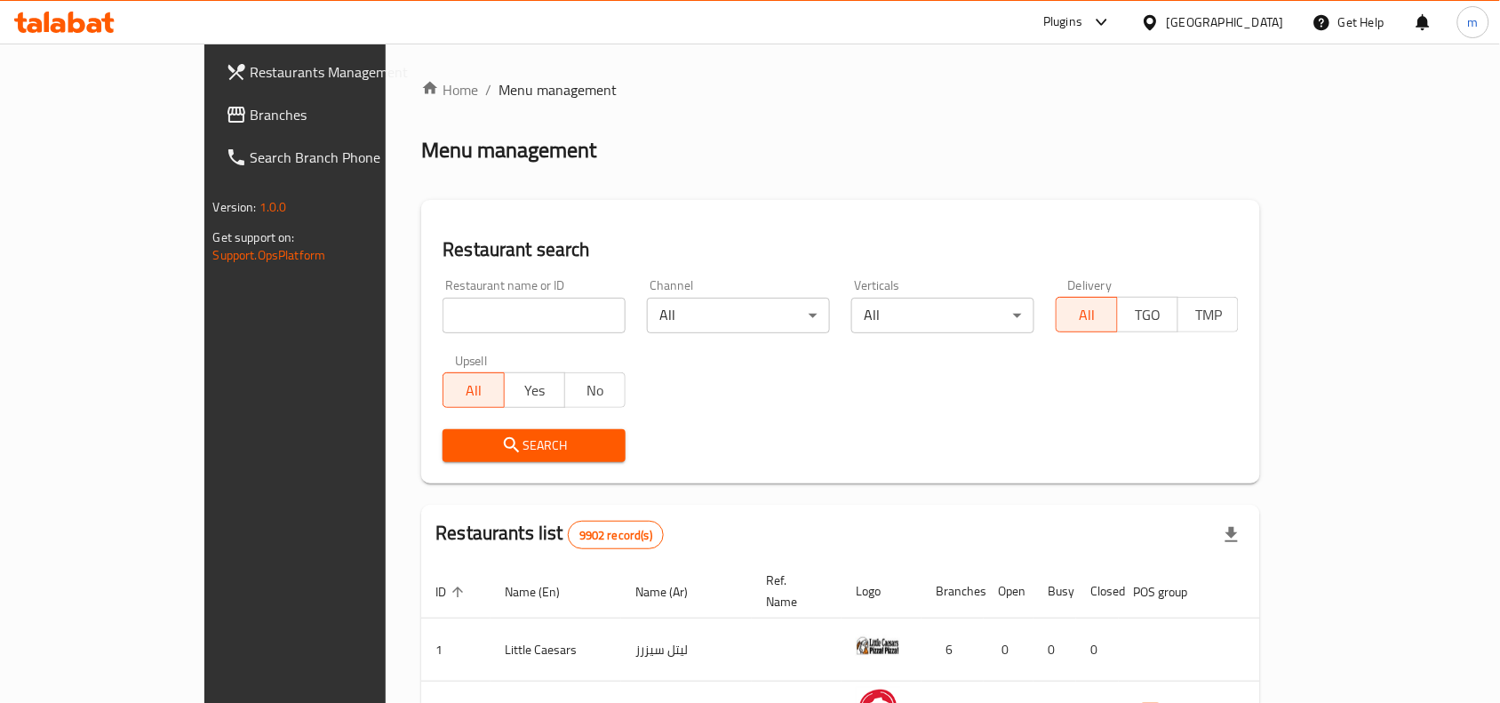
click at [251, 114] on span "Branches" at bounding box center [346, 114] width 190 height 21
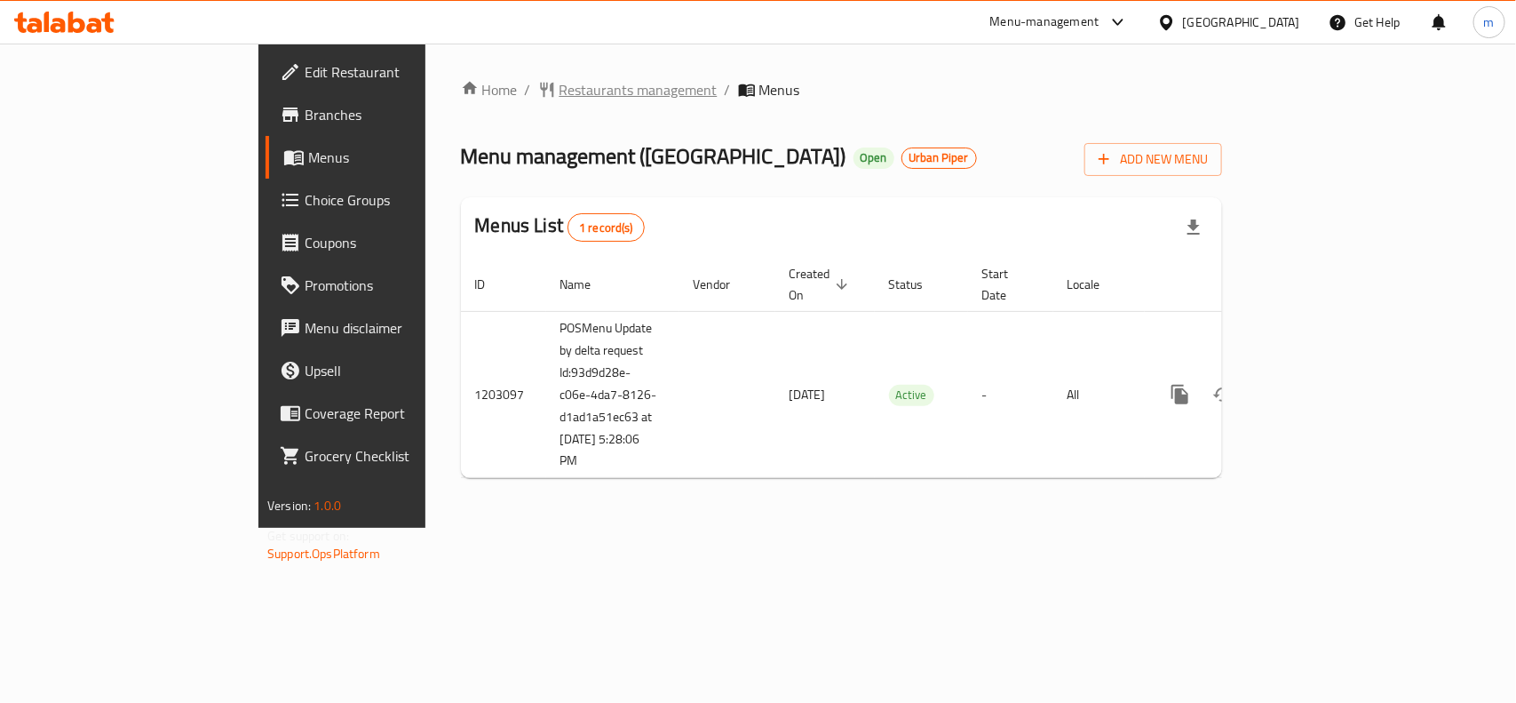
click at [560, 79] on span "Restaurants management" at bounding box center [639, 89] width 158 height 21
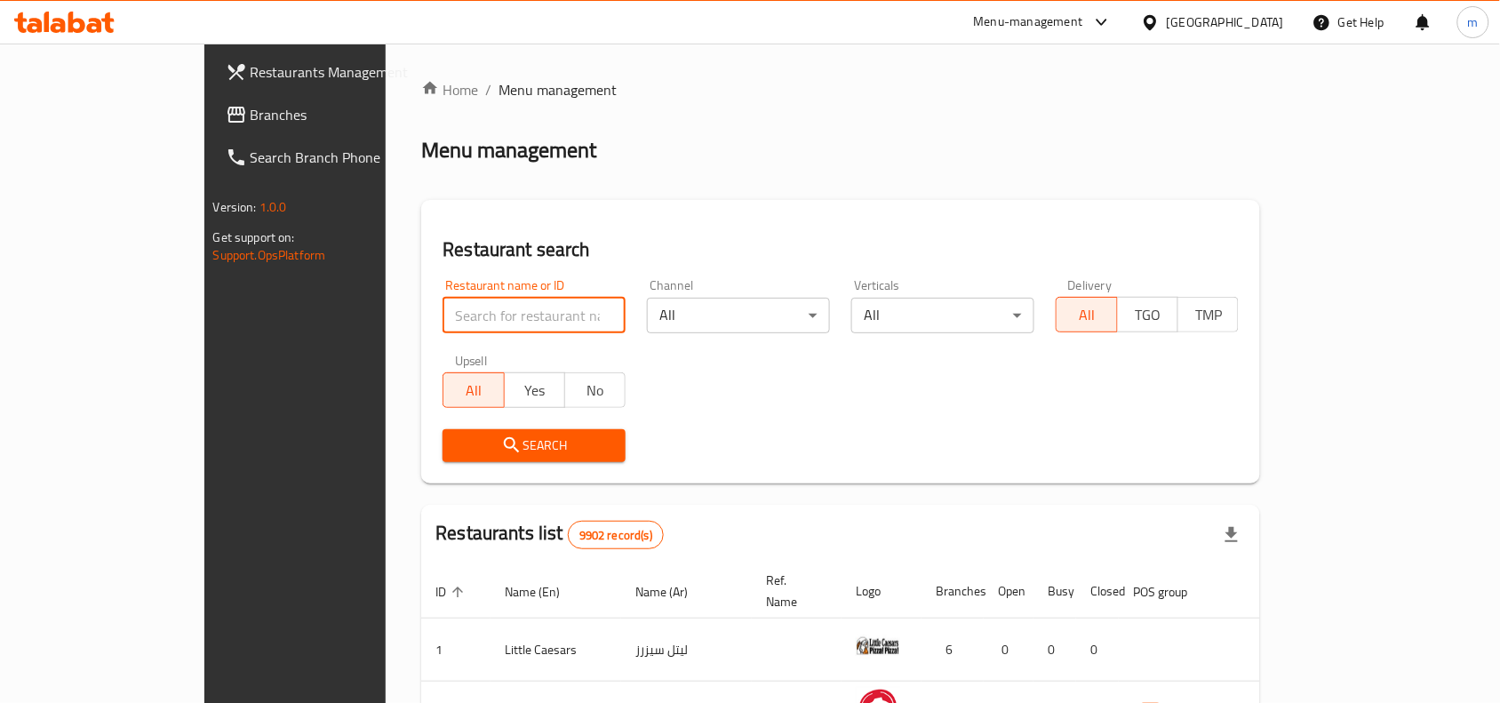
click at [442, 315] on input "search" at bounding box center [533, 316] width 183 height 36
paste input "669488"
type input "669488"
click button "Search" at bounding box center [533, 445] width 183 height 33
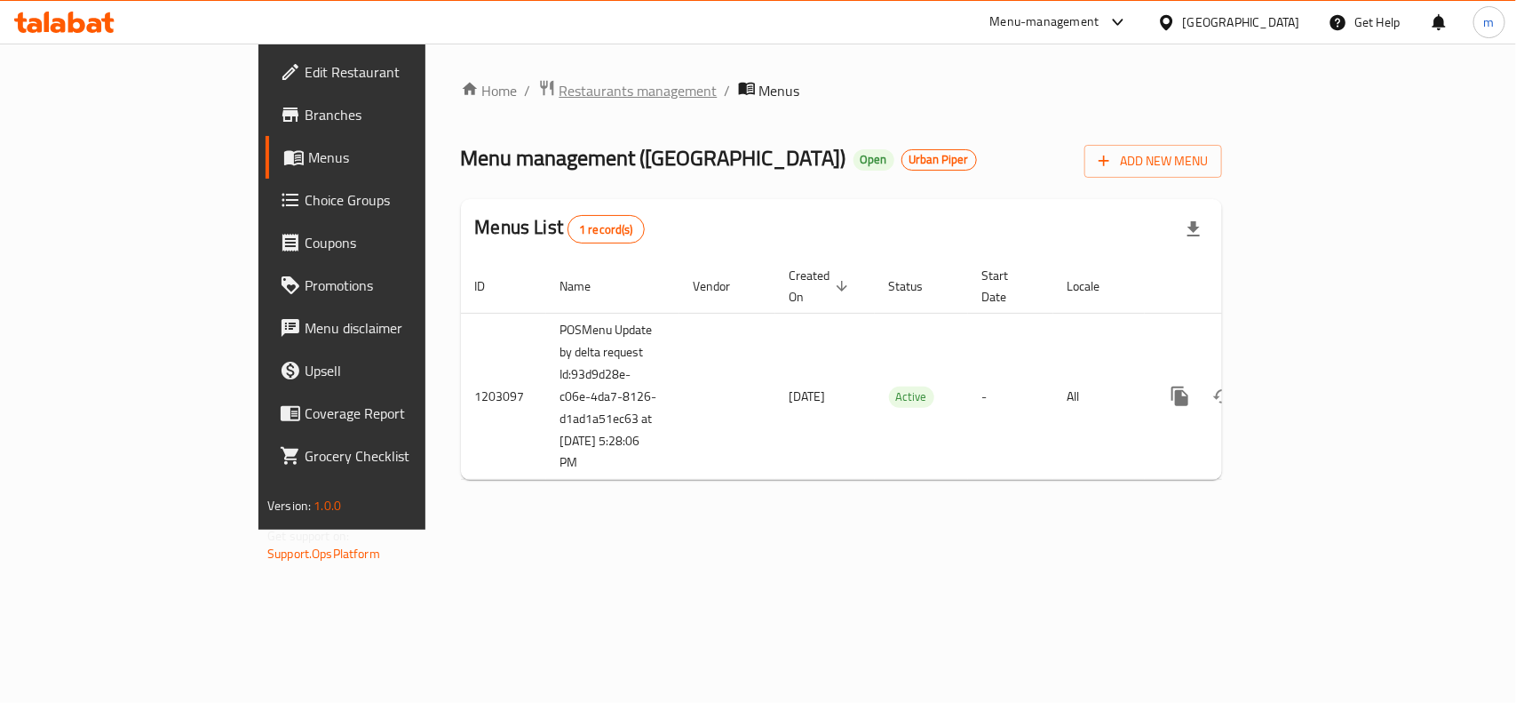
click at [560, 86] on span "Restaurants management" at bounding box center [639, 90] width 158 height 21
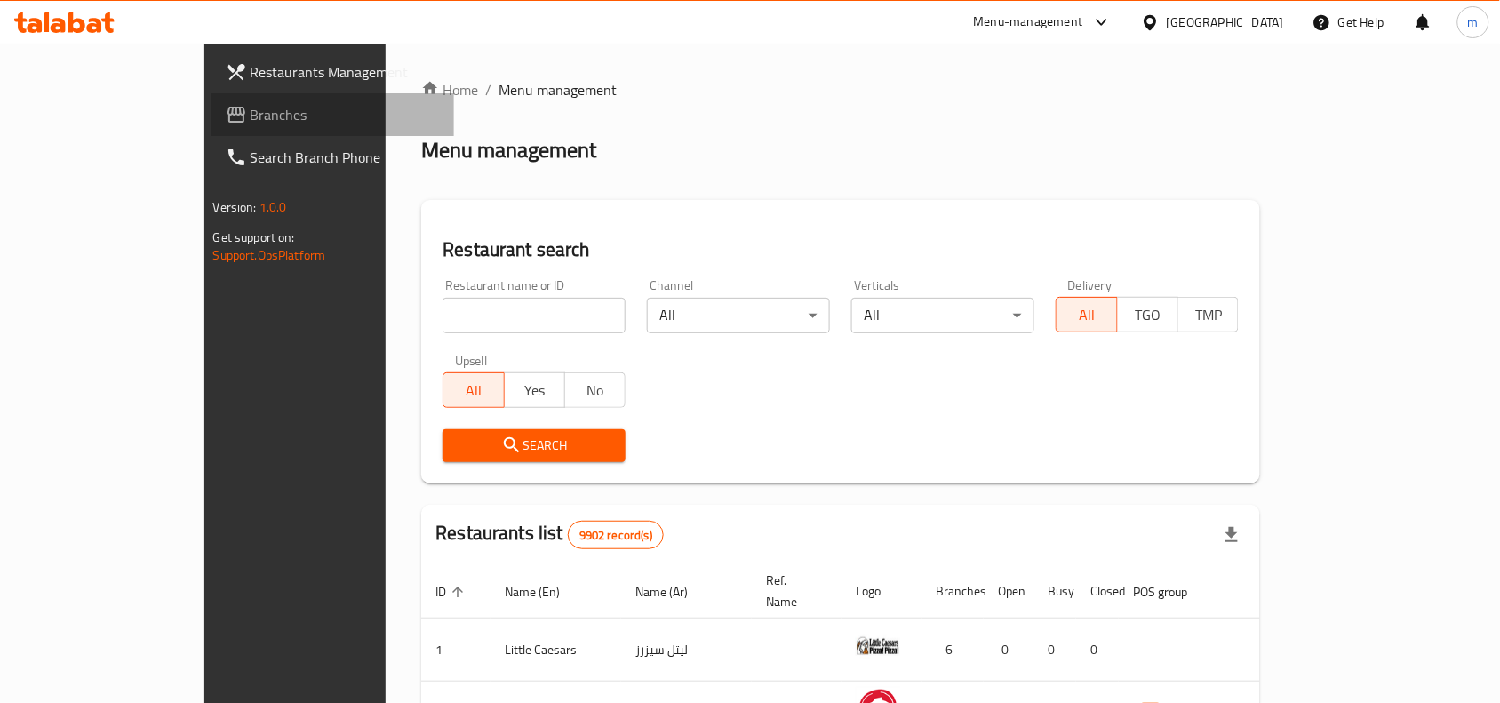
drag, startPoint x: 60, startPoint y: 120, endPoint x: 81, endPoint y: 116, distance: 21.6
click at [251, 118] on span "Branches" at bounding box center [346, 114] width 190 height 21
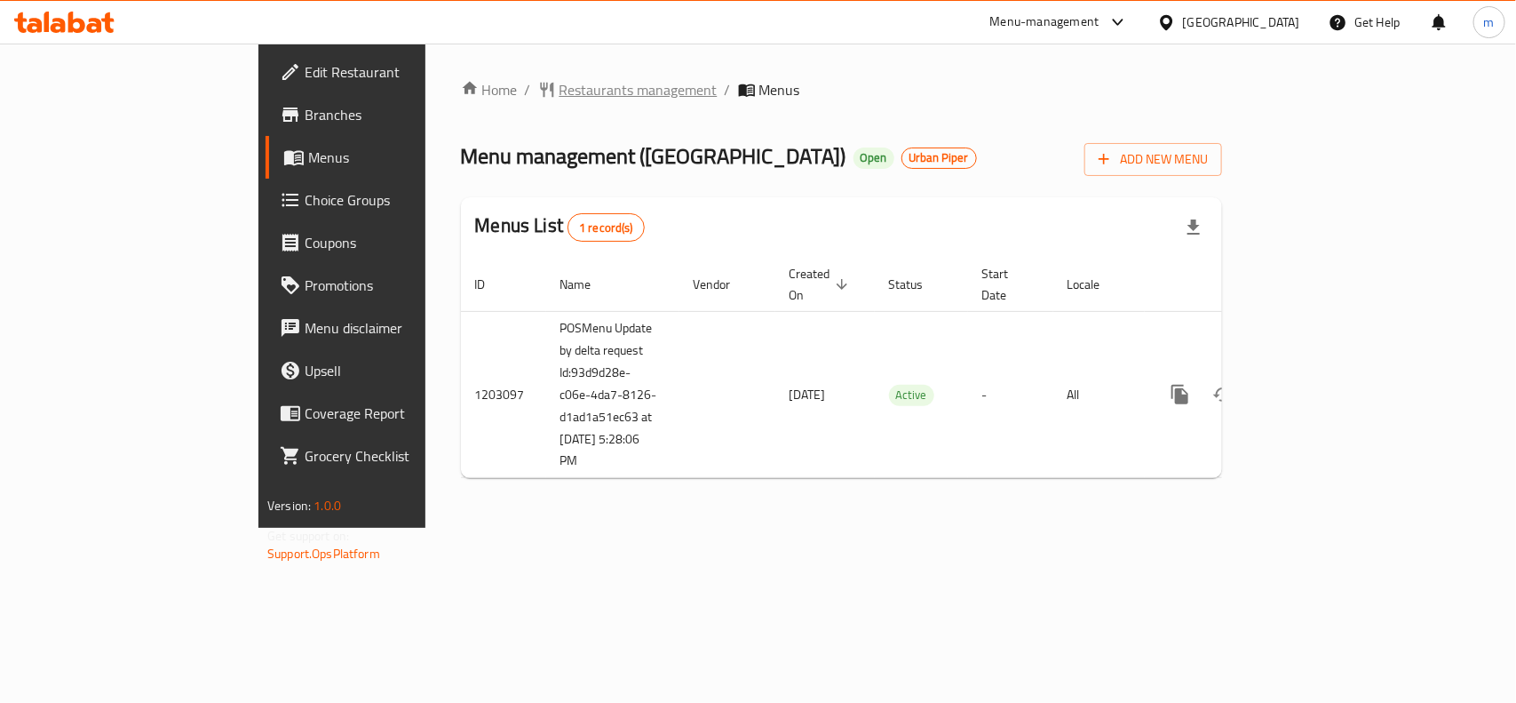
click at [560, 89] on span "Restaurants management" at bounding box center [639, 89] width 158 height 21
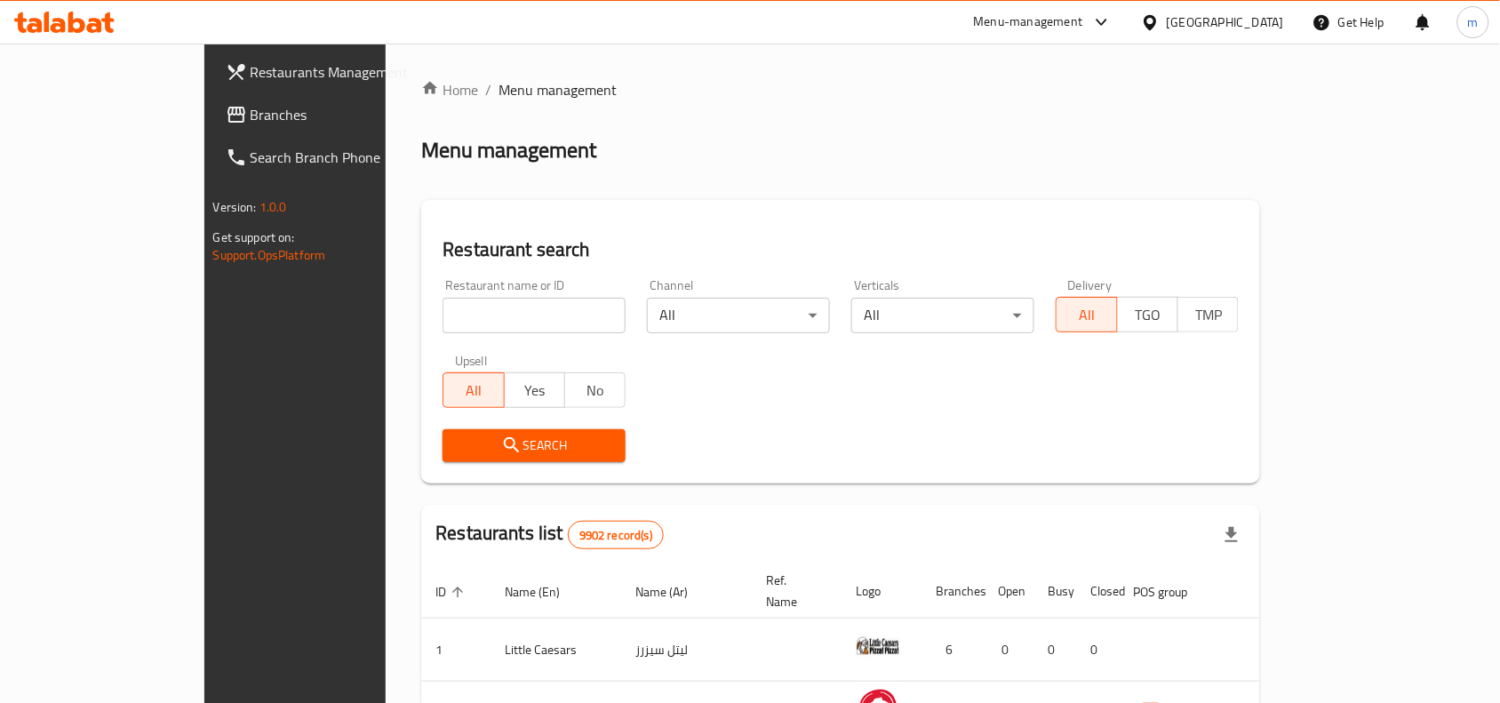
click at [442, 312] on input "search" at bounding box center [533, 316] width 183 height 36
paste input "669488"
type input "669488"
click button "Search" at bounding box center [533, 445] width 183 height 33
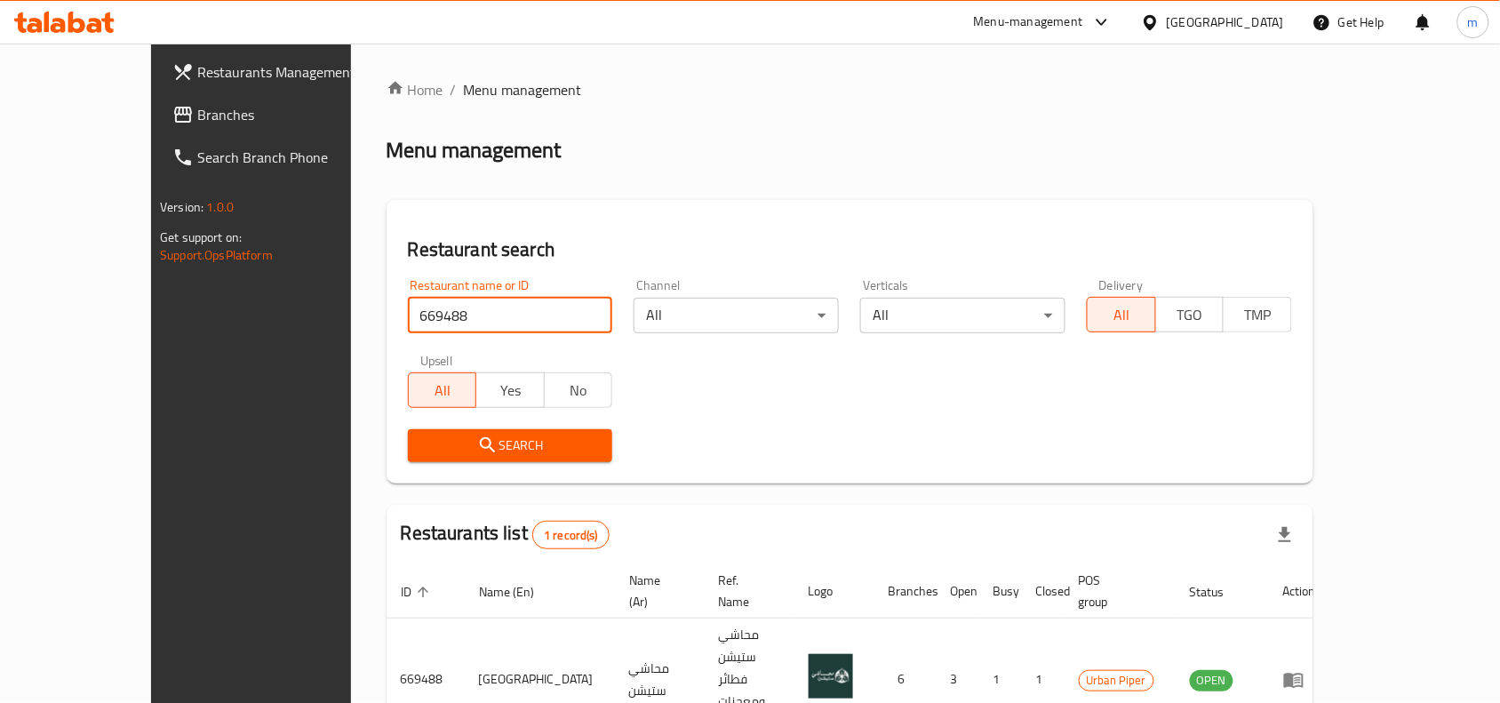
drag, startPoint x: 1246, startPoint y: 16, endPoint x: 1245, endPoint y: 27, distance: 10.7
click at [1246, 16] on div "[GEOGRAPHIC_DATA]" at bounding box center [1224, 22] width 117 height 20
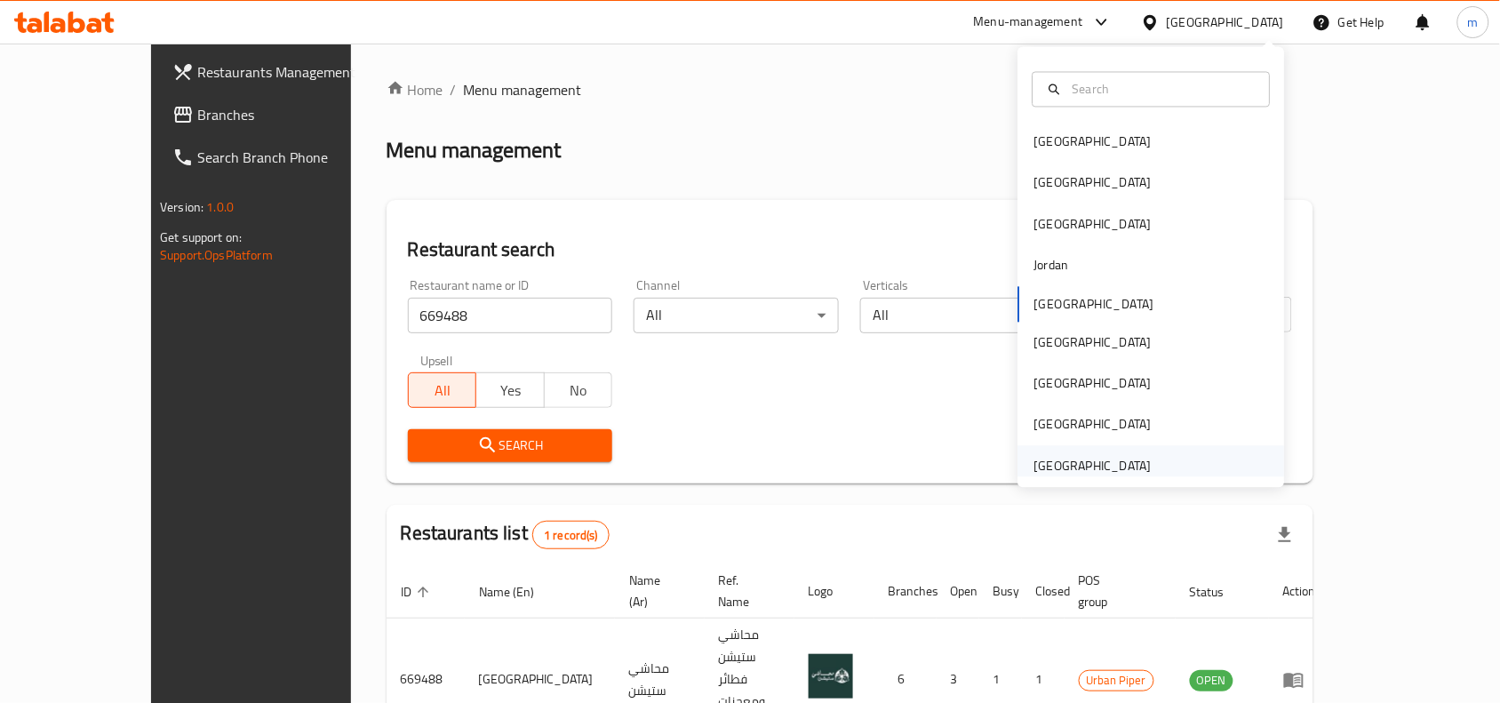
click at [1075, 462] on div "[GEOGRAPHIC_DATA]" at bounding box center [1092, 466] width 117 height 20
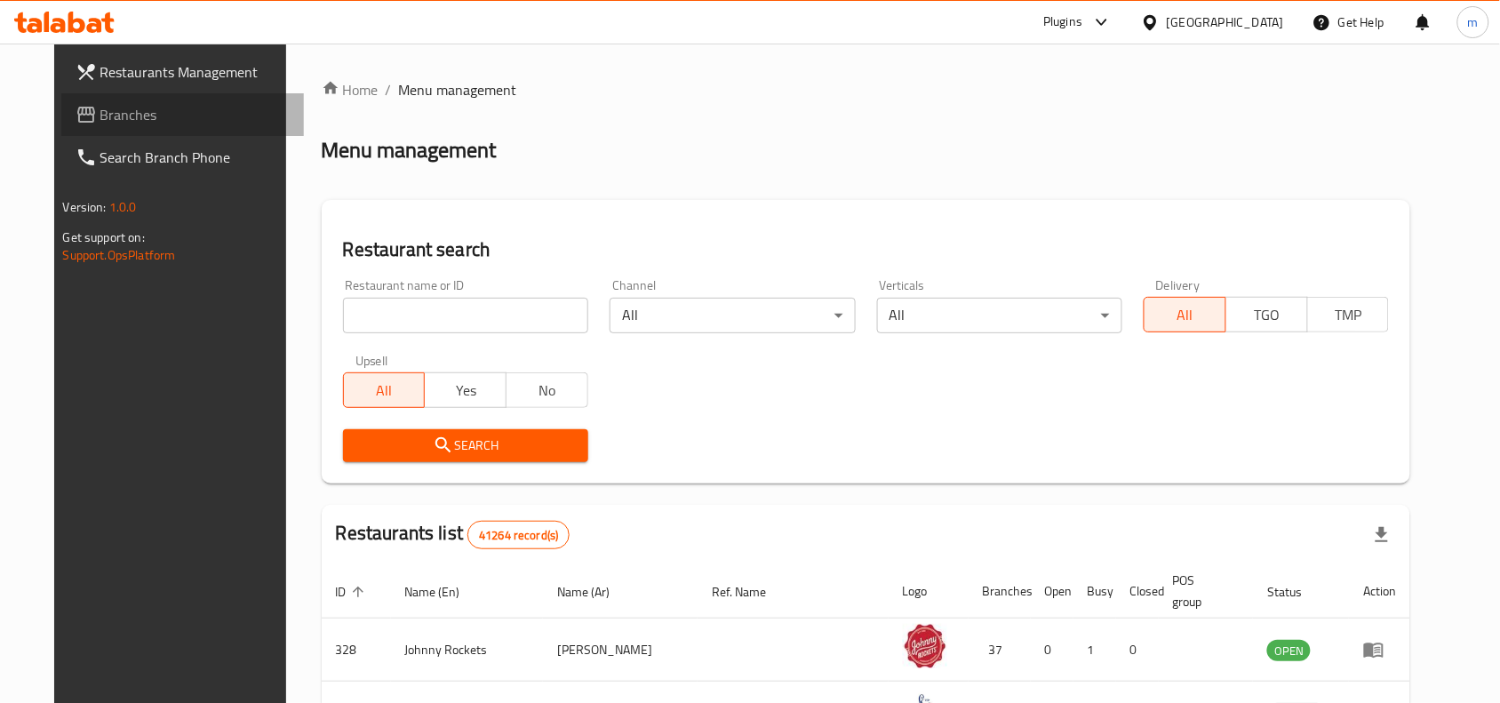
click at [162, 107] on span "Branches" at bounding box center [195, 114] width 190 height 21
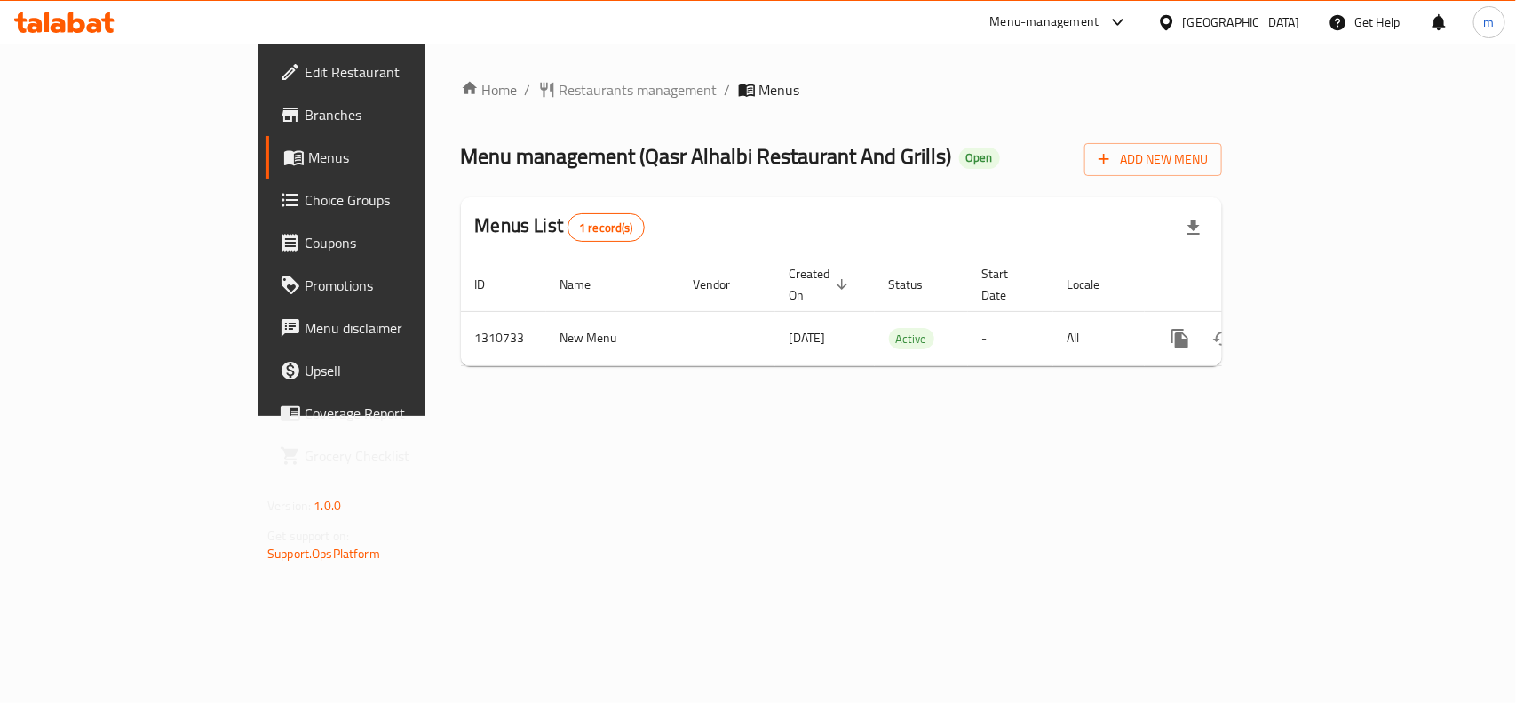
click at [1254, 20] on div "[GEOGRAPHIC_DATA]" at bounding box center [1241, 22] width 117 height 20
click at [1015, 99] on ol "Home / Restaurants management / Menus" at bounding box center [841, 89] width 761 height 21
click at [560, 82] on span "Restaurants management" at bounding box center [639, 89] width 158 height 21
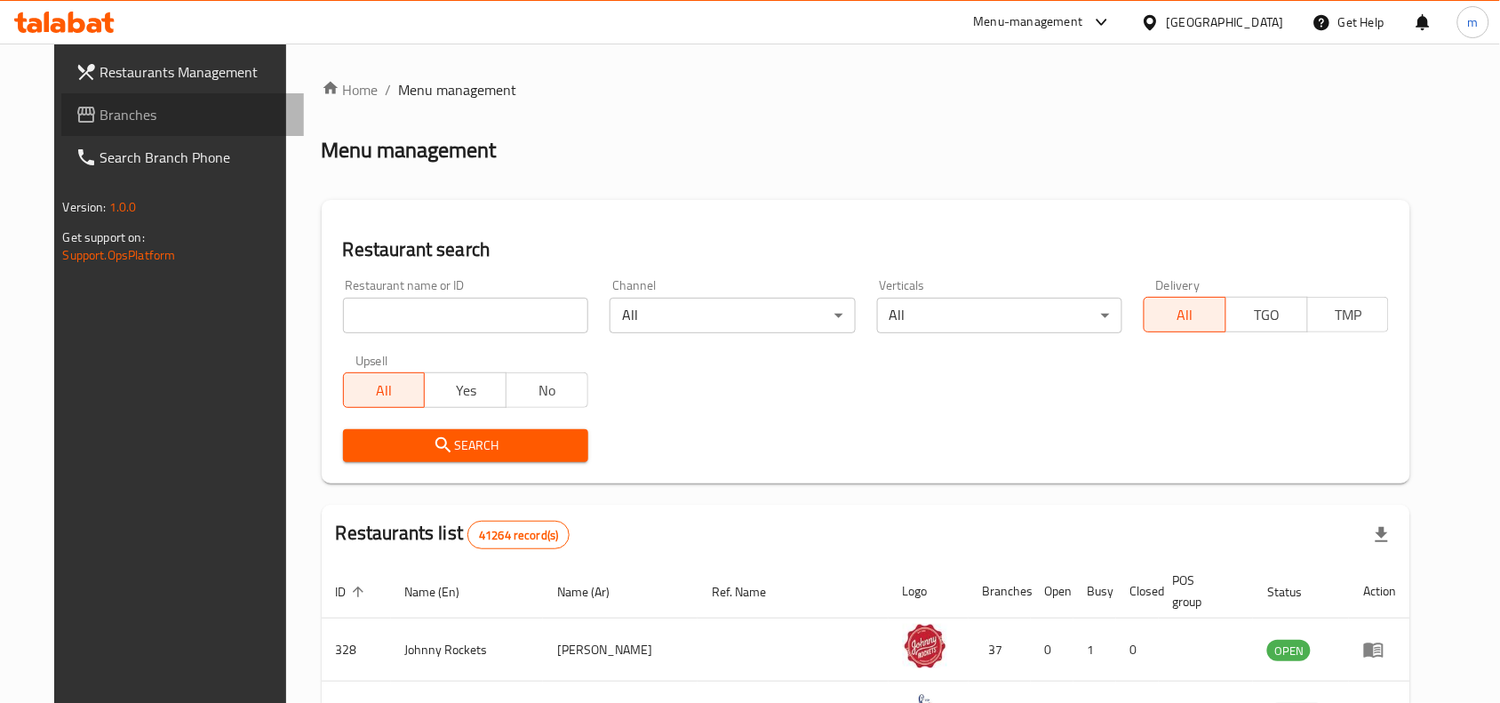
click at [100, 117] on span "Branches" at bounding box center [195, 114] width 190 height 21
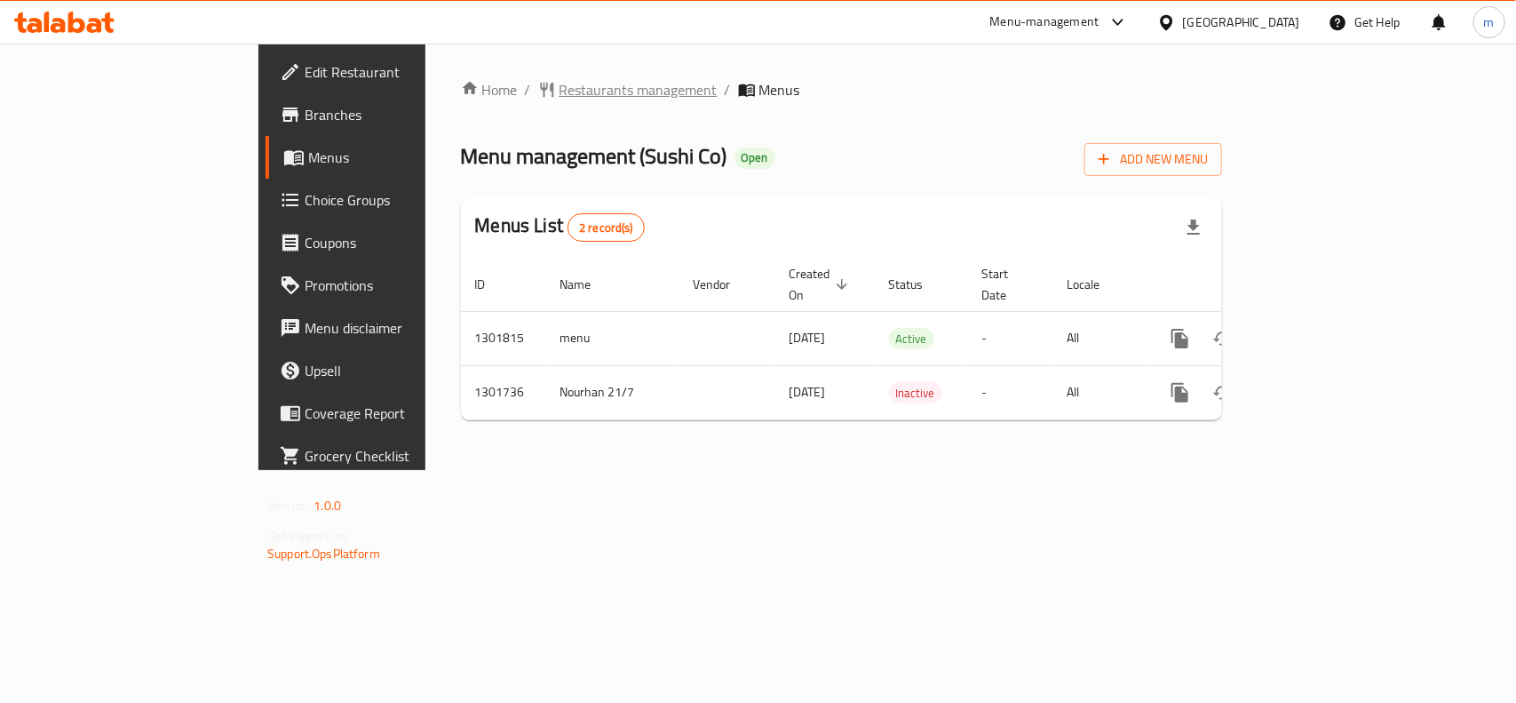
click at [560, 81] on span "Restaurants management" at bounding box center [639, 89] width 158 height 21
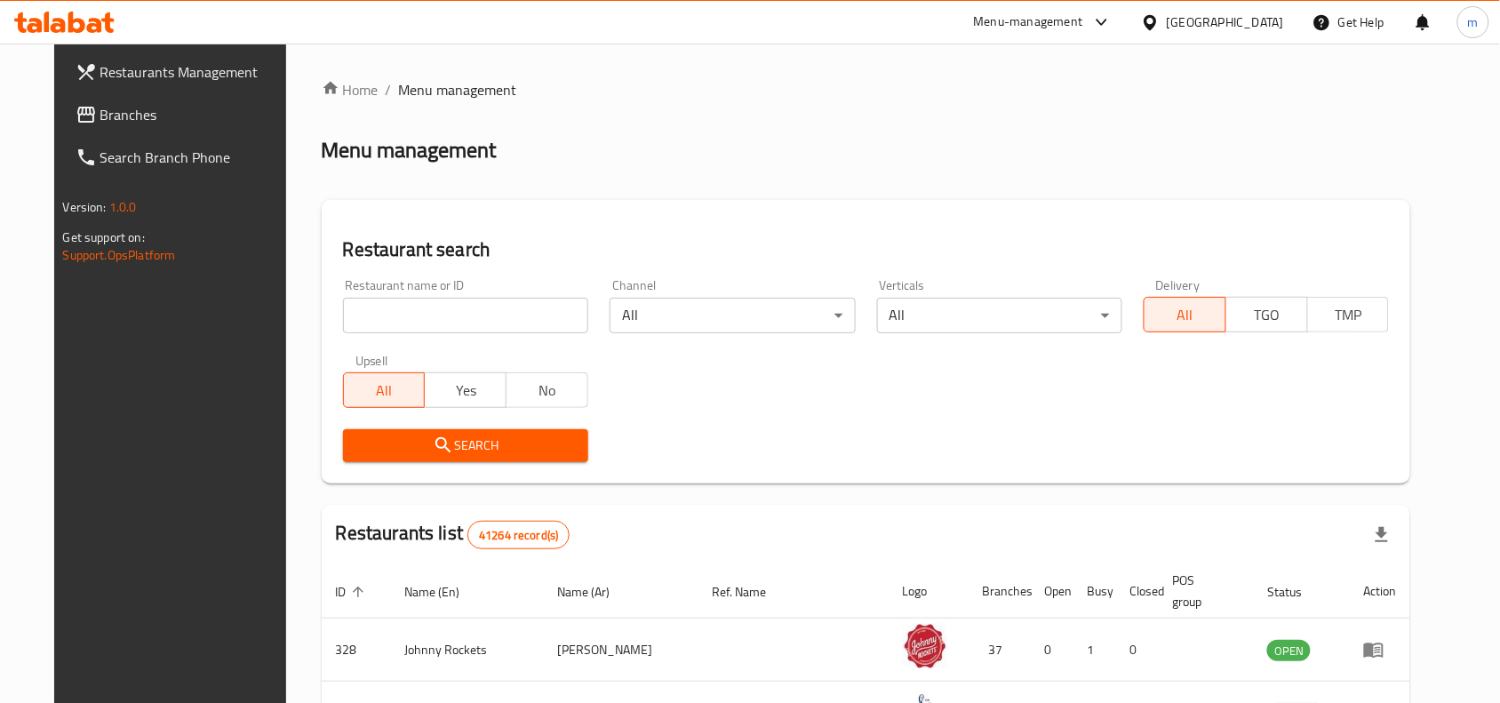
click at [100, 112] on span "Branches" at bounding box center [195, 114] width 190 height 21
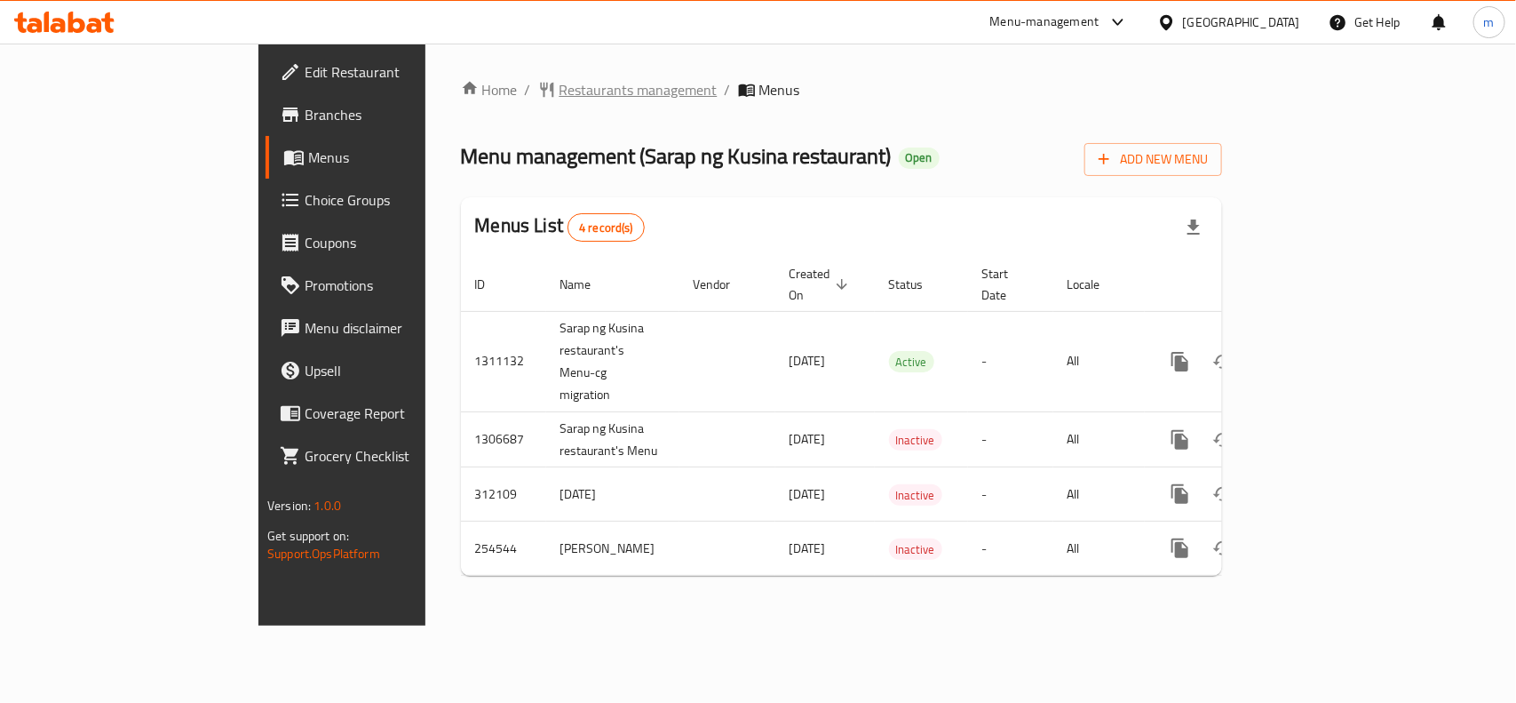
click at [560, 92] on span "Restaurants management" at bounding box center [639, 89] width 158 height 21
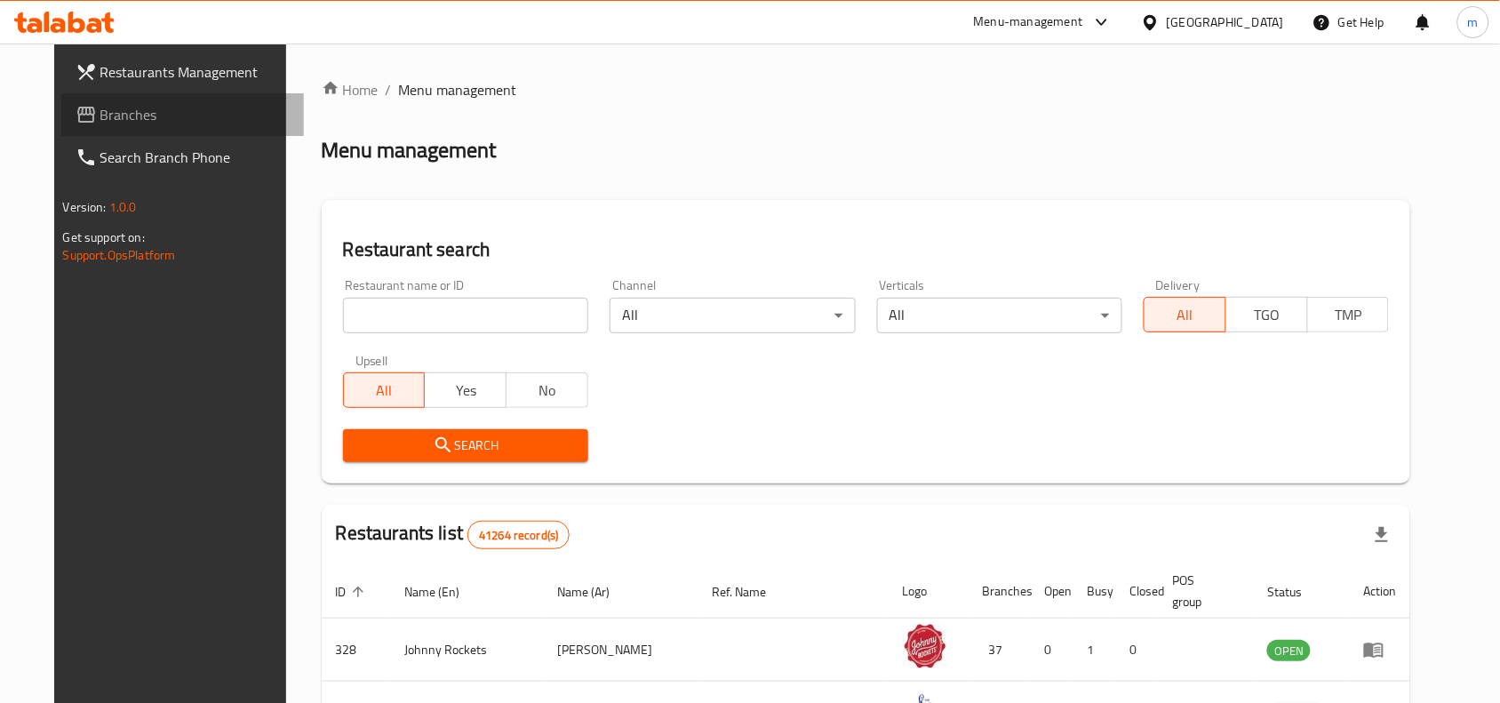
click at [108, 112] on span "Branches" at bounding box center [195, 114] width 190 height 21
